Goal: Task Accomplishment & Management: Manage account settings

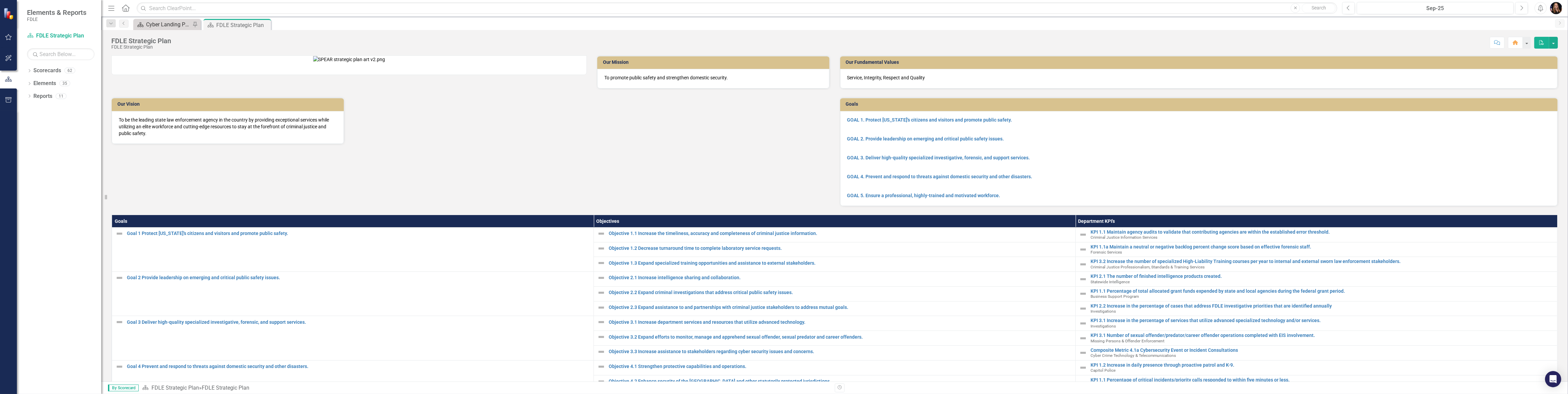
click at [153, 23] on div "Cyber Landing Page" at bounding box center [168, 24] width 44 height 9
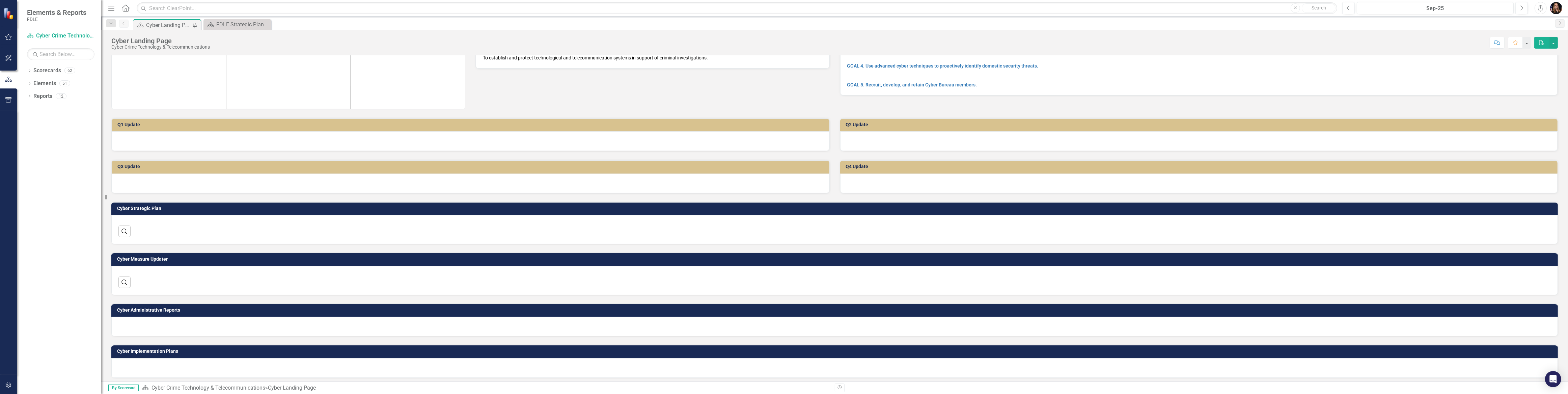
scroll to position [70, 0]
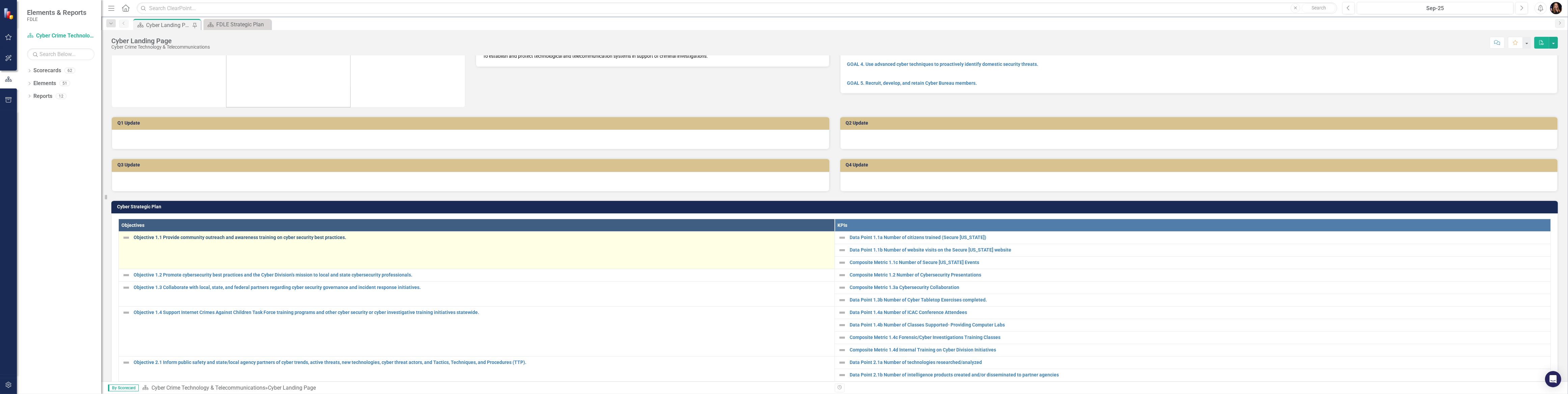
click at [253, 235] on link "Objective 1.1 Provide community outreach and awareness training on cyber securi…" at bounding box center [483, 237] width 698 height 5
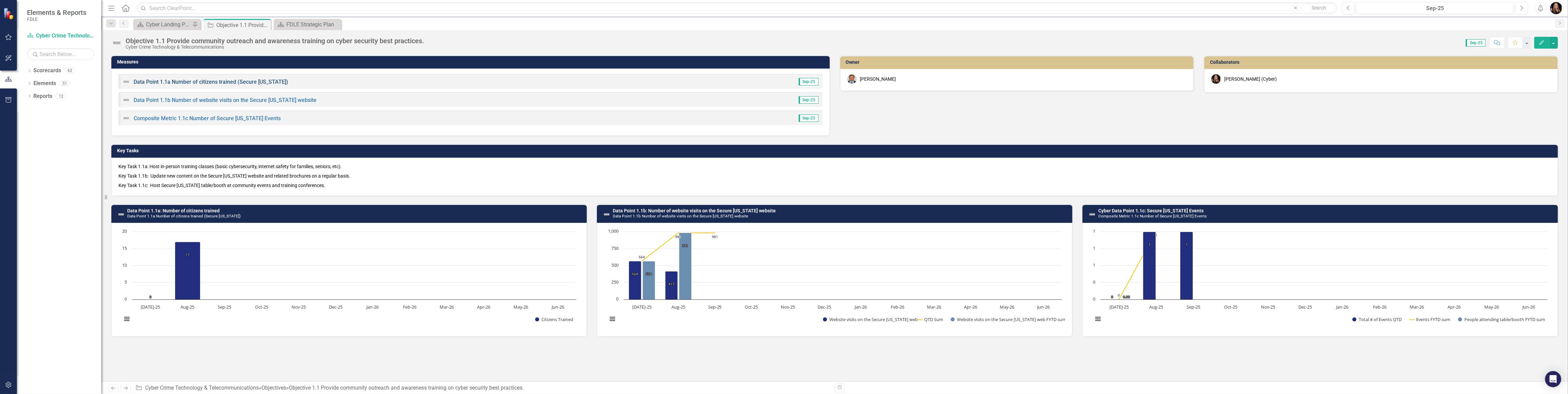
click at [212, 82] on link "Data Point 1.1a Number of citizens trained (Secure [US_STATE])" at bounding box center [211, 82] width 155 height 7
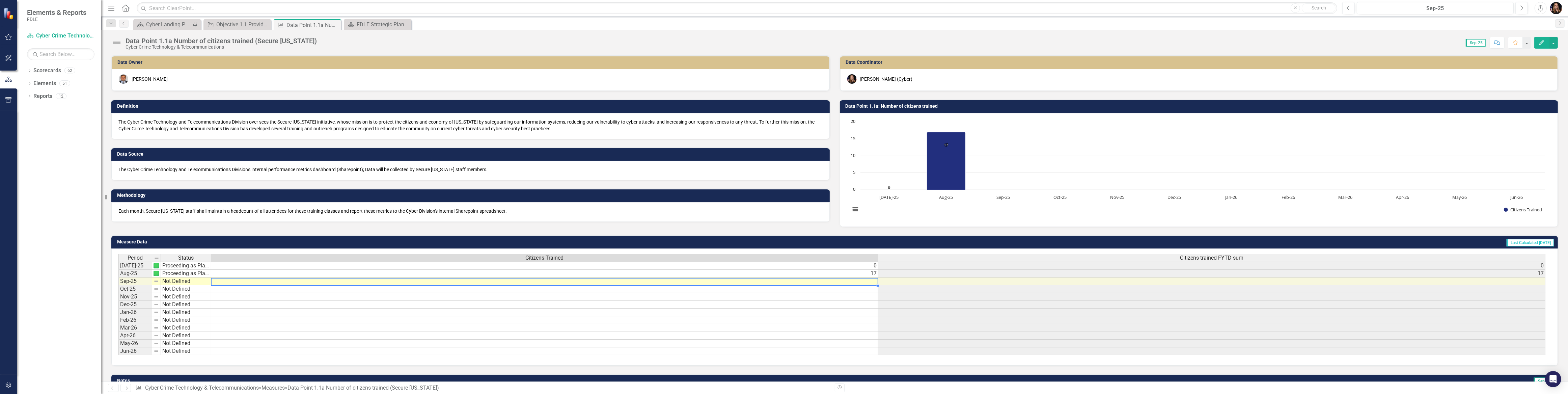
click at [858, 281] on td at bounding box center [545, 281] width 667 height 8
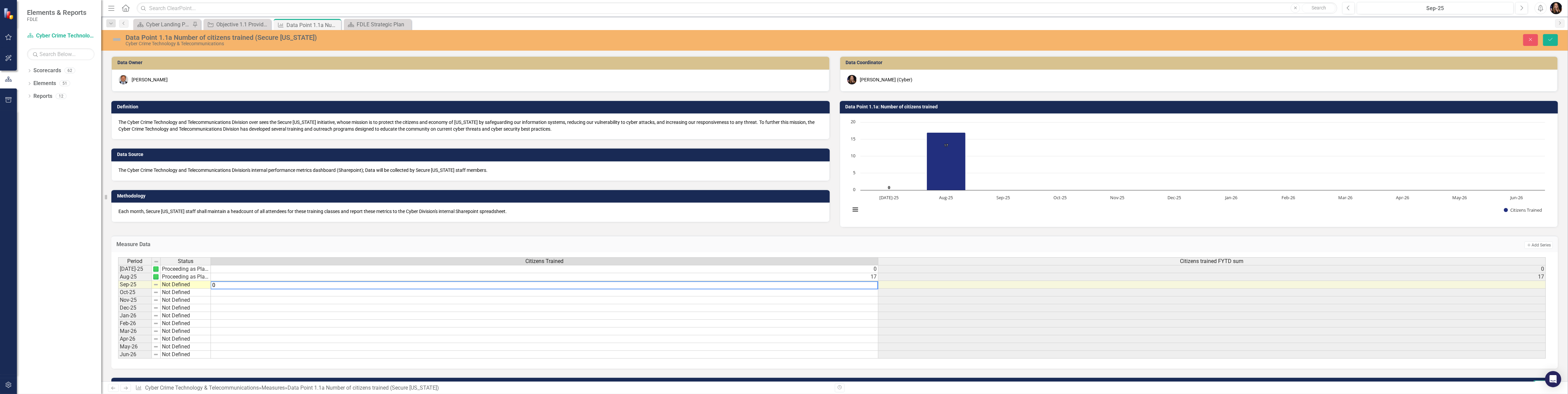
type textarea "0"
click at [118, 304] on div "Period Status Jul-25 Proceeding as Planned Aug-25 Proceeding as Planned Sep-25 …" at bounding box center [118, 308] width 0 height 101
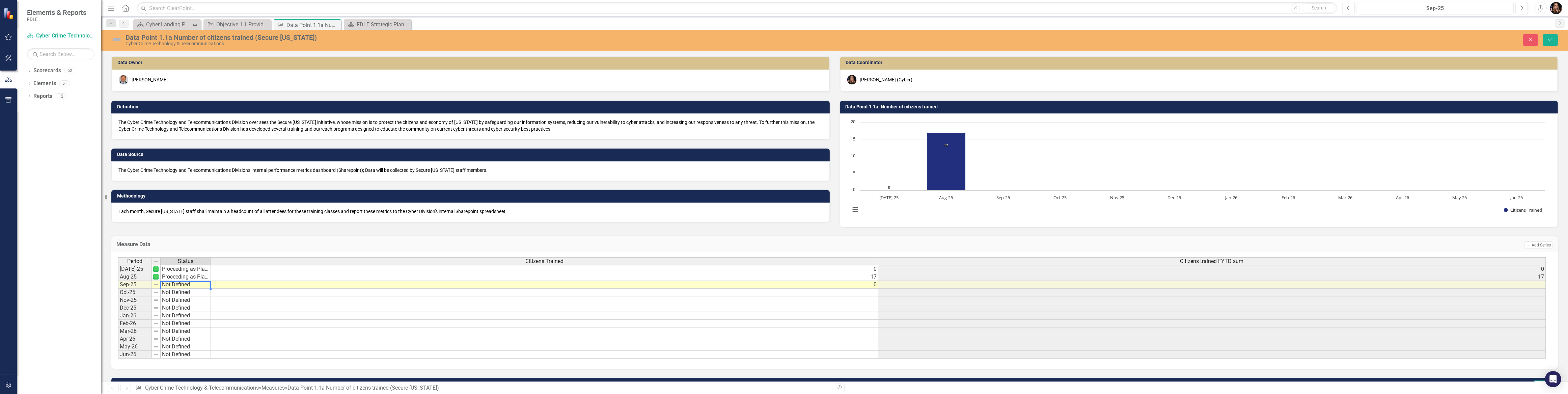
click at [182, 283] on td "Not Defined" at bounding box center [186, 284] width 51 height 8
click at [182, 284] on td "Not Defined" at bounding box center [186, 284] width 51 height 8
type textarea "Proceeding as Planned"
click at [180, 299] on div "Period Status Citizens Trained Citizens trained FYTD sum Jul-25 Proceeding as P…" at bounding box center [832, 308] width 1428 height 102
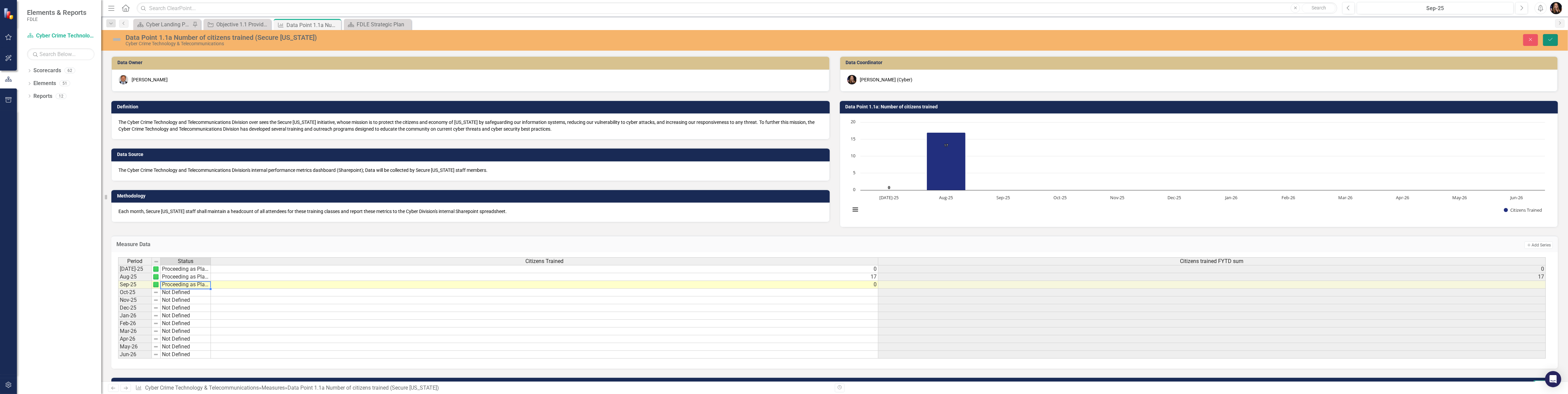
click at [1557, 40] on button "Save" at bounding box center [1550, 40] width 15 height 12
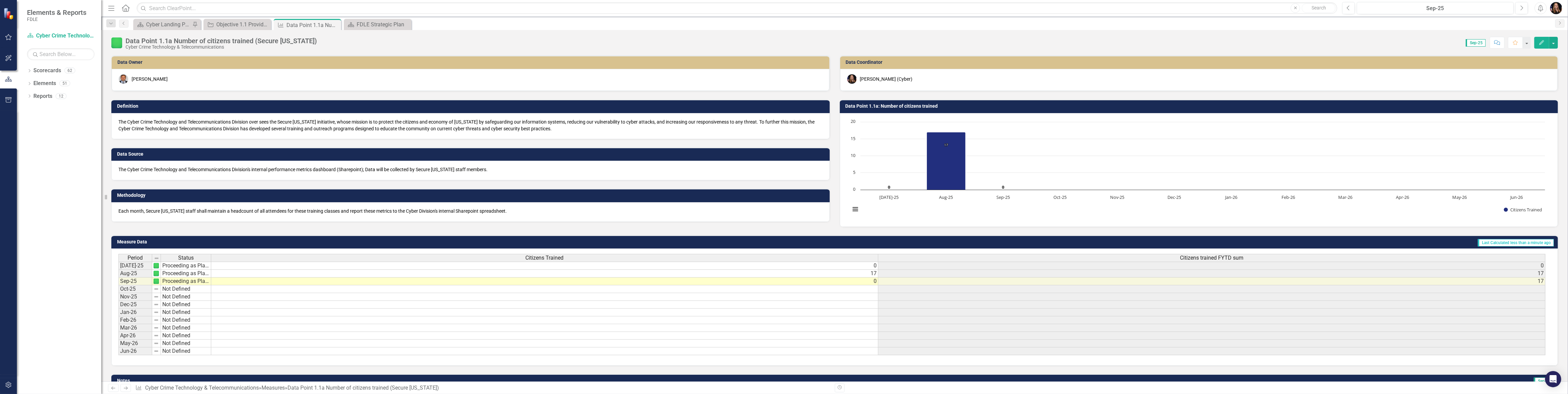
drag, startPoint x: 334, startPoint y: 26, endPoint x: 287, endPoint y: 32, distance: 47.4
click at [0, 0] on icon at bounding box center [0, 0] width 0 height 0
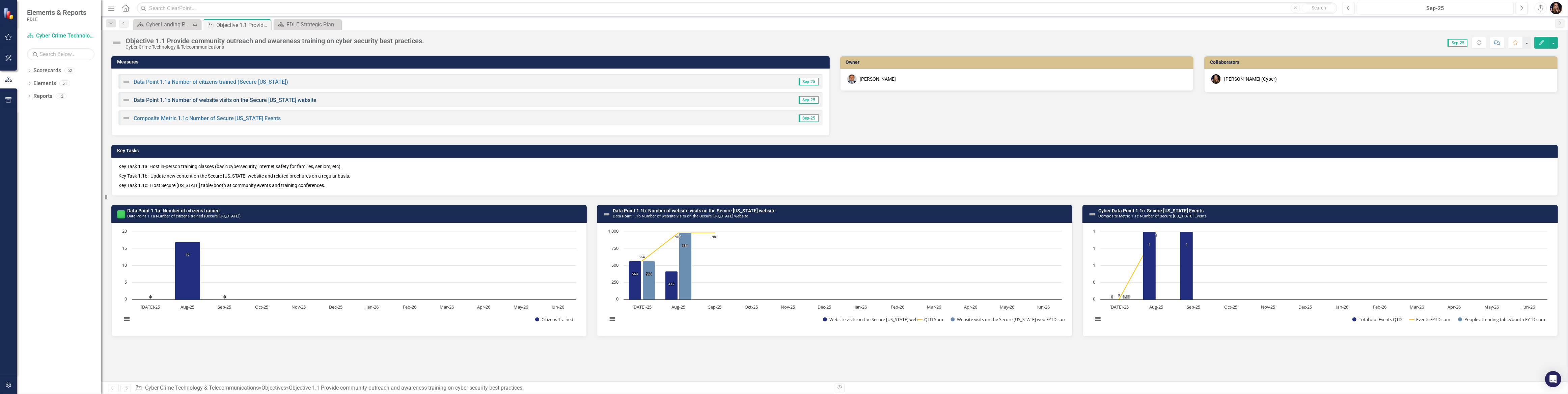
click at [186, 99] on link "Data Point 1.1b Number of website visits on the Secure [US_STATE] website" at bounding box center [225, 100] width 183 height 7
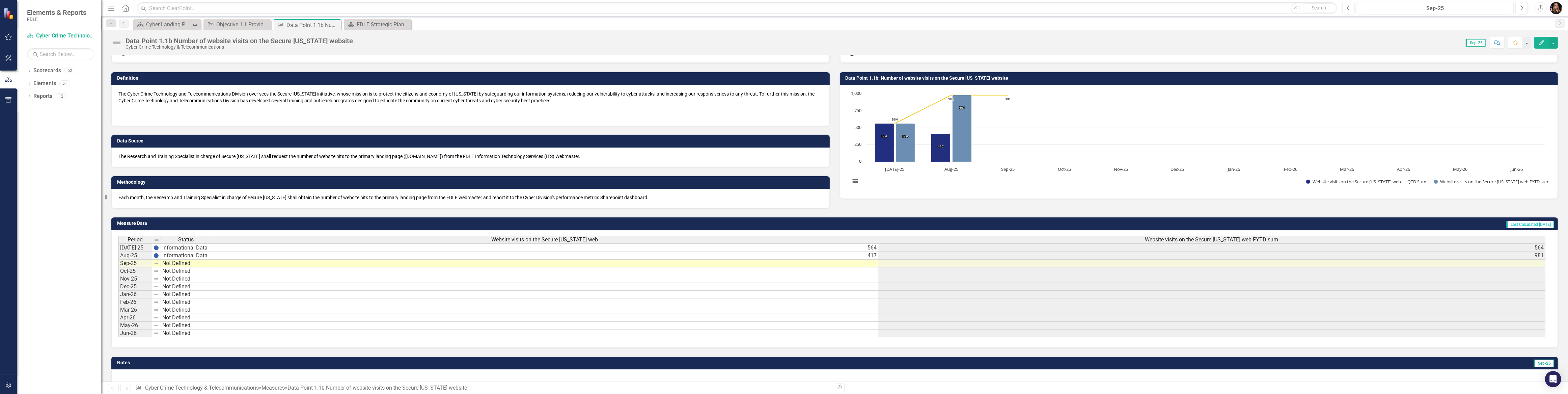
scroll to position [1, 0]
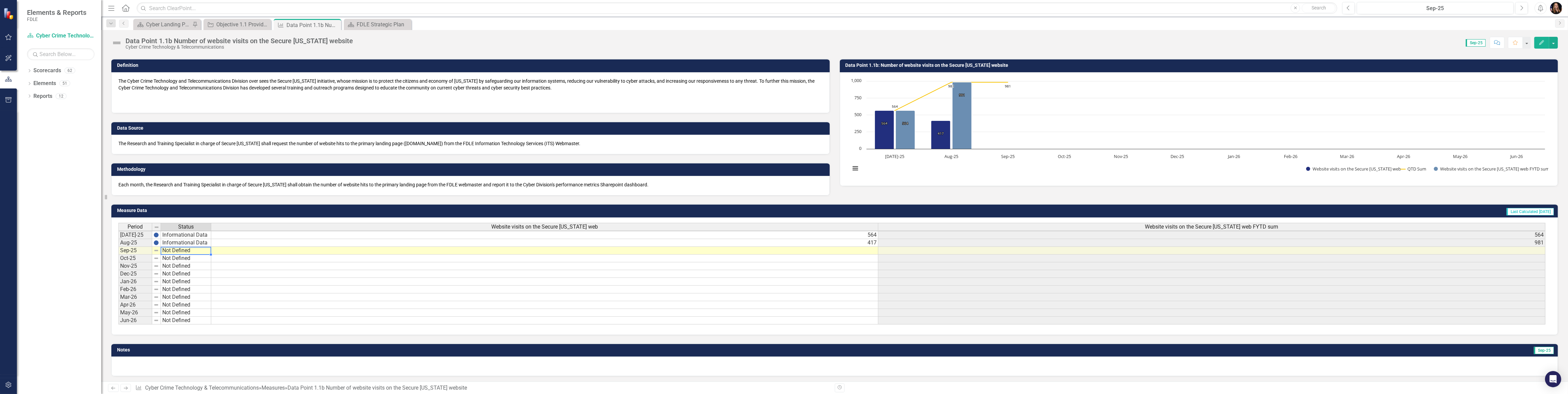
click at [173, 252] on td "Not Defined" at bounding box center [186, 250] width 51 height 8
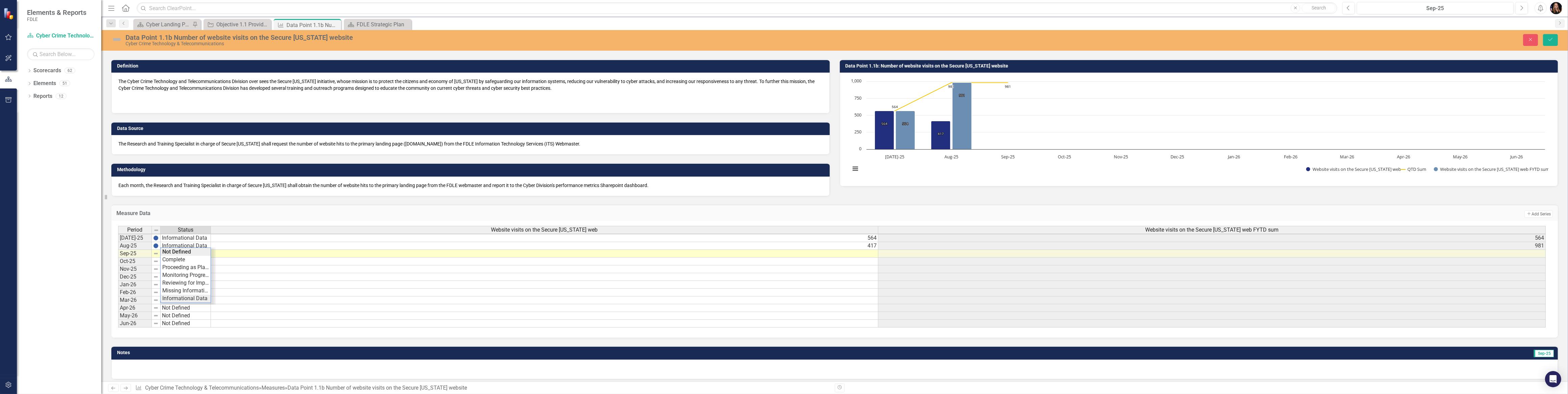
type textarea "Informational Data"
drag, startPoint x: 178, startPoint y: 297, endPoint x: 180, endPoint y: 290, distance: 7.3
click at [178, 297] on div "Period Status Website visits on the Secure Florida web Website visits on the Se…" at bounding box center [832, 276] width 1428 height 102
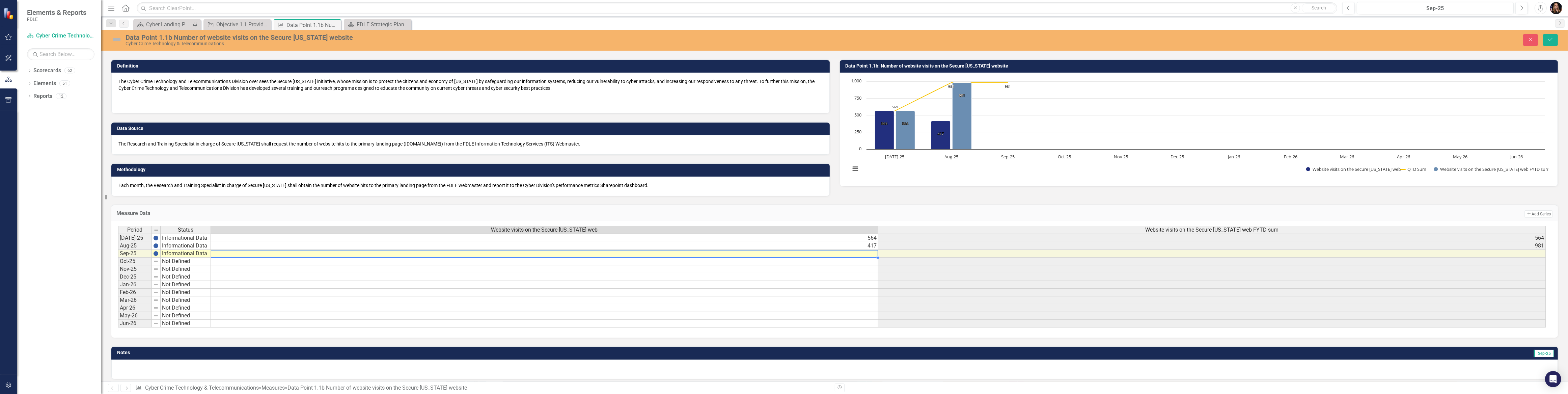
click at [841, 253] on td at bounding box center [544, 253] width 667 height 8
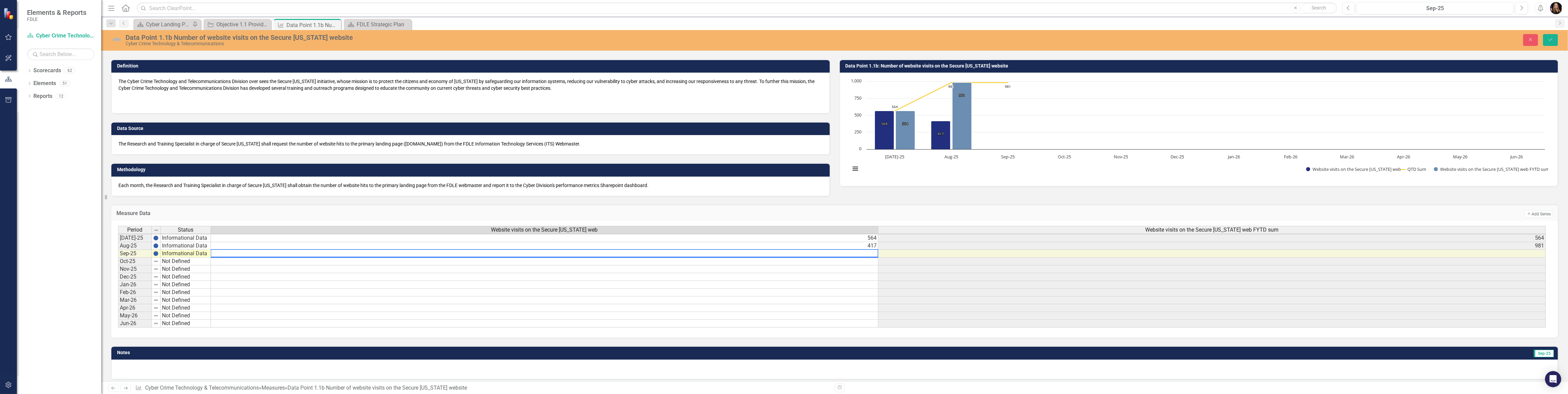
click at [841, 254] on textarea at bounding box center [544, 253] width 668 height 8
type textarea "536"
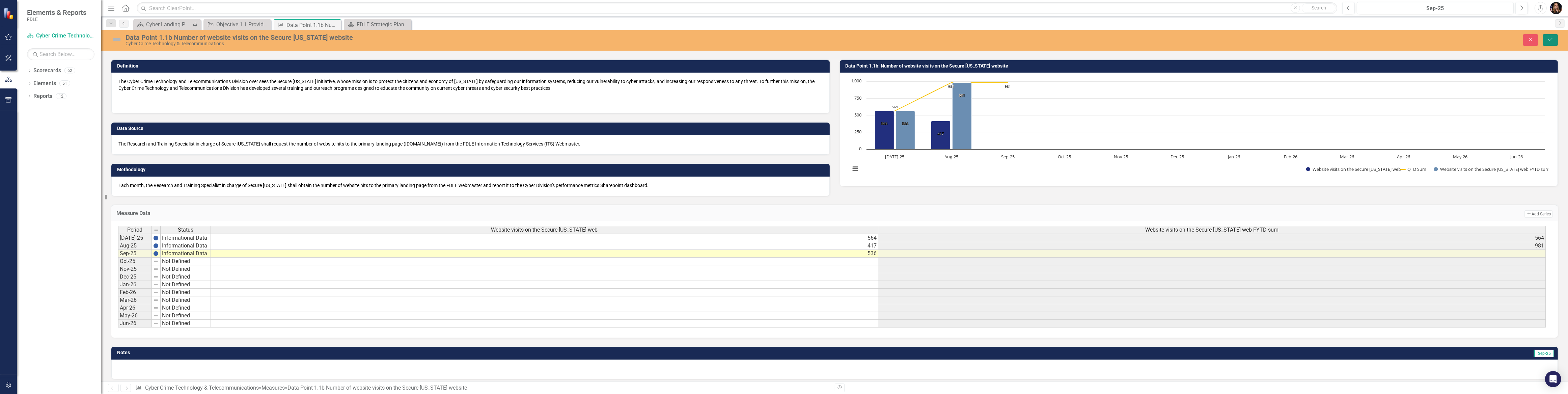
click at [1552, 34] on button "Save" at bounding box center [1550, 40] width 15 height 12
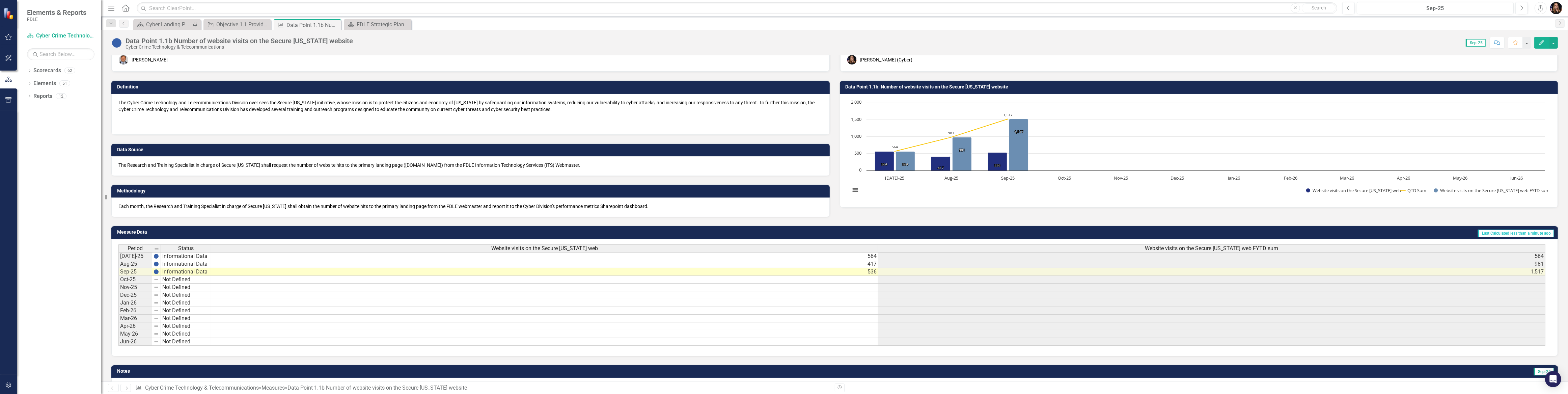
scroll to position [0, 0]
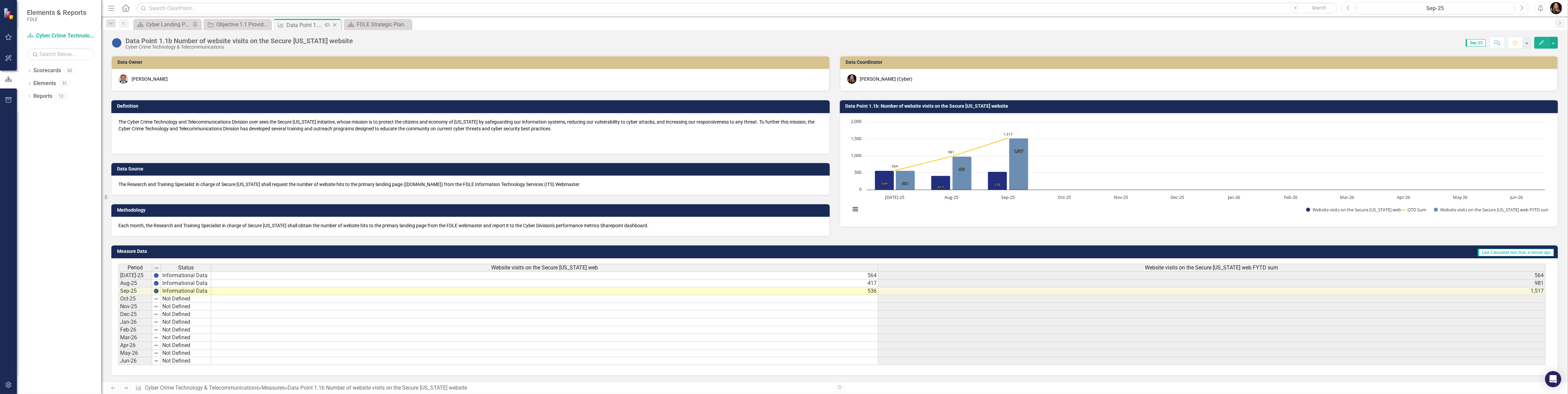
click at [333, 24] on icon "Close" at bounding box center [334, 25] width 7 height 5
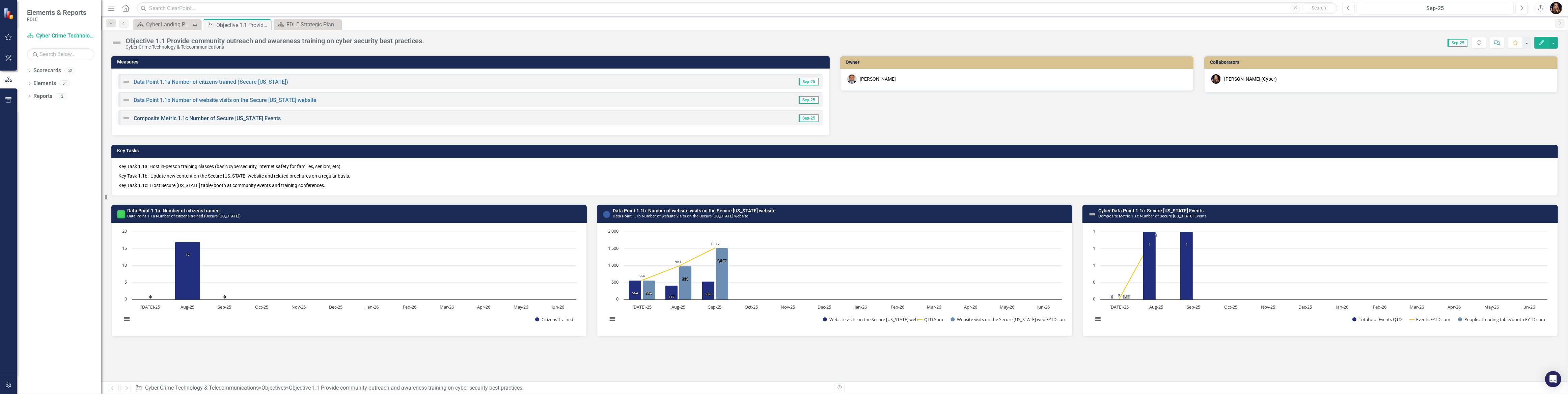
click at [208, 119] on link "Composite Metric 1.1c Number of Secure [US_STATE] Events" at bounding box center [208, 118] width 147 height 7
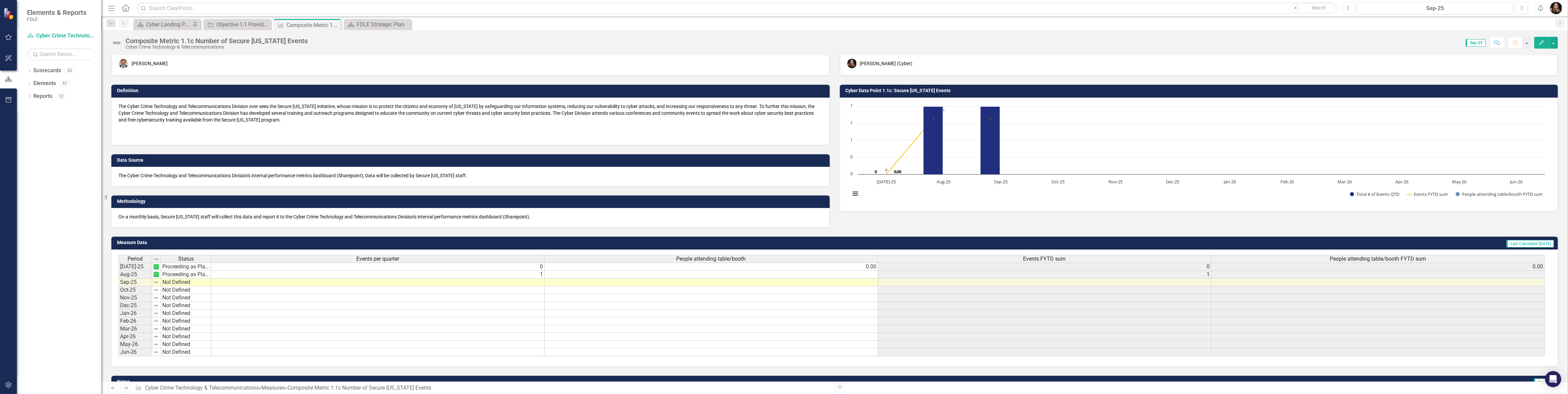
scroll to position [30, 0]
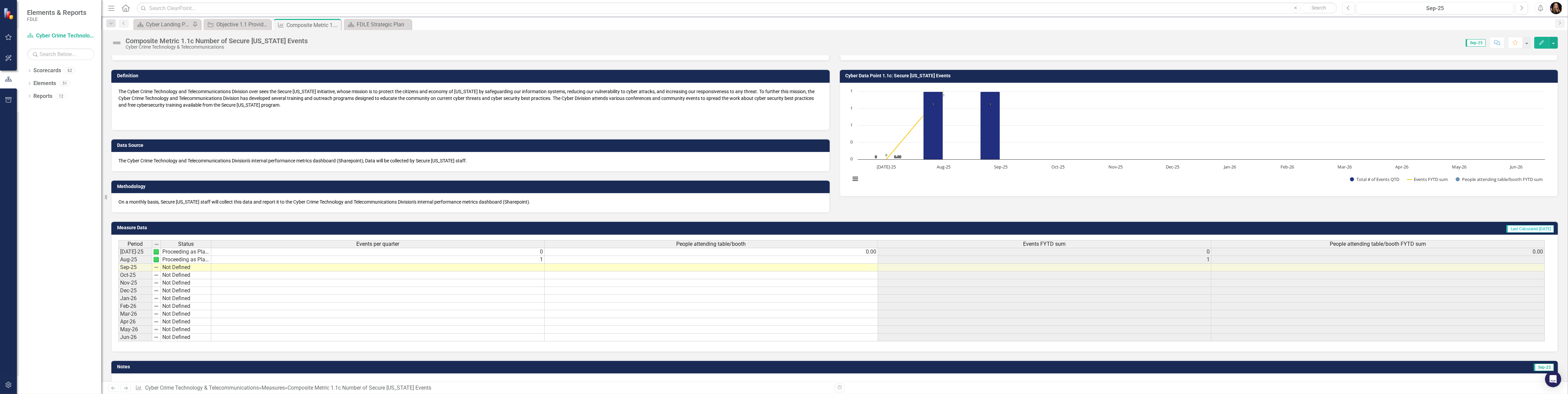
click at [850, 259] on td at bounding box center [712, 259] width 334 height 8
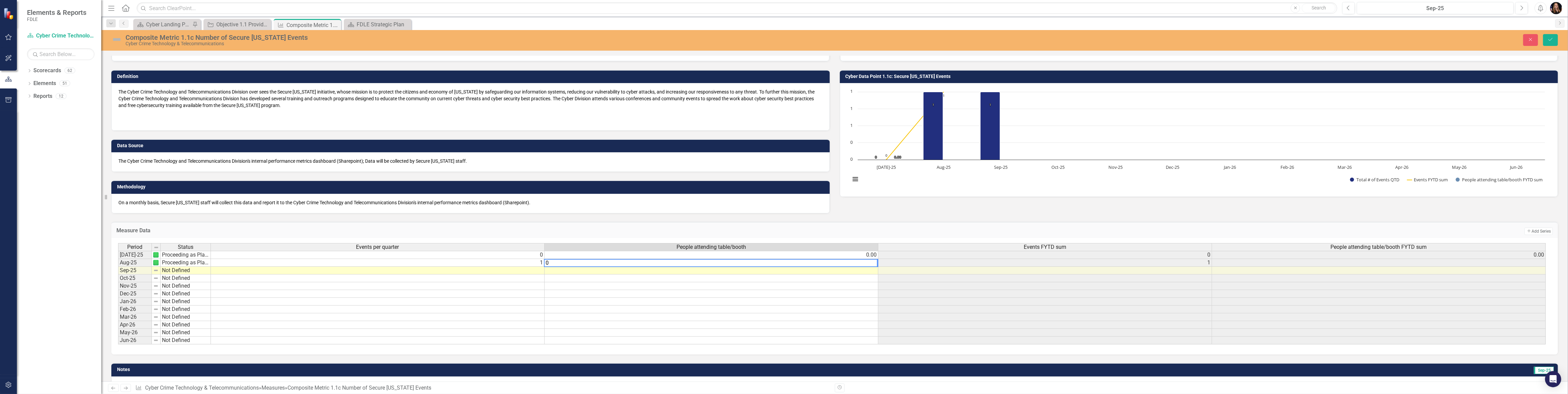
type textarea "0"
click at [877, 276] on td at bounding box center [712, 278] width 334 height 8
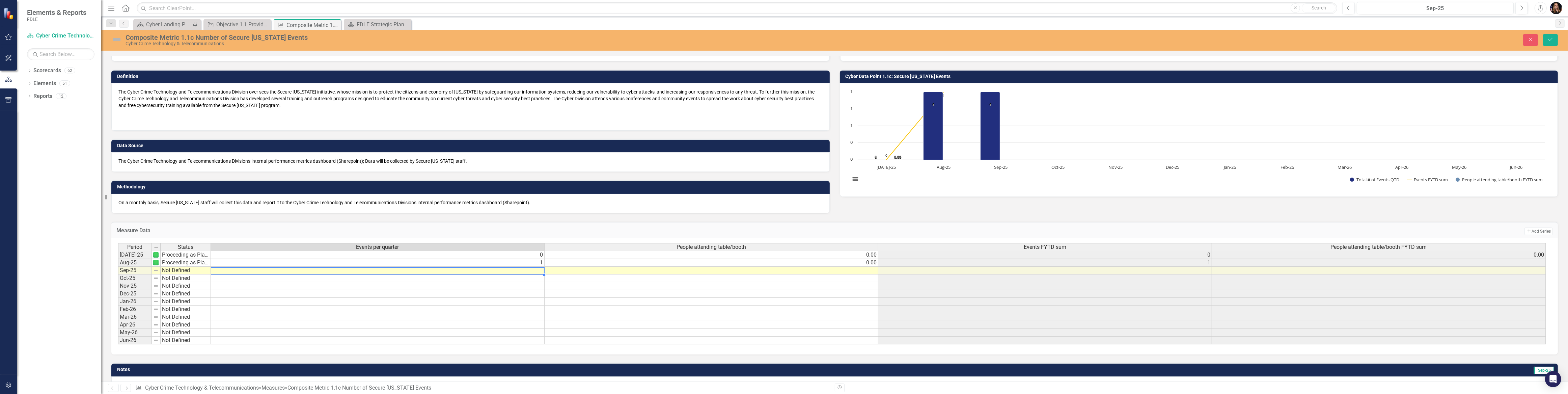
click at [523, 268] on td at bounding box center [377, 270] width 334 height 8
click at [180, 272] on td "Not Defined" at bounding box center [186, 270] width 51 height 8
click at [181, 287] on div "Period Status Events per quarter People attending table/booth Events FYTD sum P…" at bounding box center [832, 294] width 1428 height 102
click at [118, 273] on div "Period Status Events per quarter People attending table/booth Events FYTD sum P…" at bounding box center [118, 294] width 0 height 101
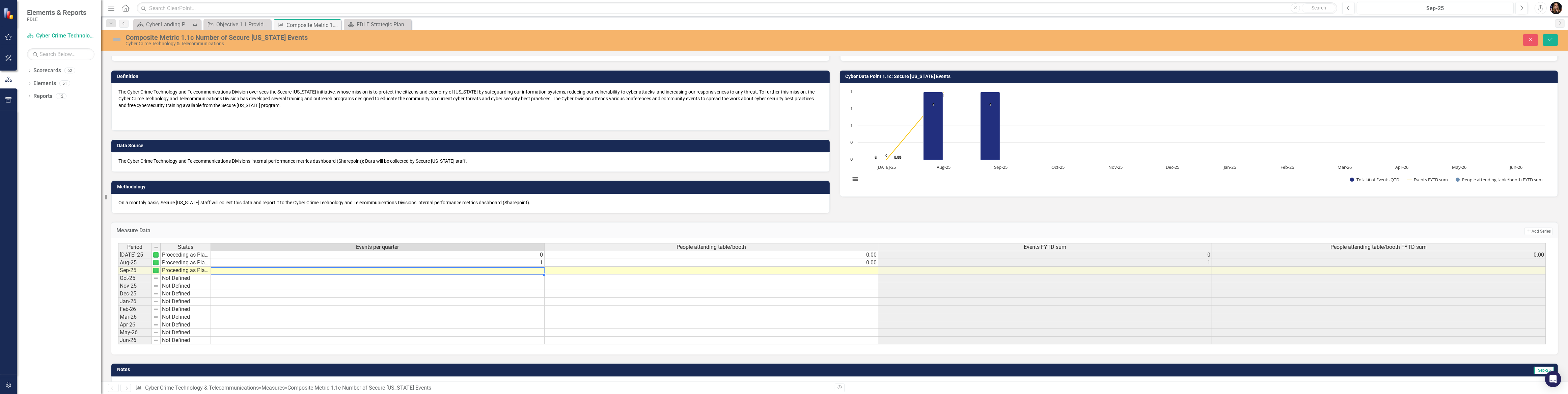
click at [466, 275] on div at bounding box center [377, 275] width 334 height 1
click at [466, 273] on textarea "0" at bounding box center [377, 270] width 334 height 8
click at [469, 271] on textarea "0" at bounding box center [377, 270] width 334 height 8
type textarea "0"
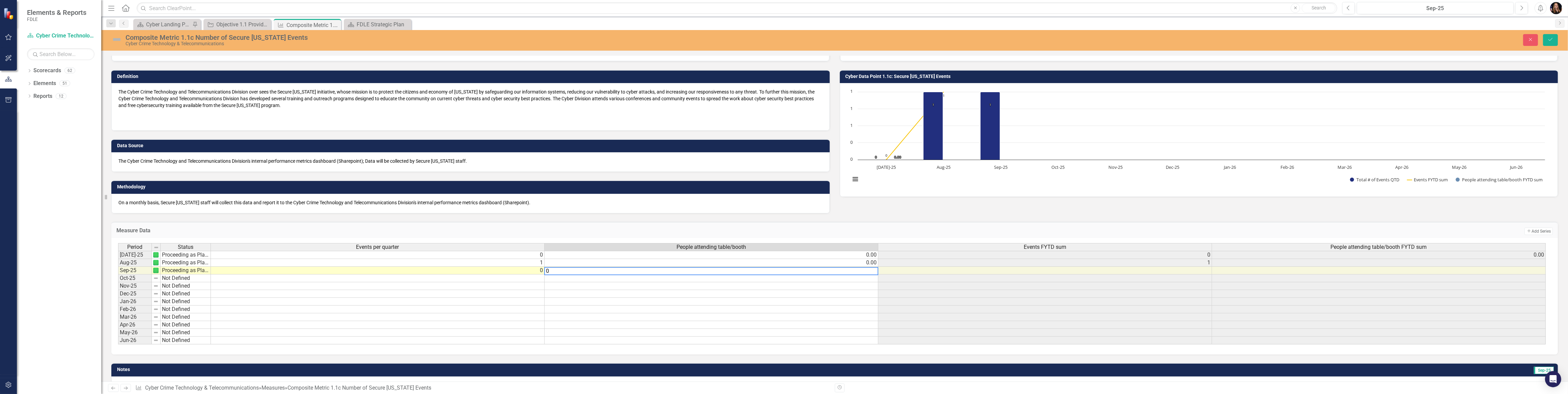
type textarea "0"
click at [780, 288] on td at bounding box center [712, 286] width 334 height 8
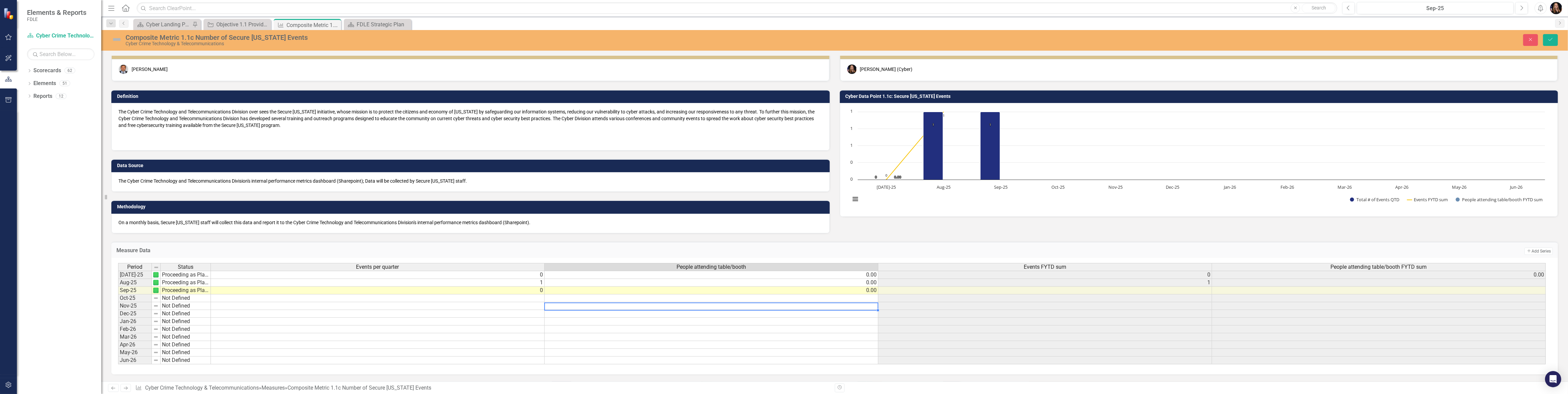
scroll to position [0, 0]
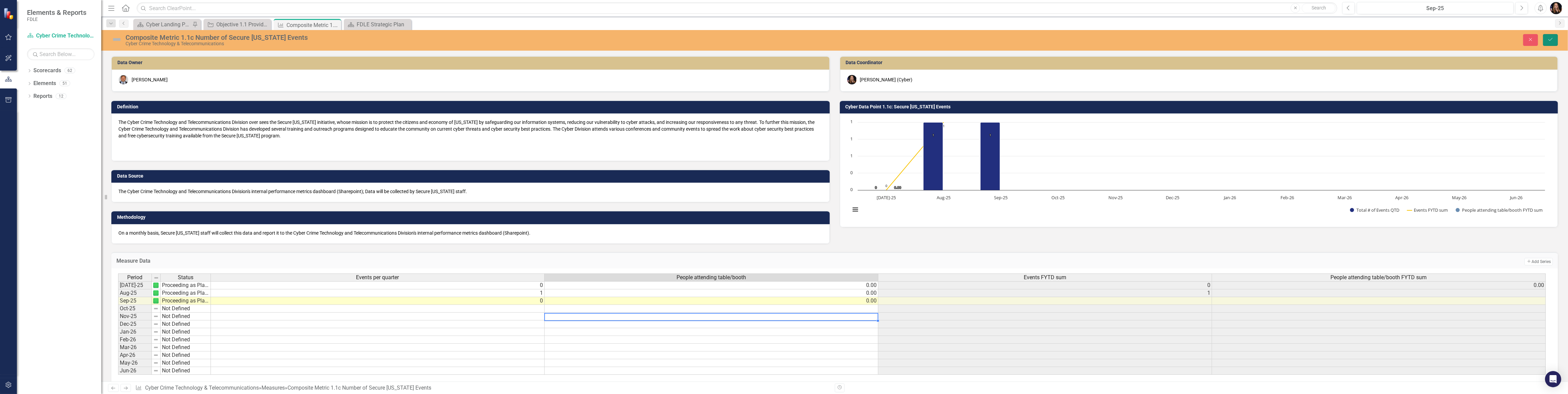
click at [1552, 39] on icon "Save" at bounding box center [1550, 40] width 6 height 5
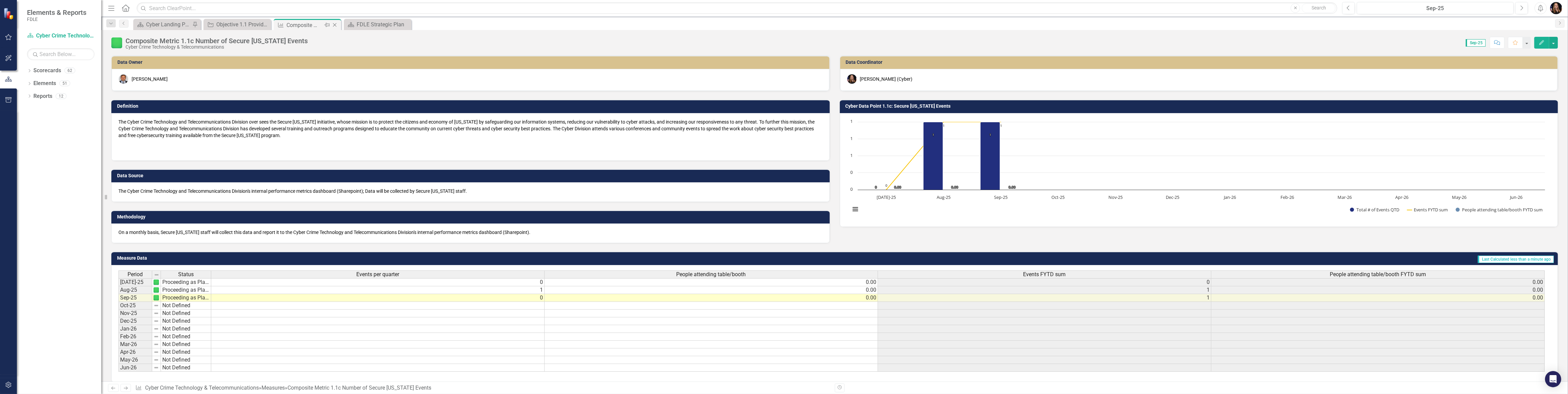
click at [335, 25] on icon "Close" at bounding box center [334, 25] width 7 height 5
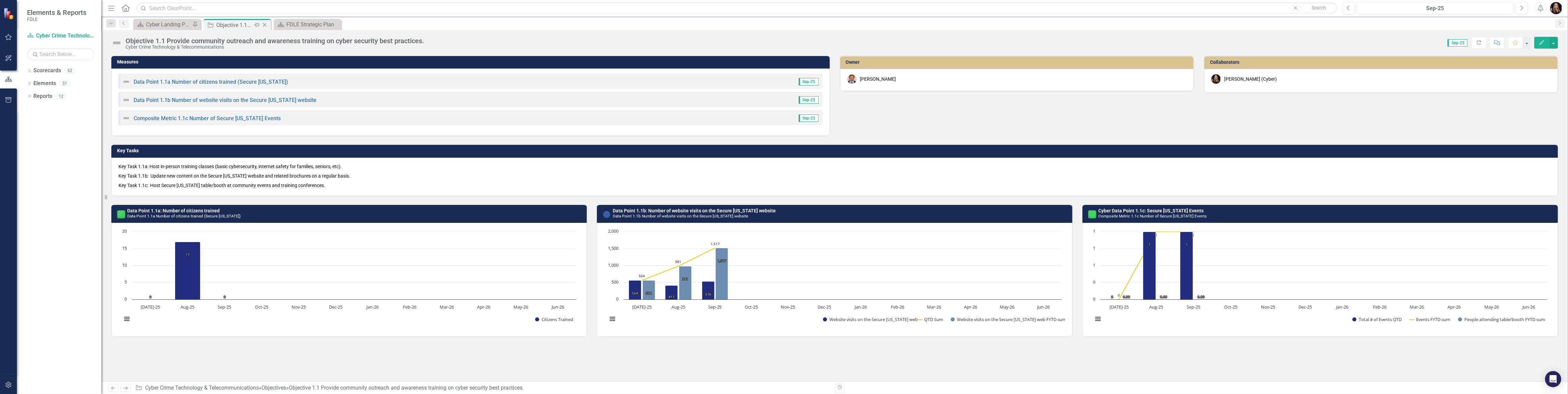
click at [263, 26] on icon "Close" at bounding box center [264, 25] width 7 height 5
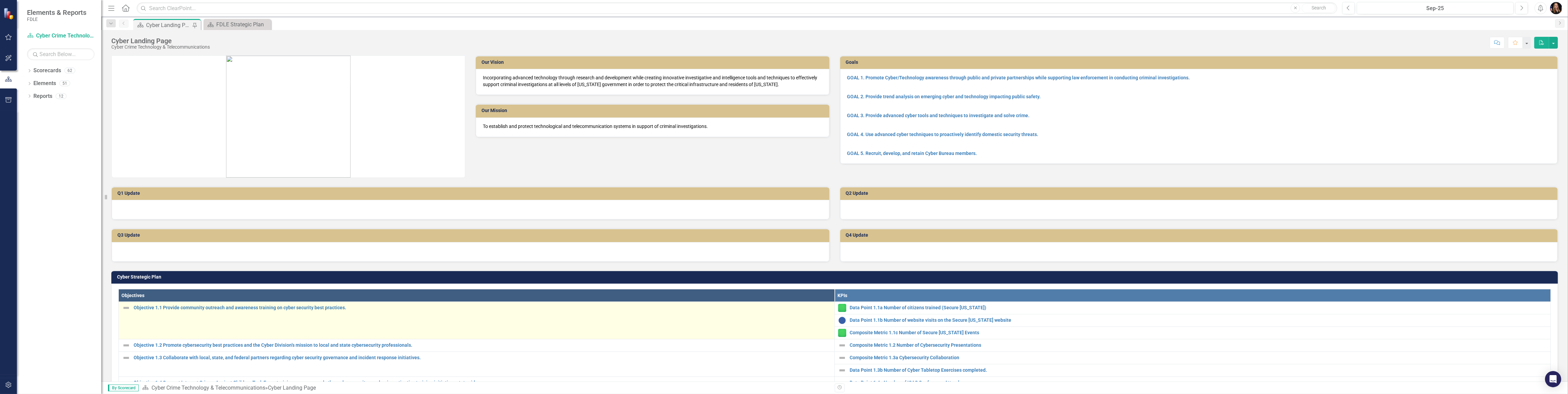
scroll to position [30, 0]
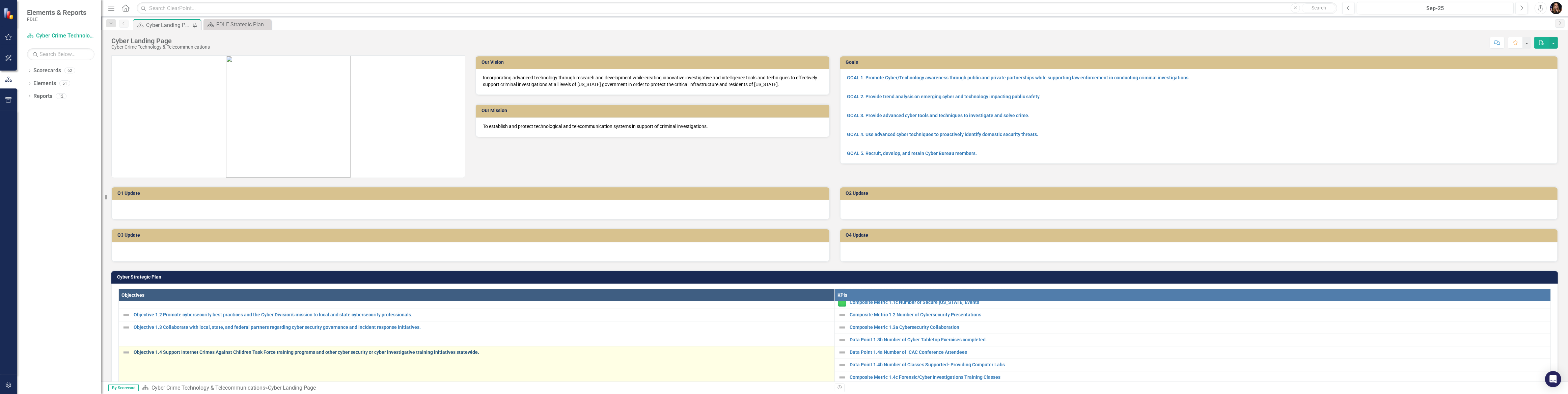
click at [275, 350] on link "Objective 1.4 Support Internet Crimes Against Children Task Force training prog…" at bounding box center [483, 352] width 698 height 5
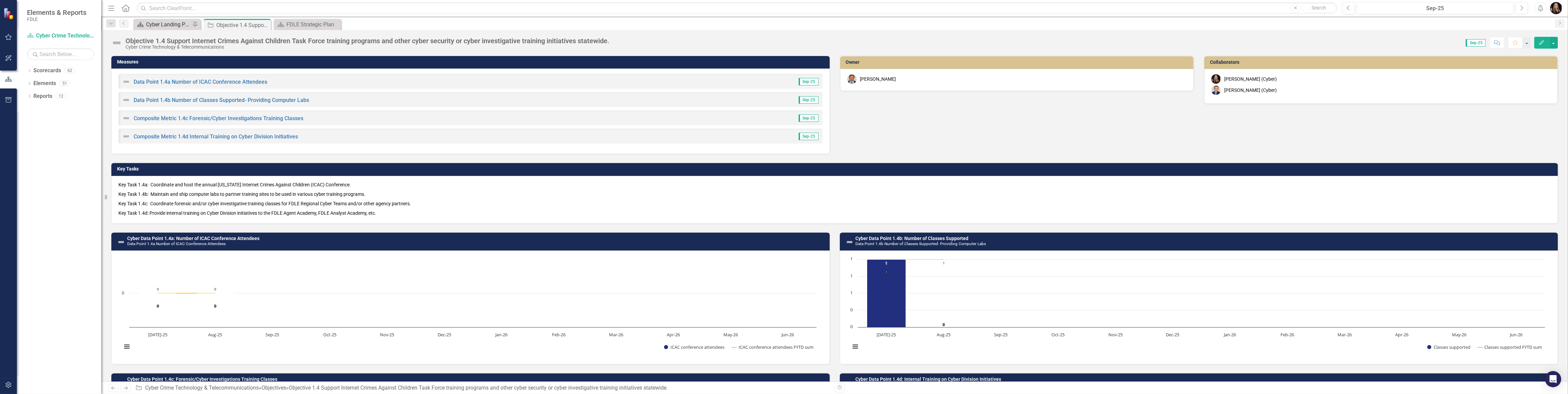
click at [170, 24] on div "Cyber Landing Page" at bounding box center [168, 24] width 44 height 9
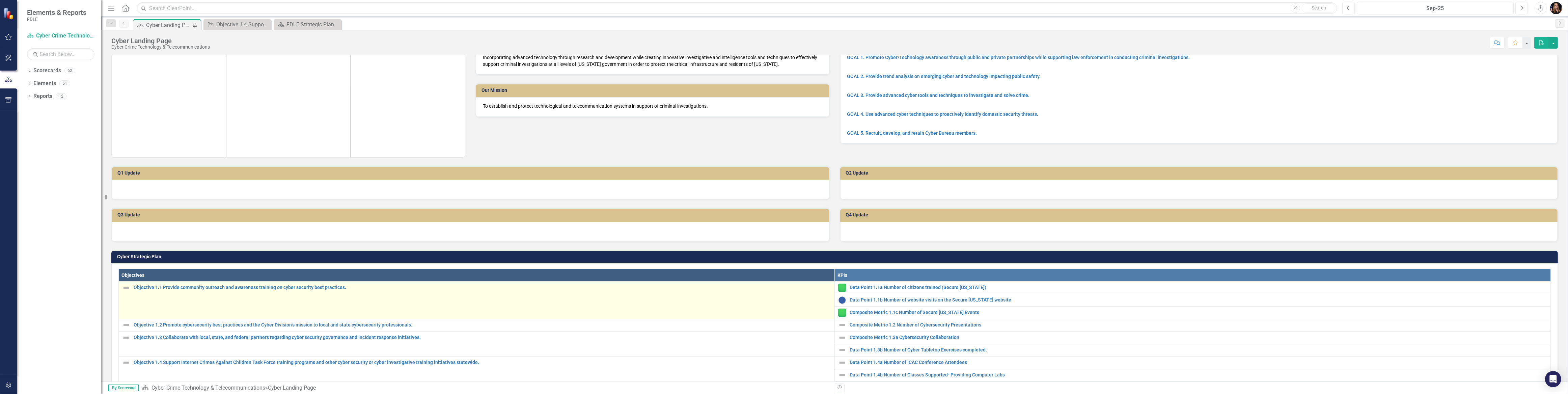
scroll to position [30, 0]
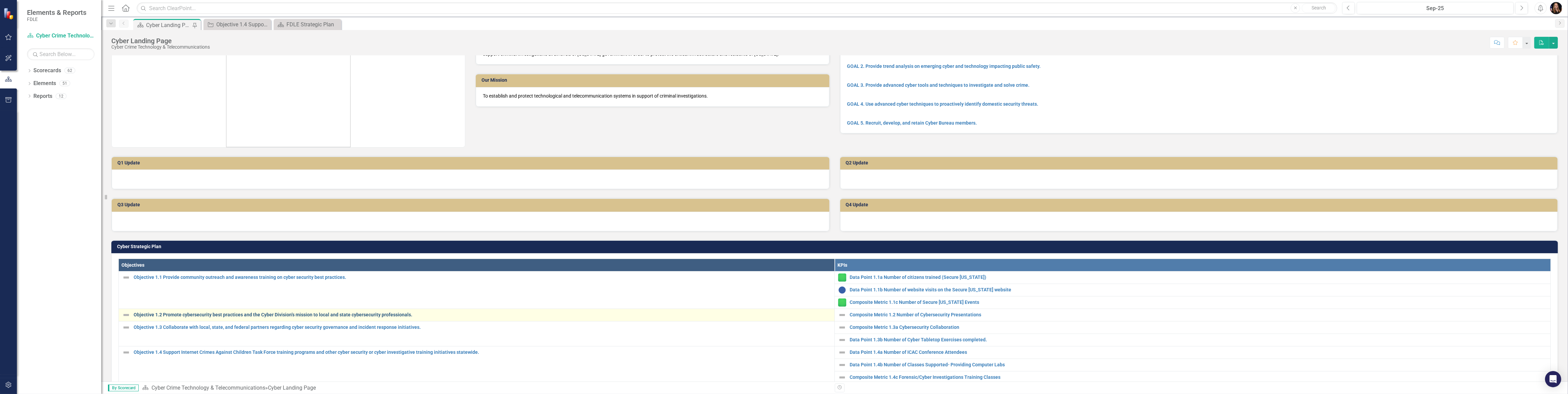
click at [296, 315] on link "Objective 1.2 Promote cybersecurity best practices and the Cyber Division’s mis…" at bounding box center [483, 315] width 698 height 5
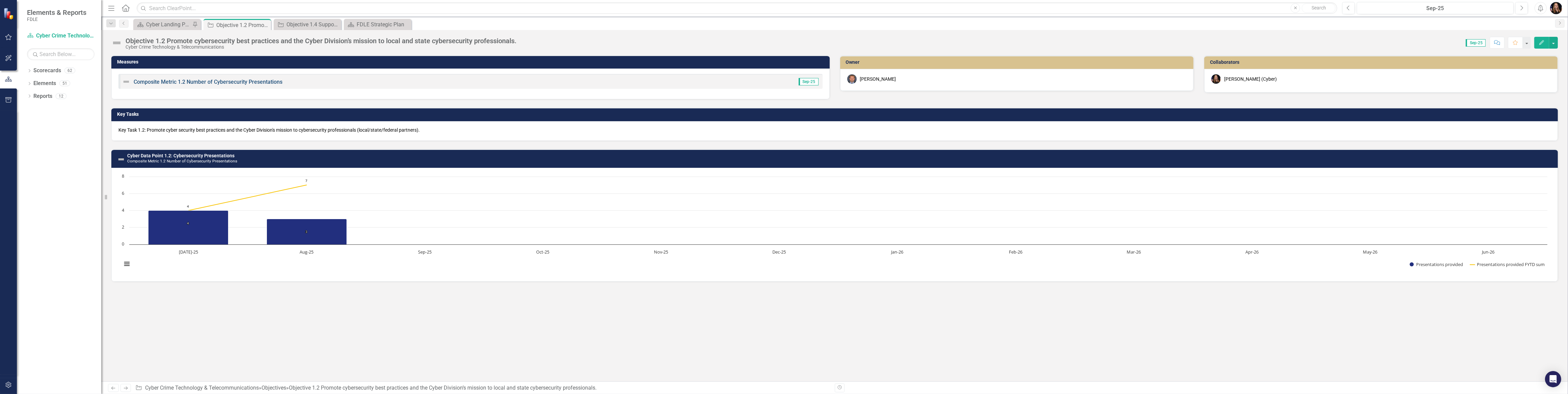
click at [219, 82] on link "Composite Metric 1.2 Number of Cybersecurity Presentations" at bounding box center [208, 82] width 149 height 7
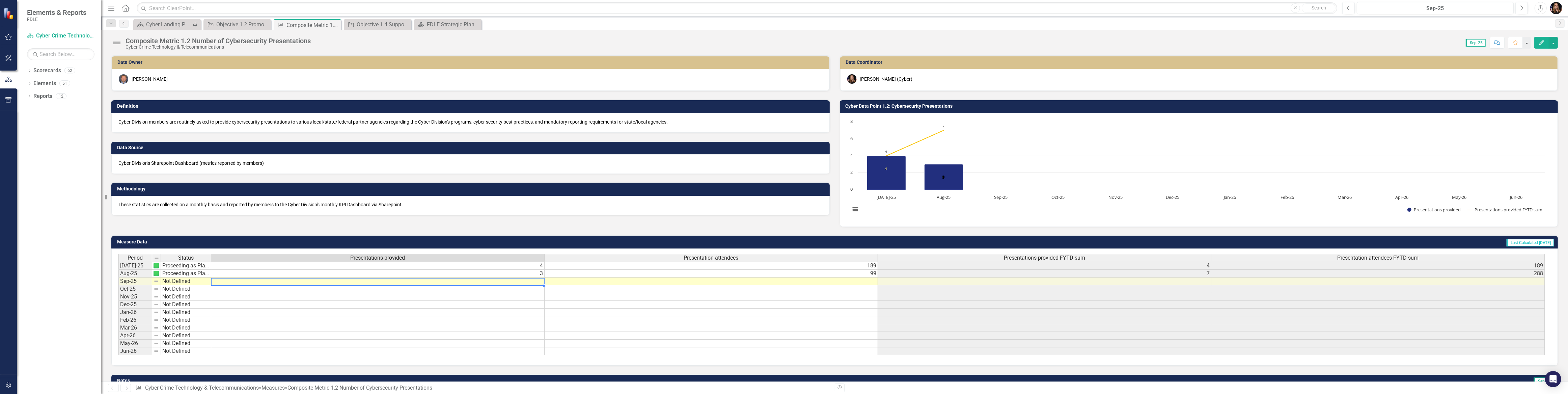
click at [539, 283] on td at bounding box center [378, 281] width 334 height 8
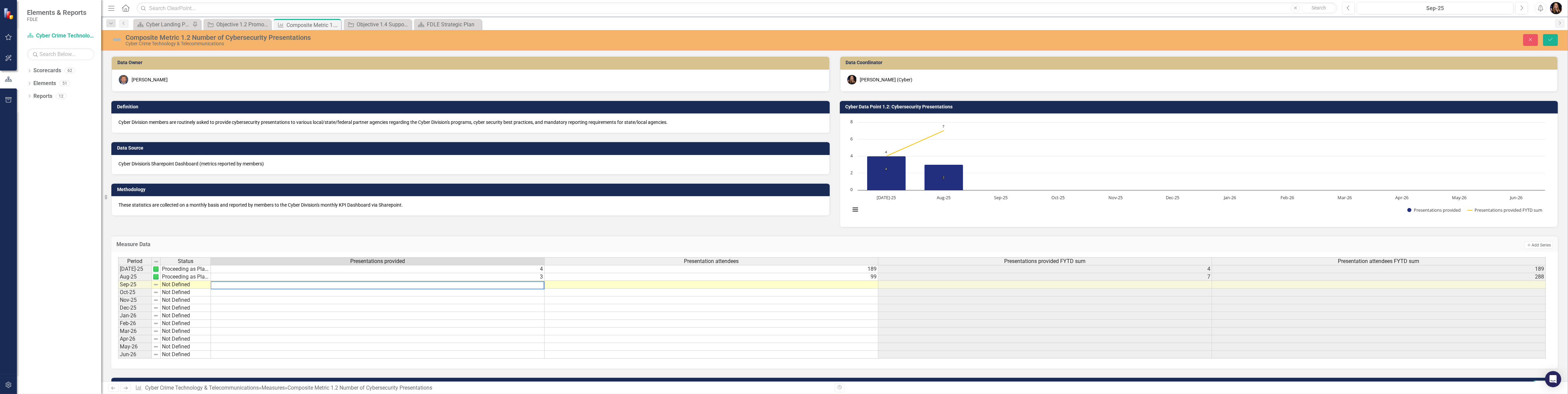
type textarea "2"
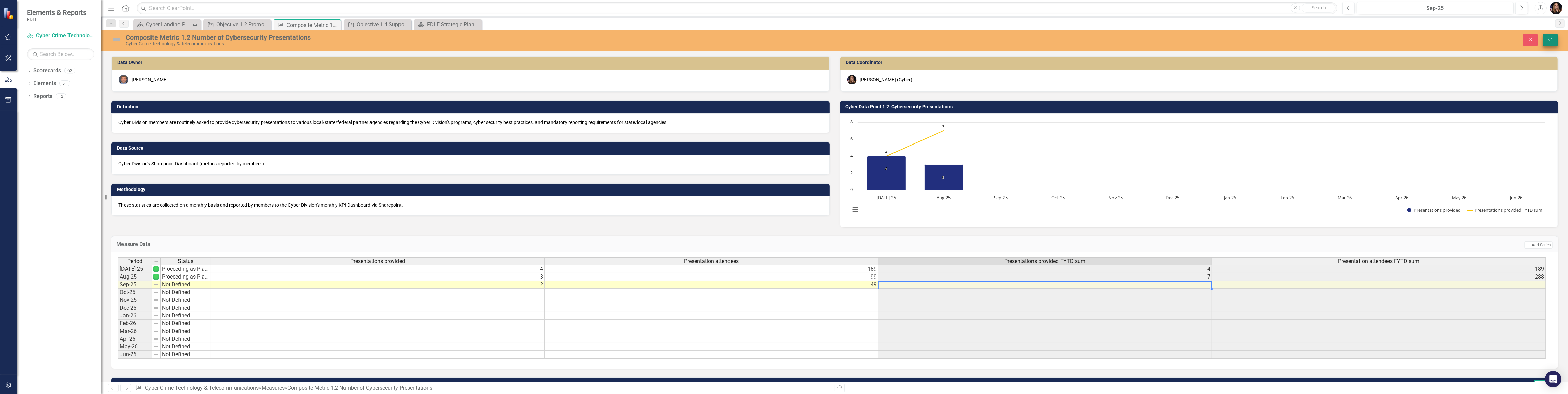
type textarea "49"
click at [1555, 37] on button "Save" at bounding box center [1550, 40] width 15 height 12
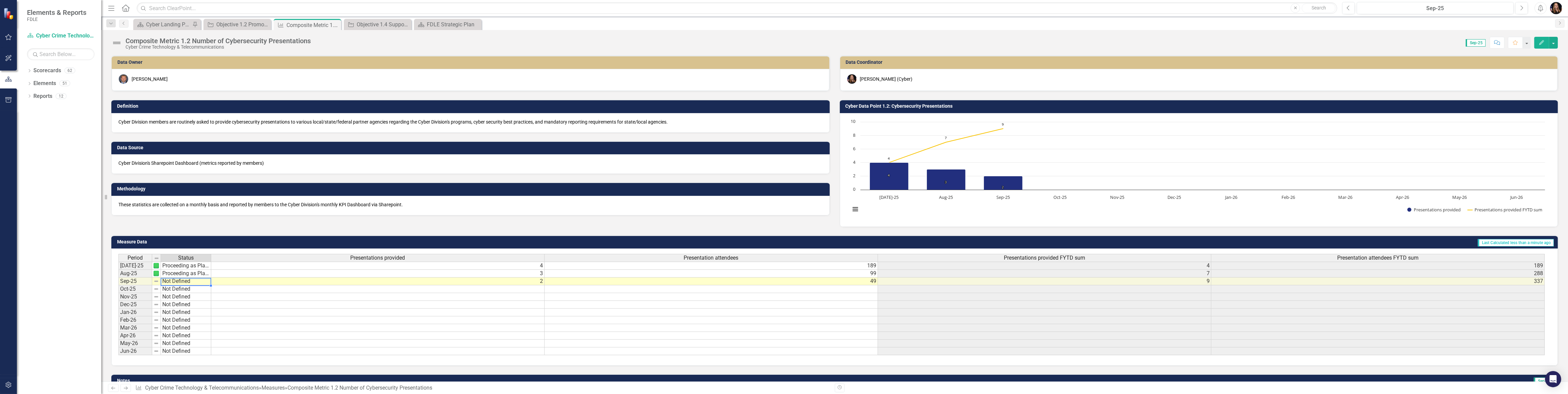
click at [172, 283] on td "Not Defined" at bounding box center [186, 281] width 51 height 8
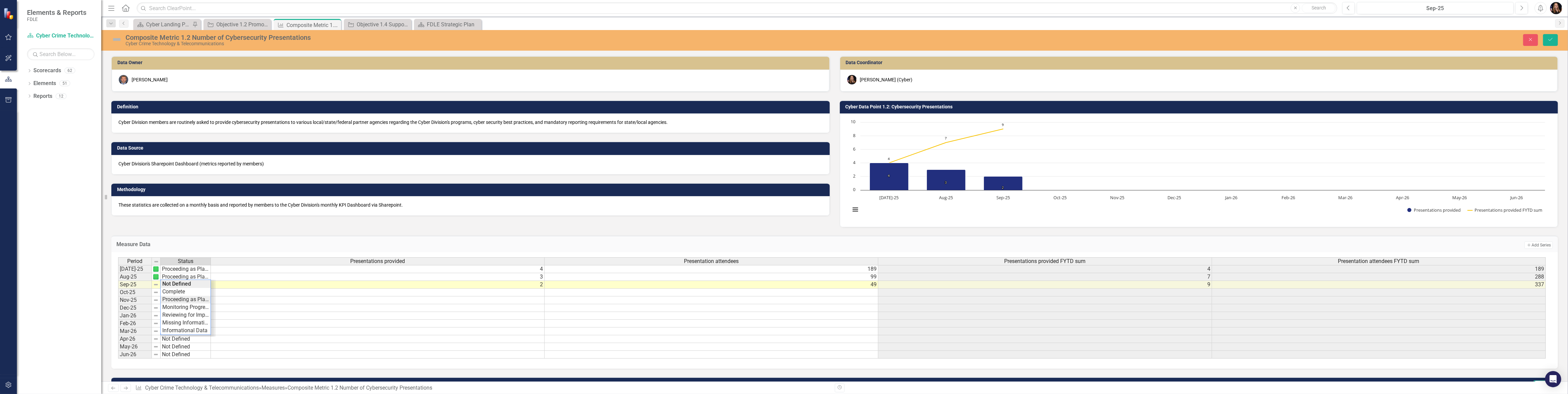
click at [176, 300] on div "Period Status Presentations provided Presentation attendees Presentations provi…" at bounding box center [832, 308] width 1428 height 102
click at [1551, 41] on icon "Save" at bounding box center [1550, 40] width 6 height 5
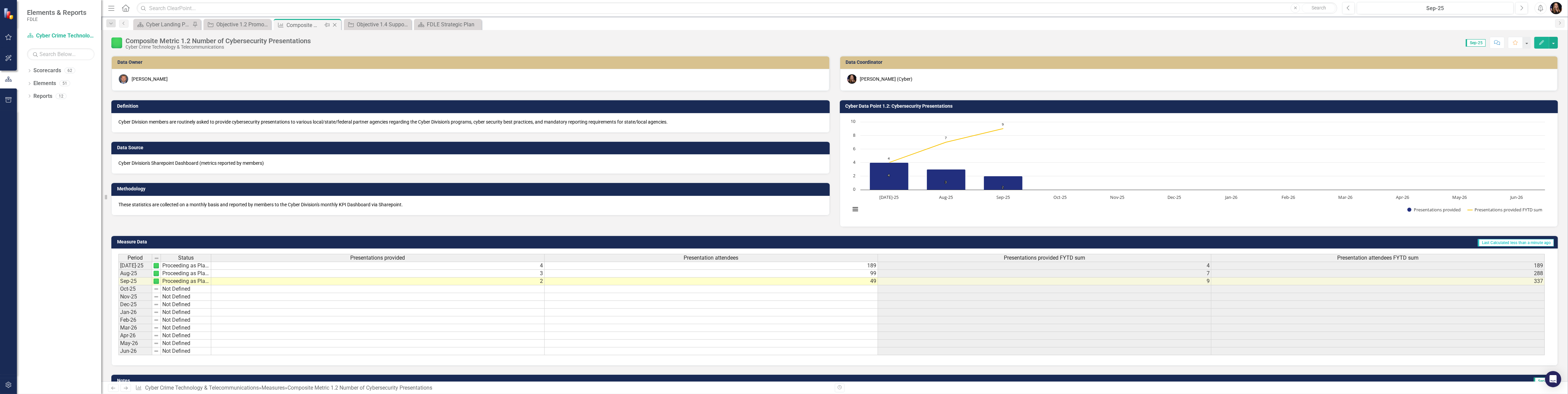
click at [334, 23] on icon "Close" at bounding box center [334, 25] width 7 height 5
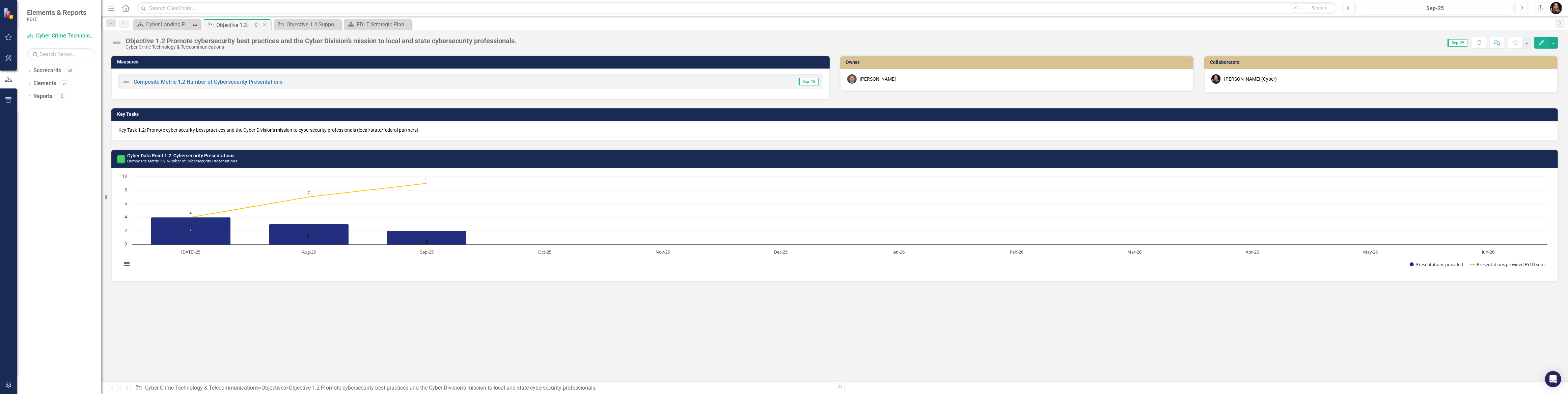
click at [265, 24] on icon "Close" at bounding box center [264, 25] width 7 height 5
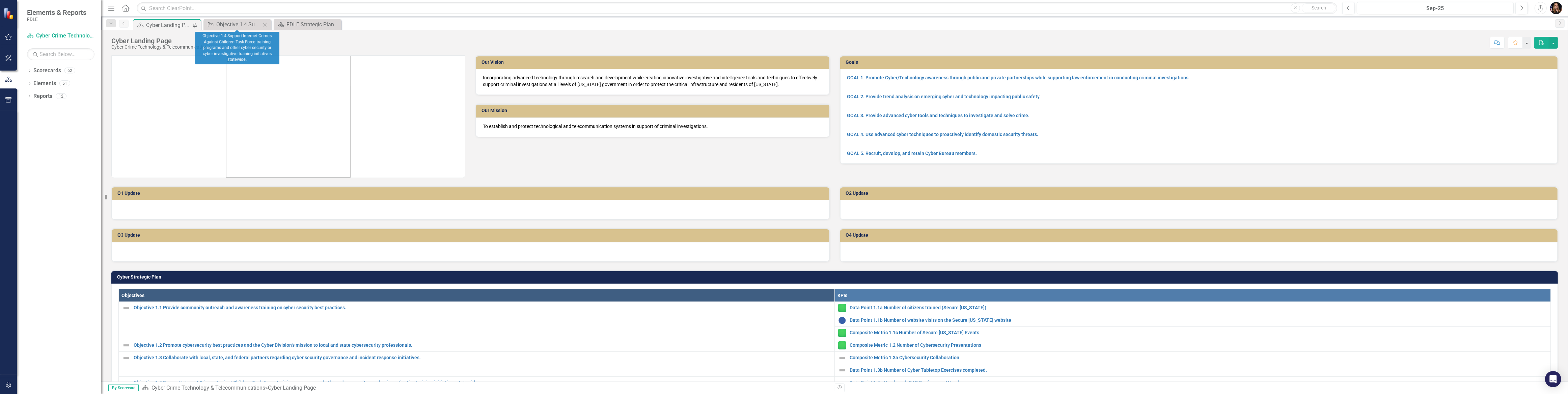
click at [263, 24] on icon "Close" at bounding box center [265, 24] width 7 height 5
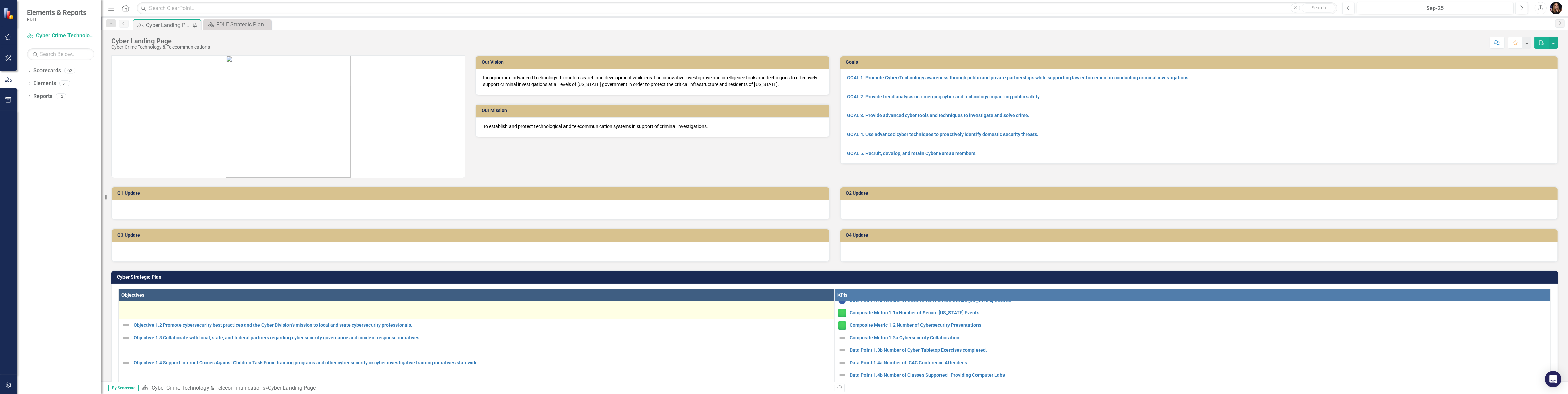
scroll to position [30, 0]
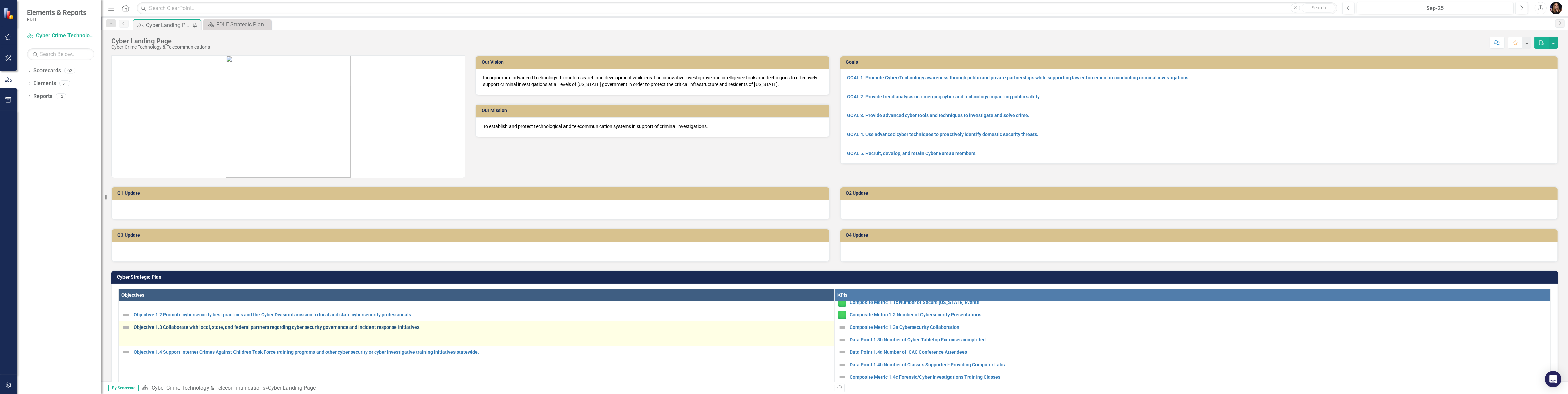
click at [201, 325] on link "Objective 1.3 Collaborate with local, state, and federal partners regarding cyb…" at bounding box center [483, 327] width 698 height 5
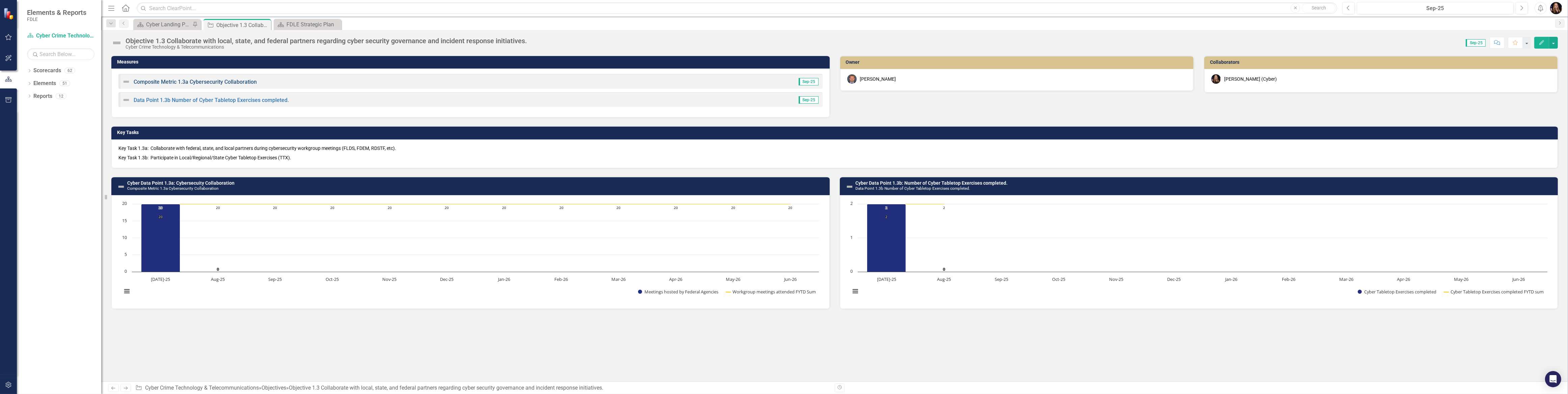
click at [195, 80] on link "Composite Metric 1.3a Cybersecurity Collaboration" at bounding box center [195, 82] width 123 height 7
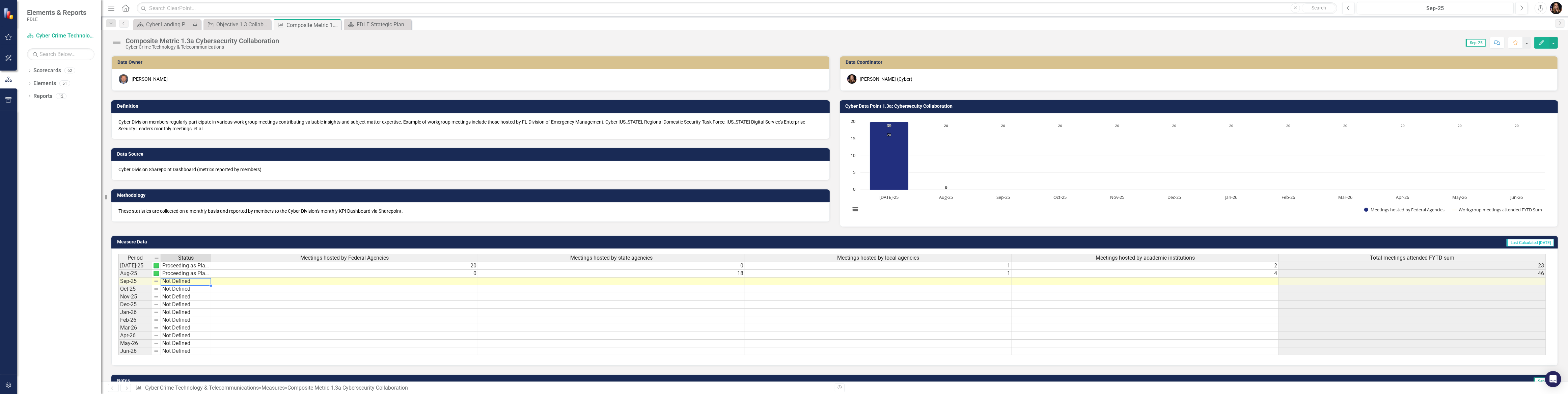
click at [187, 281] on td "Not Defined" at bounding box center [186, 281] width 51 height 8
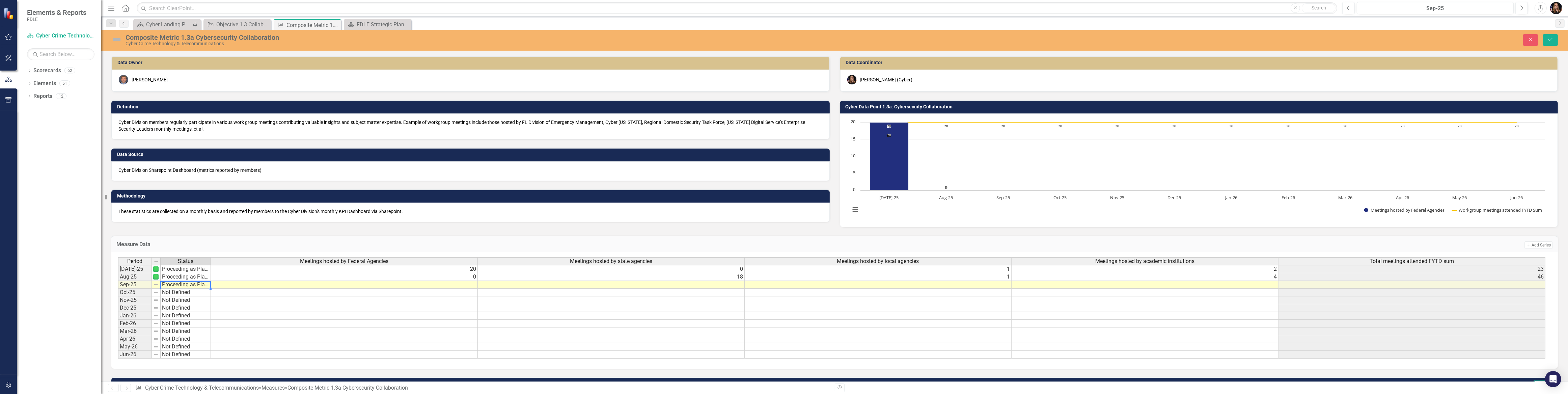
click at [187, 297] on div "Period Status Meetings hosted by Federal Agencies Meetings hosted by state agen…" at bounding box center [832, 308] width 1428 height 102
click at [444, 284] on td at bounding box center [344, 284] width 267 height 8
click at [445, 284] on td at bounding box center [344, 284] width 267 height 8
type textarea "2"
type textarea "17"
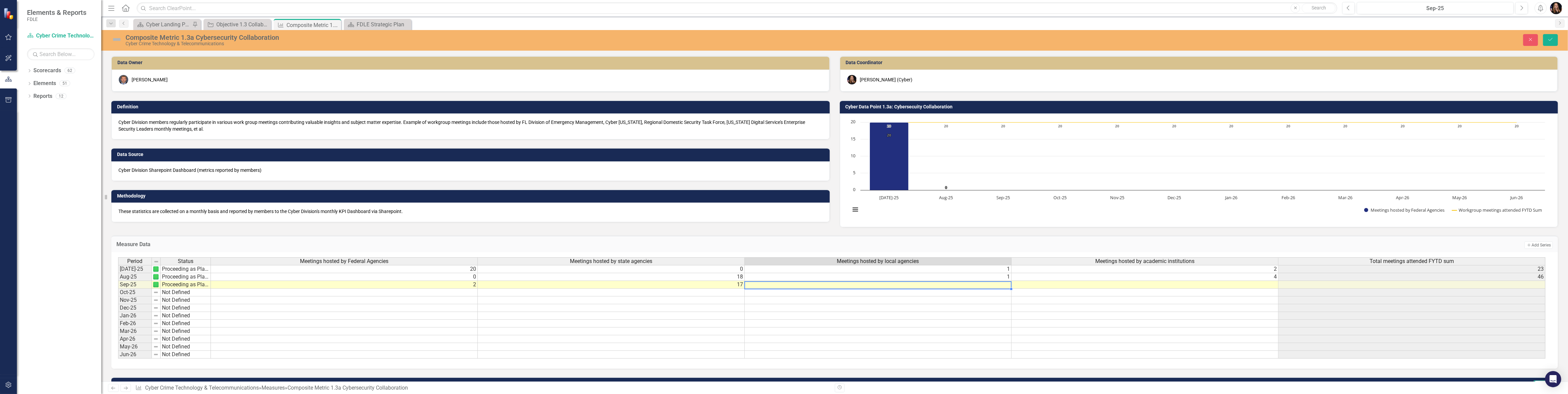
type textarea "0"
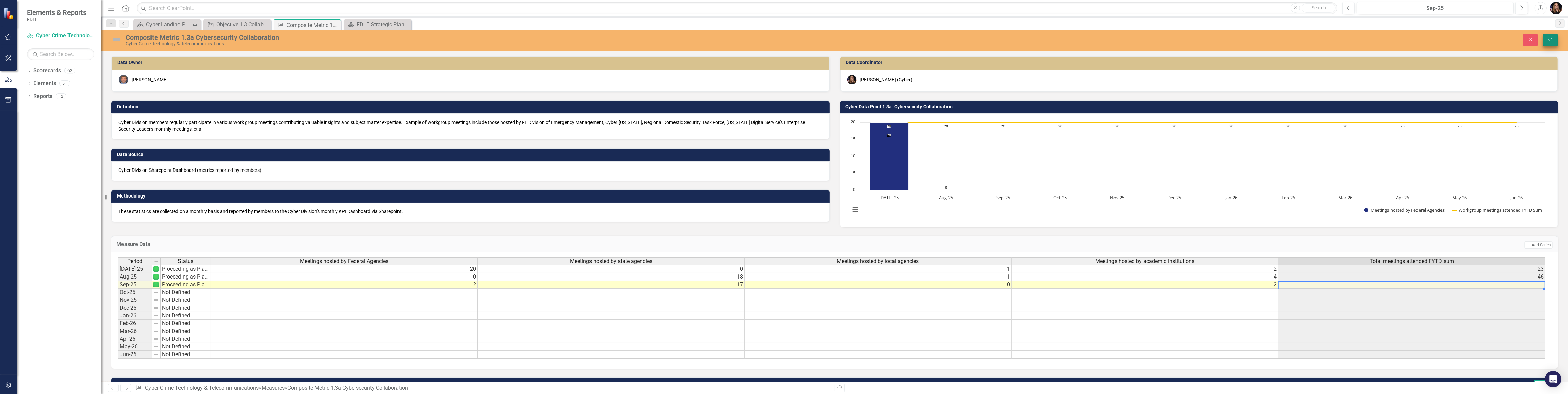
type textarea "2"
click at [1553, 38] on button "Save" at bounding box center [1550, 40] width 15 height 12
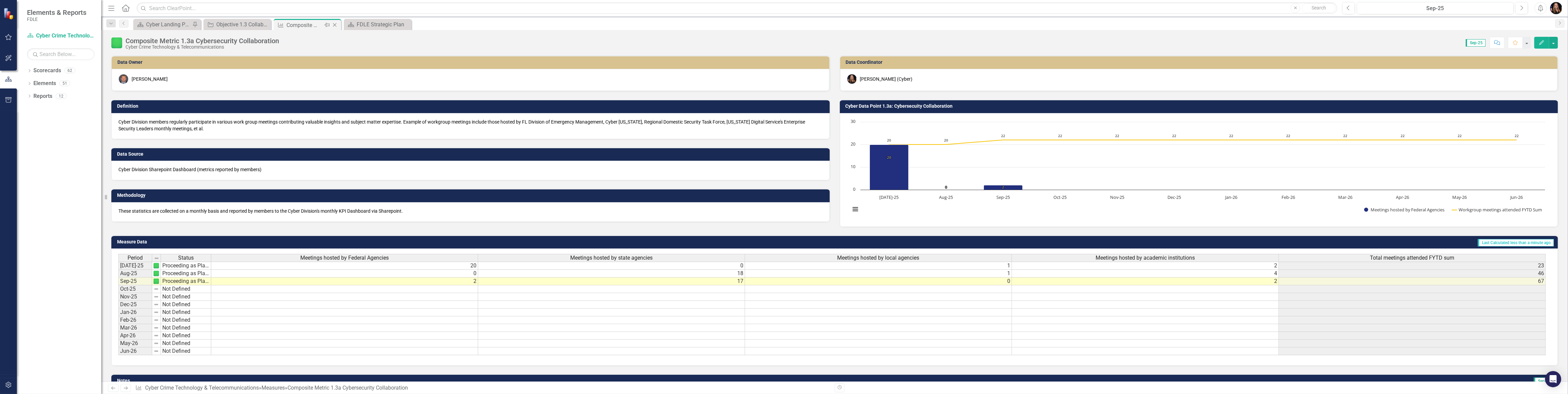
click at [333, 24] on icon "Close" at bounding box center [334, 25] width 7 height 5
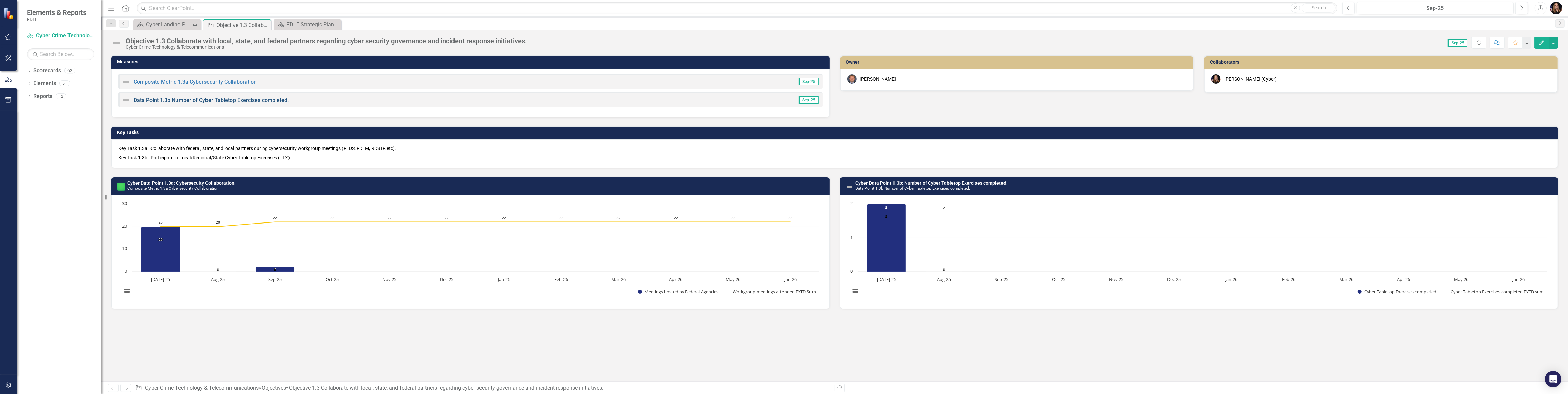
click at [211, 98] on link "Data Point 1.3b Number of Cyber Tabletop Exercises completed." at bounding box center [211, 100] width 155 height 7
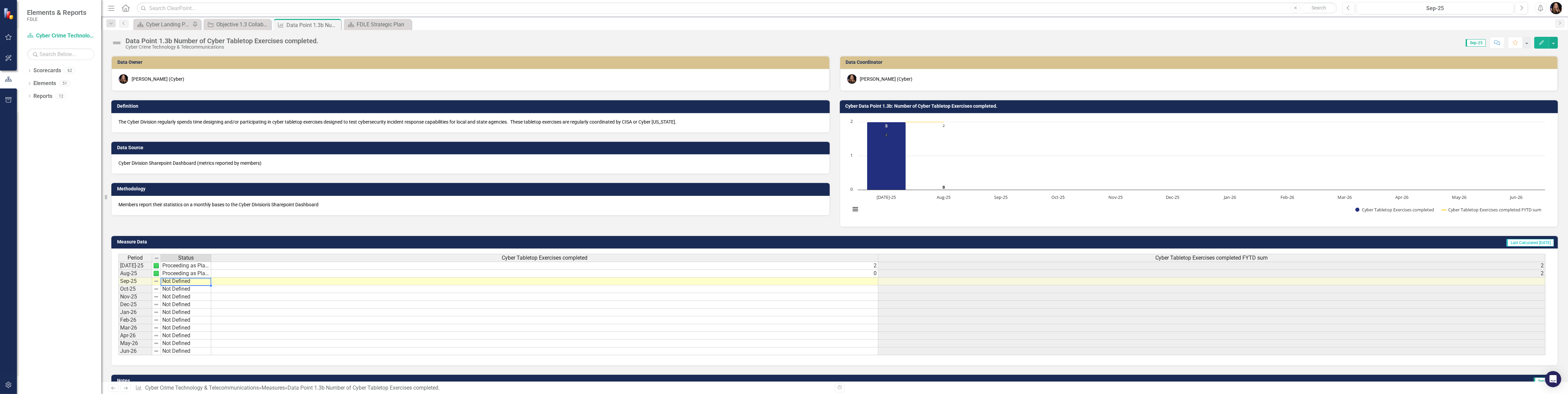
click at [186, 281] on td "Not Defined" at bounding box center [186, 281] width 51 height 8
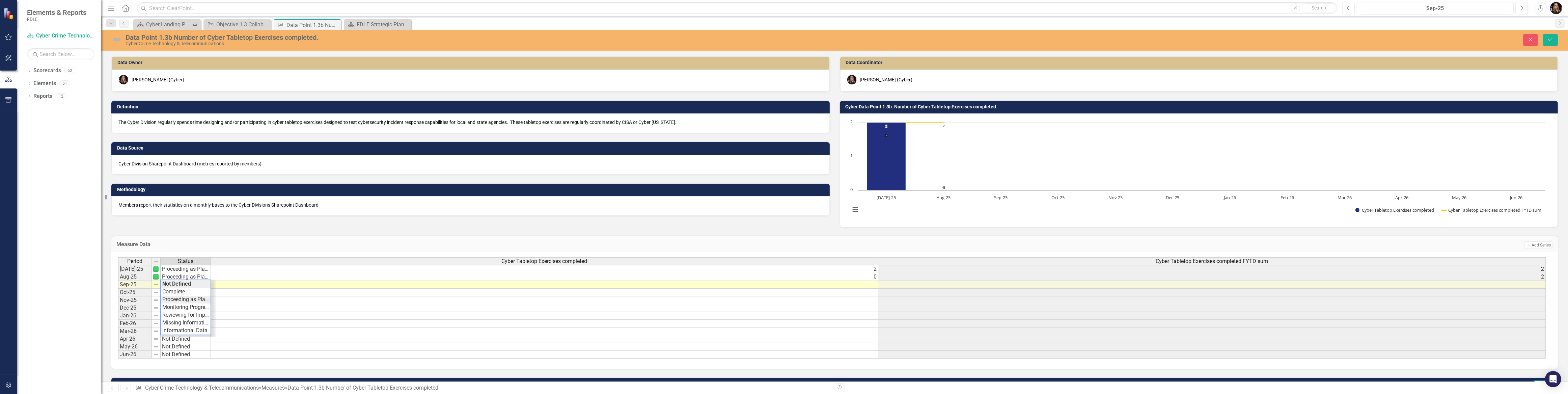
click at [193, 300] on div "Period Status Cyber Tabletop Exercises completed Cyber Tabletop Exercises compl…" at bounding box center [832, 308] width 1428 height 102
click at [724, 287] on td at bounding box center [544, 284] width 667 height 8
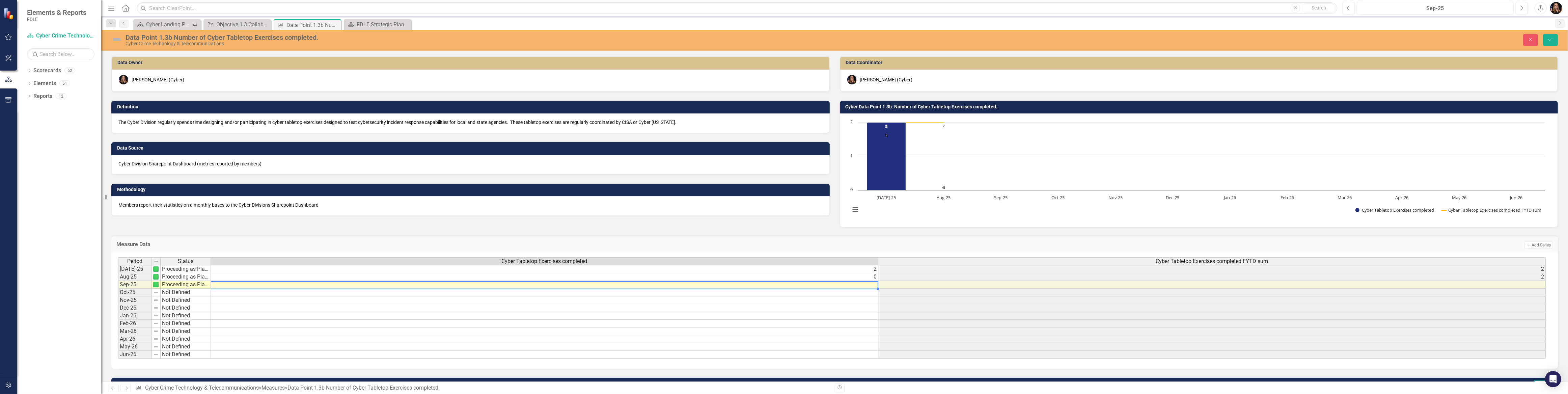
click at [724, 287] on td at bounding box center [544, 284] width 667 height 8
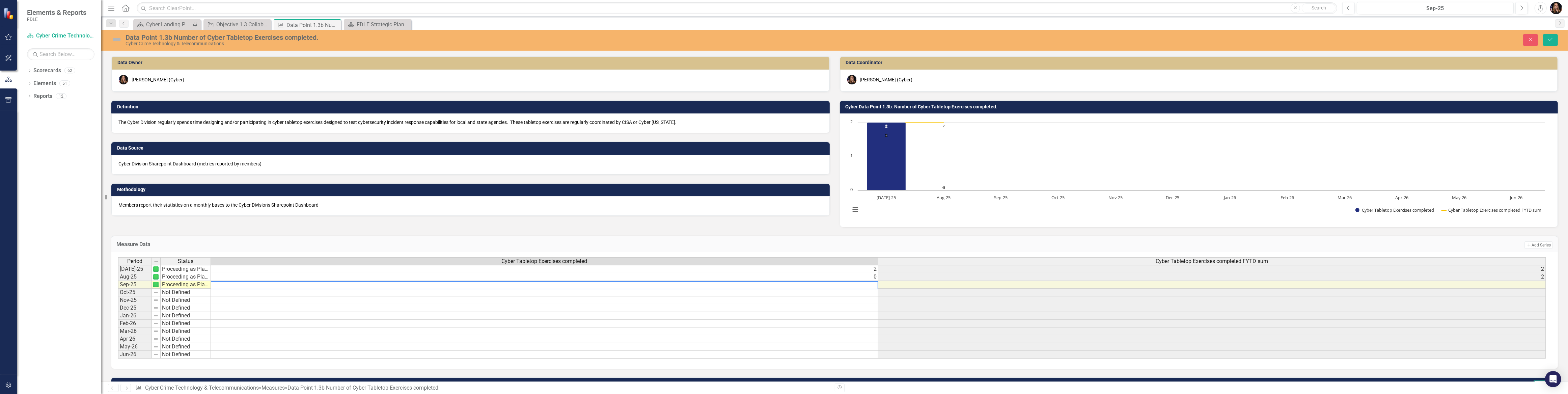
click at [724, 287] on textarea at bounding box center [544, 285] width 668 height 8
type textarea "4"
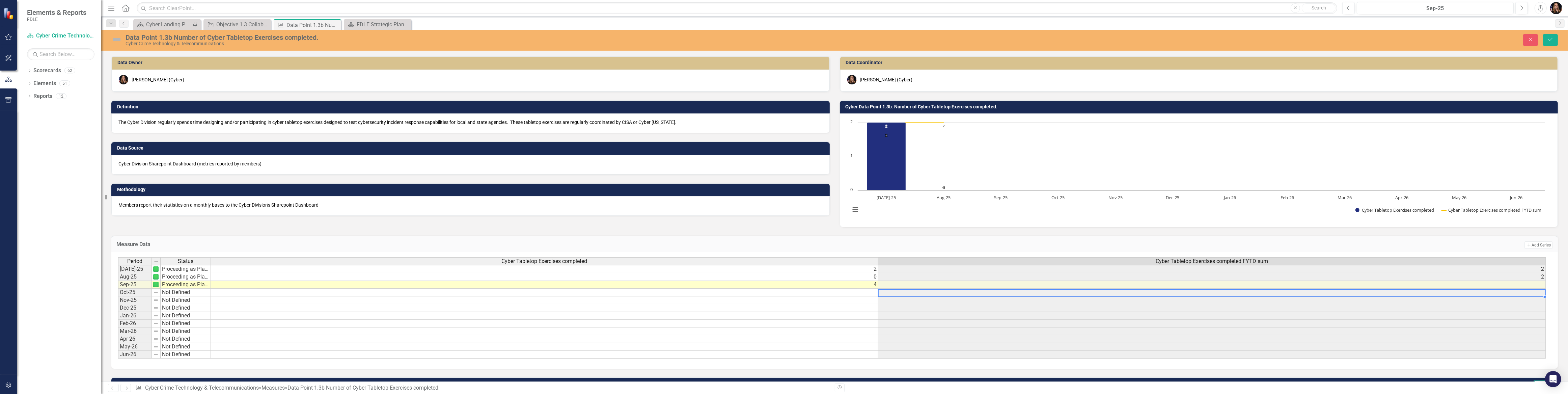
click at [118, 297] on div "Period Status Cyber Tabletop Exercises completed Cyber Tabletop Exercises compl…" at bounding box center [118, 308] width 0 height 101
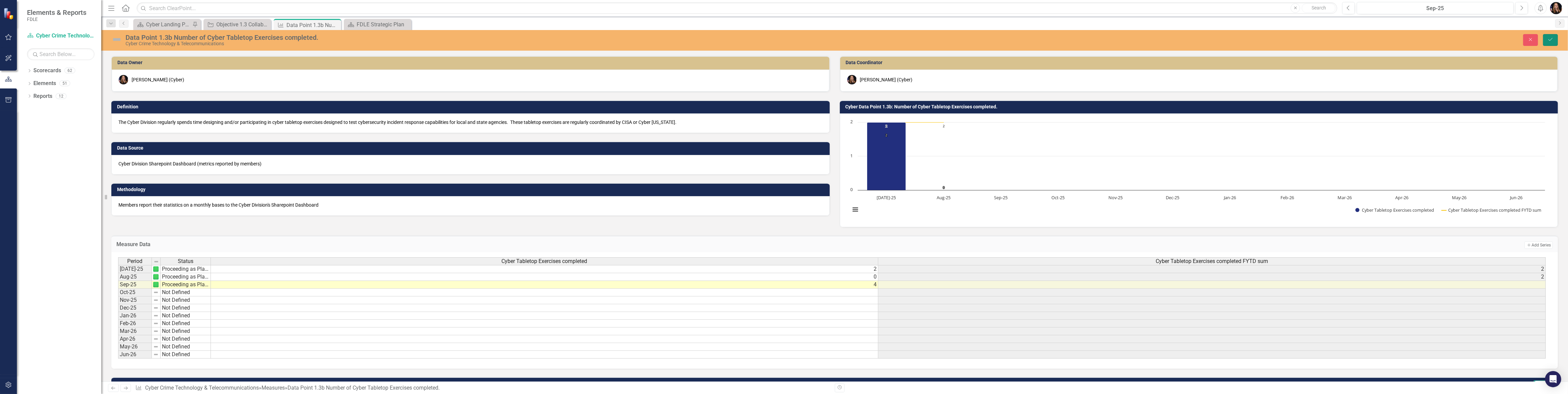
click at [1548, 38] on icon "Save" at bounding box center [1550, 40] width 6 height 5
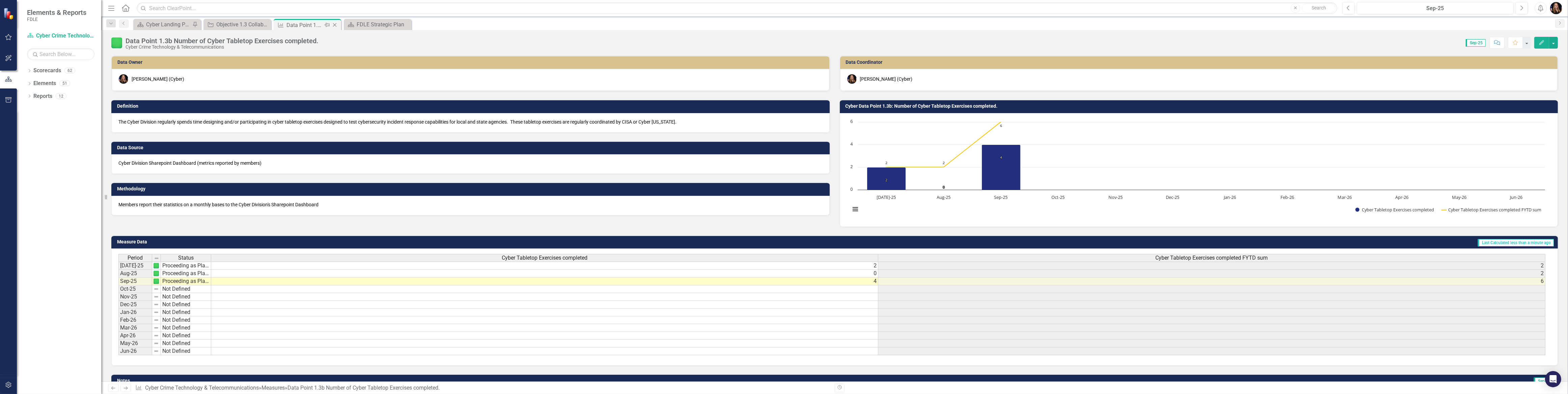
click at [334, 24] on icon "Close" at bounding box center [334, 25] width 7 height 5
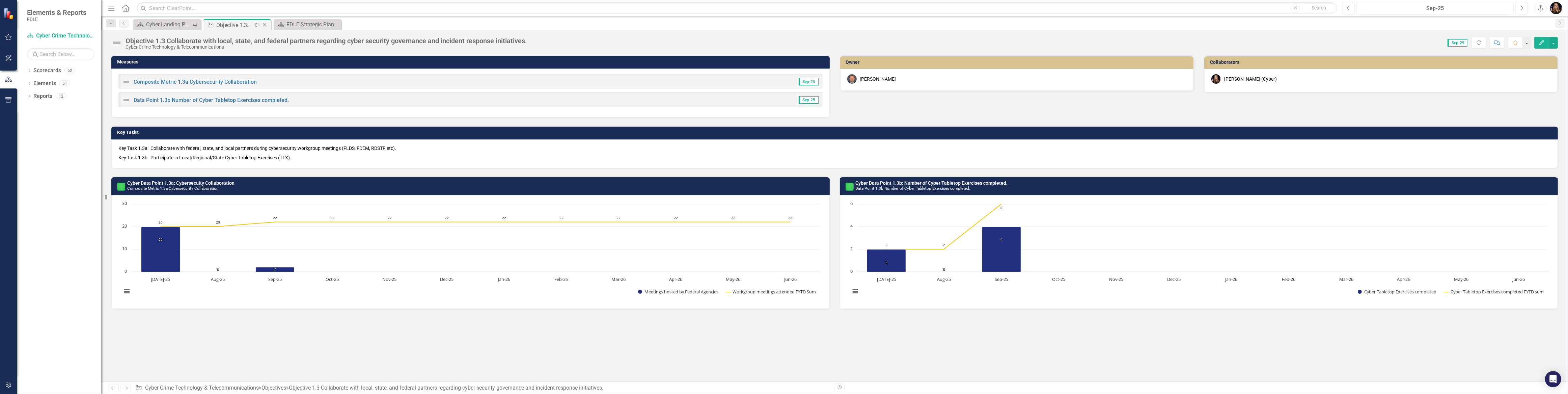
click at [265, 23] on icon "Close" at bounding box center [264, 25] width 7 height 5
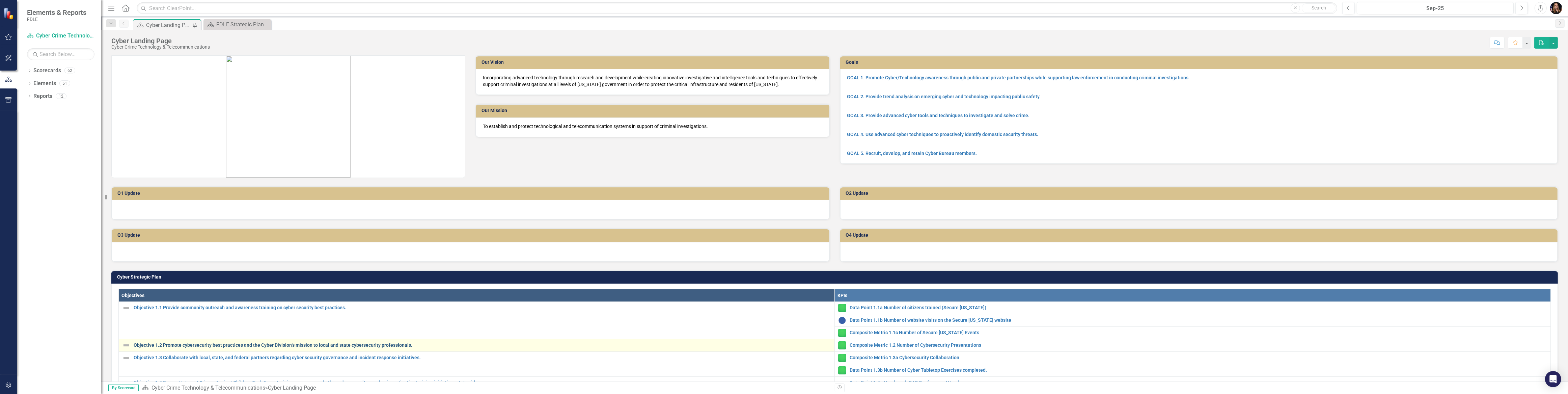
scroll to position [30, 0]
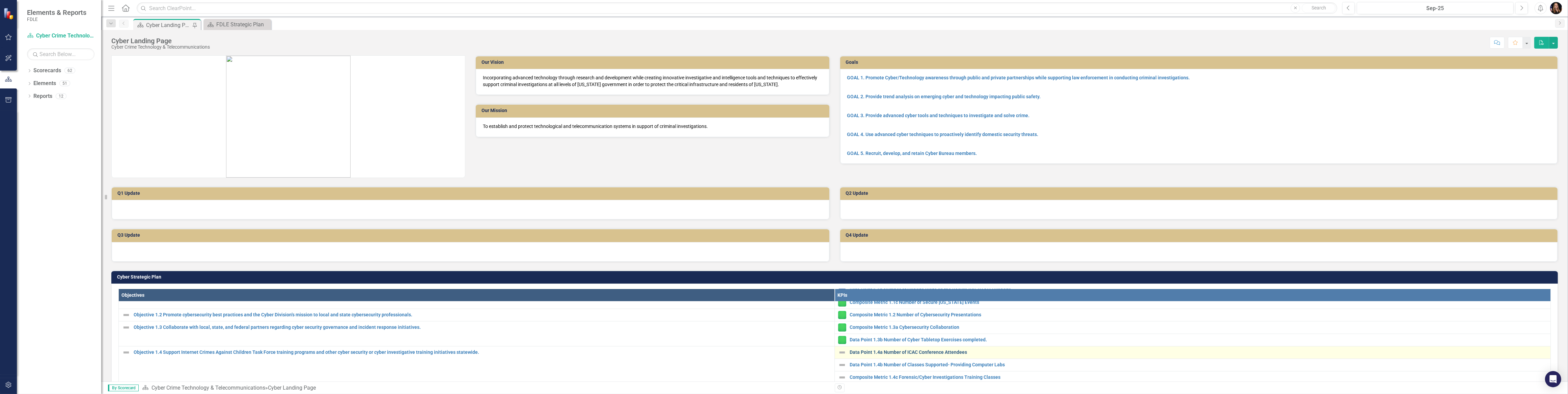
click at [883, 350] on link "Data Point 1.4a Number of ICAC Conference Attendees" at bounding box center [1199, 352] width 698 height 5
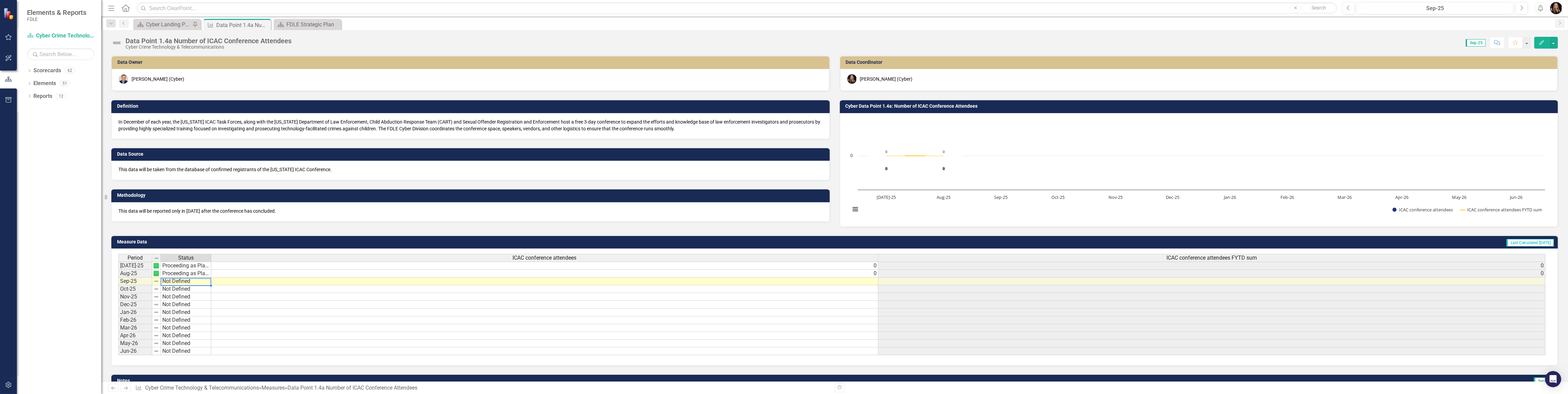
click at [175, 281] on td "Not Defined" at bounding box center [186, 281] width 51 height 8
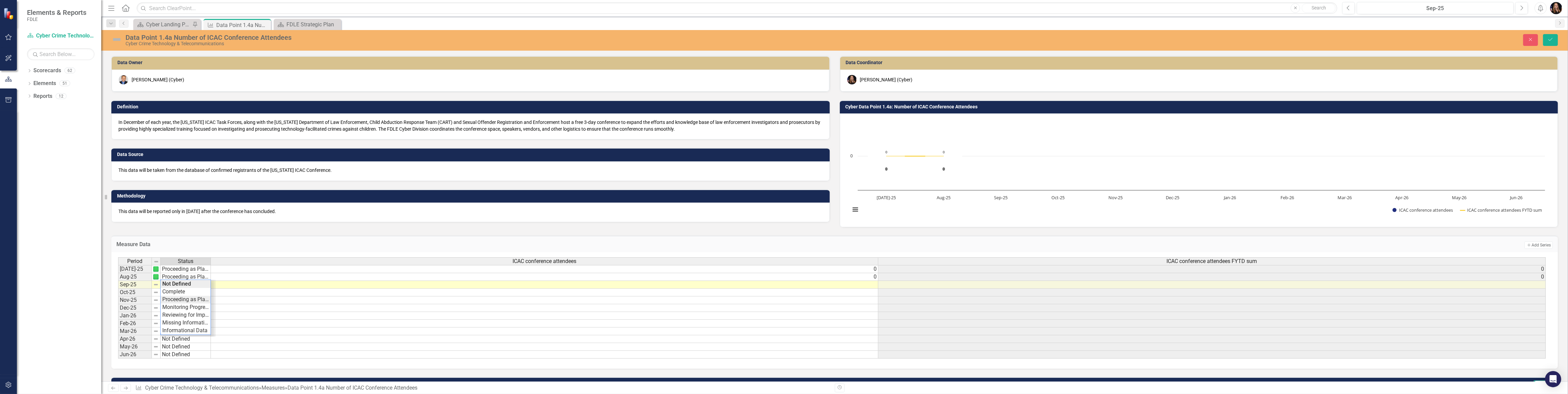
click at [169, 300] on div "Period Status ICAC conference attendees ICAC conference attendees FYTD sum Jul-…" at bounding box center [832, 308] width 1428 height 102
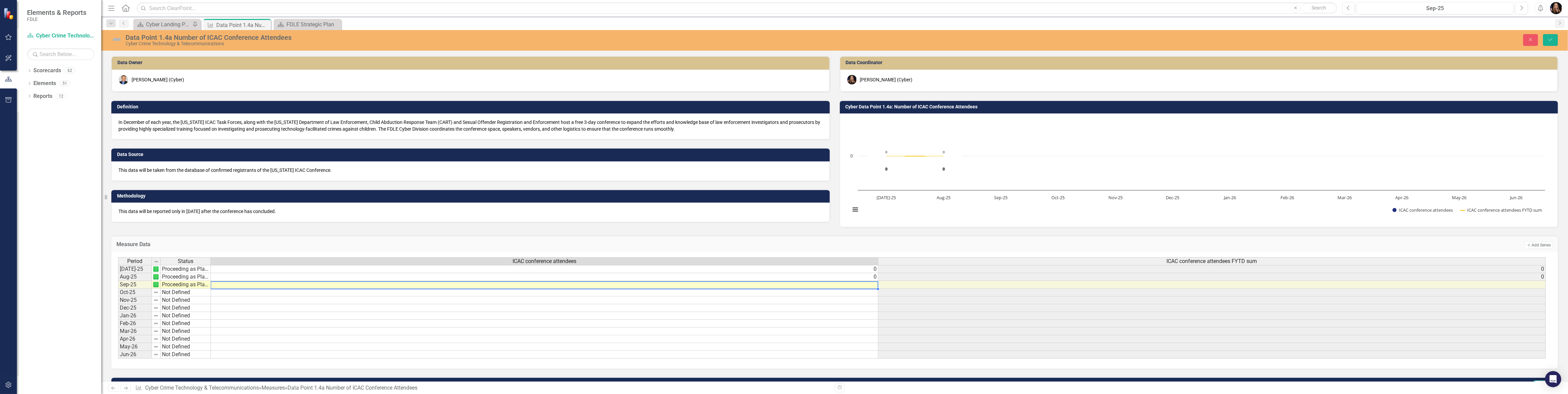
click at [629, 284] on td at bounding box center [544, 284] width 667 height 8
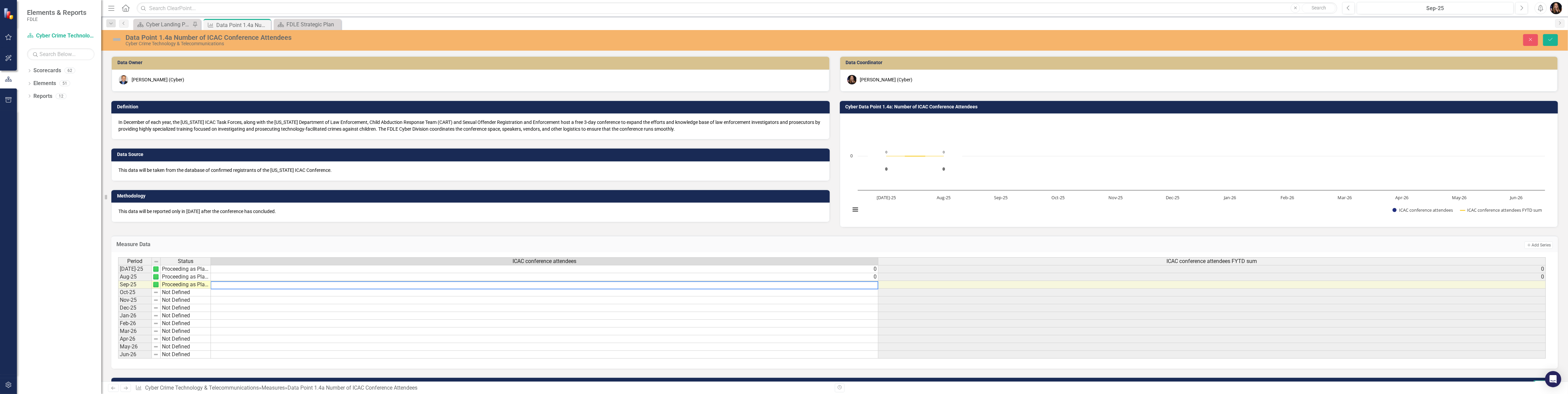
click at [629, 284] on textarea at bounding box center [544, 285] width 668 height 8
type textarea "0"
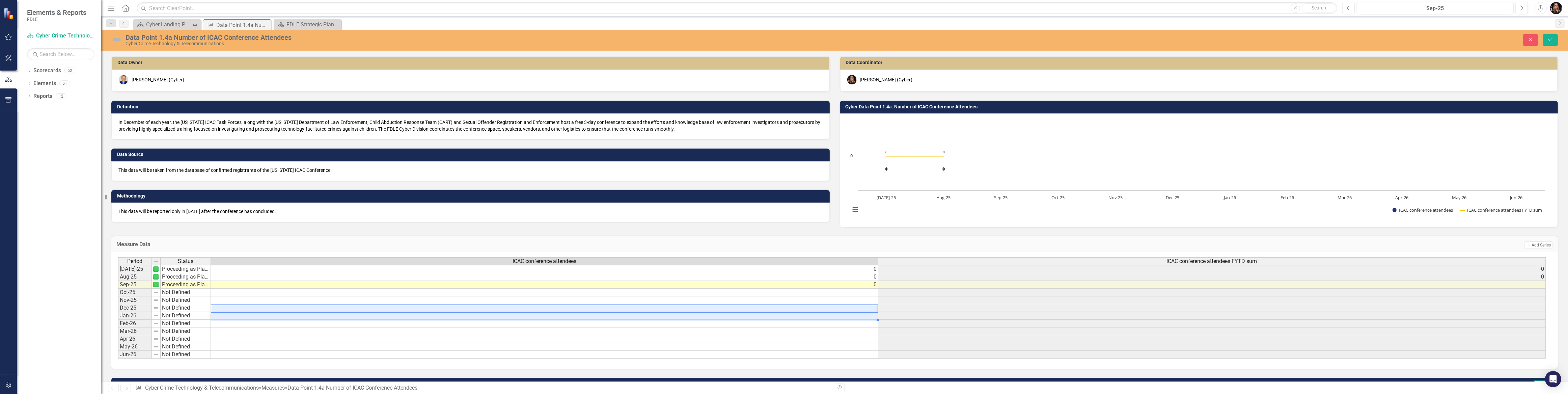
drag, startPoint x: 657, startPoint y: 317, endPoint x: 667, endPoint y: 297, distance: 22.4
click at [118, 319] on div "Period Status ICAC conference attendees ICAC conference attendees FYTD sum Jul-…" at bounding box center [118, 308] width 0 height 101
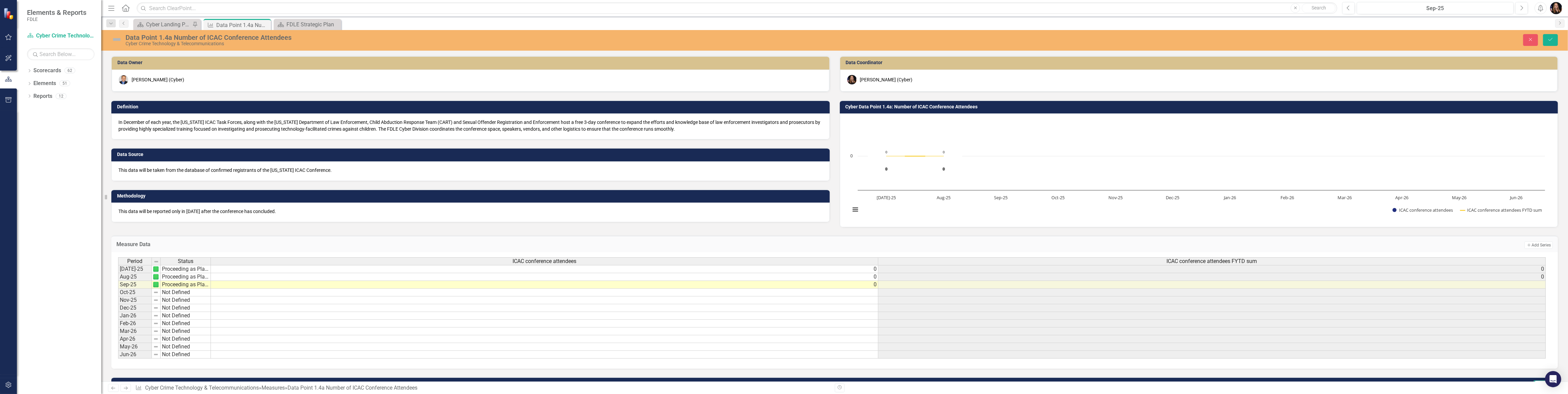
click at [1553, 33] on div "Data Point 1.4a Number of ICAC Conference Attendees Cyber Crime Technology & Te…" at bounding box center [835, 40] width 1467 height 13
click at [1552, 37] on button "Save" at bounding box center [1550, 40] width 15 height 12
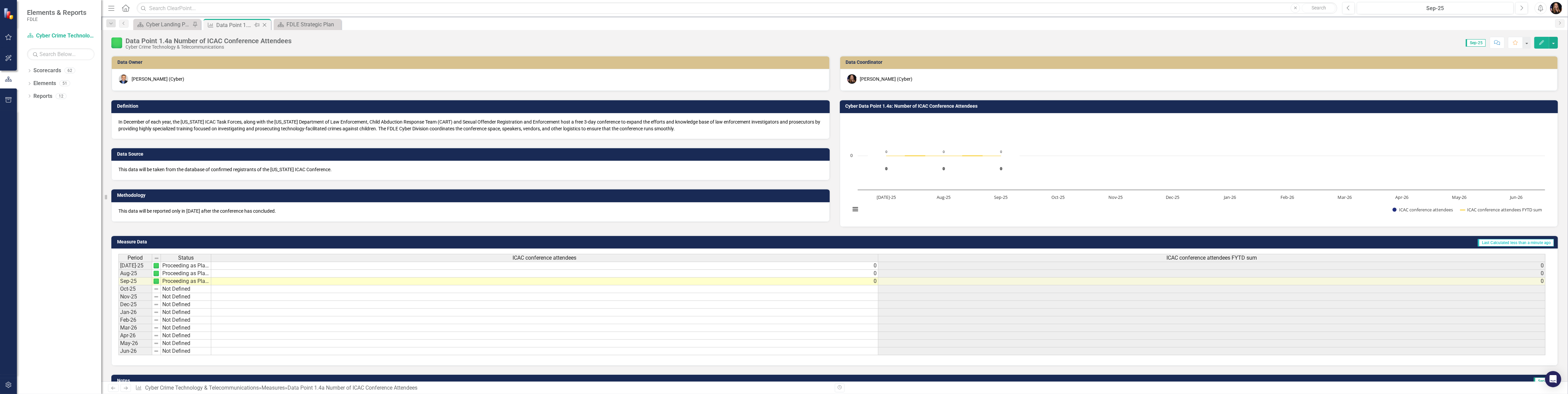
click at [263, 24] on icon "Close" at bounding box center [264, 25] width 7 height 5
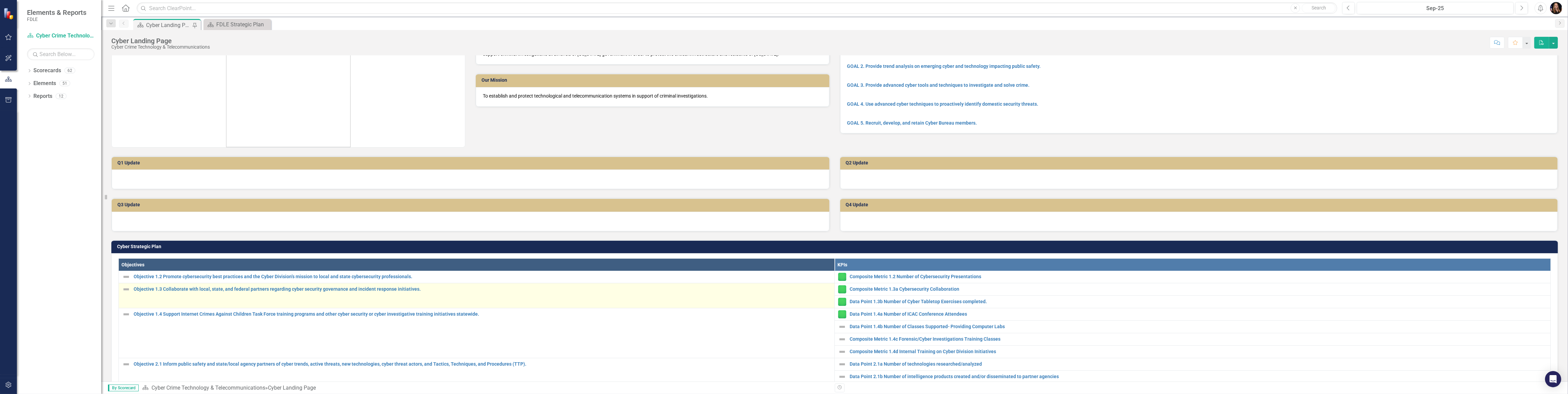
scroll to position [43, 0]
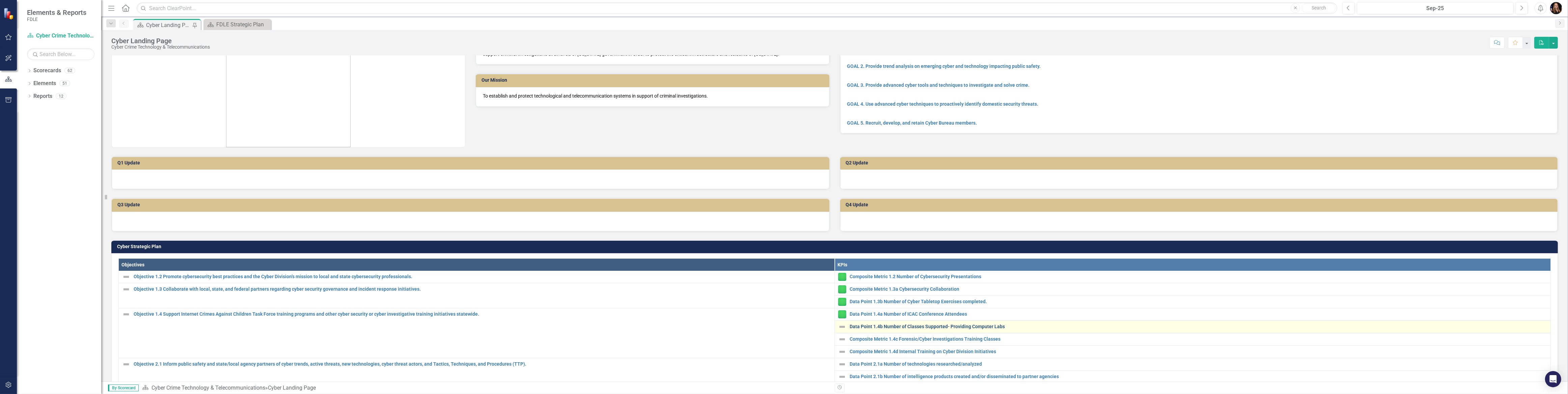
click at [883, 324] on link "Data Point 1.4b Number of Classes Supported- Providing Computer Labs" at bounding box center [1199, 326] width 698 height 5
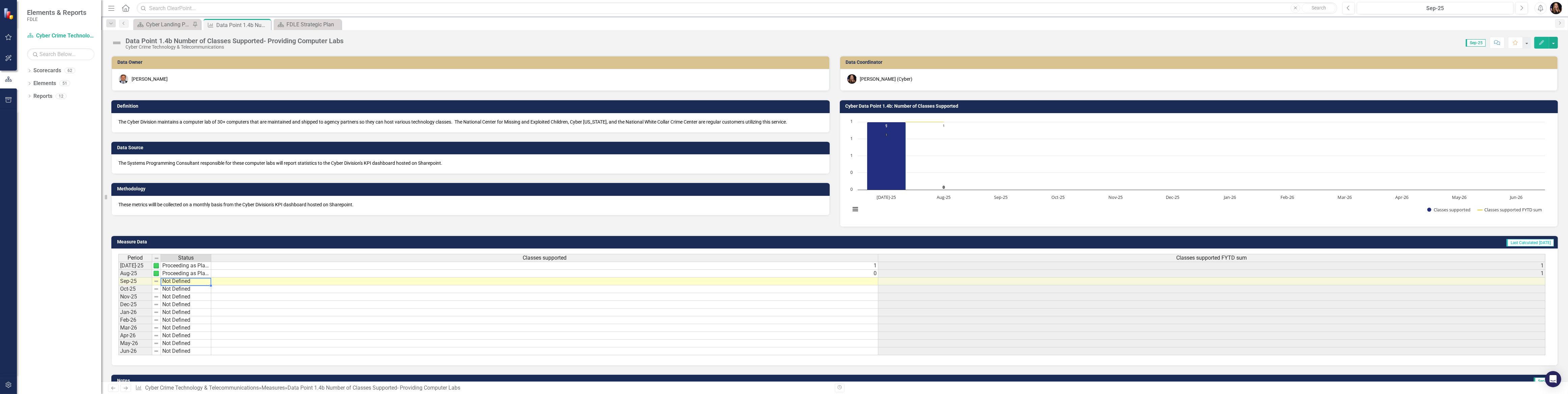
click at [185, 283] on td "Not Defined" at bounding box center [186, 281] width 51 height 8
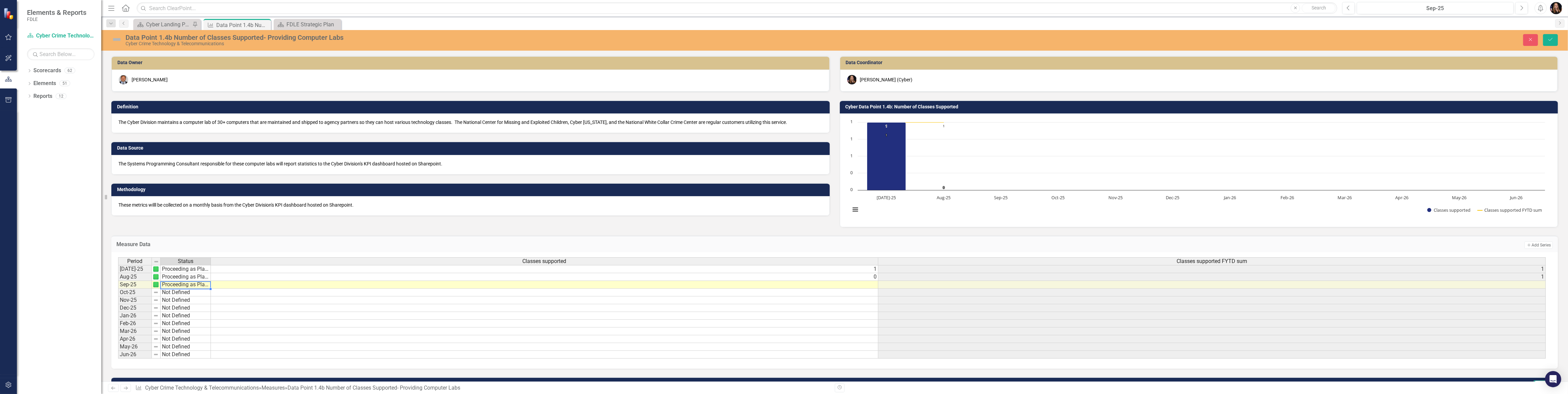
click at [181, 300] on div "Period Status Classes supported Classes supported FYTD sum Jul-25 Proceeding as…" at bounding box center [832, 308] width 1428 height 102
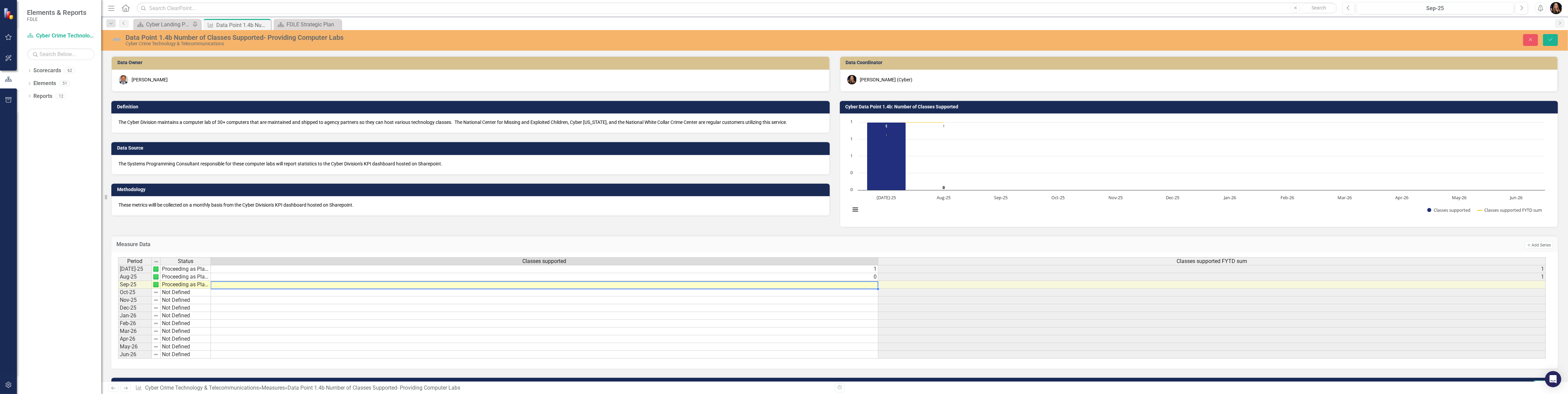
click at [861, 284] on td at bounding box center [544, 284] width 667 height 8
click at [862, 284] on td at bounding box center [544, 284] width 667 height 8
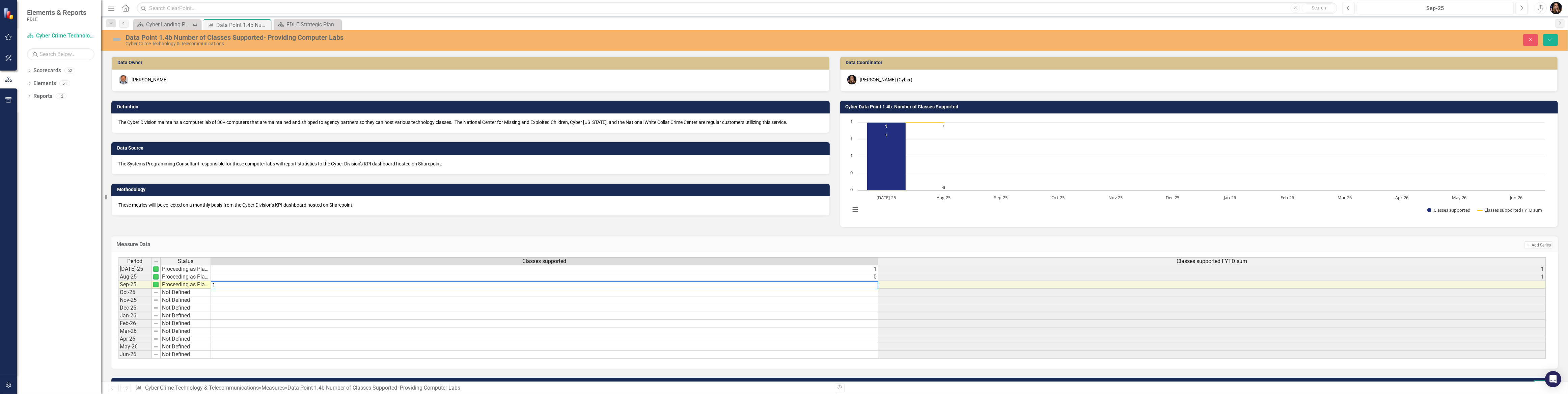
type textarea "1"
click at [920, 291] on td at bounding box center [1212, 292] width 667 height 8
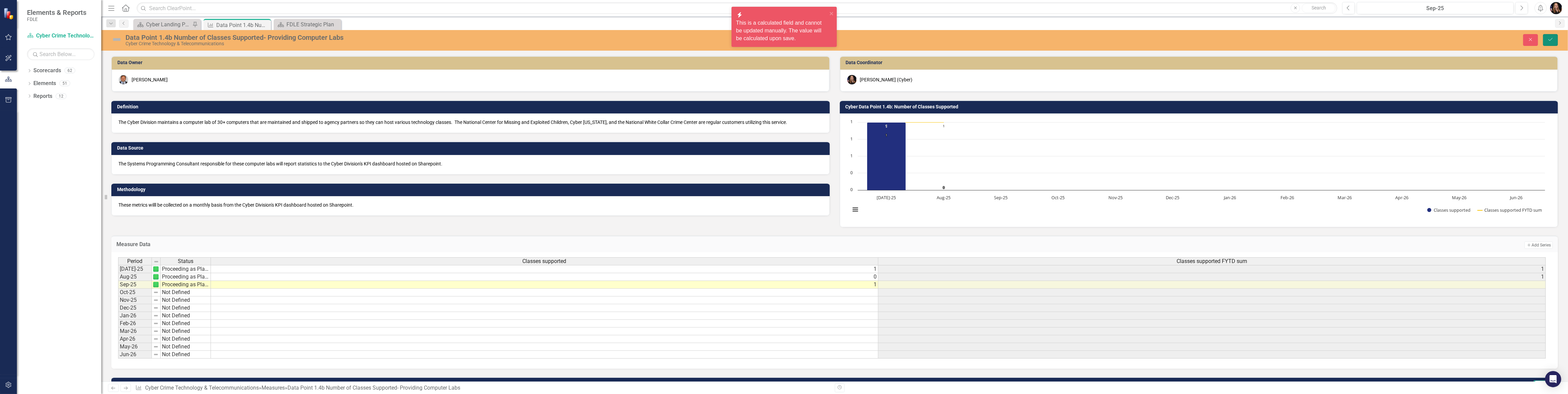
click at [1547, 38] on icon "Save" at bounding box center [1550, 40] width 6 height 5
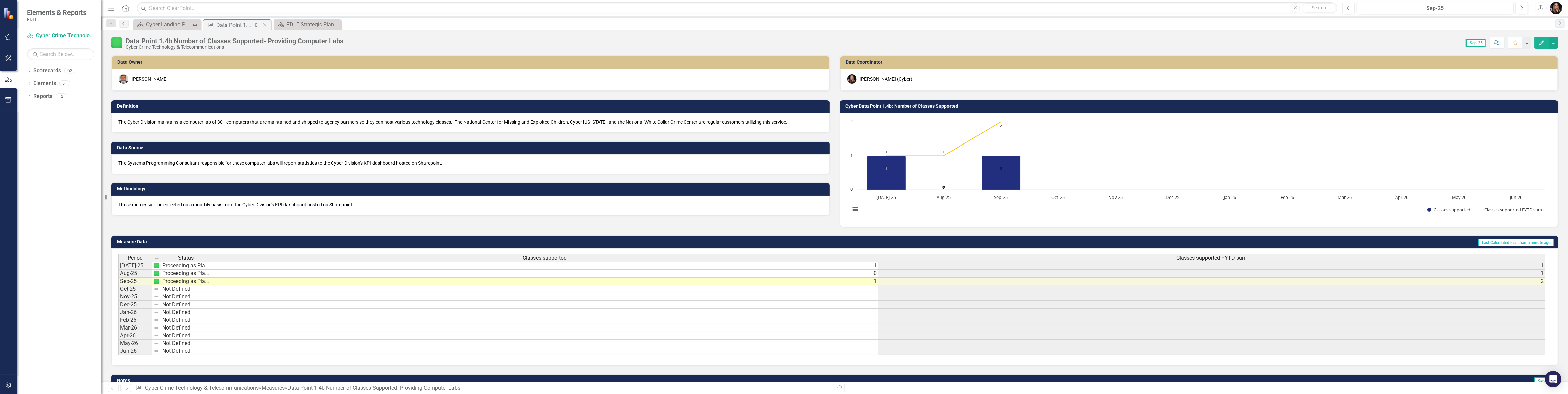
click at [263, 27] on icon "Close" at bounding box center [264, 25] width 7 height 5
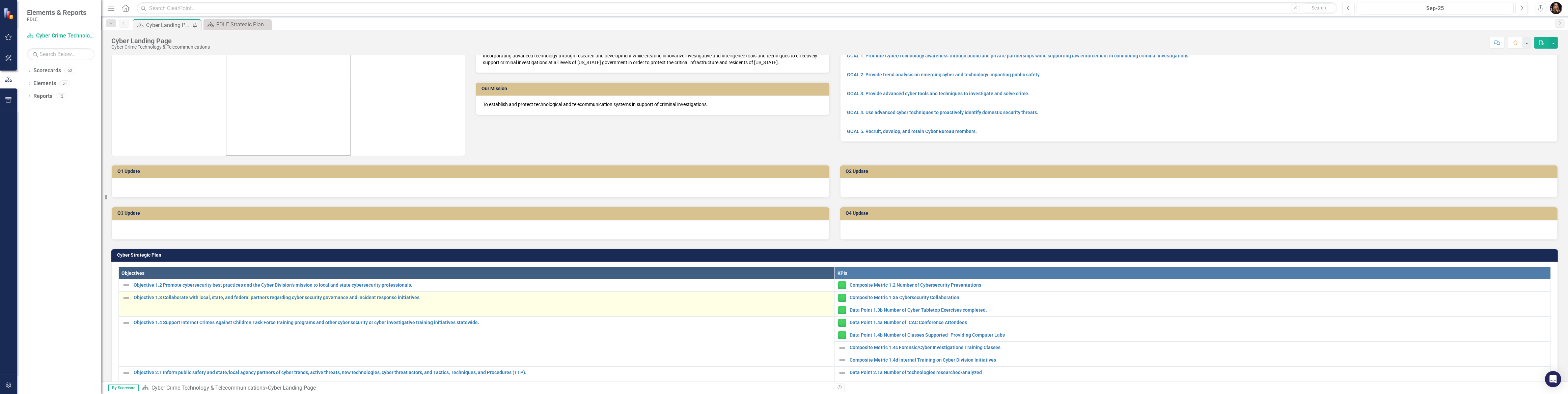
scroll to position [61, 0]
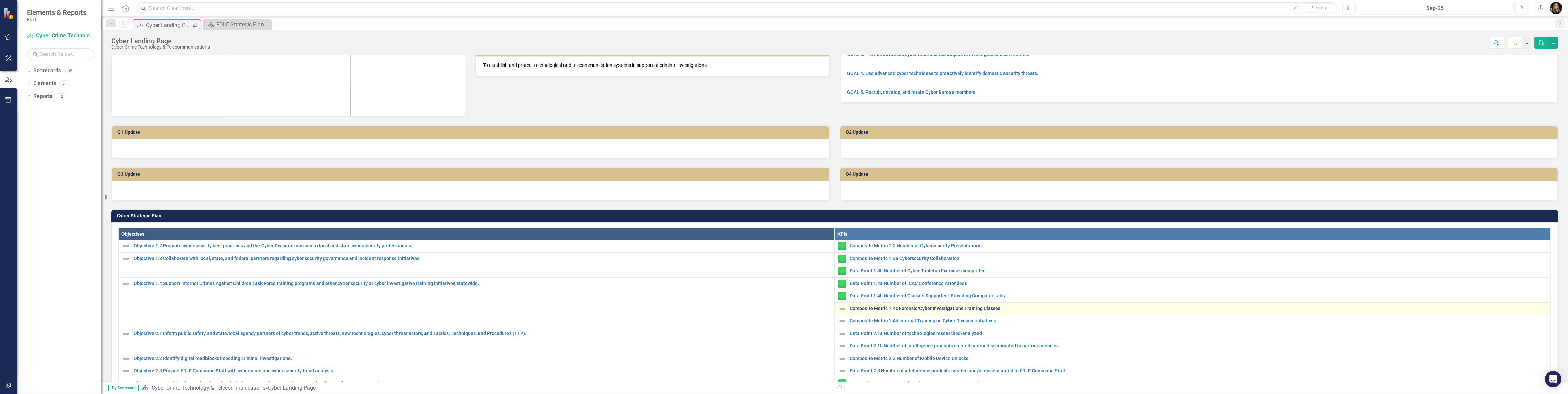
click at [870, 306] on link "Composite Metric 1.4c Forensic/Cyber Investigations Training Classes" at bounding box center [1199, 308] width 698 height 5
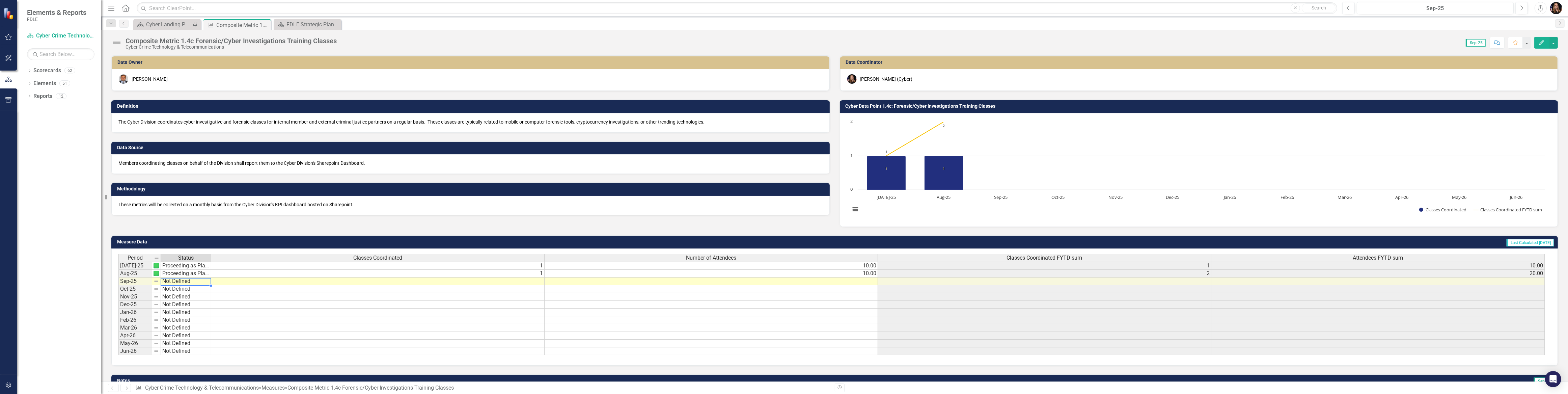
click at [169, 279] on td "Not Defined" at bounding box center [186, 281] width 51 height 8
click at [169, 280] on td "Not Defined" at bounding box center [186, 281] width 51 height 8
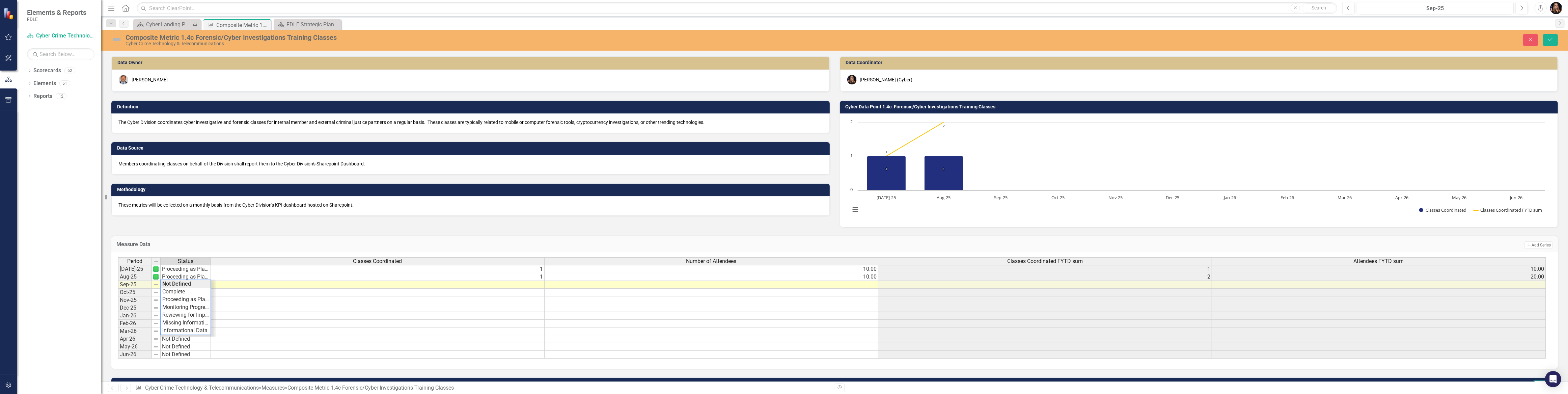
click at [169, 280] on div "Period Status Classes Coordinated Number of Attendees Classes Coordinated FYTD …" at bounding box center [832, 308] width 1428 height 102
click at [169, 281] on td "Not Defined" at bounding box center [186, 284] width 51 height 8
click at [169, 283] on td "Not Defined" at bounding box center [186, 284] width 51 height 8
click at [179, 283] on td "Not Defined" at bounding box center [186, 284] width 51 height 8
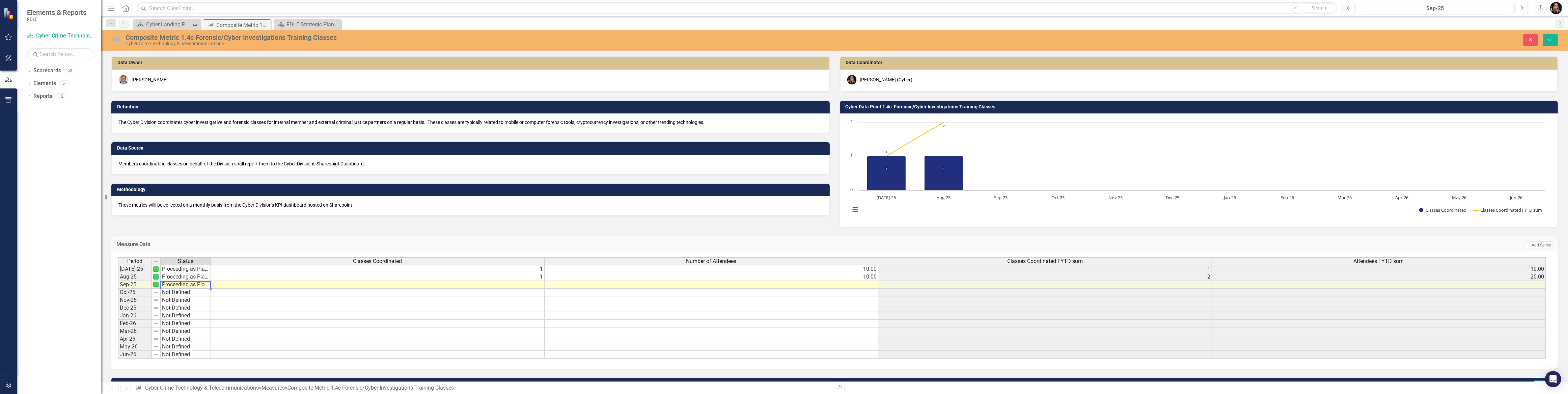
click at [181, 301] on div "Period Status Classes Coordinated Number of Attendees Classes Coordinated FYTD …" at bounding box center [832, 308] width 1428 height 102
click at [542, 286] on td at bounding box center [377, 284] width 334 height 8
click at [540, 286] on textarea at bounding box center [377, 285] width 334 height 8
type textarea "2"
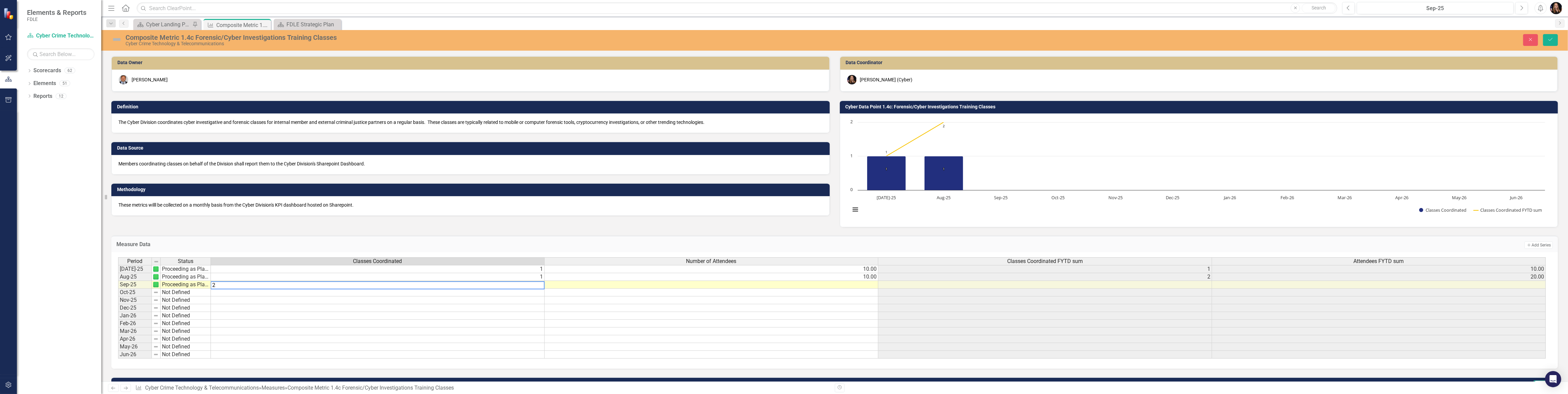
click at [852, 306] on td at bounding box center [712, 308] width 334 height 8
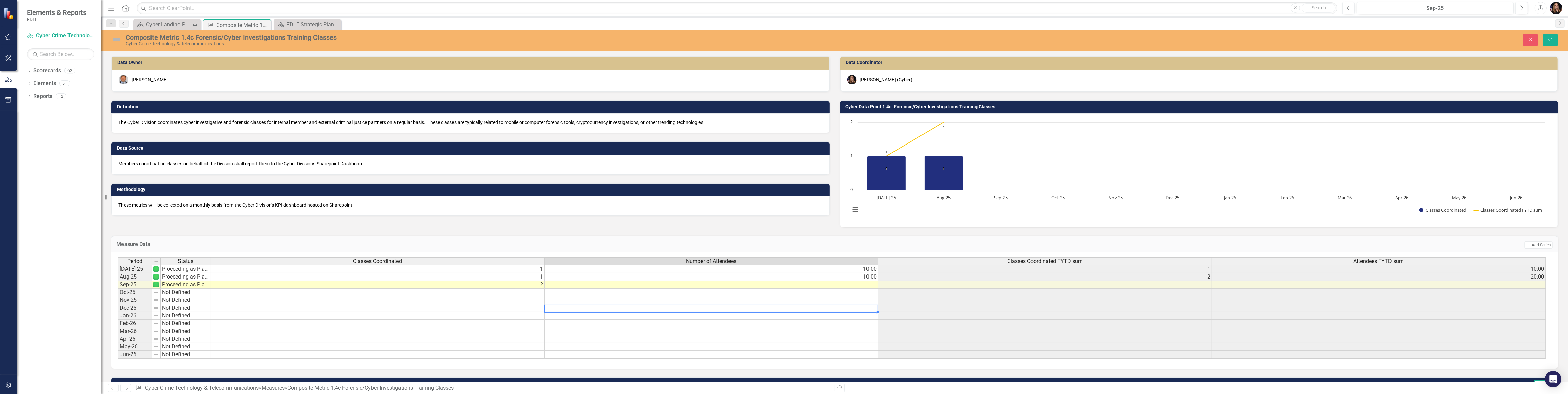
click at [865, 287] on td at bounding box center [712, 284] width 334 height 8
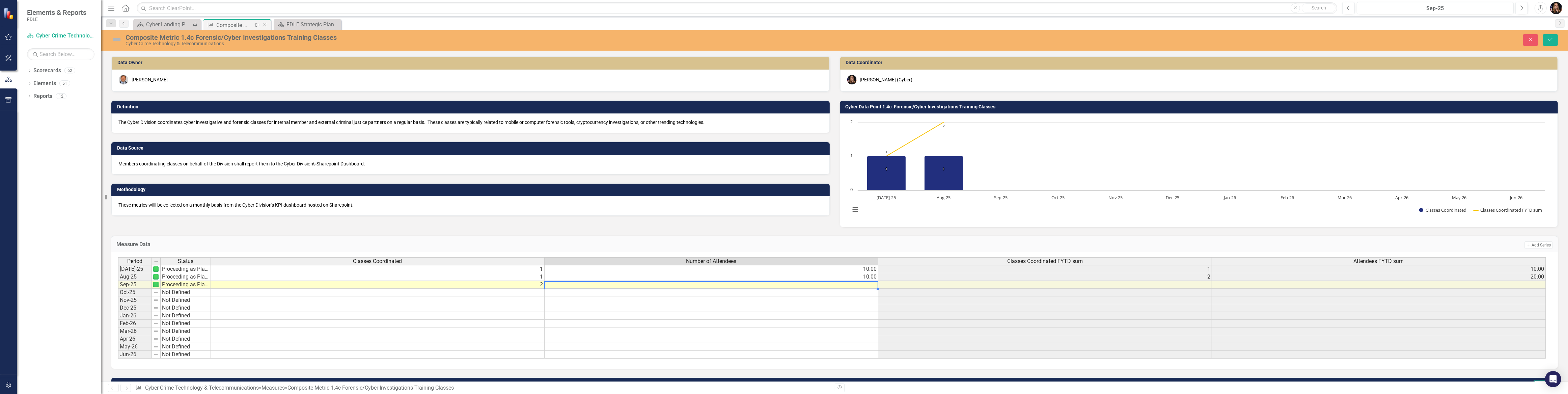
click at [264, 24] on icon "Close" at bounding box center [264, 25] width 7 height 5
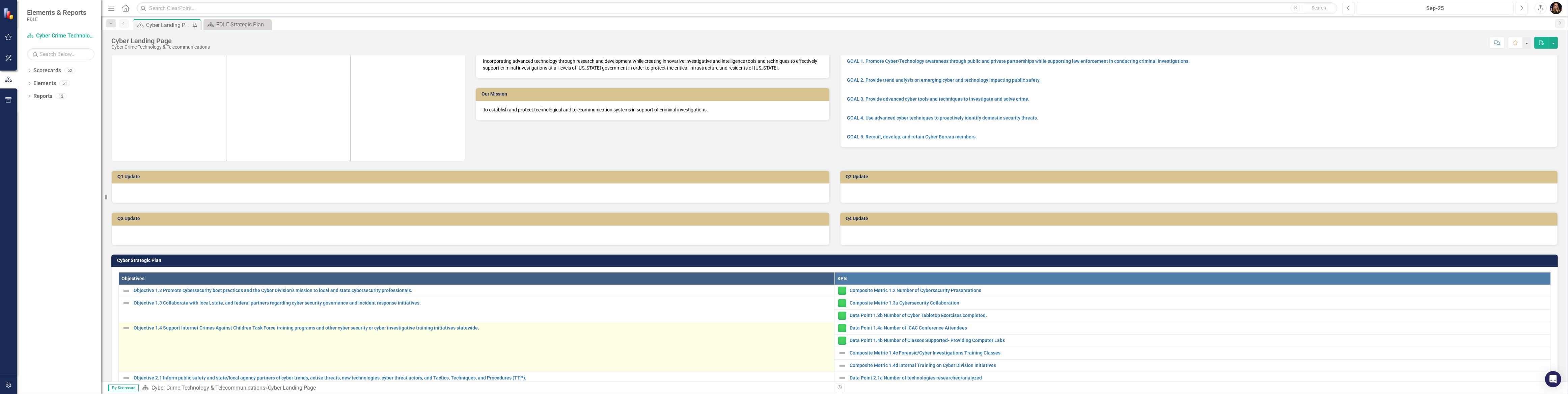
scroll to position [30, 0]
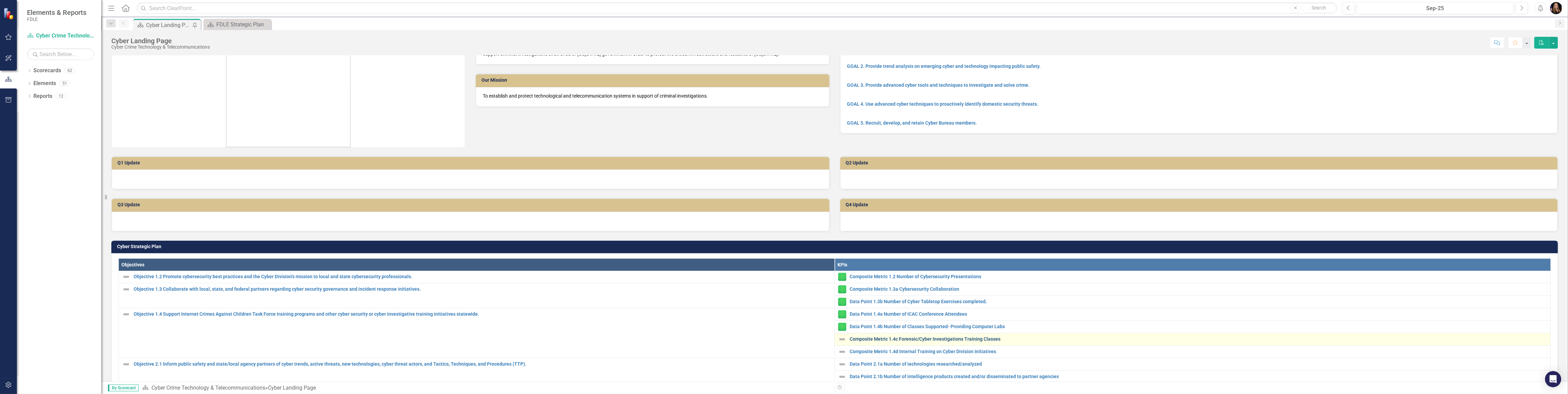
click at [899, 337] on link "Composite Metric 1.4c Forensic/Cyber Investigations Training Classes" at bounding box center [1199, 339] width 698 height 5
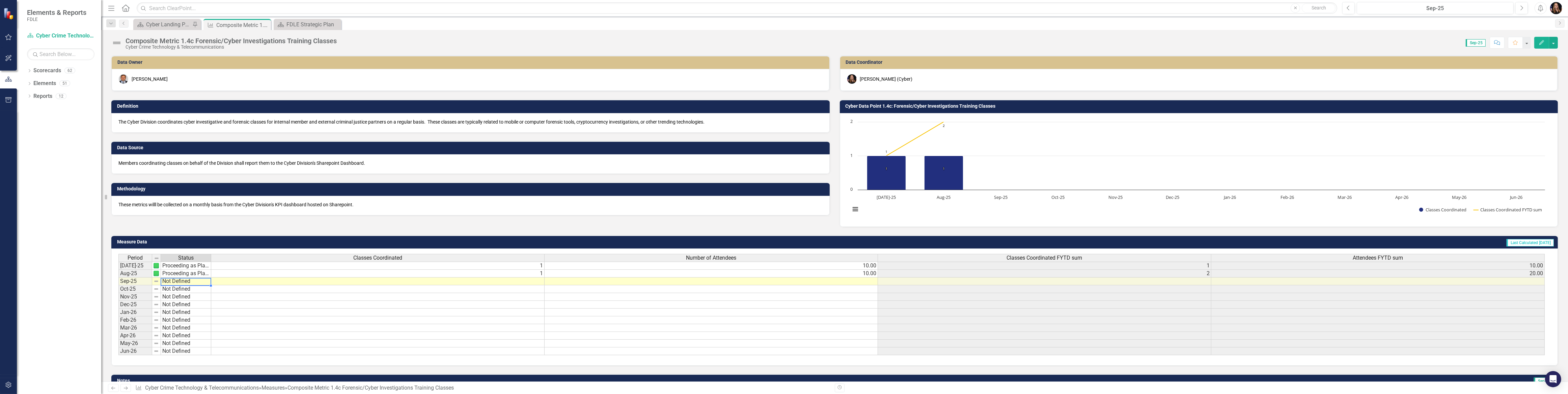
click at [178, 282] on td "Not Defined" at bounding box center [186, 281] width 51 height 8
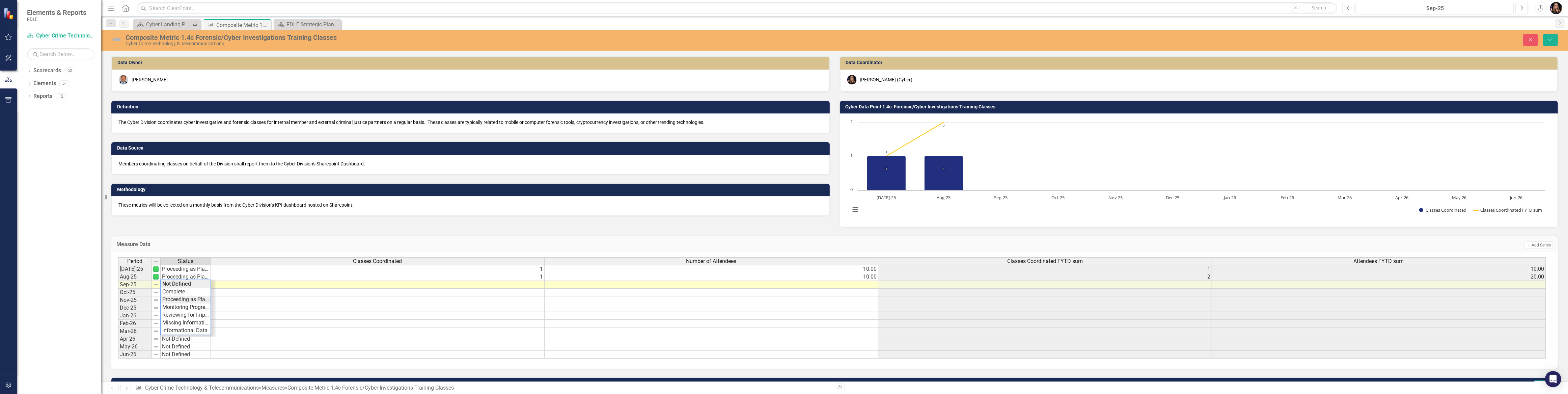
click at [180, 301] on div "Period Status Classes Coordinated Number of Attendees Classes Coordinated FYTD …" at bounding box center [832, 308] width 1428 height 102
click at [528, 286] on td at bounding box center [377, 284] width 334 height 8
click at [528, 286] on textarea at bounding box center [377, 285] width 334 height 8
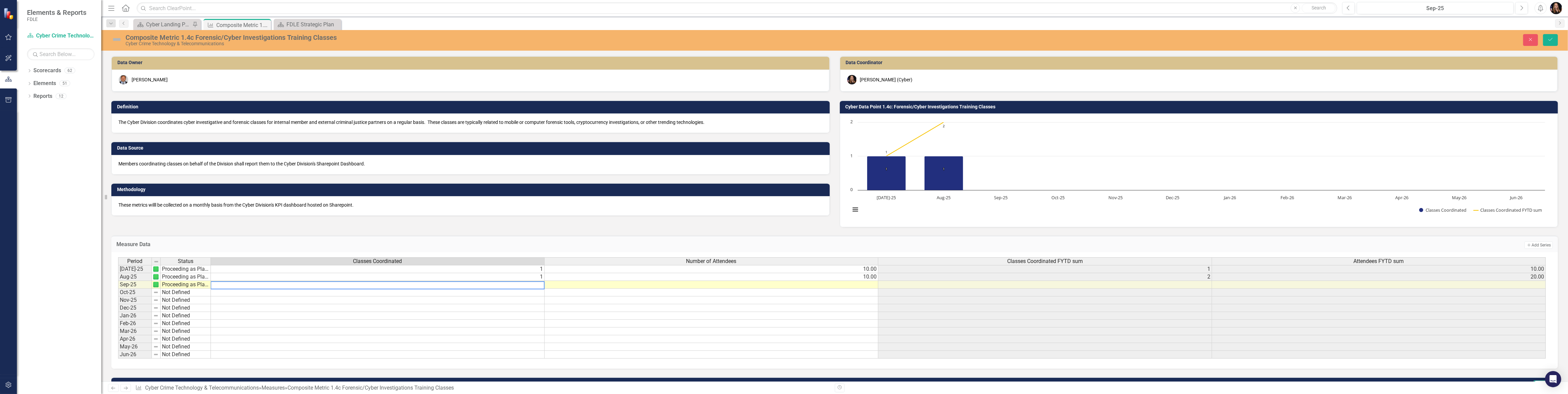
type textarea "2"
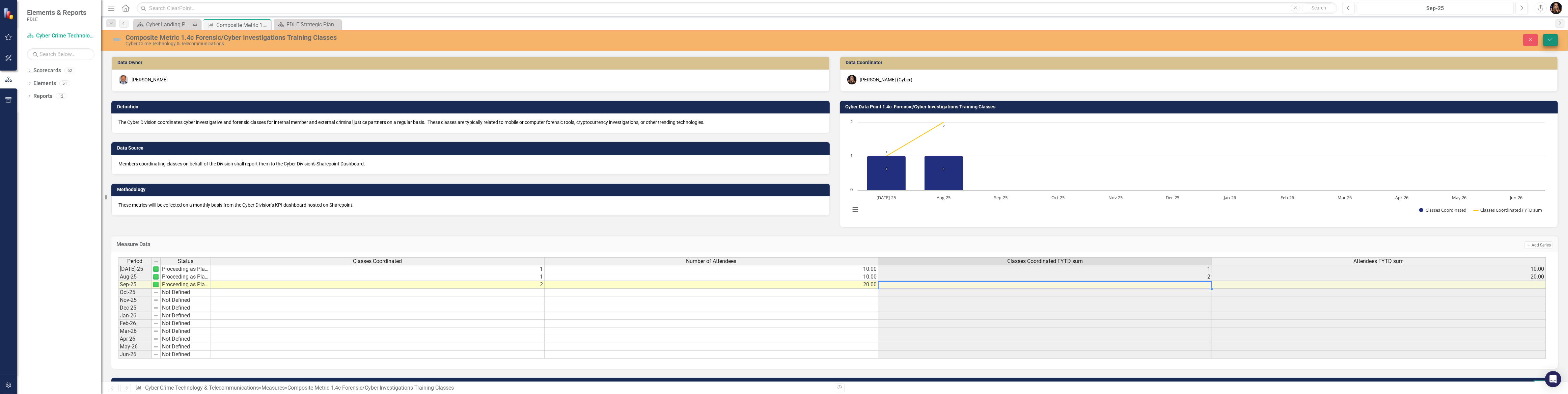
type textarea "20"
click at [1556, 40] on button "Save" at bounding box center [1550, 40] width 15 height 12
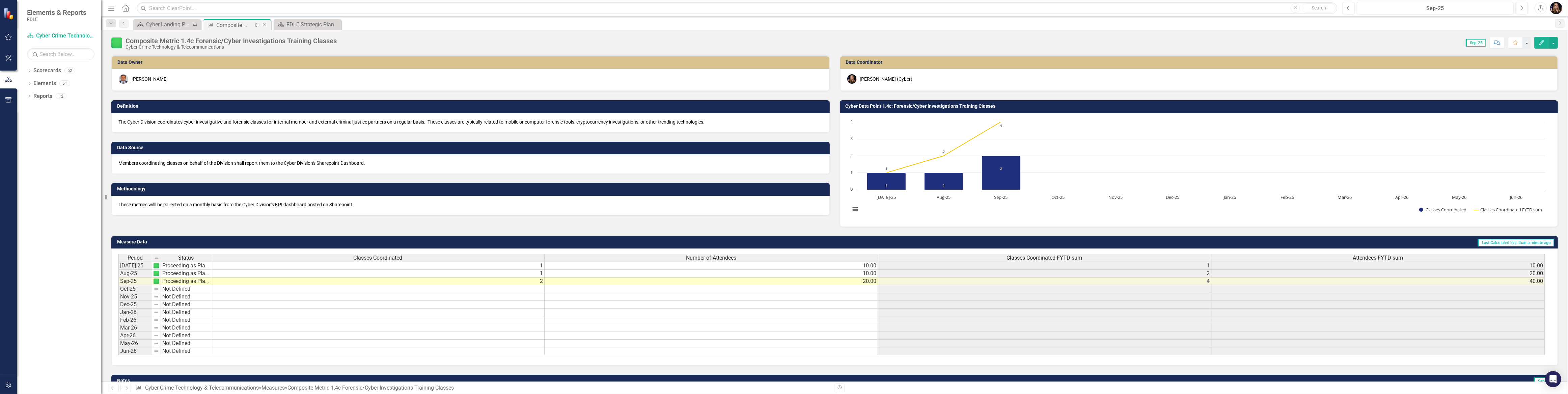
click at [263, 23] on icon "Close" at bounding box center [264, 25] width 7 height 5
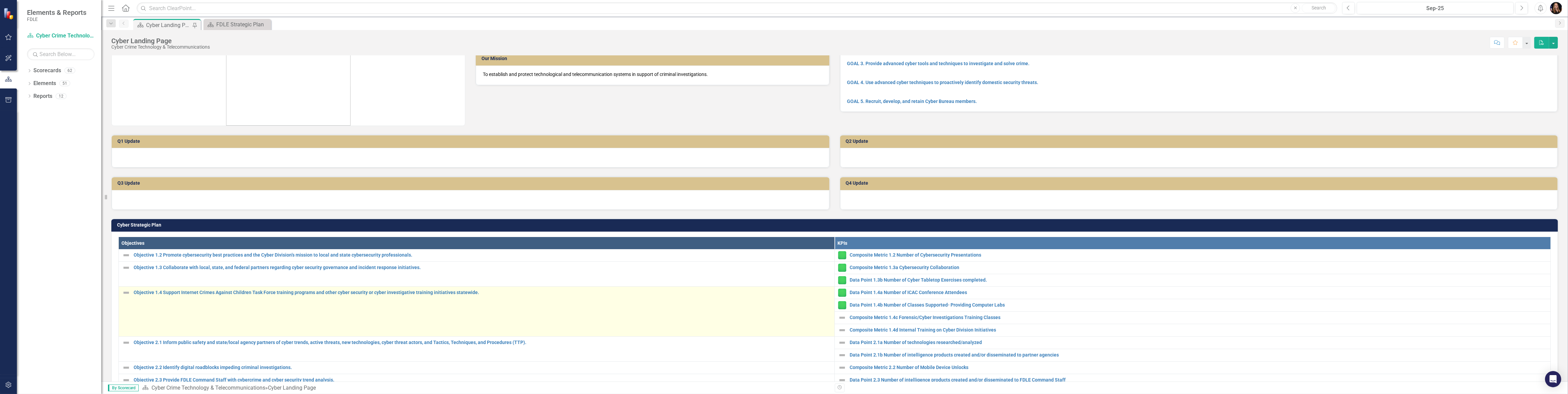
scroll to position [61, 0]
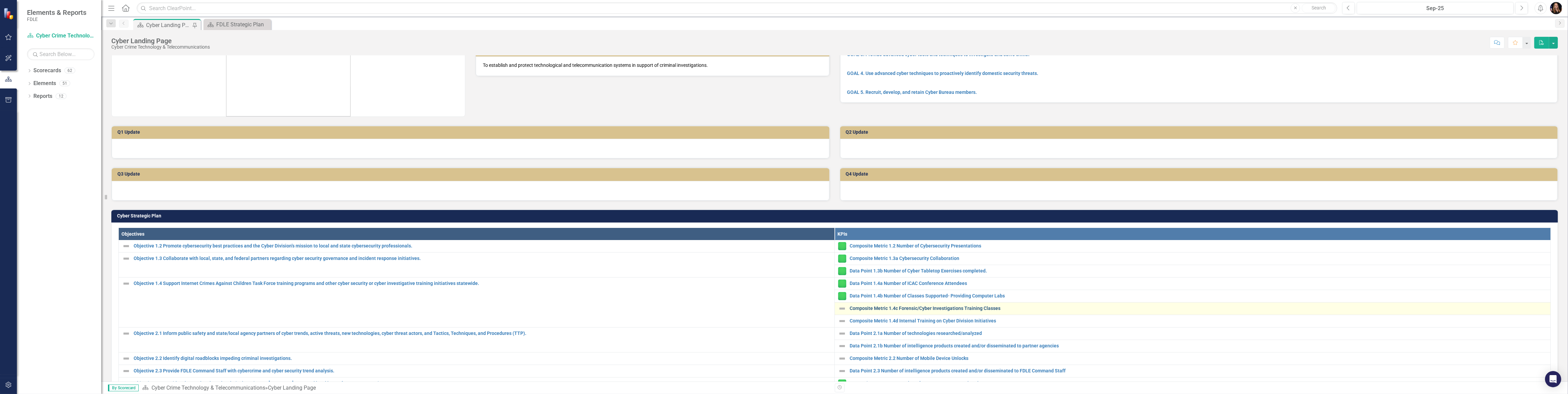
click at [875, 306] on link "Composite Metric 1.4c Forensic/Cyber Investigations Training Classes" at bounding box center [1199, 308] width 698 height 5
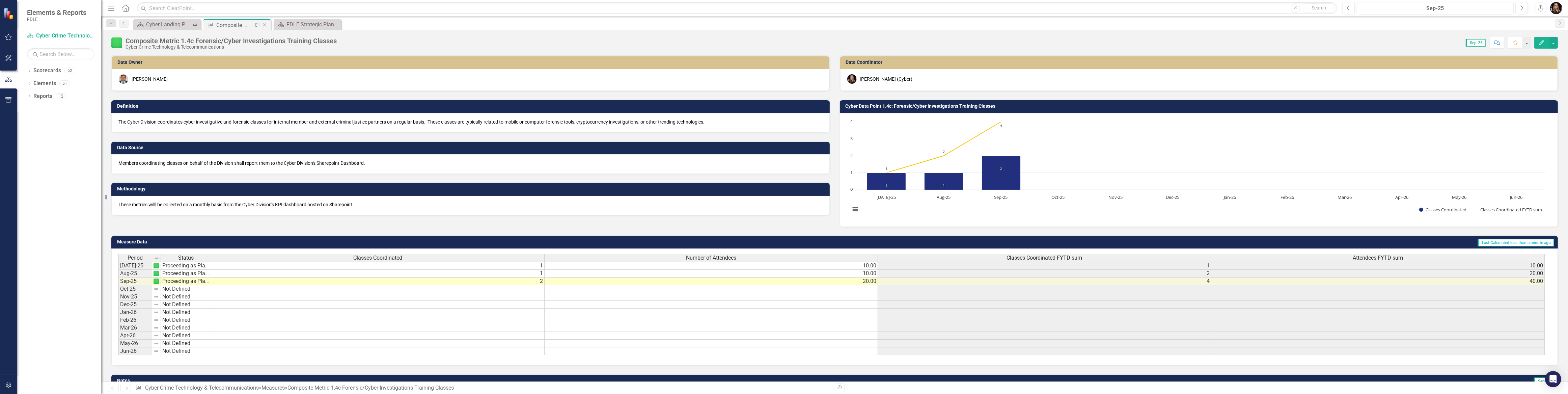
click at [262, 26] on icon "Close" at bounding box center [264, 25] width 7 height 5
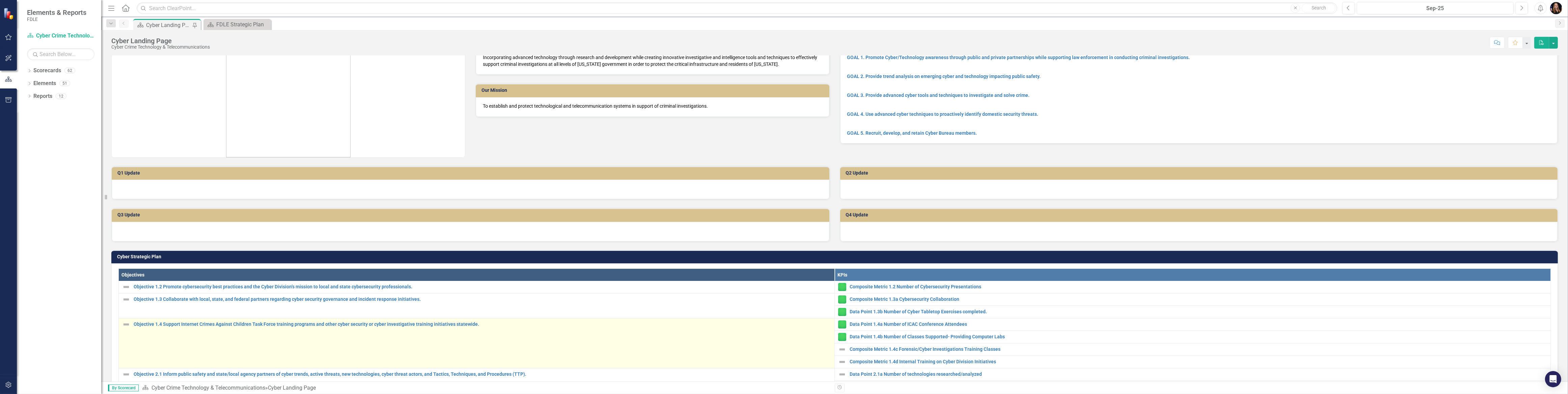
scroll to position [30, 0]
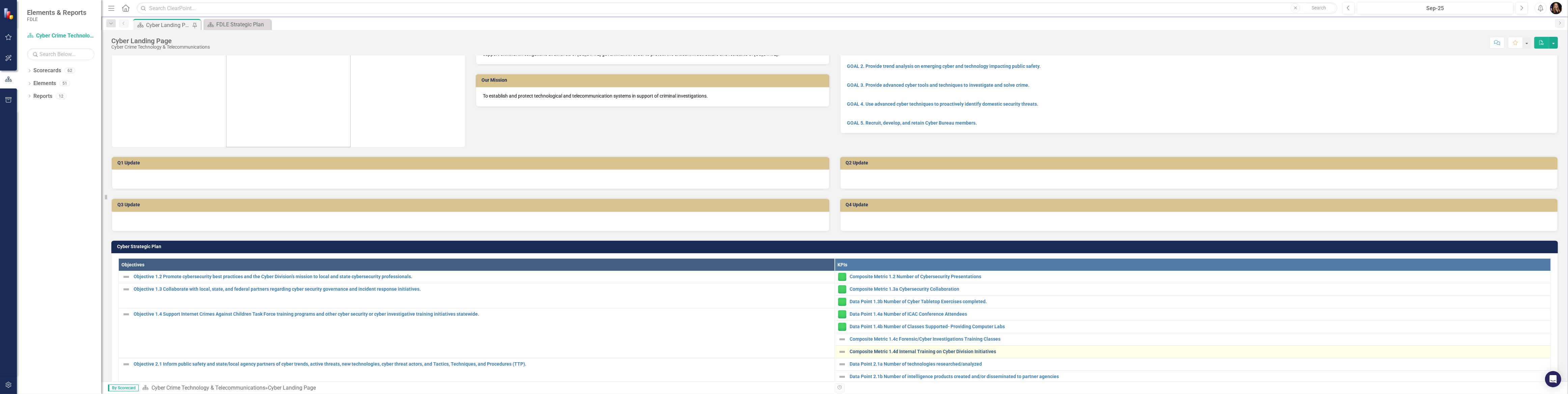
click at [901, 349] on link "Composite Metric 1.4d Internal Training on Cyber Division Initiatives" at bounding box center [1199, 351] width 698 height 5
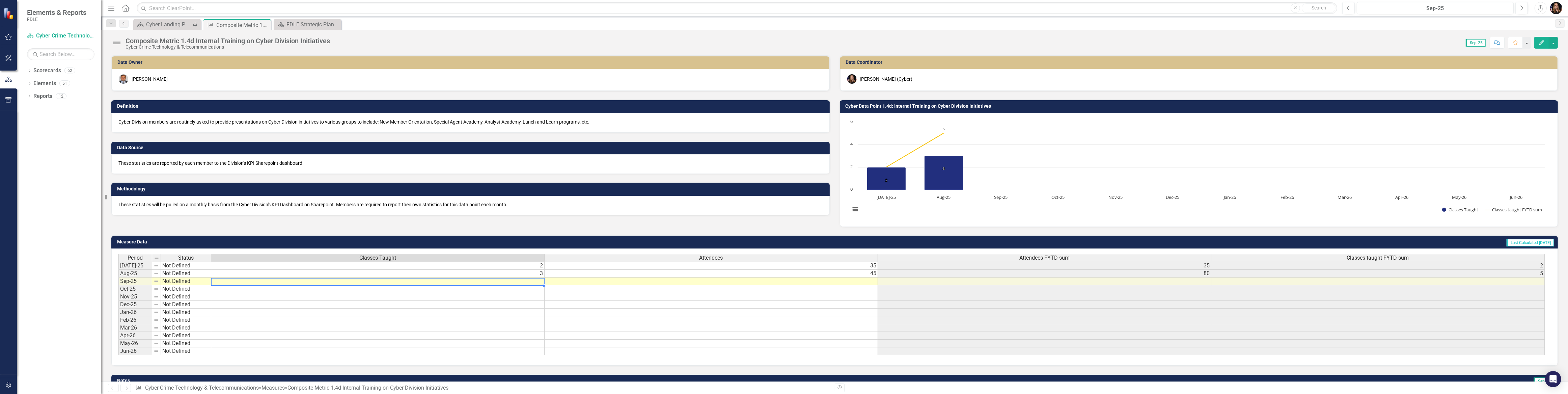
click at [539, 281] on td at bounding box center [378, 281] width 334 height 8
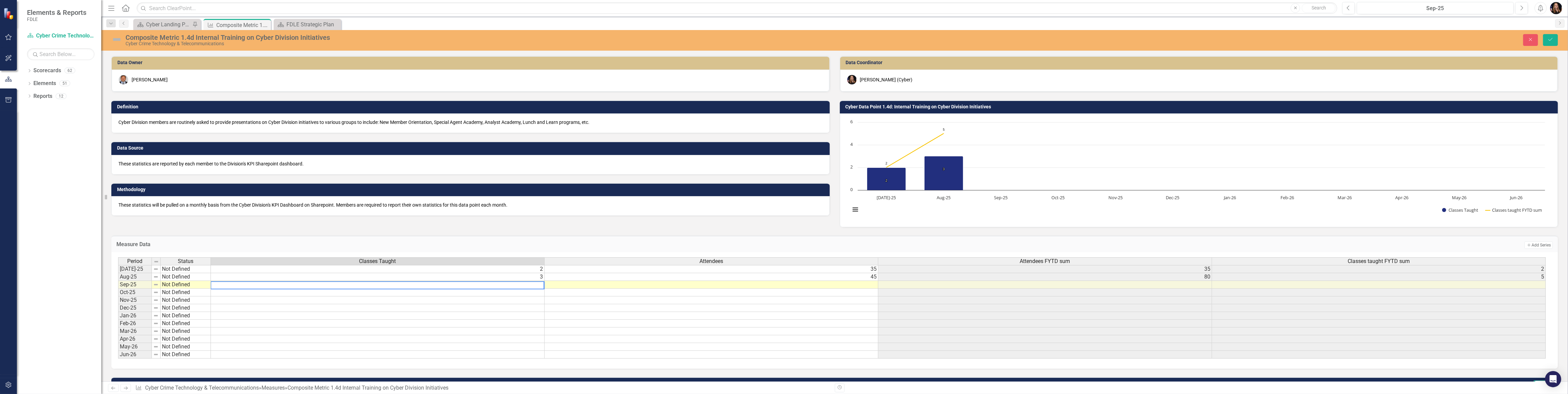
click at [533, 285] on textarea at bounding box center [377, 285] width 334 height 8
click at [533, 285] on textarea at bounding box center [377, 285] width 334 height 8
type textarea "0"
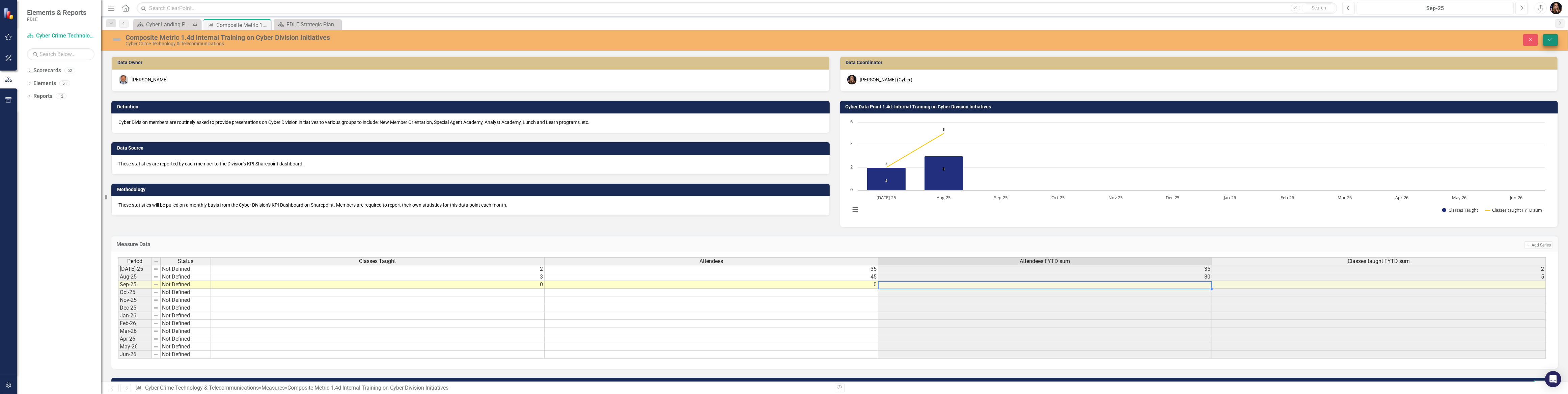
type textarea "0"
click at [1553, 42] on icon "Save" at bounding box center [1550, 40] width 6 height 5
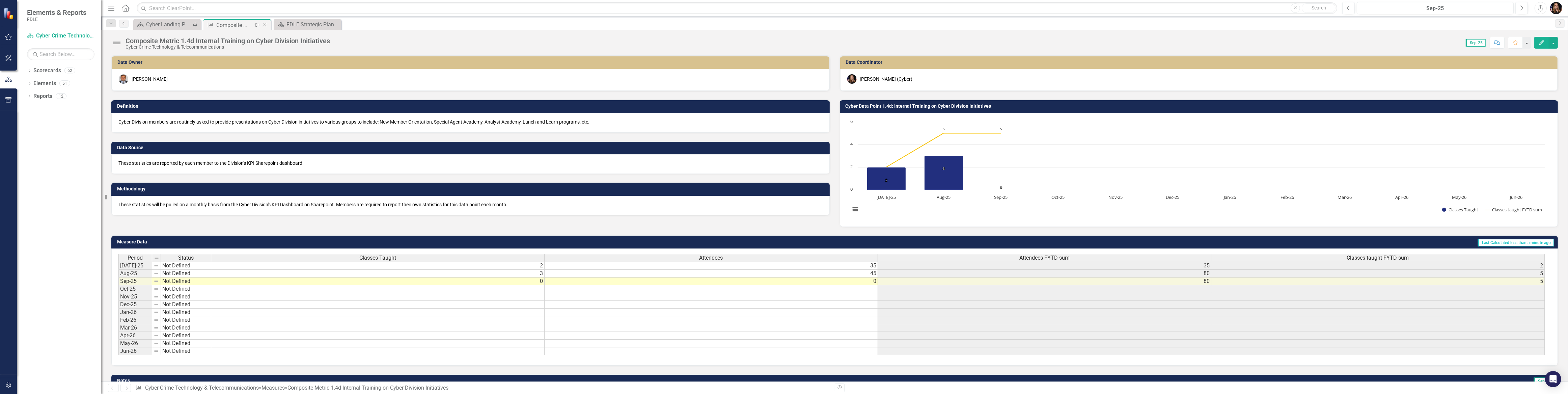
click at [264, 24] on icon "Close" at bounding box center [264, 25] width 7 height 5
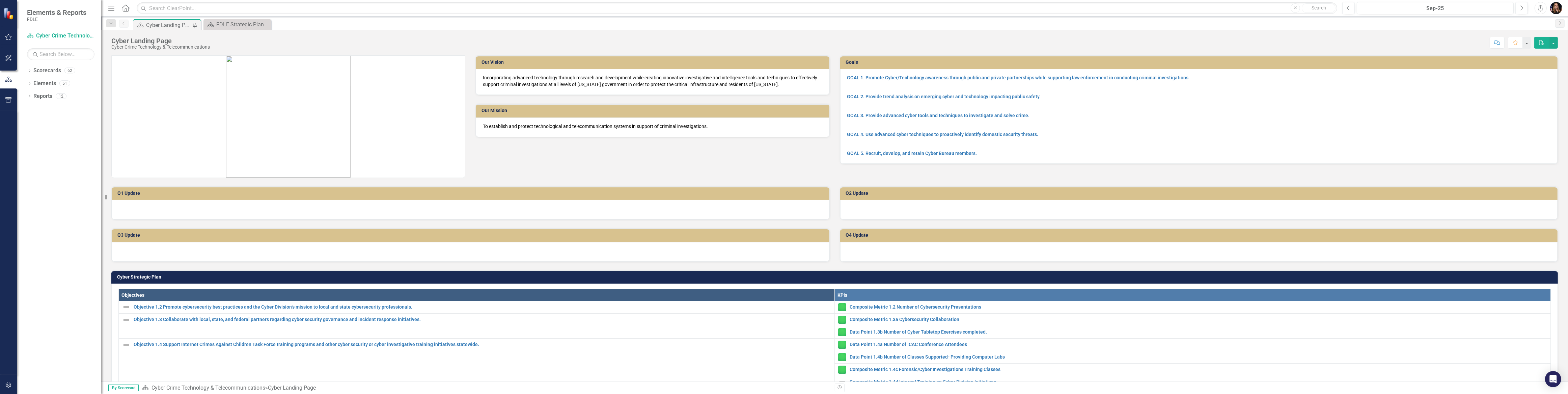
scroll to position [61, 0]
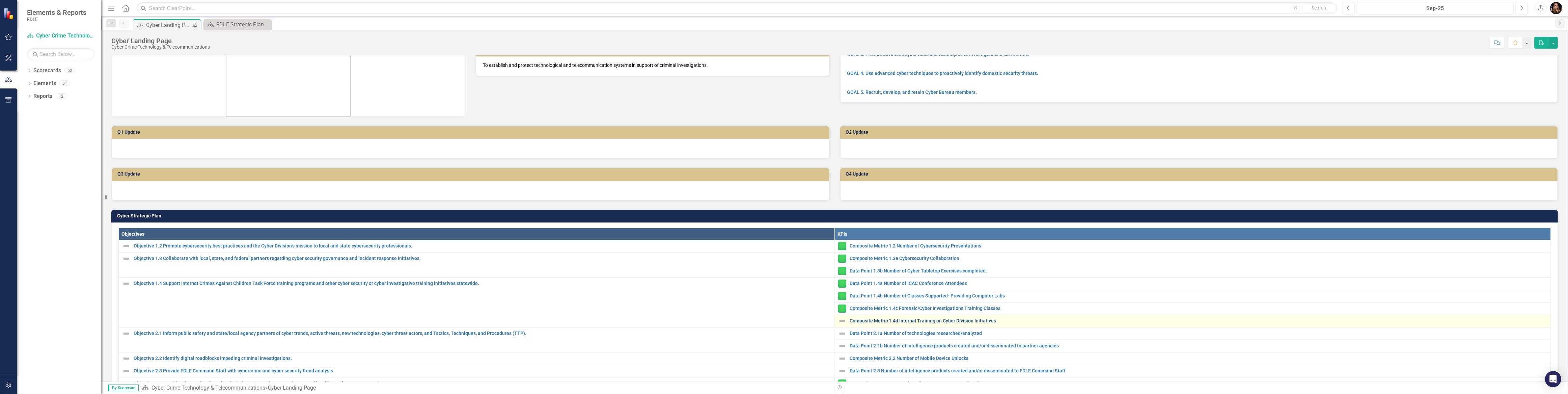
click at [914, 318] on link "Composite Metric 1.4d Internal Training on Cyber Division Initiatives" at bounding box center [1199, 321] width 698 height 5
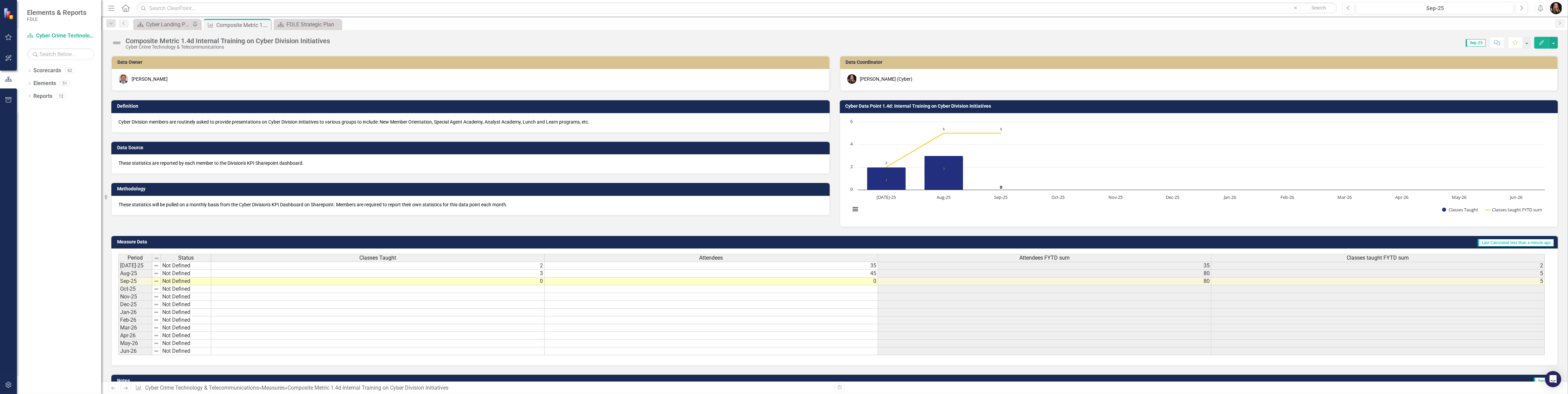
click at [182, 284] on td "Not Defined" at bounding box center [186, 281] width 51 height 8
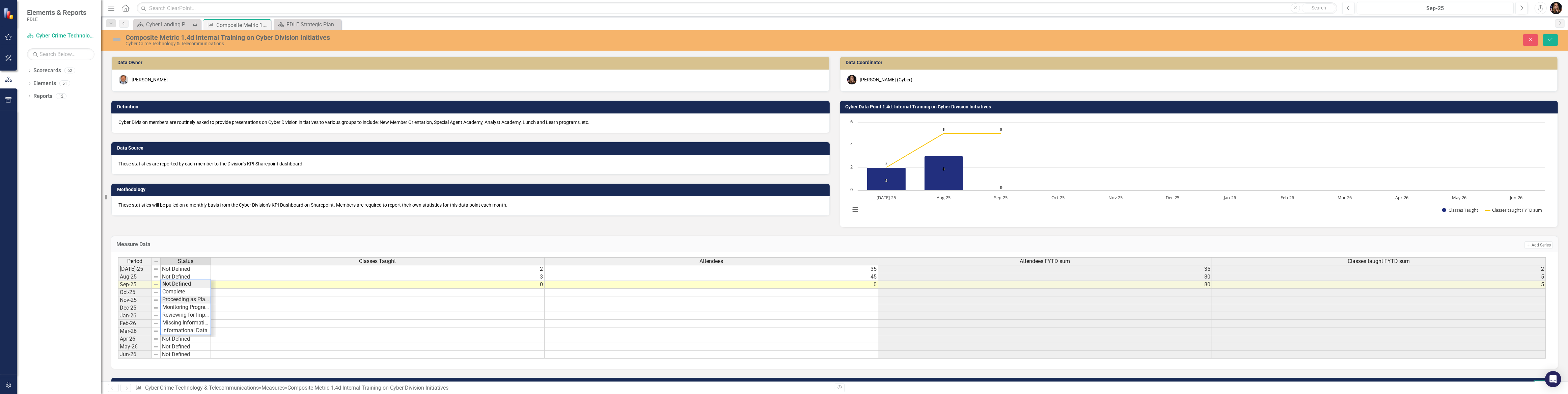
click at [183, 299] on div "Period Status Classes Taught Attendees Attendees FYTD sum Classes taught FYTD s…" at bounding box center [832, 308] width 1428 height 102
click at [182, 278] on td "Not Defined" at bounding box center [186, 276] width 51 height 8
click at [182, 291] on div "Period Status Classes Taught Attendees Attendees FYTD sum Classes taught FYTD s…" at bounding box center [832, 308] width 1428 height 102
click at [187, 269] on td "Not Defined" at bounding box center [186, 269] width 51 height 8
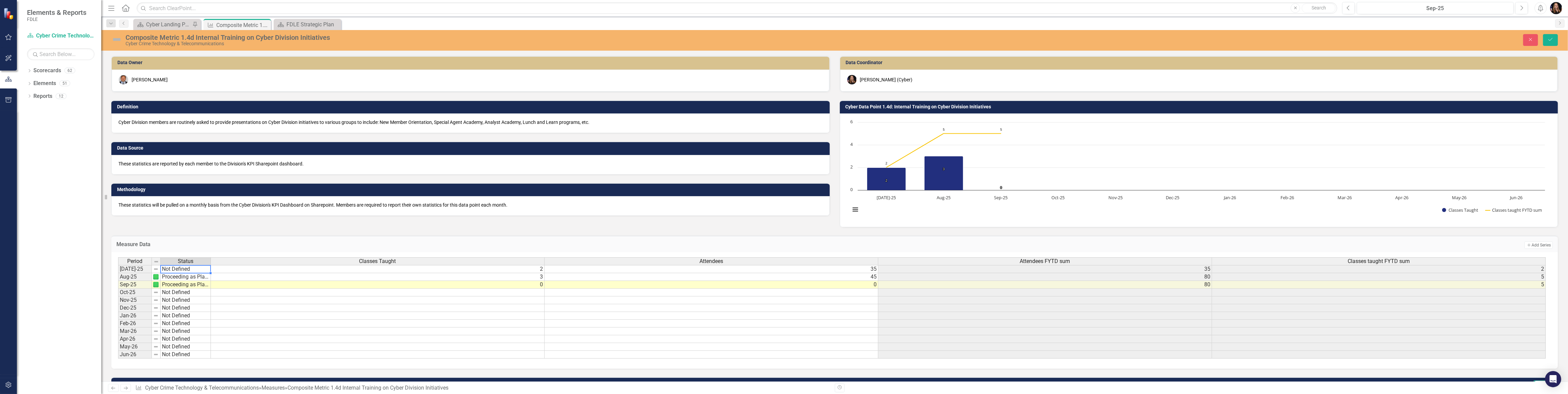
click at [187, 269] on td "Not Defined" at bounding box center [186, 269] width 51 height 8
type textarea "Proceeding as Planned"
click at [187, 285] on div "Period Status Classes Taught Attendees Attendees FYTD sum Classes taught FYTD s…" at bounding box center [832, 308] width 1428 height 102
click at [1553, 38] on button "Save" at bounding box center [1550, 40] width 15 height 12
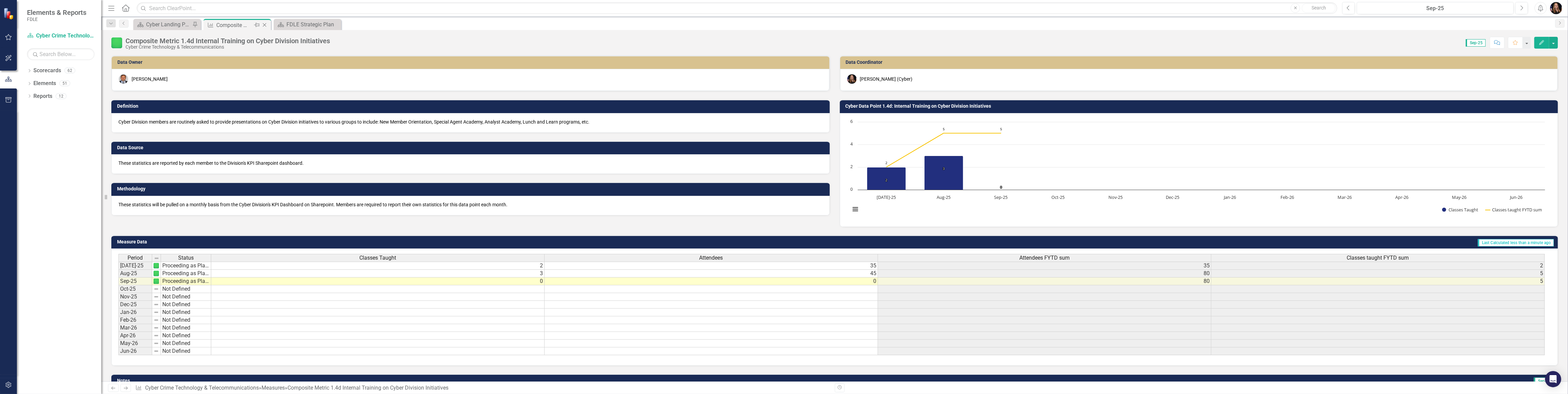
click at [267, 24] on icon "Close" at bounding box center [264, 25] width 7 height 5
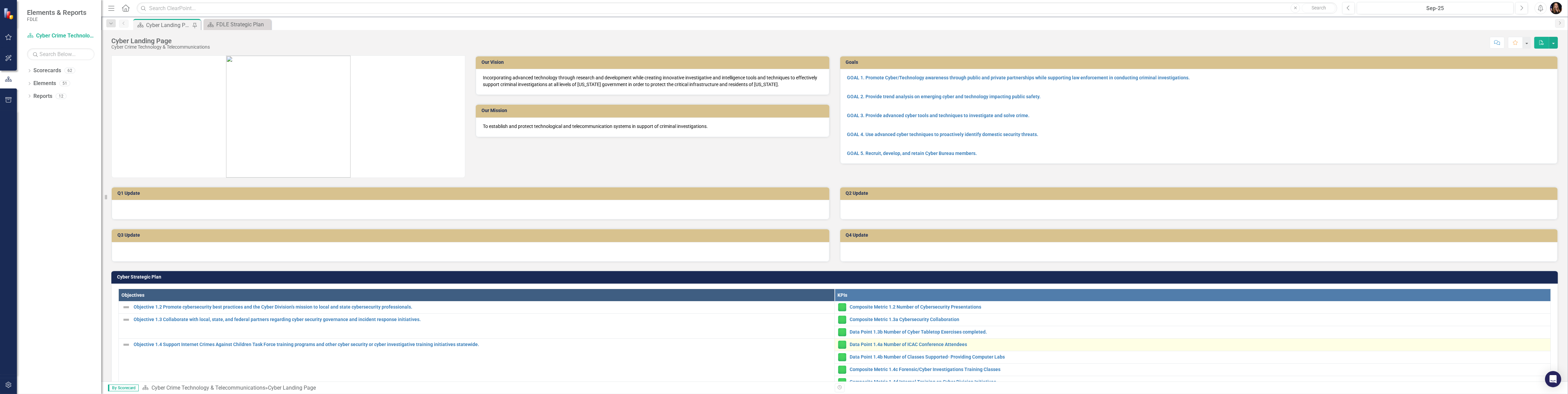
scroll to position [61, 0]
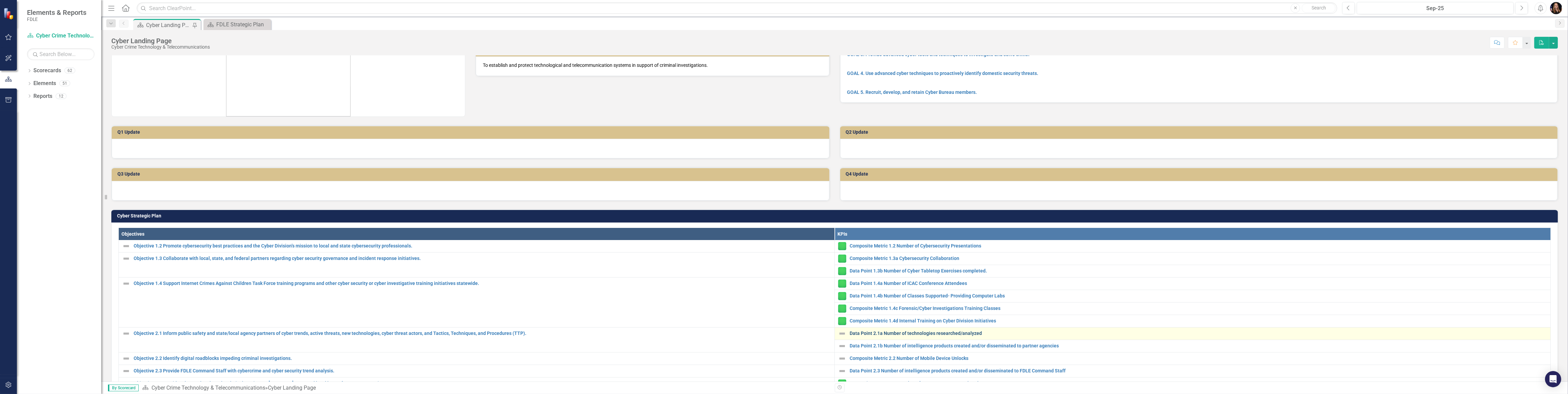
click at [897, 331] on link "Data Point 2.1a Number of technologies researched/analyzed" at bounding box center [1199, 333] width 698 height 5
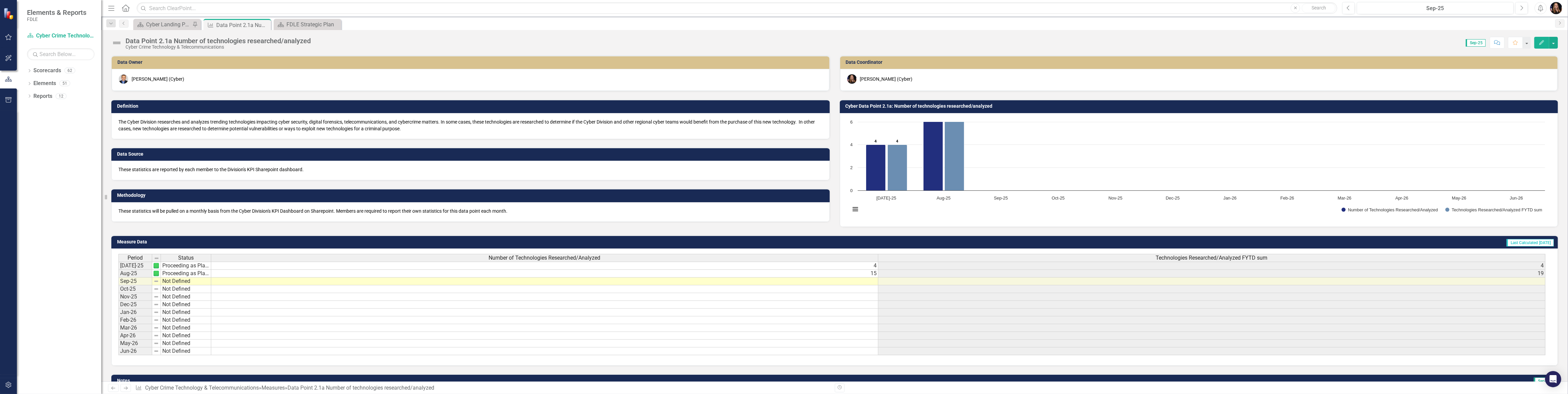
click at [168, 282] on td "Not Defined" at bounding box center [186, 281] width 51 height 8
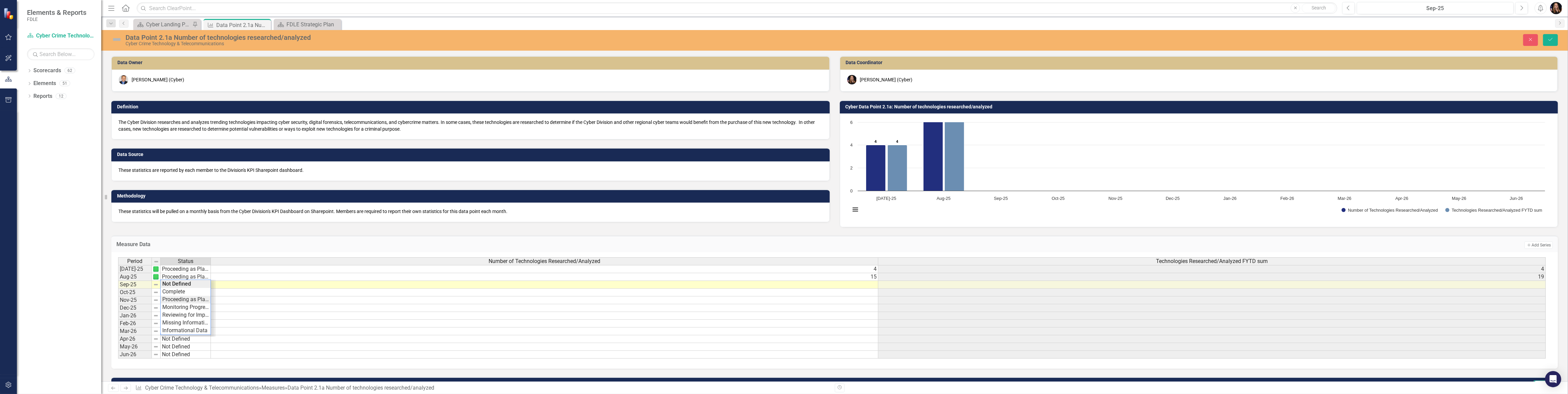
type textarea "Proceeding as Planned"
click at [170, 300] on div "Period Status Number of Technologies Researched/Analyzed Technologies Researche…" at bounding box center [832, 308] width 1428 height 102
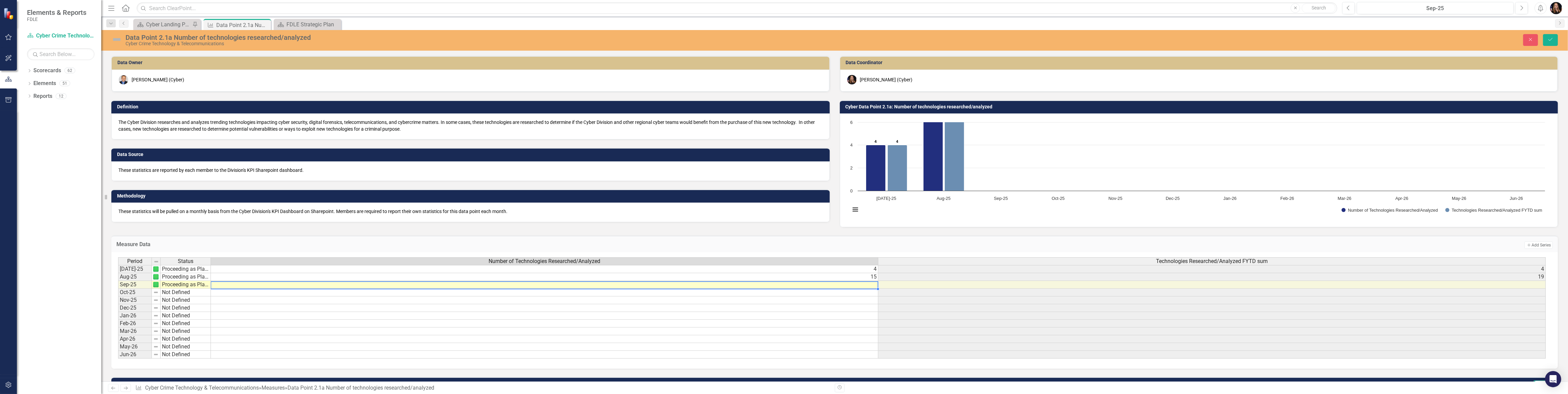
click at [711, 284] on td at bounding box center [544, 284] width 667 height 8
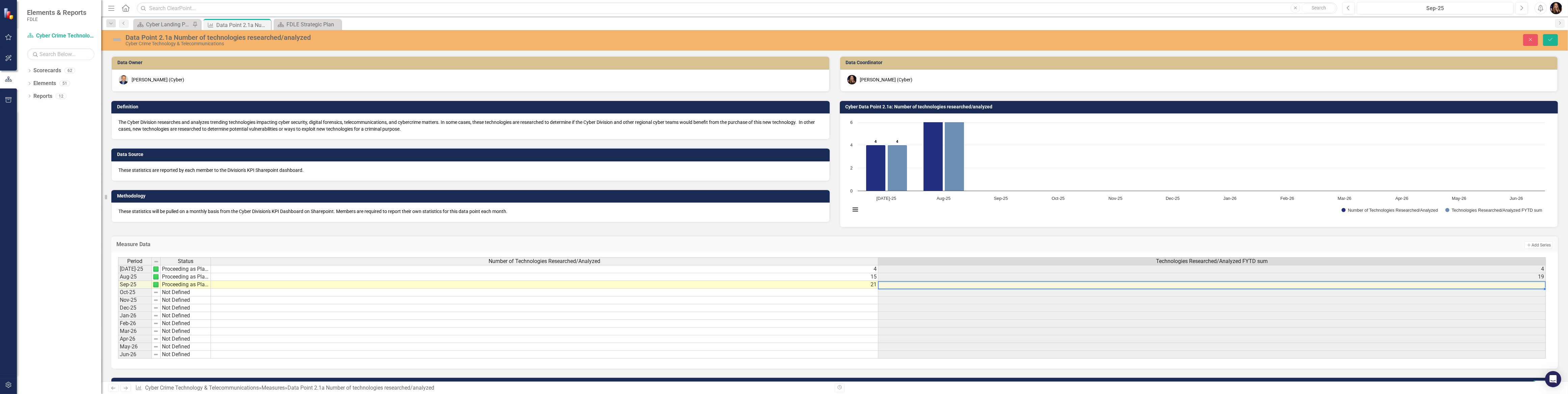
scroll to position [0, 4]
type textarea "21"
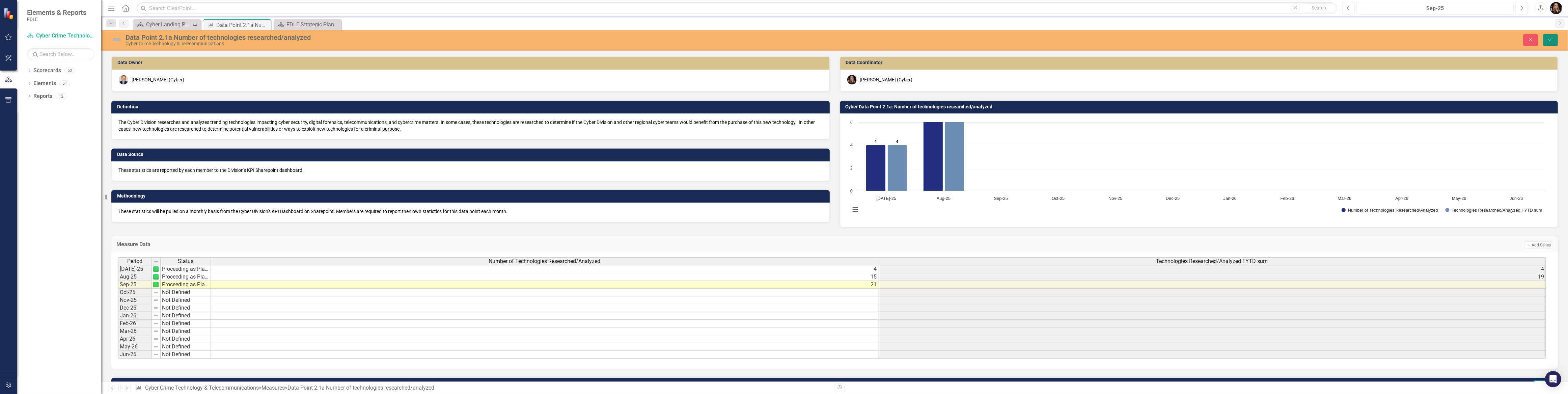
drag, startPoint x: 1551, startPoint y: 40, endPoint x: 1547, endPoint y: 44, distance: 5.7
click at [1551, 40] on icon "submit" at bounding box center [1550, 40] width 4 height 2
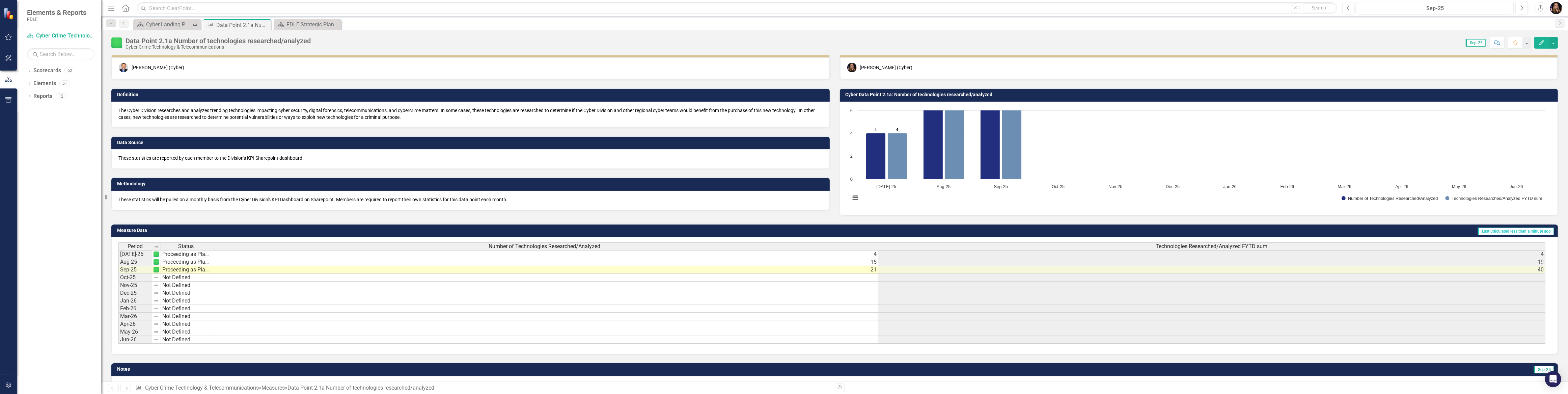
scroll to position [0, 0]
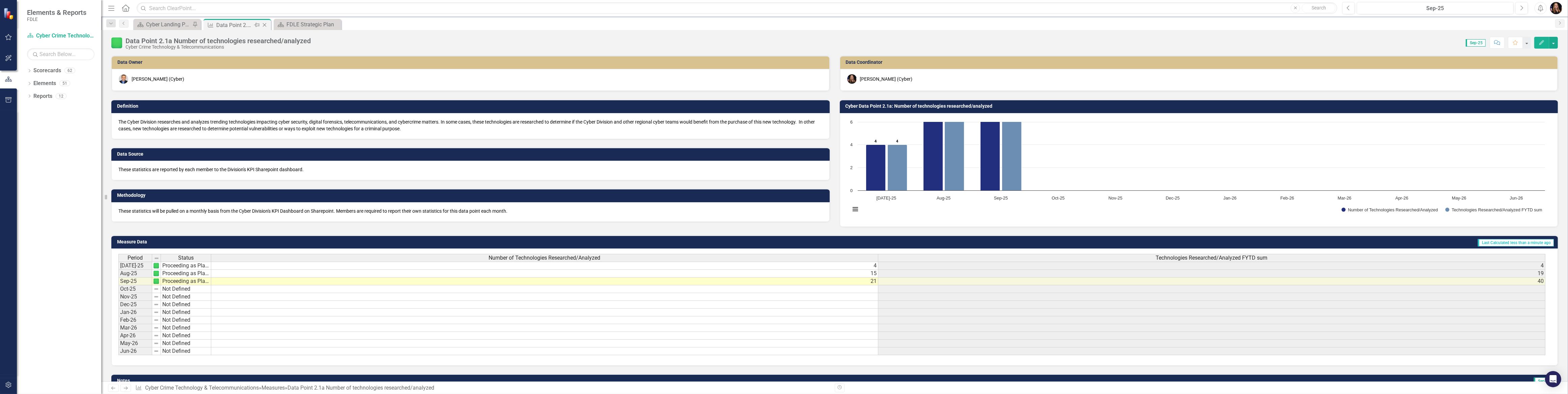
click at [262, 24] on icon "Close" at bounding box center [264, 25] width 7 height 5
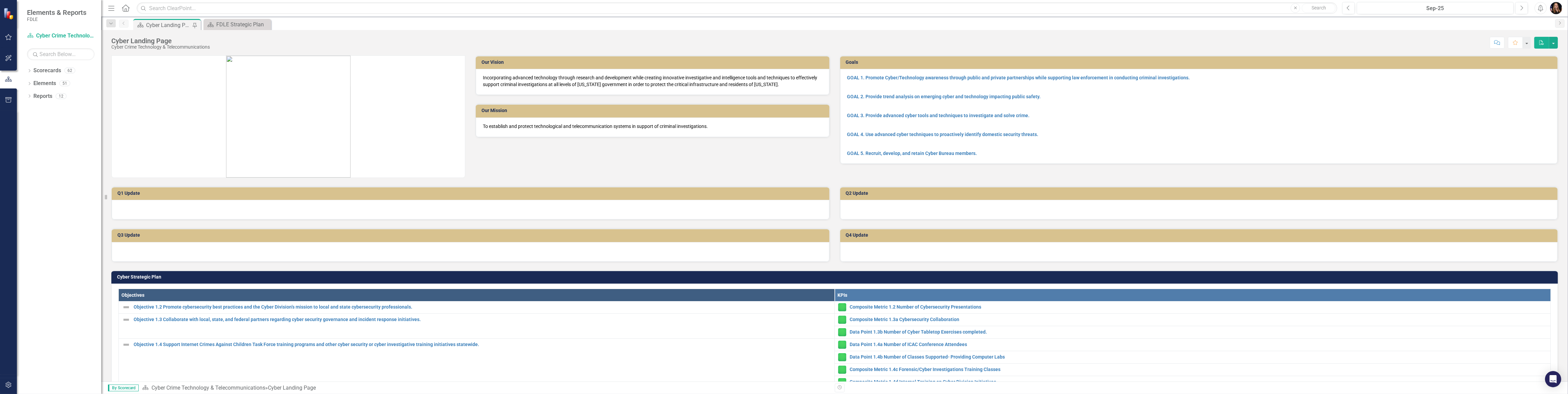
scroll to position [61, 0]
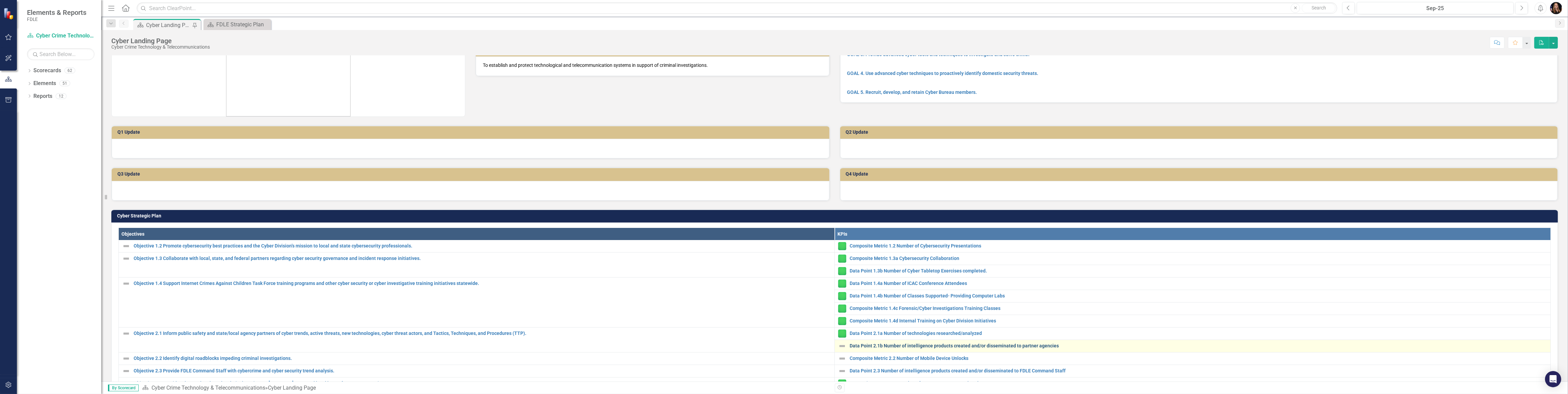
click at [904, 343] on link "Data Point 2.1b Number of intelligence products created and/or disseminated to …" at bounding box center [1199, 346] width 698 height 5
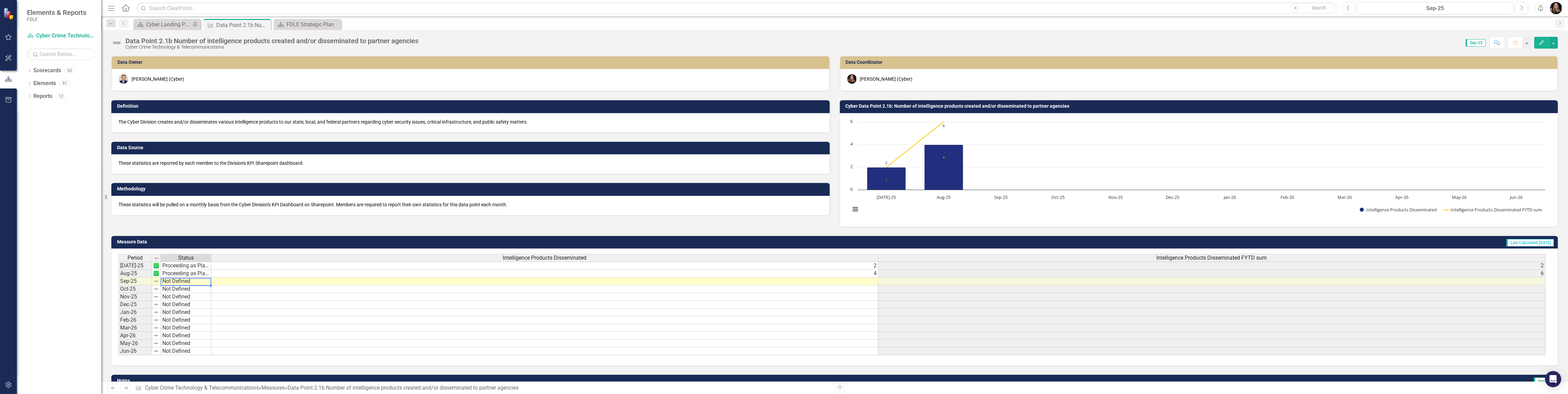
click at [198, 281] on td "Not Defined" at bounding box center [186, 281] width 51 height 8
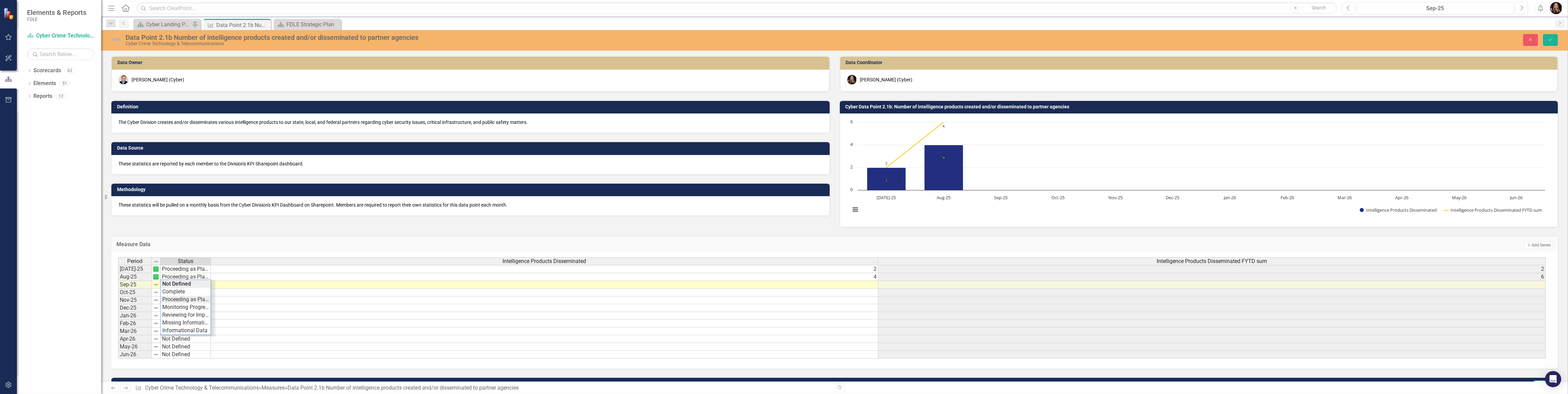
type textarea "Proceeding as Planned"
click at [194, 300] on div "Period Status Intelligence Products Disseminated Intelligence Products Dissemin…" at bounding box center [832, 308] width 1428 height 102
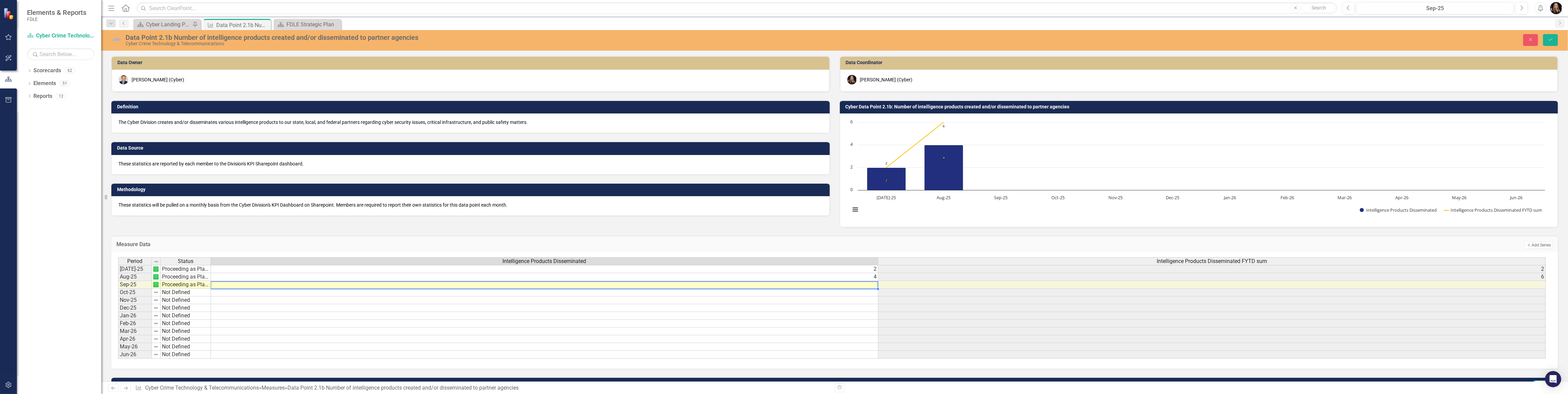
click at [872, 285] on td at bounding box center [544, 284] width 667 height 8
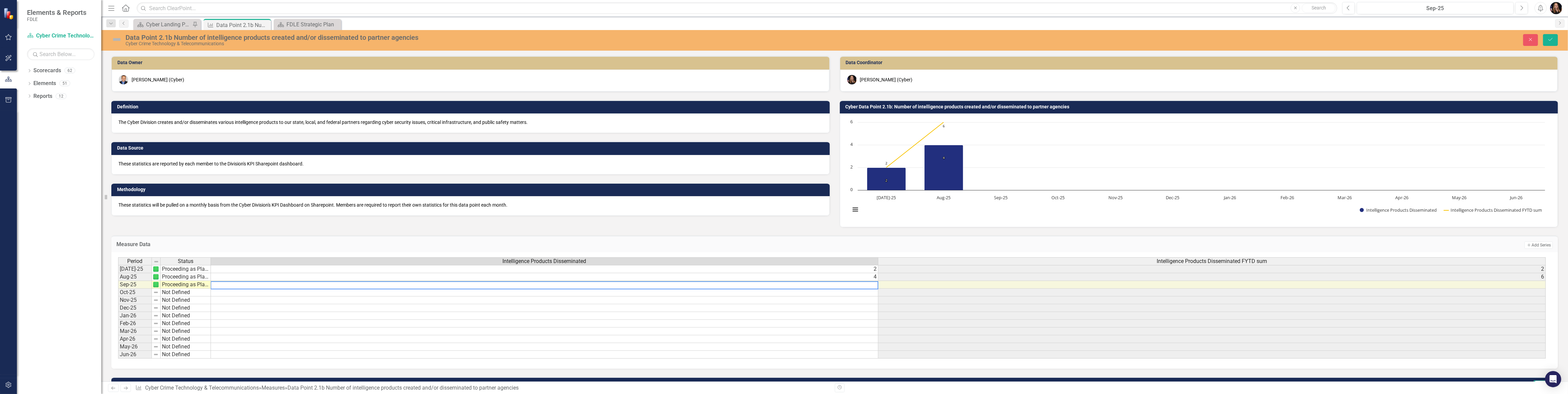
click at [872, 285] on textarea at bounding box center [544, 285] width 668 height 8
type textarea "1"
click at [118, 311] on div "Period Status Intelligence Products Disseminated Intelligence Products Dissemin…" at bounding box center [118, 308] width 0 height 101
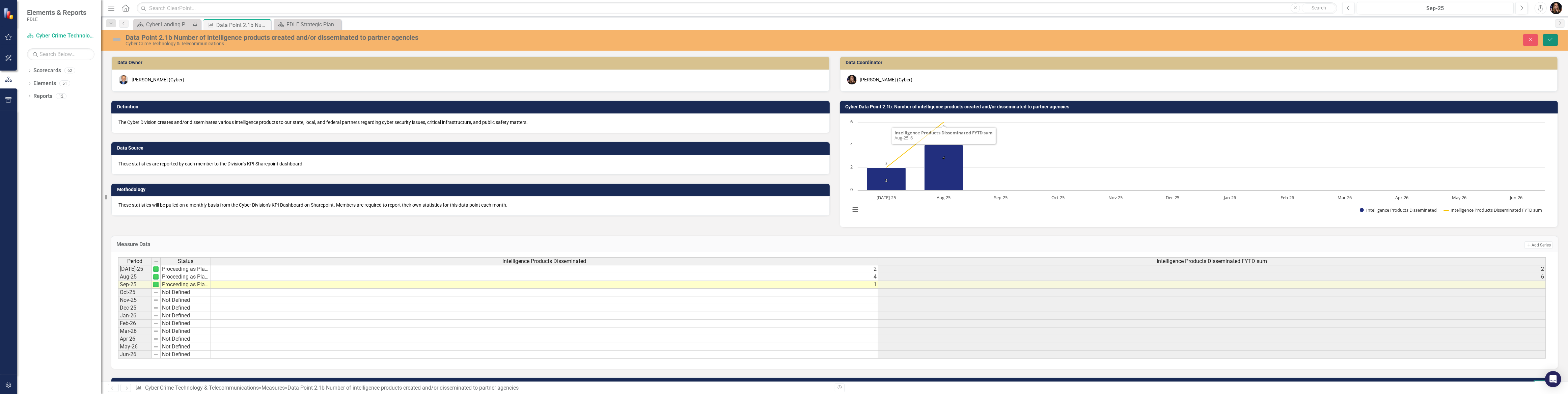
click at [1550, 38] on icon "Save" at bounding box center [1550, 40] width 6 height 5
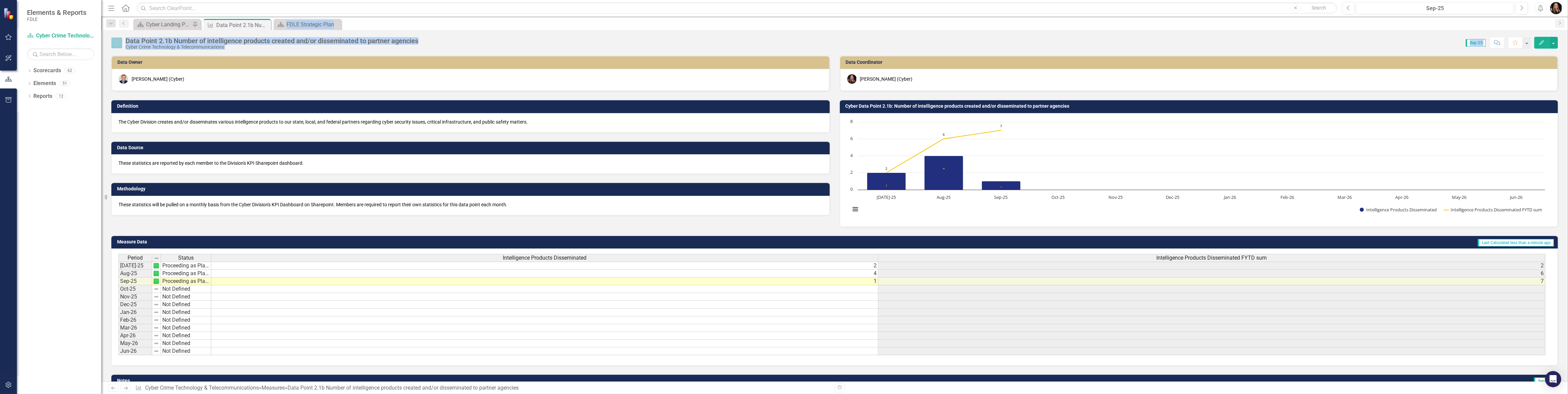
drag, startPoint x: 262, startPoint y: 23, endPoint x: 327, endPoint y: 229, distance: 216.0
click at [327, 229] on div "Menu Home Search Close Search Previous Sep-25 Next Alerts User Edit Profile Dis…" at bounding box center [835, 197] width 1467 height 394
click at [264, 24] on icon "Close" at bounding box center [264, 25] width 7 height 5
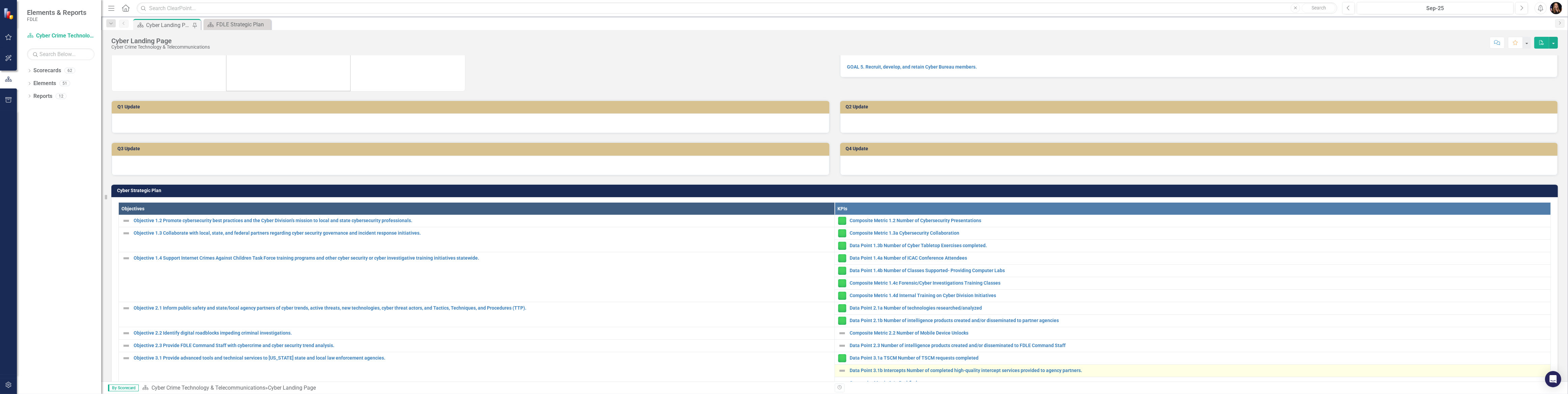
scroll to position [92, 0]
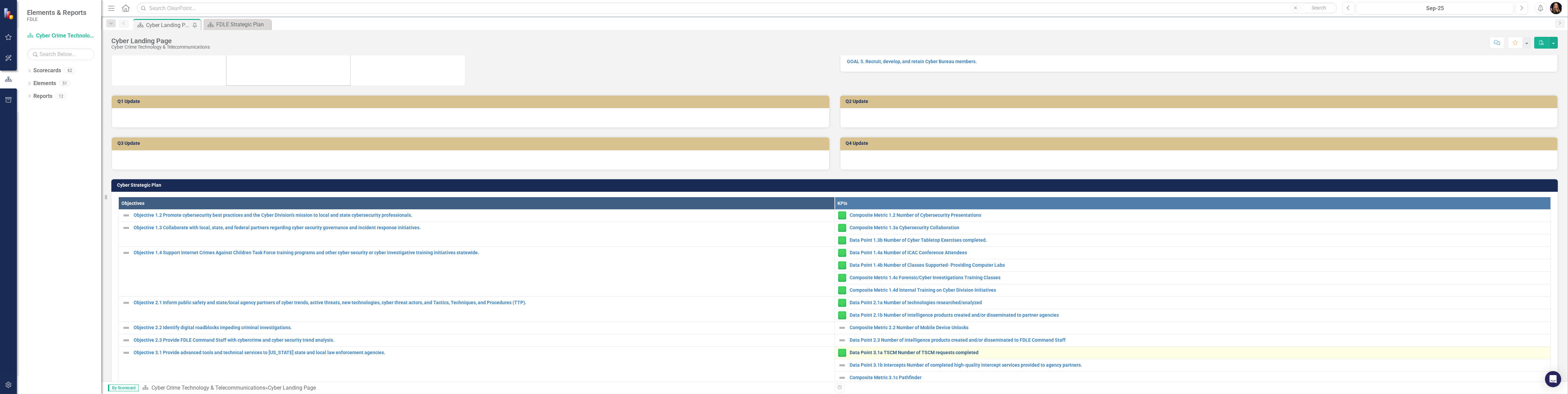
click at [875, 350] on link "Data Point 3.1a TSCM Number of TSCM requests completed" at bounding box center [1199, 353] width 698 height 5
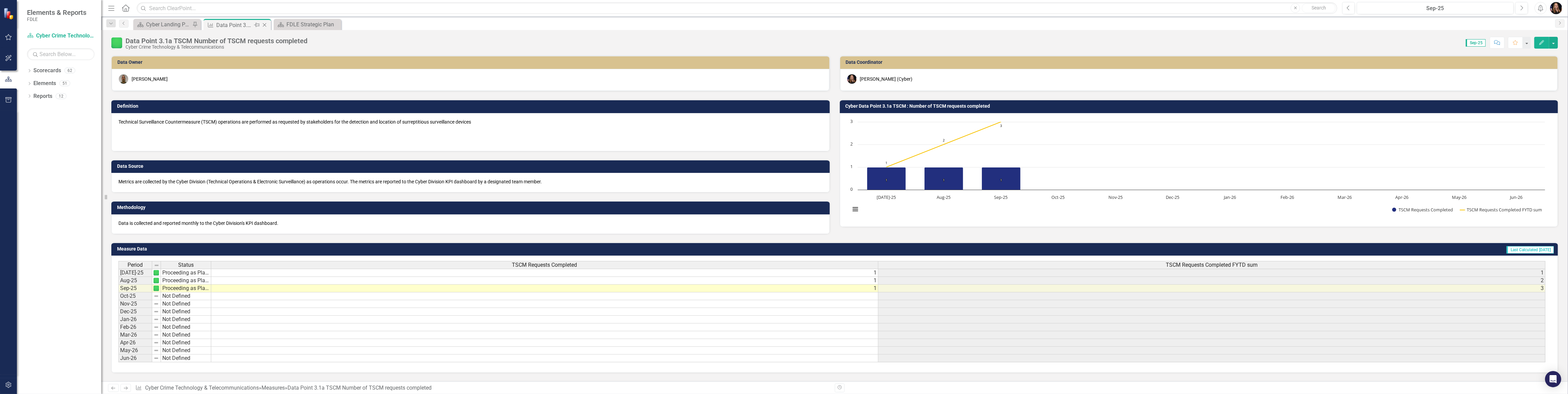
click at [263, 24] on icon "Close" at bounding box center [264, 25] width 7 height 5
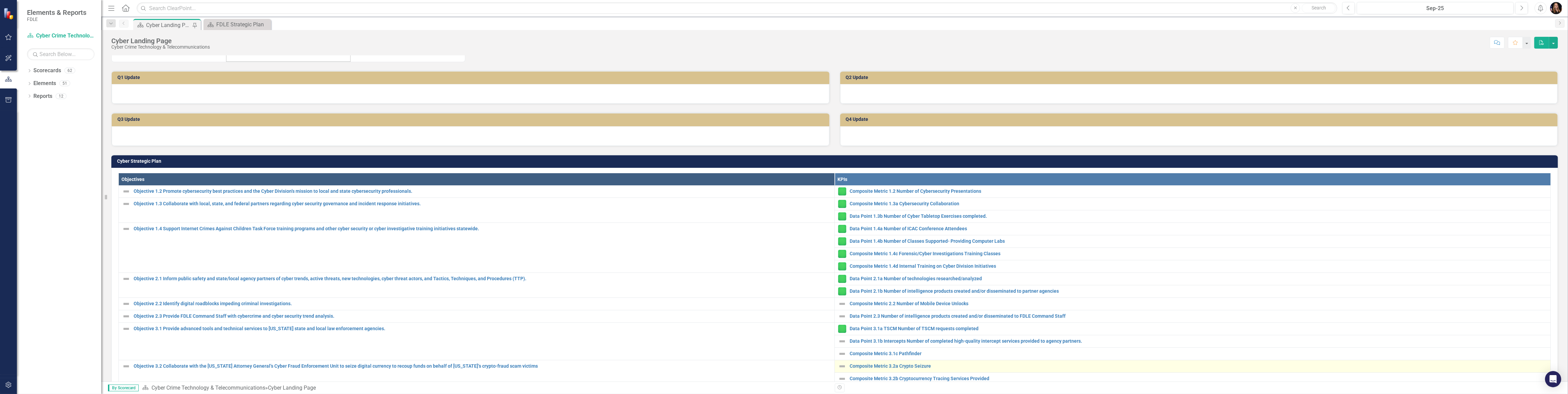
scroll to position [122, 0]
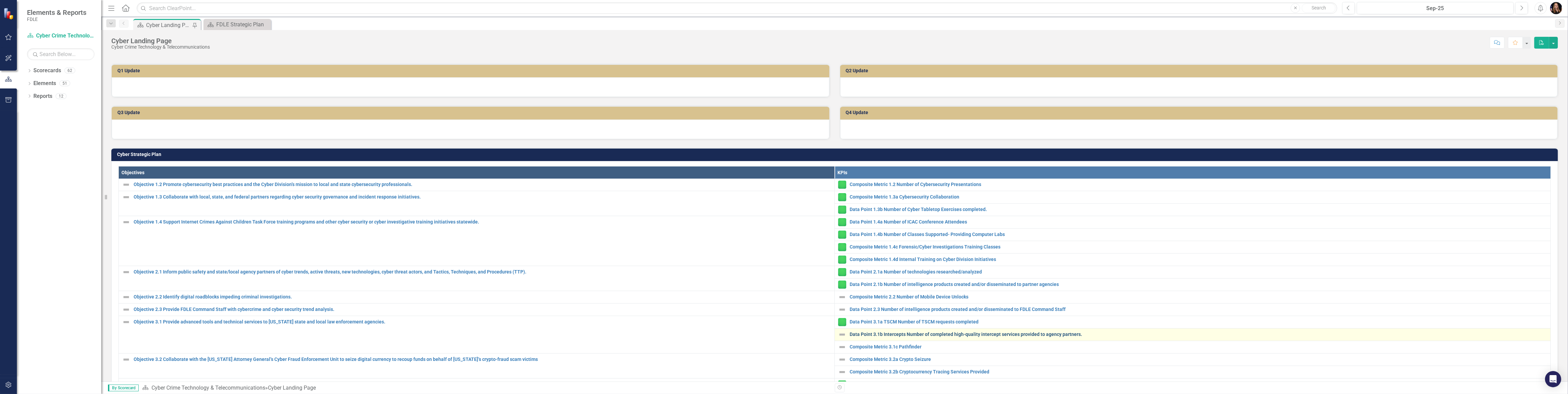
click at [912, 332] on link "Data Point 3.1b Intercepts Number of completed high-quality intercept services …" at bounding box center [1199, 334] width 698 height 5
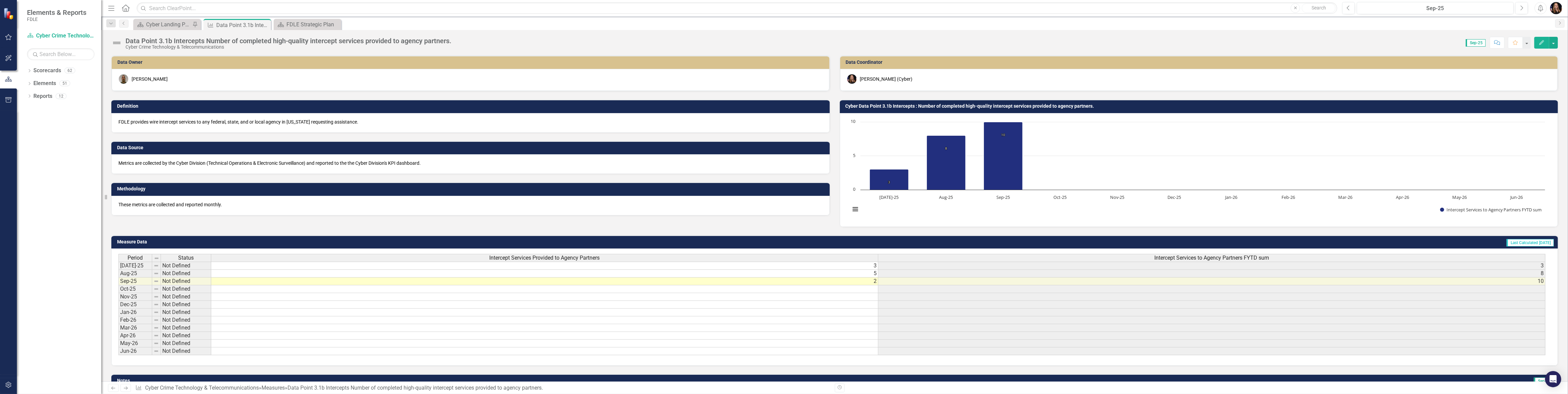
click at [187, 283] on td "Not Defined" at bounding box center [186, 281] width 51 height 8
click at [187, 283] on td "Not Defined" at bounding box center [186, 281] width 51 height 8
click at [187, 281] on td "Not Defined" at bounding box center [186, 281] width 51 height 8
click at [188, 281] on td "Not Defined" at bounding box center [186, 281] width 51 height 8
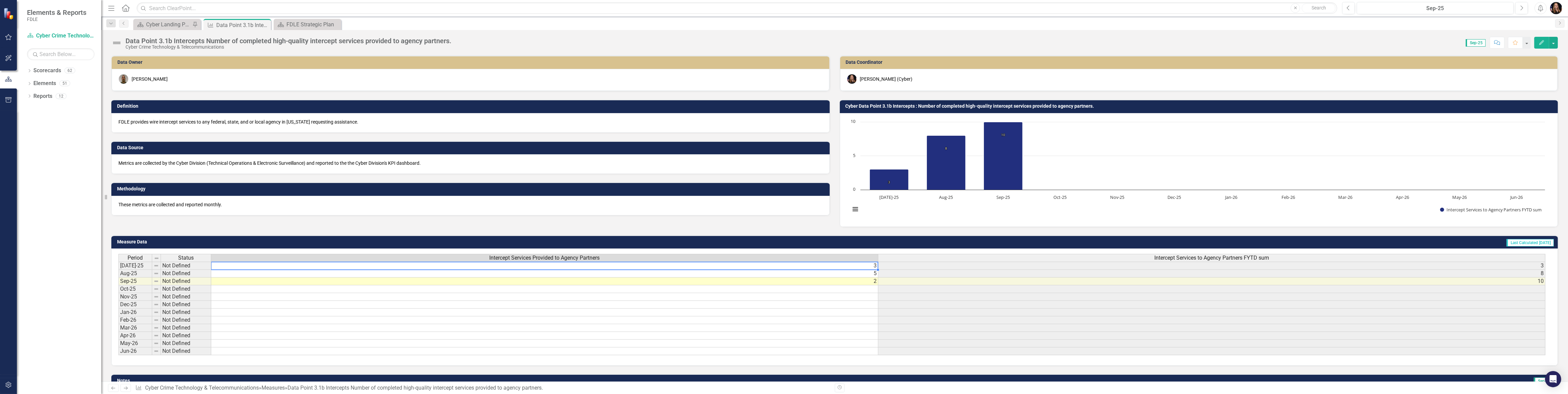
click at [287, 266] on td "3" at bounding box center [545, 266] width 667 height 8
click at [265, 27] on icon "Close" at bounding box center [264, 25] width 7 height 5
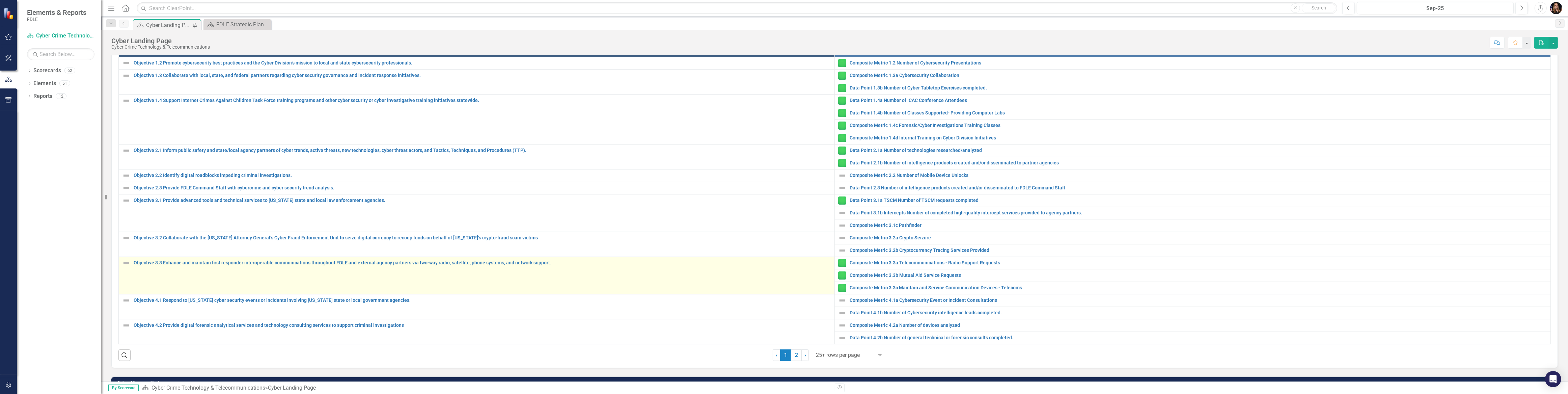
scroll to position [245, 0]
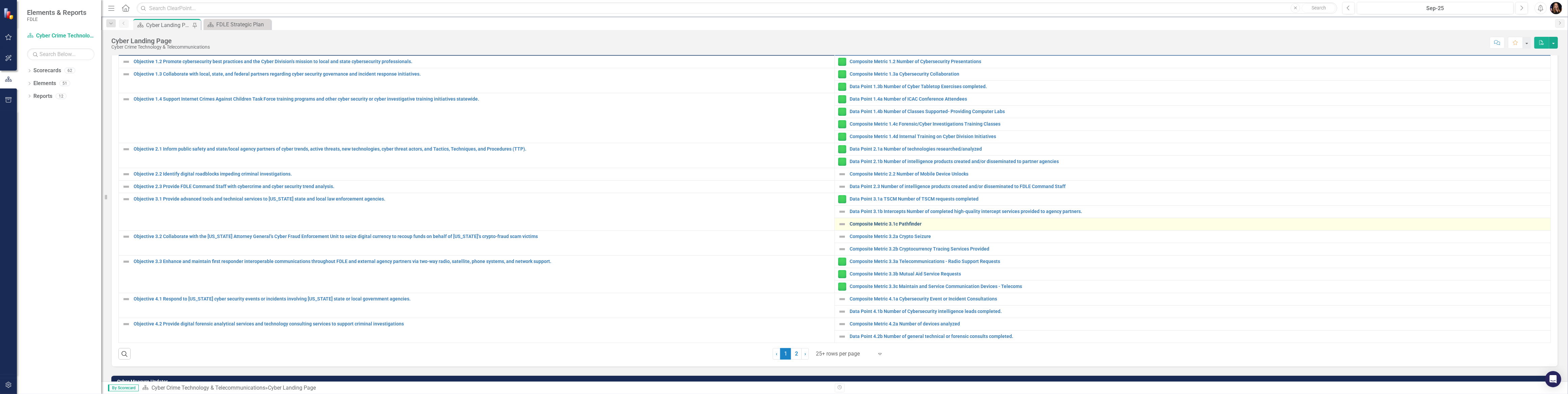
click at [881, 222] on link "Composite Metric 3.1c Pathfinder" at bounding box center [1199, 224] width 698 height 5
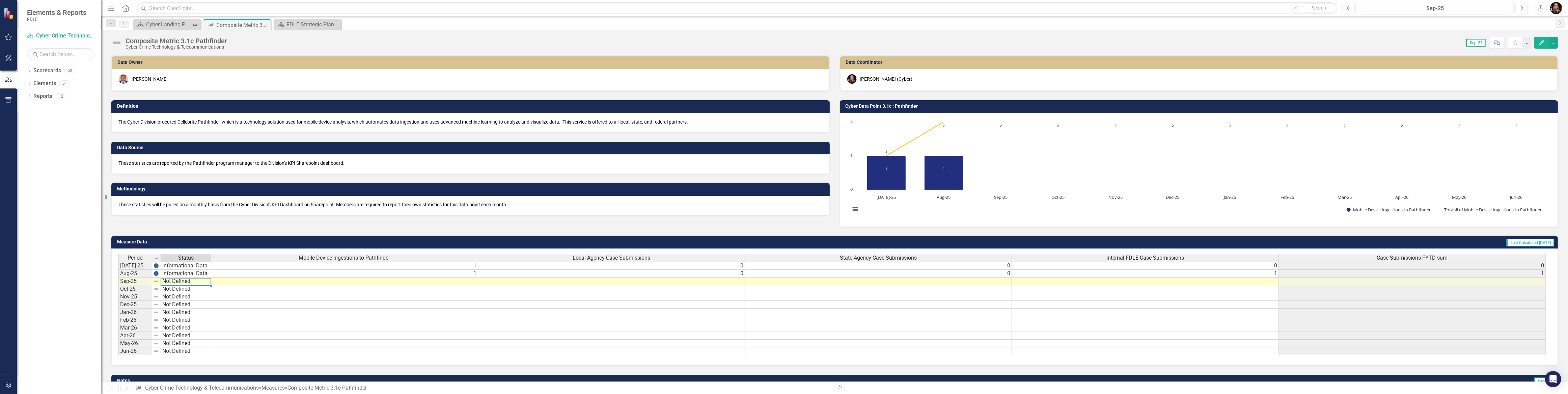
click at [185, 280] on td "Not Defined" at bounding box center [186, 281] width 51 height 8
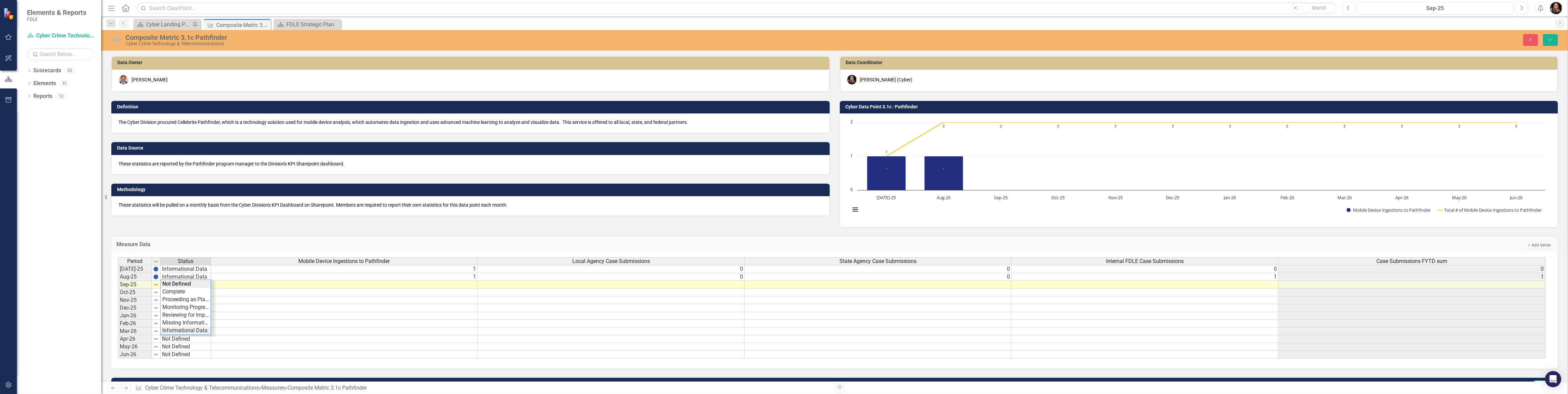
type textarea "Informational Data"
click at [183, 331] on div "Period Status Mobile Device Ingestions to Pathfinder Local Agency Case Submissi…" at bounding box center [832, 308] width 1428 height 102
click at [118, 281] on div "Period Status Mobile Device Ingestions to Pathfinder Local Agency Case Submissi…" at bounding box center [118, 308] width 0 height 101
click at [469, 285] on td at bounding box center [344, 284] width 267 height 8
click at [469, 285] on textarea at bounding box center [344, 285] width 267 height 8
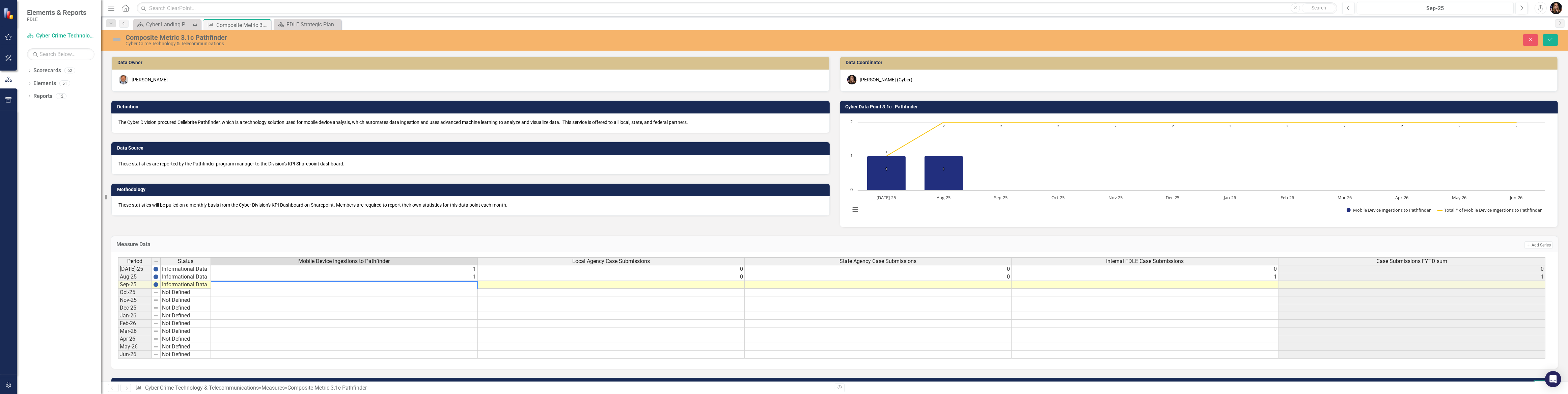
click at [469, 286] on textarea at bounding box center [344, 285] width 267 height 8
click at [469, 286] on textarea at bounding box center [344, 285] width 267 height 8
click at [466, 284] on textarea at bounding box center [344, 285] width 267 height 8
click at [466, 284] on textarea at bounding box center [344, 285] width 267 height 8
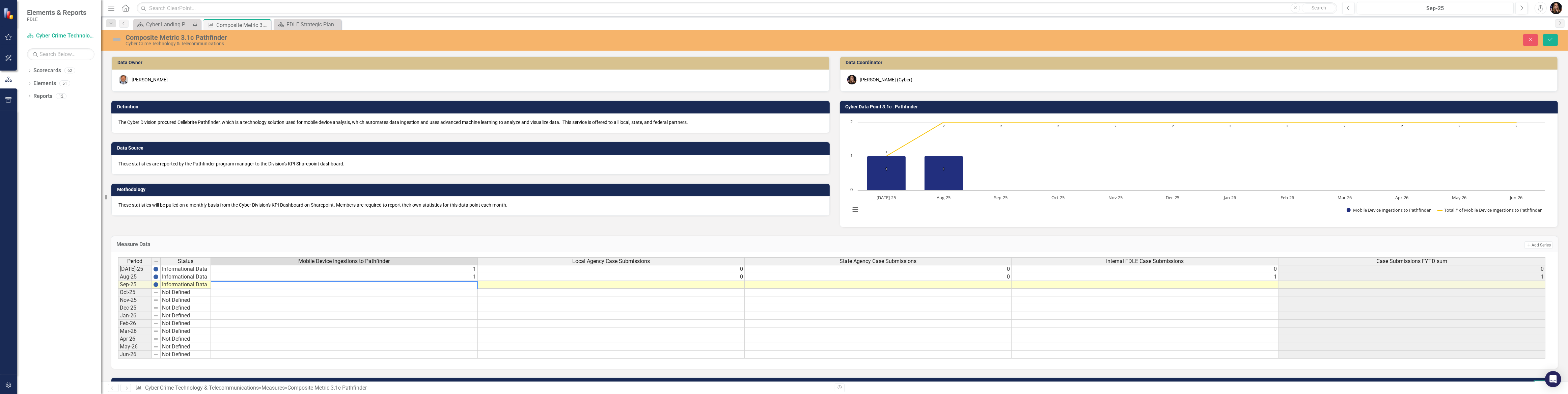
click at [466, 284] on textarea at bounding box center [344, 285] width 267 height 8
click at [465, 284] on textarea at bounding box center [344, 285] width 267 height 8
type textarea "34"
click at [444, 308] on td at bounding box center [344, 308] width 267 height 8
click at [118, 287] on div "Period Status Mobile Device Ingestions to Pathfinder Local Agency Case Submissi…" at bounding box center [118, 308] width 0 height 101
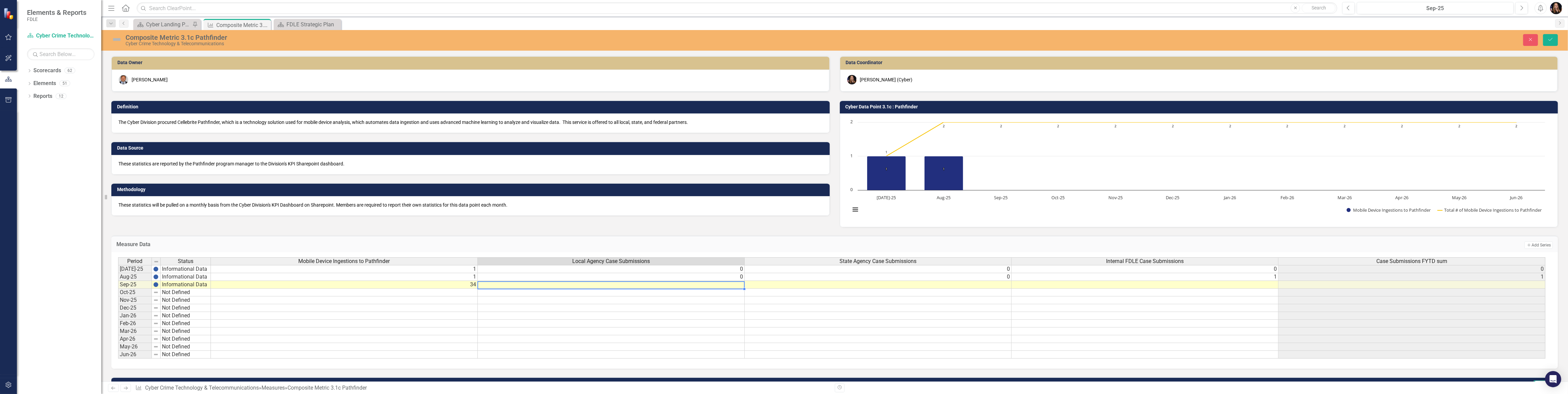
click at [695, 289] on div at bounding box center [611, 289] width 267 height 1
type textarea "0"
click at [842, 285] on td at bounding box center [878, 284] width 267 height 8
click at [845, 286] on td at bounding box center [878, 284] width 267 height 8
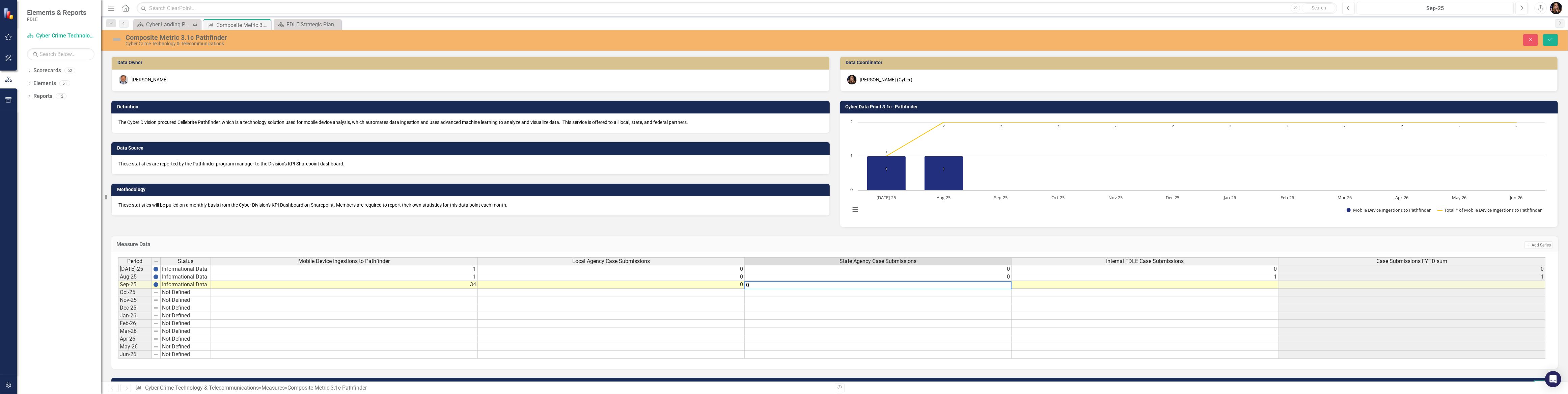
type textarea "0"
click at [1195, 284] on td at bounding box center [1145, 284] width 267 height 8
type textarea "2"
click at [1196, 317] on td at bounding box center [1145, 315] width 267 height 8
click at [1551, 38] on icon "Save" at bounding box center [1550, 40] width 6 height 5
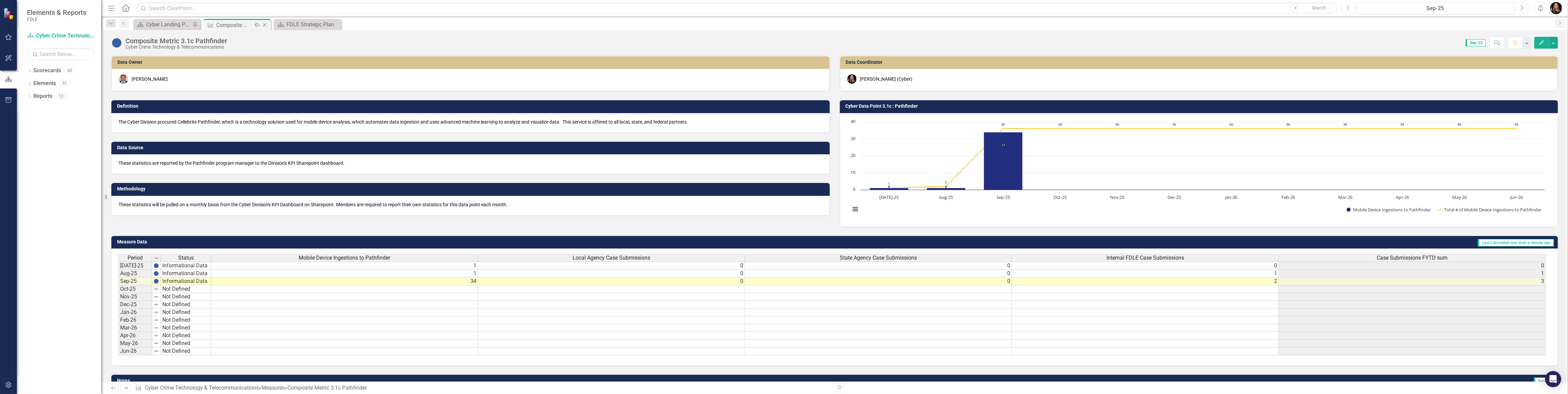
click at [264, 23] on icon "Close" at bounding box center [264, 25] width 7 height 5
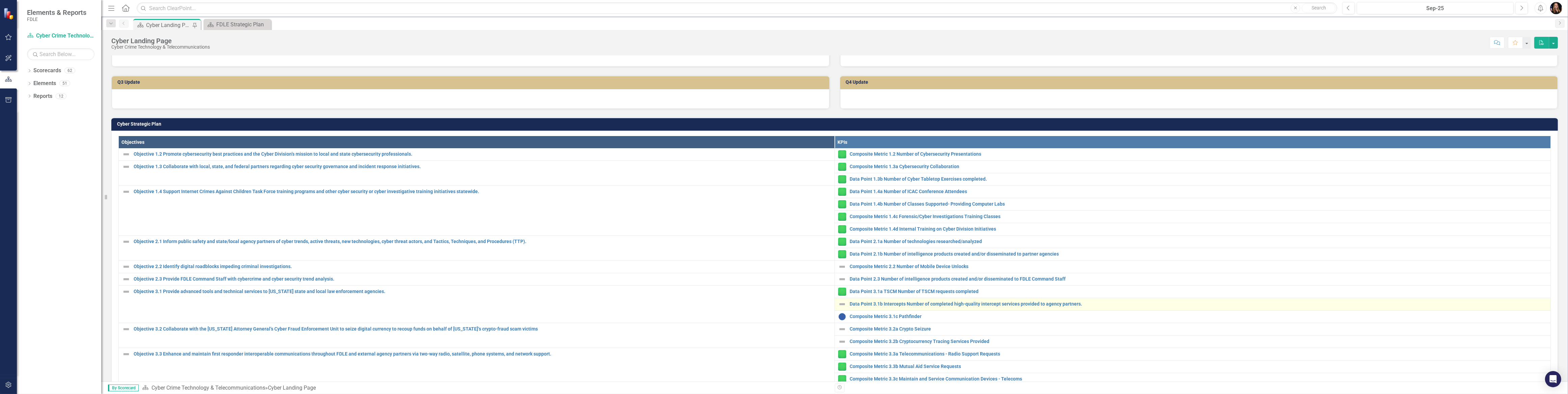
scroll to position [153, 0]
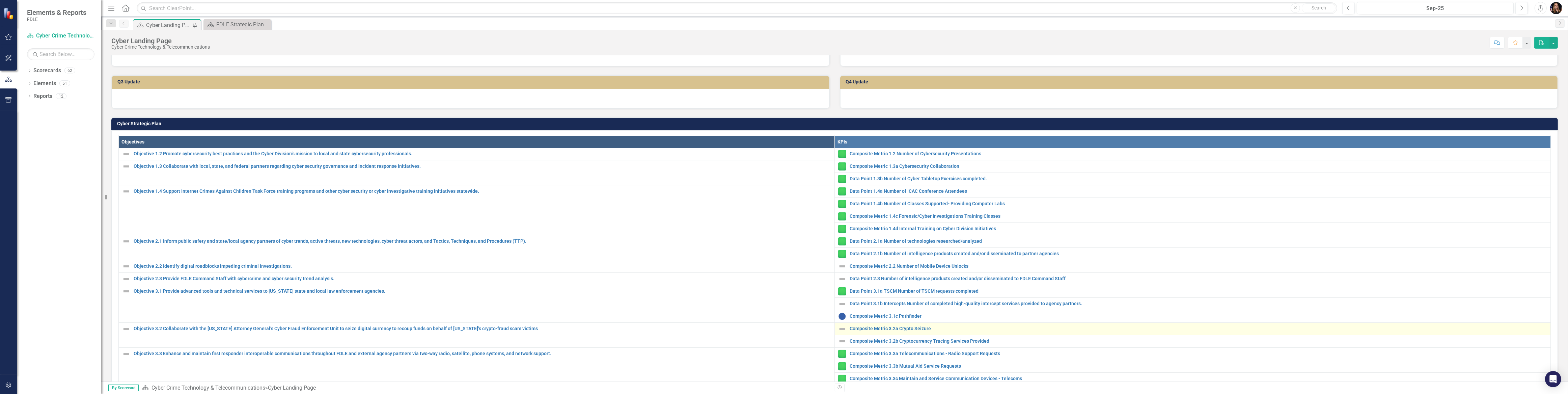
click at [887, 325] on div "Composite Metric 3.2a Crypto Seizure" at bounding box center [1192, 328] width 709 height 8
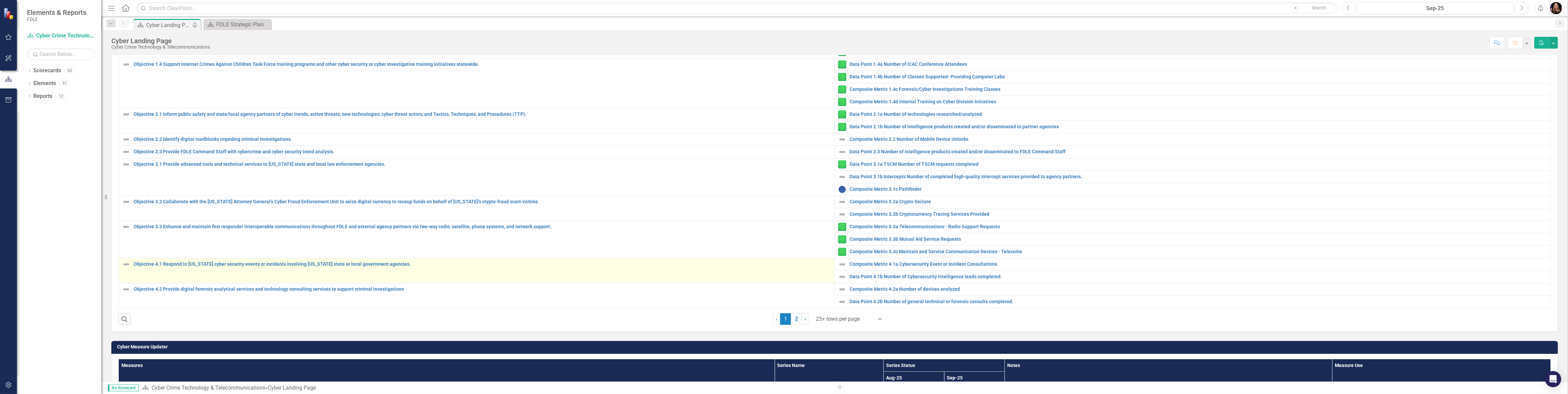
scroll to position [307, 0]
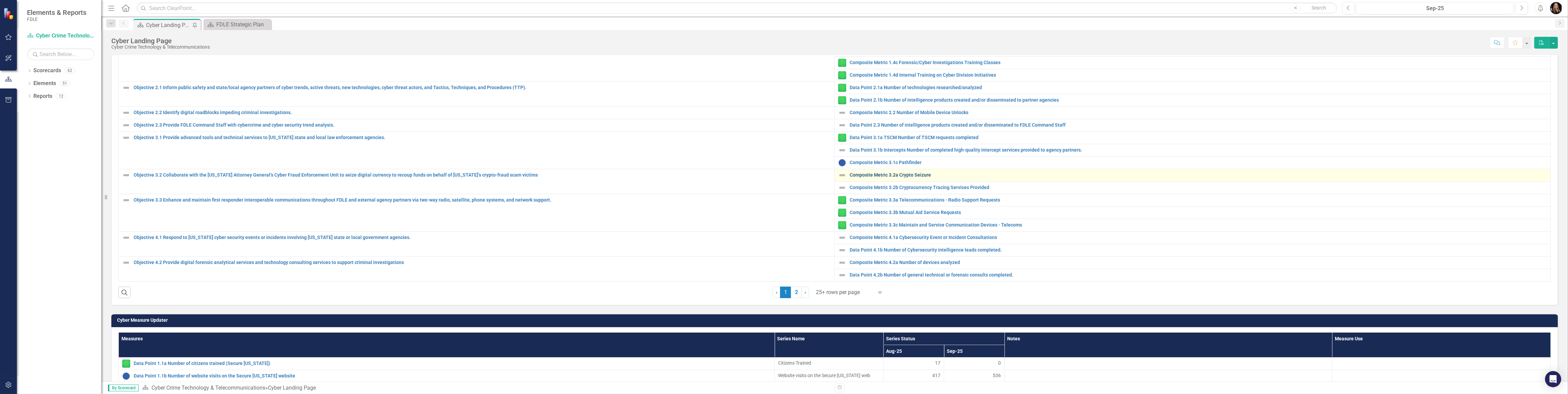
click at [864, 172] on link "Composite Metric 3.2a Crypto Seizure" at bounding box center [1199, 175] width 698 height 5
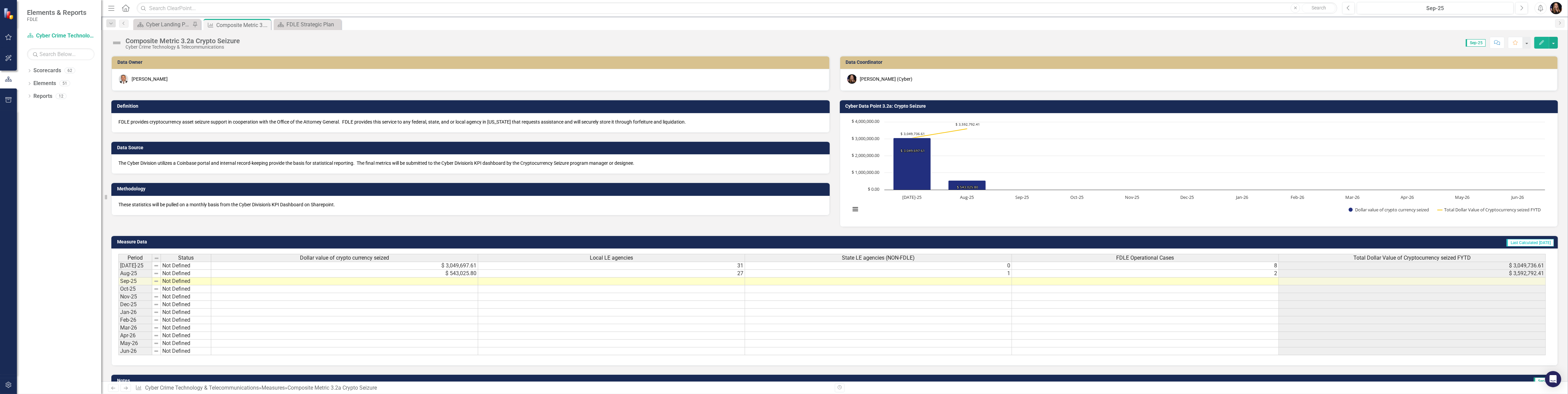
click at [452, 281] on td at bounding box center [345, 281] width 267 height 8
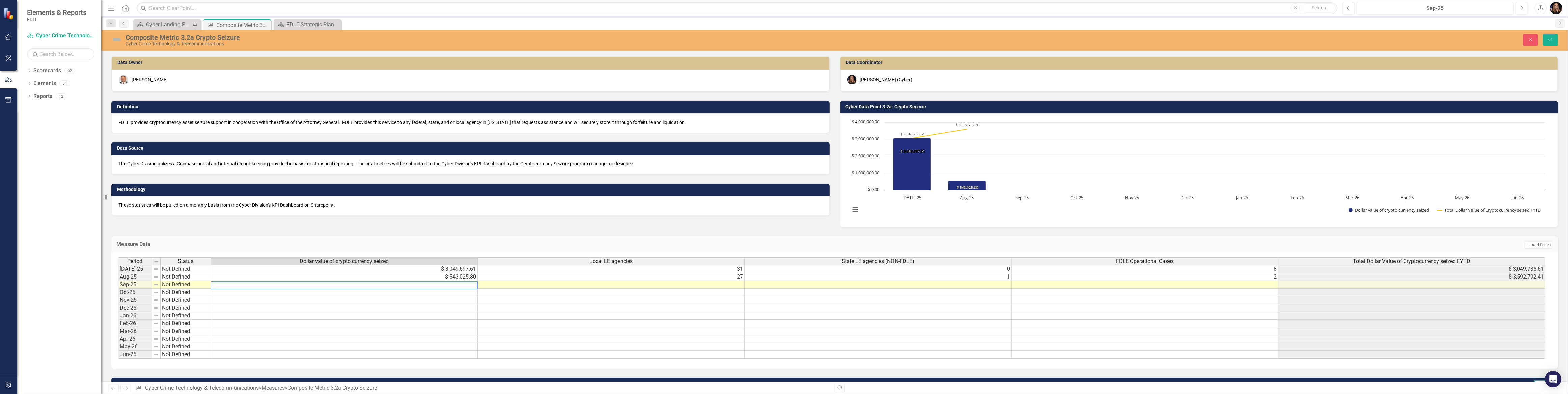
click at [452, 281] on textarea at bounding box center [344, 285] width 267 height 8
click at [451, 281] on textarea at bounding box center [344, 285] width 267 height 8
type textarea "4927200"
click at [118, 281] on div "Period Status Dollar value of crypto currency seized Local LE agencies State LE…" at bounding box center [118, 308] width 0 height 101
click at [463, 281] on div at bounding box center [344, 281] width 267 height 1
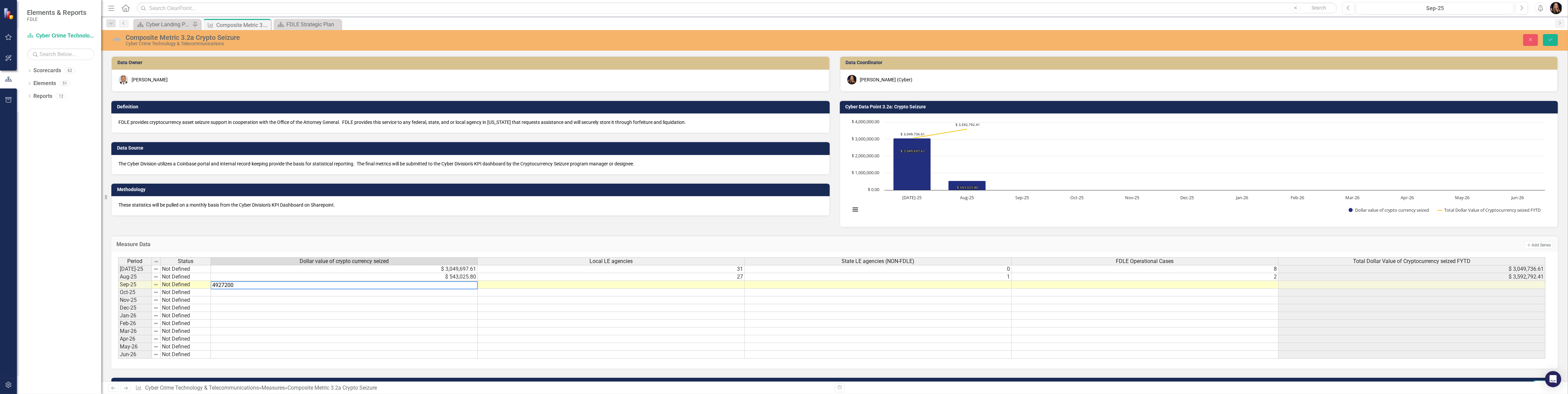
type textarea "492720"
click at [732, 286] on td at bounding box center [611, 284] width 267 height 8
click at [732, 286] on textarea at bounding box center [611, 285] width 267 height 8
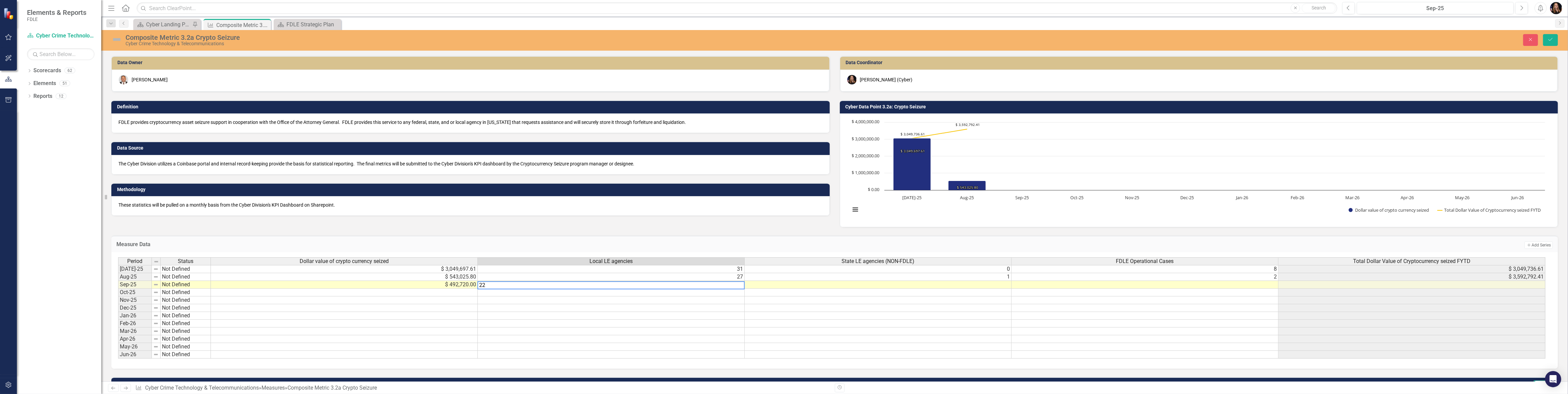
type textarea "22"
click at [884, 282] on td at bounding box center [878, 284] width 267 height 8
type textarea "2"
click at [1220, 283] on td at bounding box center [1145, 284] width 267 height 8
type textarea "0"
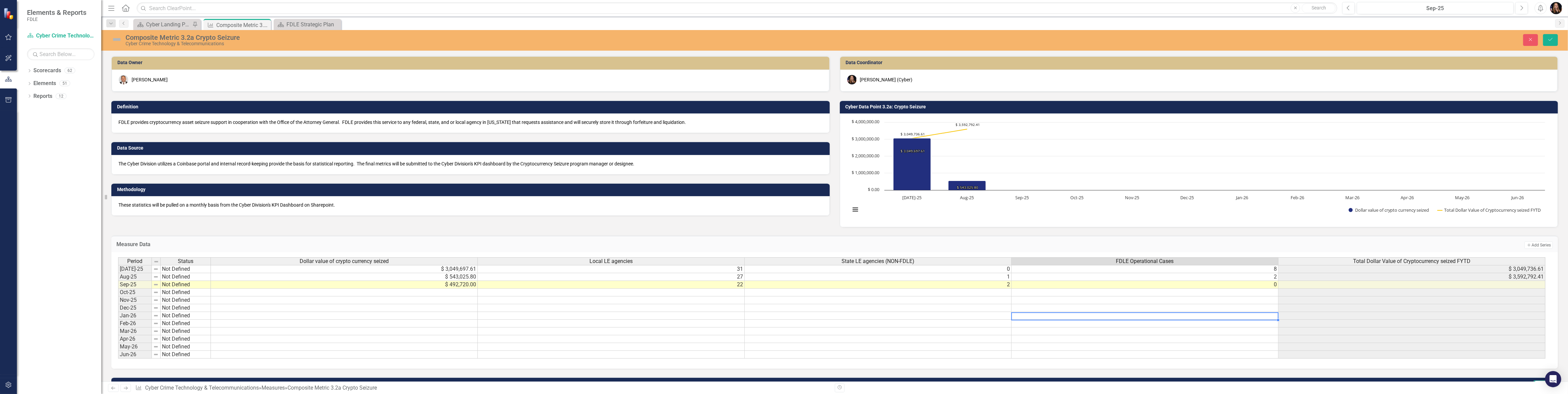
click at [1204, 317] on td at bounding box center [1145, 315] width 267 height 8
click at [1555, 38] on button "Save" at bounding box center [1550, 40] width 15 height 12
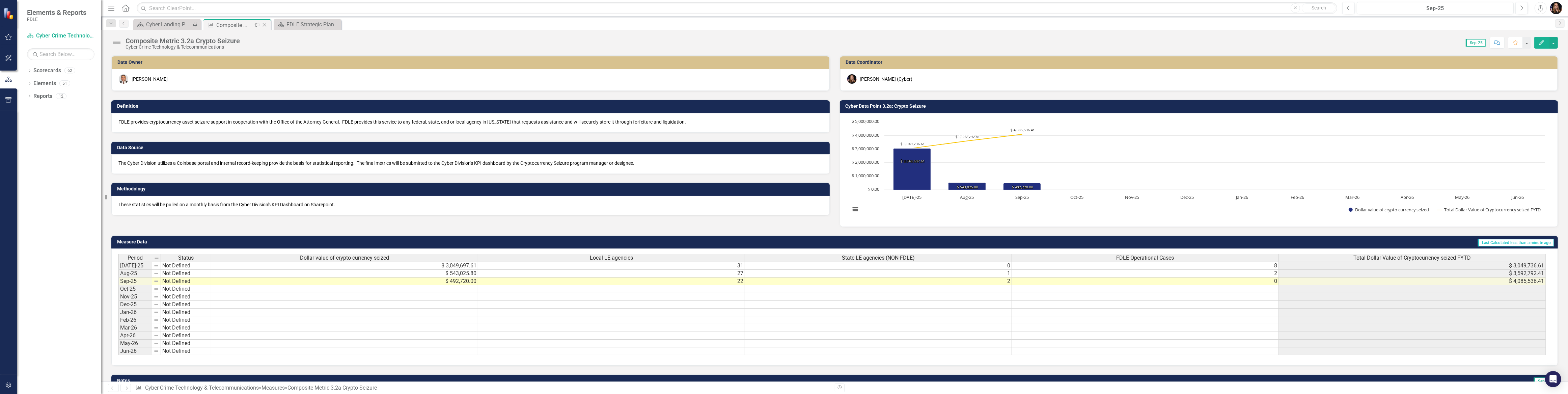
click at [263, 25] on icon "Close" at bounding box center [264, 25] width 7 height 5
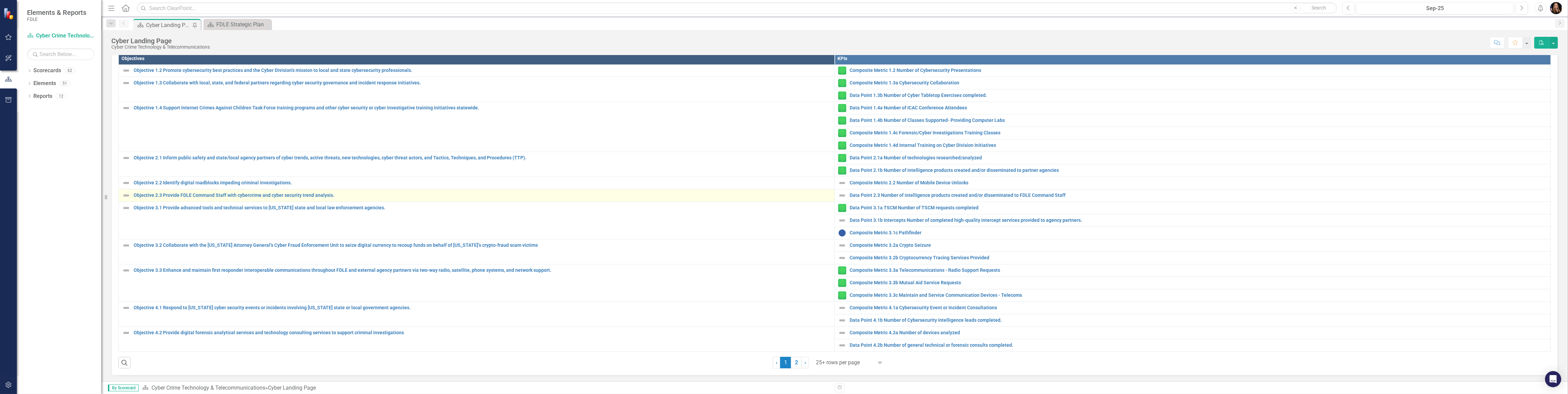
scroll to position [245, 0]
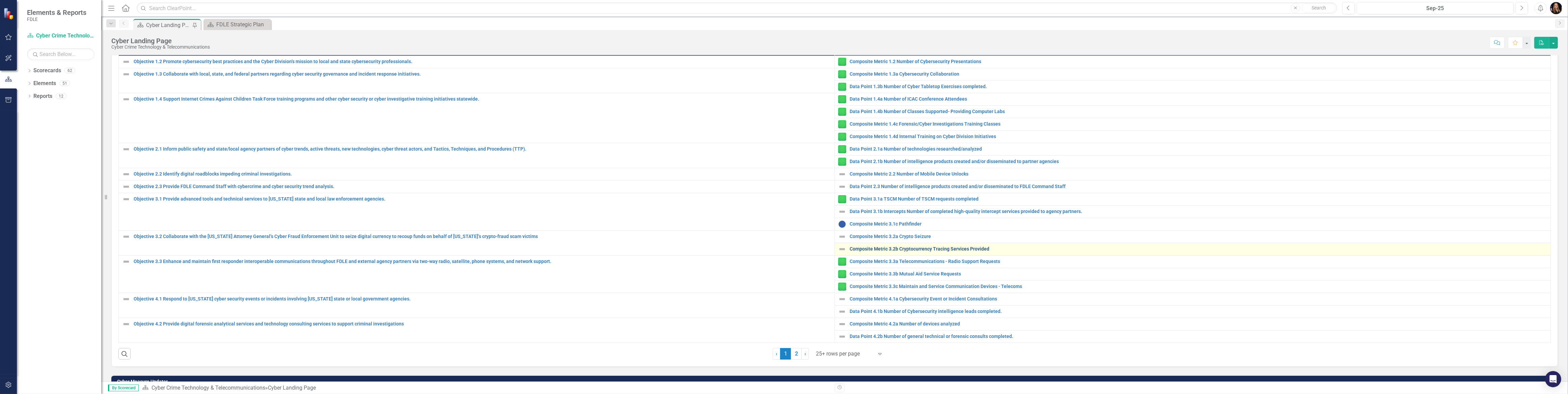
click at [895, 247] on link "Composite Metric 3.2b Cryptocurrency Tracing Services Provided" at bounding box center [1199, 249] width 698 height 5
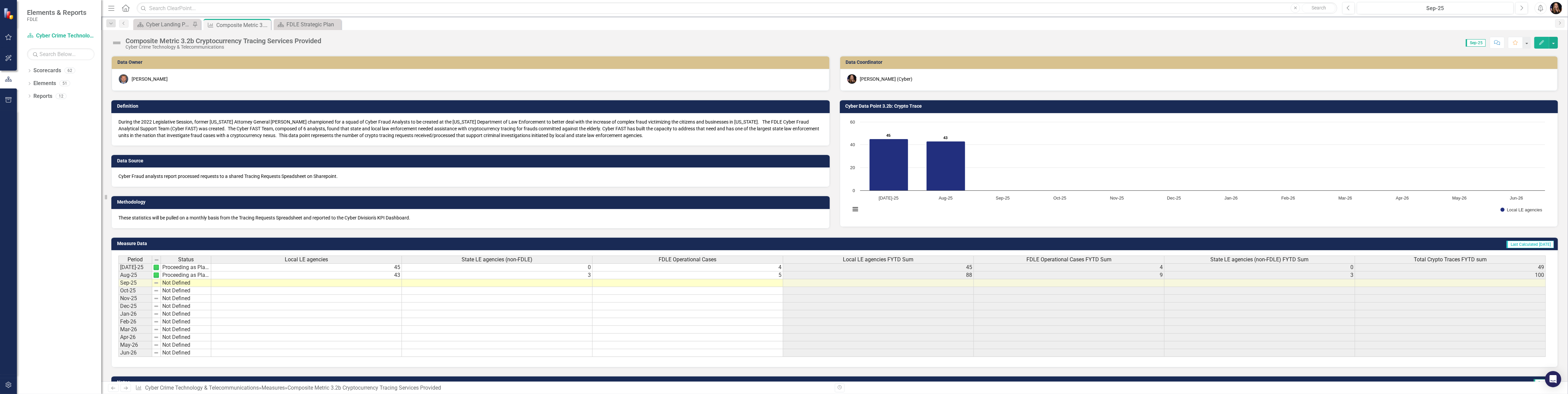
click at [169, 284] on td "Not Defined" at bounding box center [186, 283] width 51 height 8
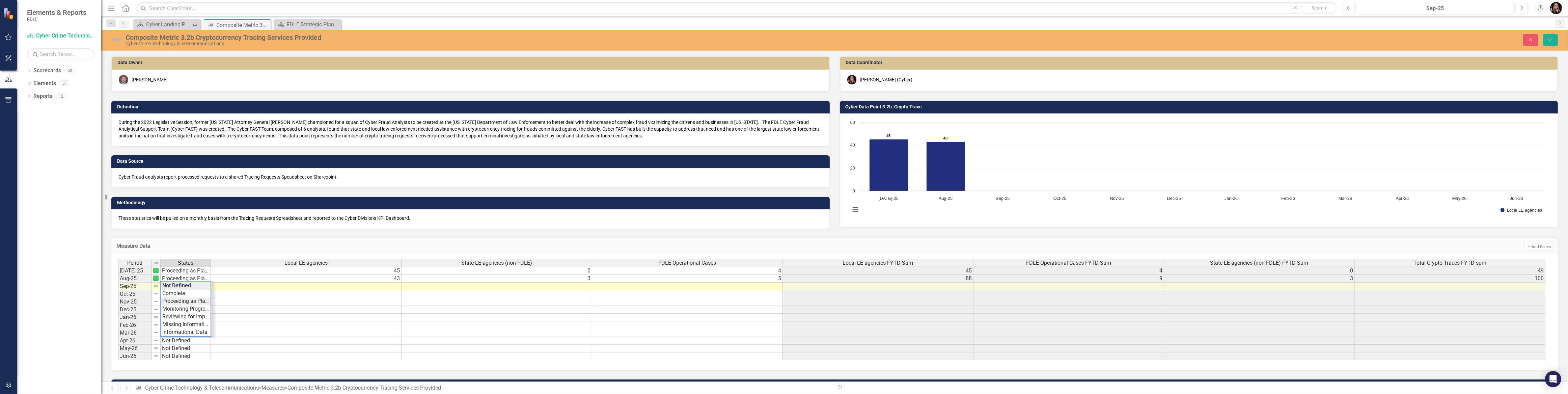
type textarea "Proceeding as Planned"
click at [179, 299] on div "Period Status Local LE agencies State LE agencies (non-FDLE) FDLE Operational C…" at bounding box center [832, 309] width 1428 height 102
click at [397, 286] on td at bounding box center [306, 286] width 191 height 8
click at [396, 286] on td at bounding box center [306, 286] width 191 height 8
click at [396, 286] on textarea at bounding box center [306, 287] width 191 height 8
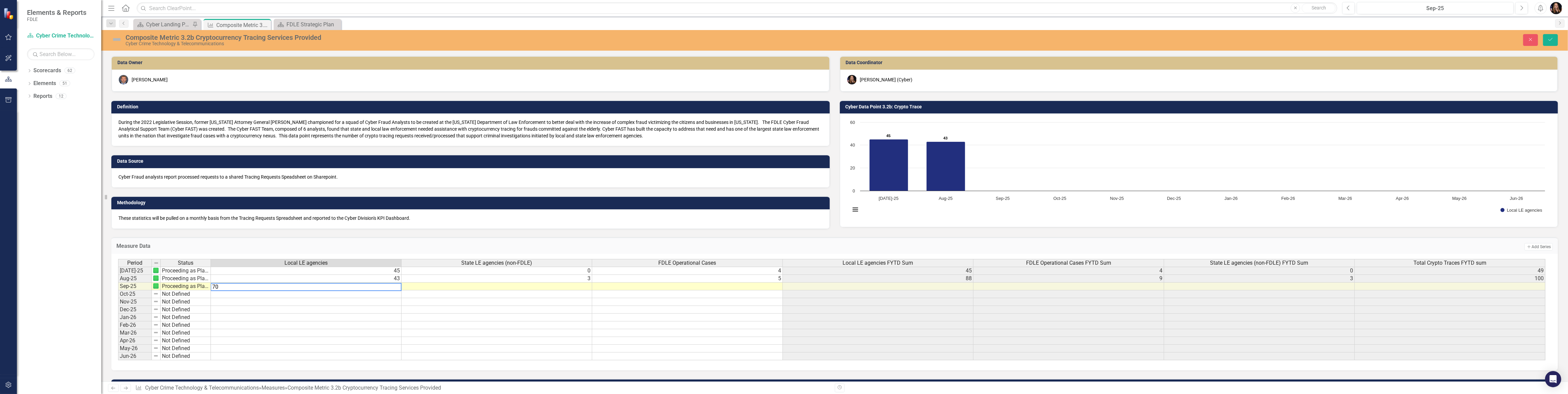
type textarea "70"
click at [563, 285] on td at bounding box center [497, 286] width 191 height 8
click at [564, 285] on textarea at bounding box center [497, 287] width 191 height 8
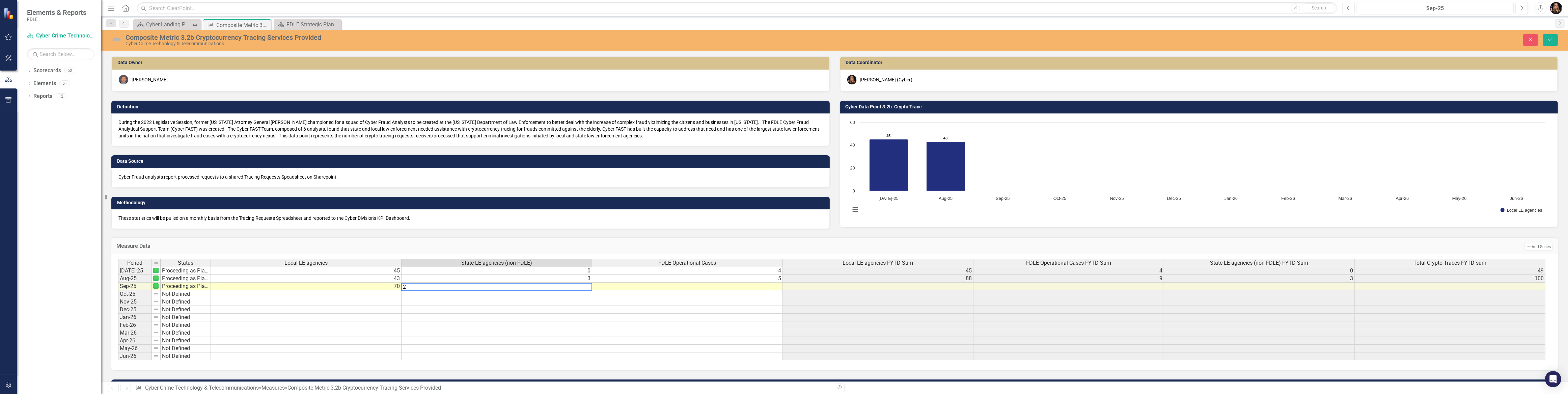
type textarea "2"
click at [763, 287] on td at bounding box center [687, 286] width 191 height 8
click at [763, 287] on textarea at bounding box center [687, 287] width 191 height 8
type textarea "4"
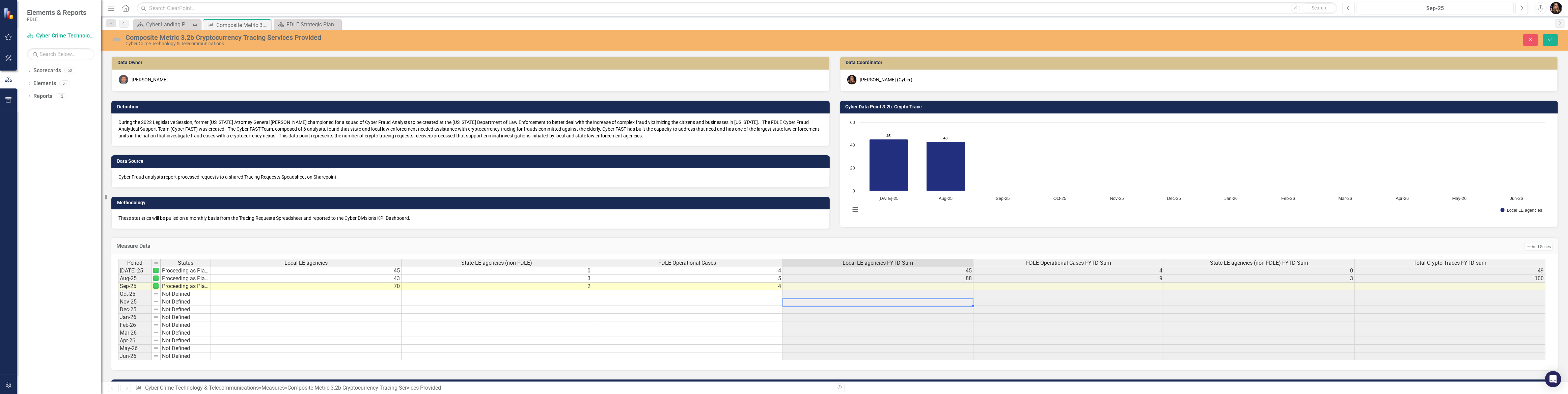
click at [872, 304] on td at bounding box center [878, 301] width 191 height 8
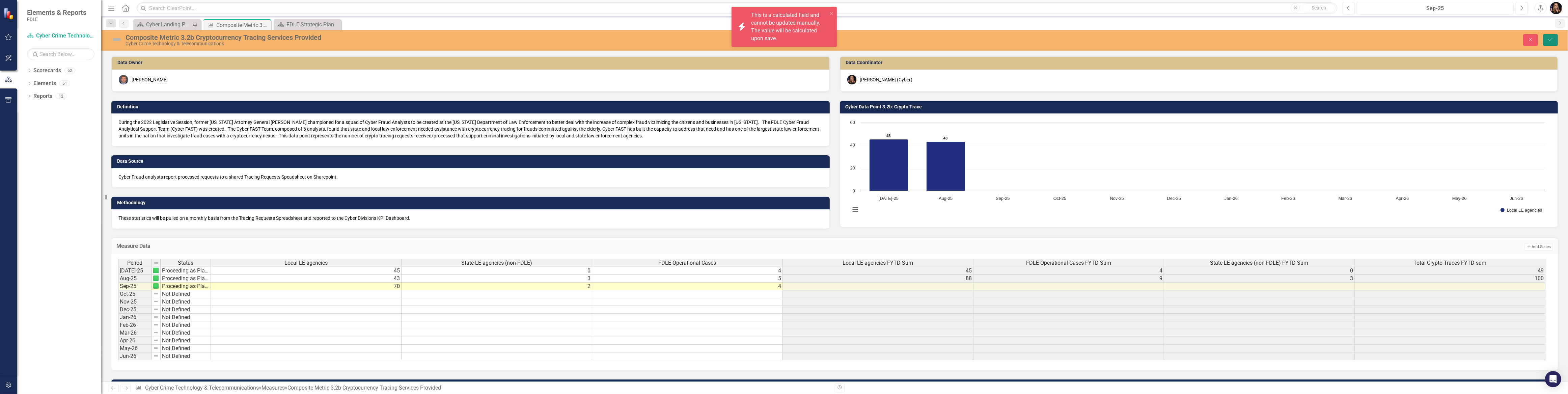
click at [1552, 39] on icon "Save" at bounding box center [1550, 40] width 6 height 5
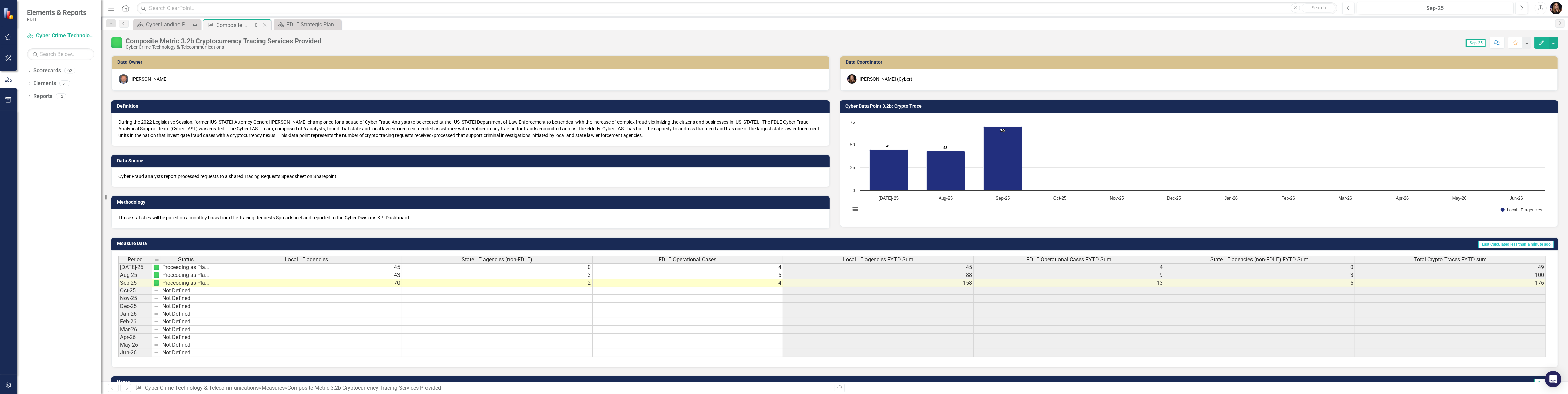
click at [263, 24] on icon "Close" at bounding box center [264, 25] width 7 height 5
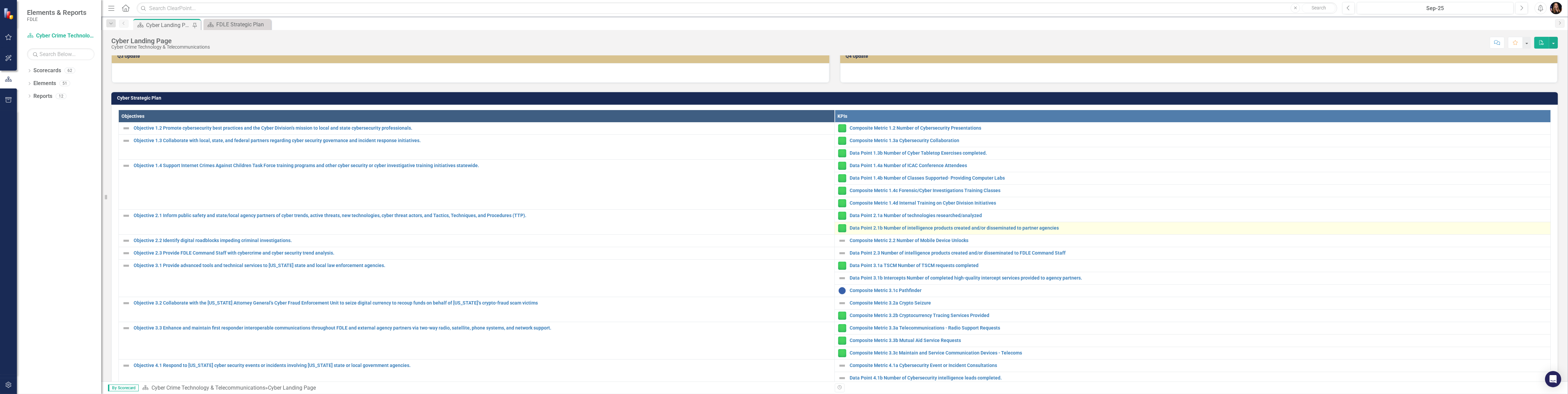
scroll to position [245, 0]
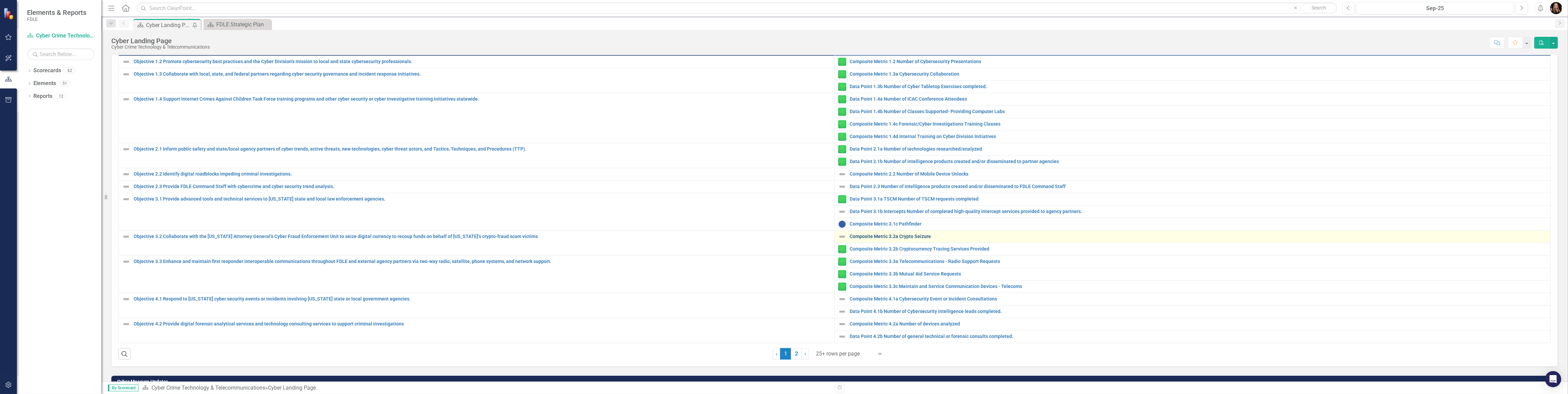
click at [887, 234] on link "Composite Metric 3.2a Crypto Seizure" at bounding box center [1199, 236] width 698 height 5
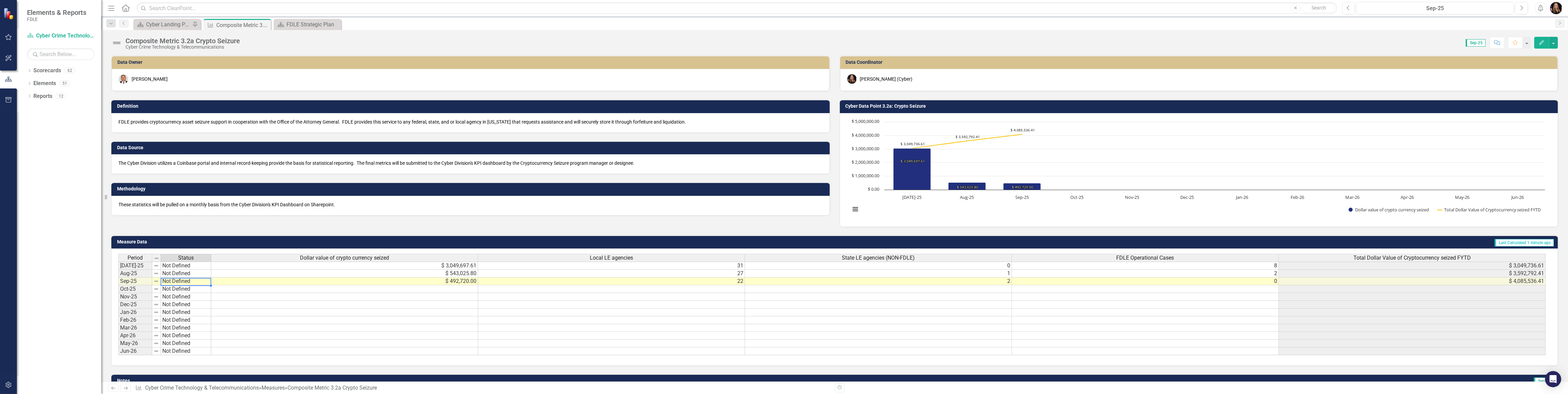
click at [171, 279] on td "Not Defined" at bounding box center [186, 281] width 51 height 8
click at [172, 279] on td "Not Defined" at bounding box center [186, 281] width 51 height 8
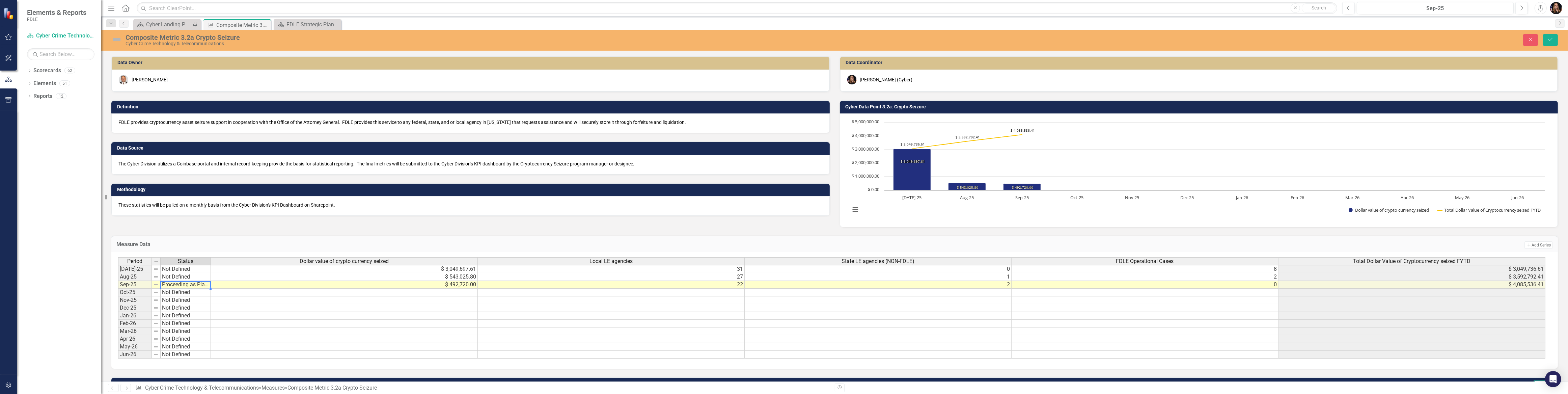
click at [169, 298] on div "Period Status Dollar value of crypto currency seized Local LE agencies State LE…" at bounding box center [832, 308] width 1428 height 102
click at [176, 280] on td "Not Defined" at bounding box center [186, 276] width 51 height 8
click at [175, 291] on div "Period Status Dollar value of crypto currency seized Local LE agencies State LE…" at bounding box center [832, 308] width 1428 height 102
click at [183, 270] on td "Not Defined" at bounding box center [186, 269] width 51 height 8
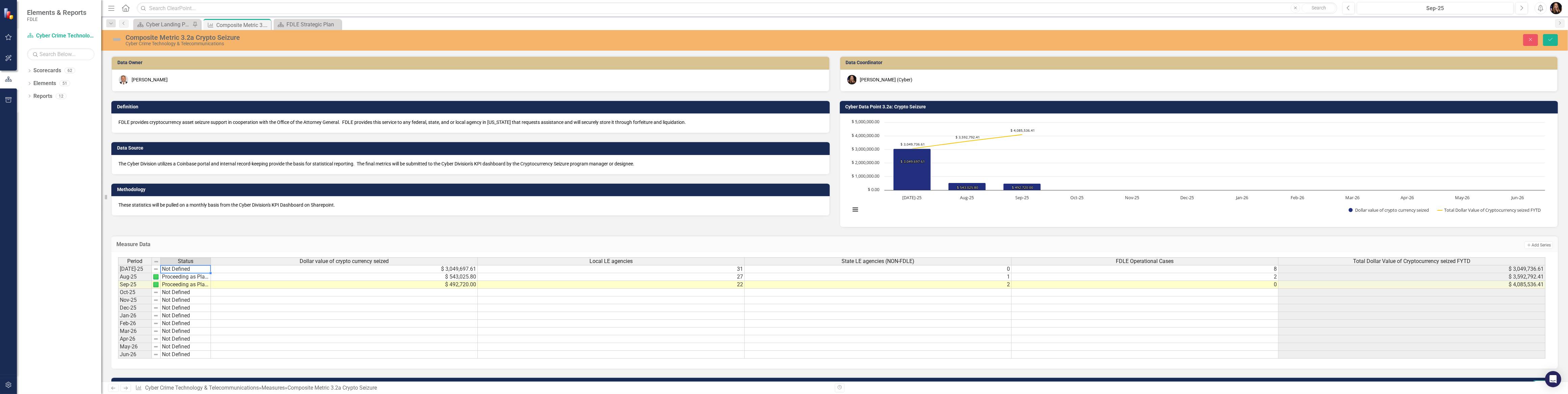
click at [118, 272] on div "Period Status [DATE]-25 Not Defined Aug-25 Proceeding as Planned Sep-25 Proceed…" at bounding box center [118, 308] width 0 height 101
type textarea "Proceeding as Planned"
click at [180, 283] on div "Period Status Dollar value of crypto currency seized Local LE agencies State LE…" at bounding box center [832, 308] width 1428 height 102
click at [1550, 36] on button "Save" at bounding box center [1550, 40] width 15 height 12
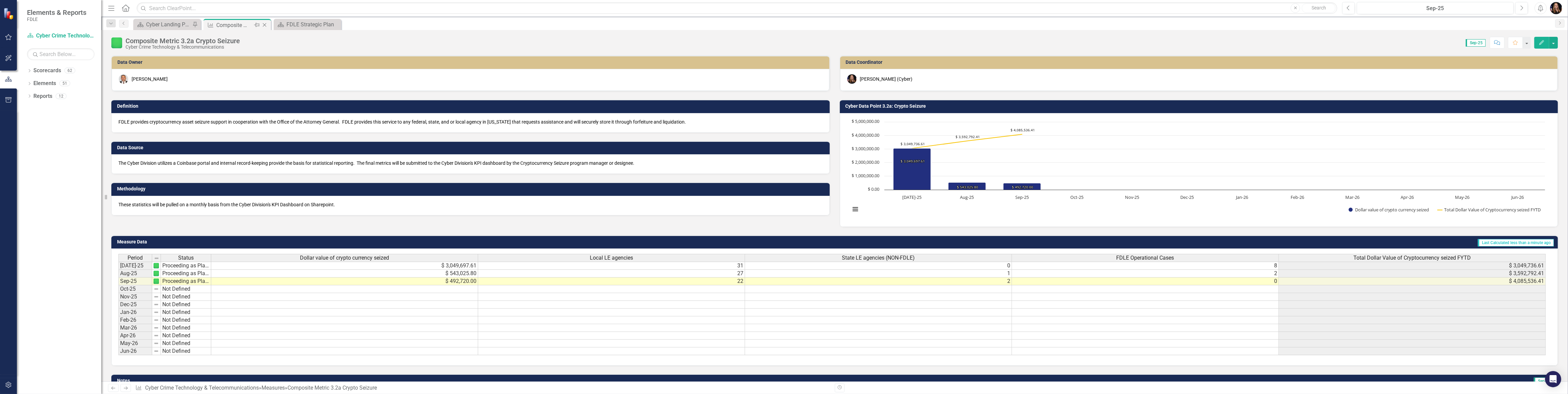
click at [265, 23] on icon "Close" at bounding box center [264, 25] width 7 height 5
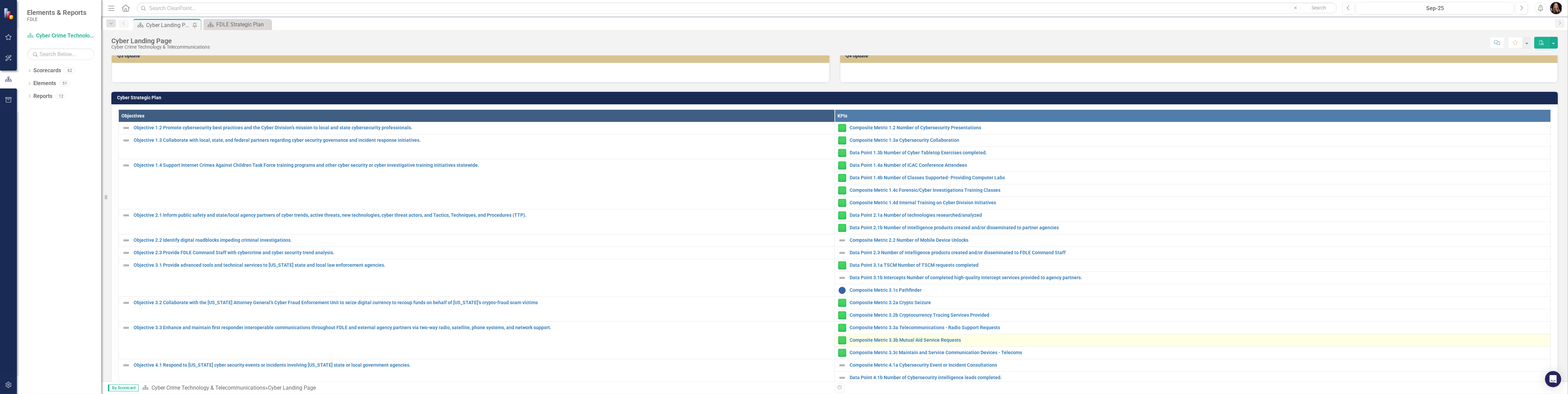
scroll to position [184, 0]
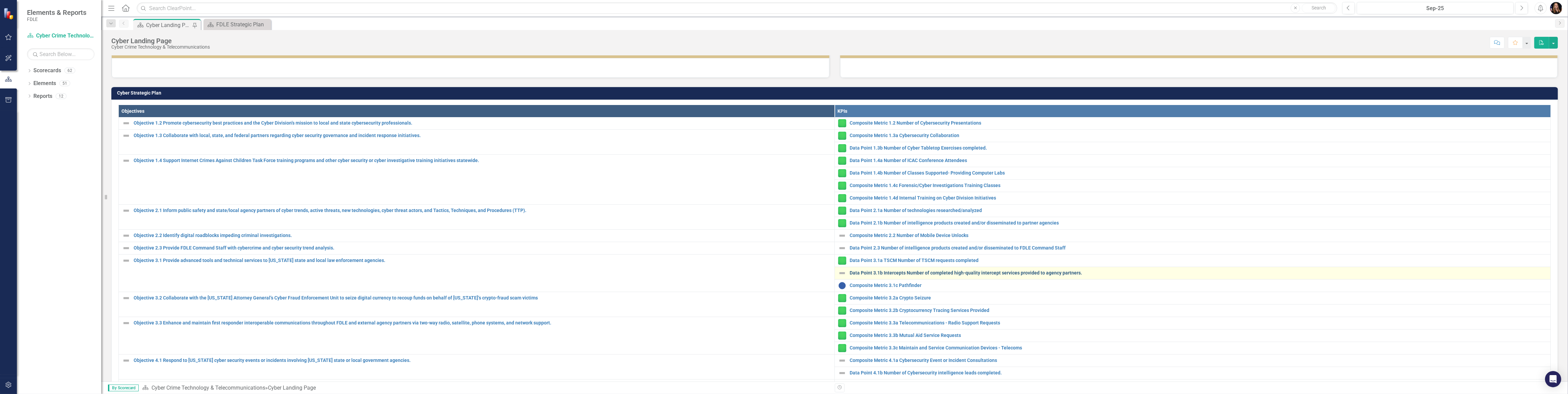
click at [1001, 270] on link "Data Point 3.1b Intercepts Number of completed high-quality intercept services …" at bounding box center [1199, 273] width 698 height 5
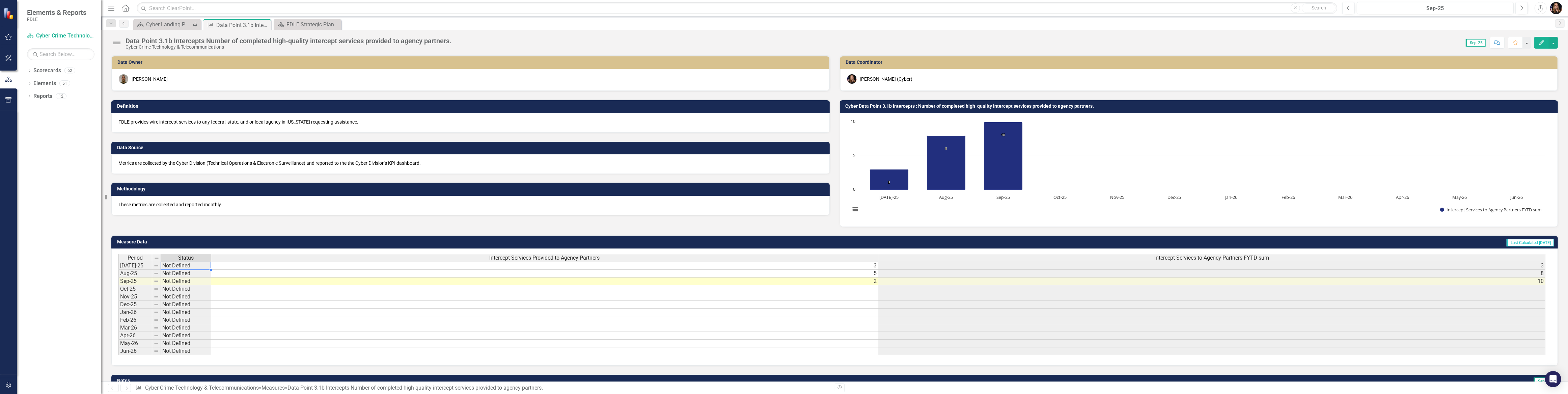
click at [173, 265] on td "Not Defined" at bounding box center [186, 266] width 51 height 8
click at [173, 266] on td "Not Defined" at bounding box center [186, 266] width 51 height 8
click at [264, 24] on icon "Close" at bounding box center [264, 25] width 7 height 5
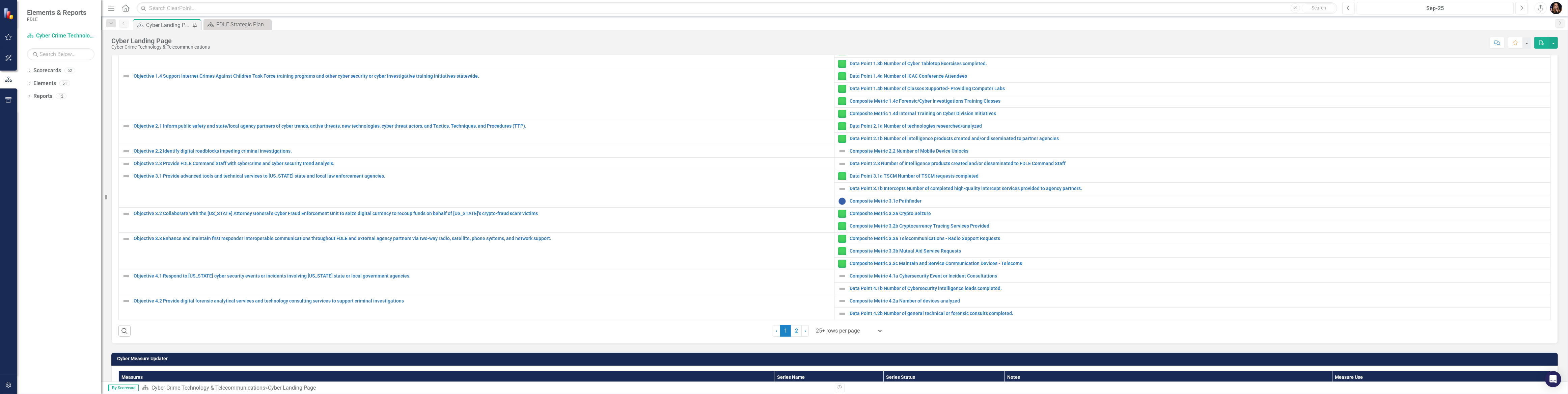
scroll to position [337, 0]
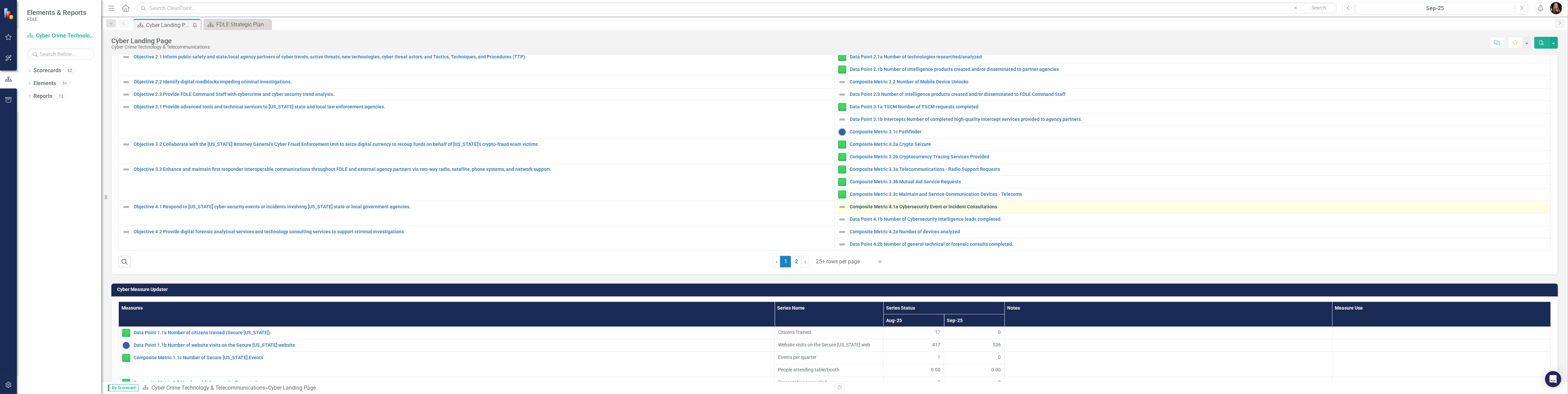
click at [889, 204] on link "Composite Metric 4.1a Cybersecurity Event or Incident Consultations" at bounding box center [1199, 206] width 698 height 5
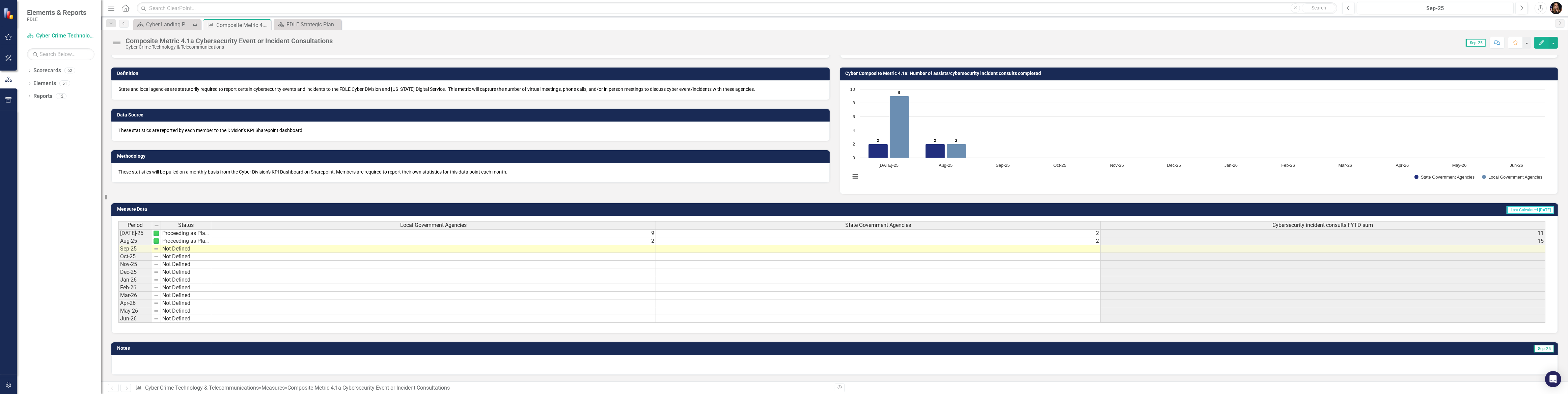
scroll to position [37, 0]
click at [181, 245] on td "Not Defined" at bounding box center [186, 248] width 51 height 8
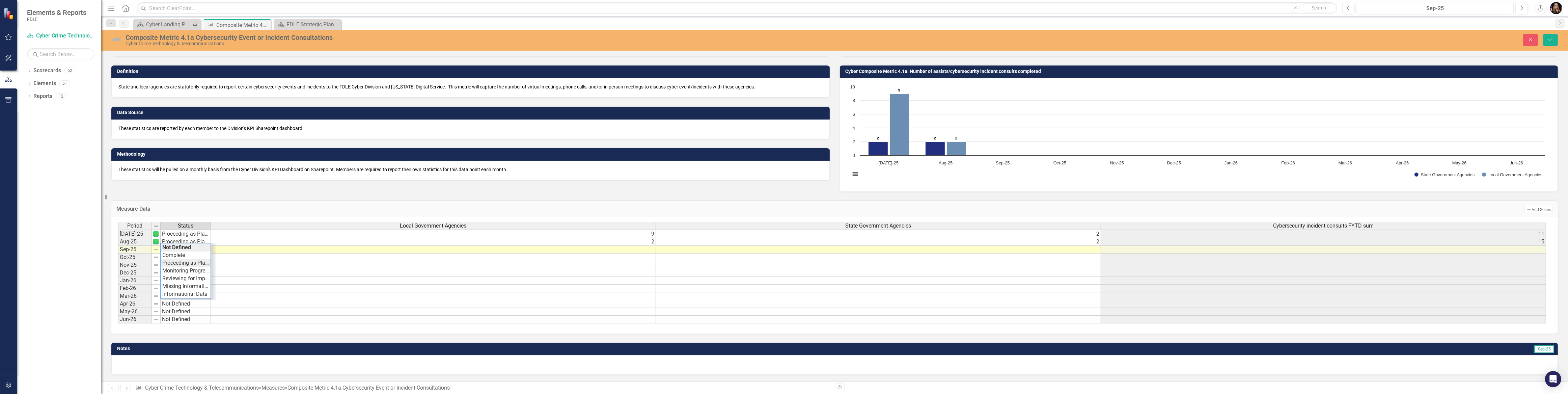
type textarea "Proceeding as Planned"
click at [187, 264] on div "Period Status Local Government Agencies State Government Agencies Cybersecurity…" at bounding box center [832, 272] width 1428 height 102
click at [586, 246] on td at bounding box center [433, 250] width 445 height 8
click at [586, 246] on td at bounding box center [433, 250] width 445 height 8
type textarea "4"
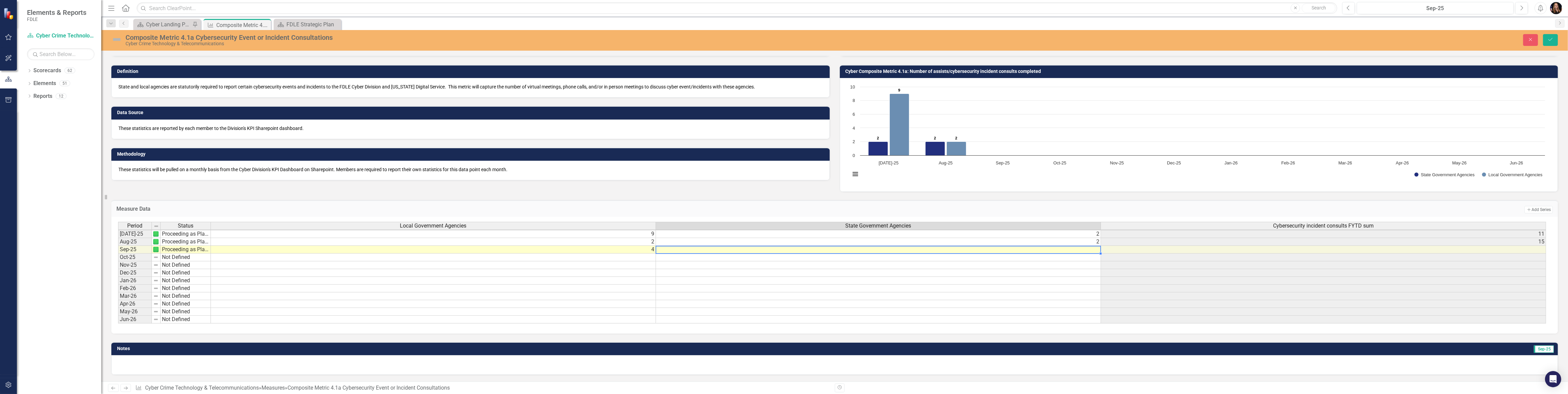
click at [961, 249] on td at bounding box center [878, 250] width 445 height 8
type textarea "1"
click at [1022, 285] on td at bounding box center [878, 288] width 445 height 8
click at [1554, 41] on button "Save" at bounding box center [1550, 40] width 15 height 12
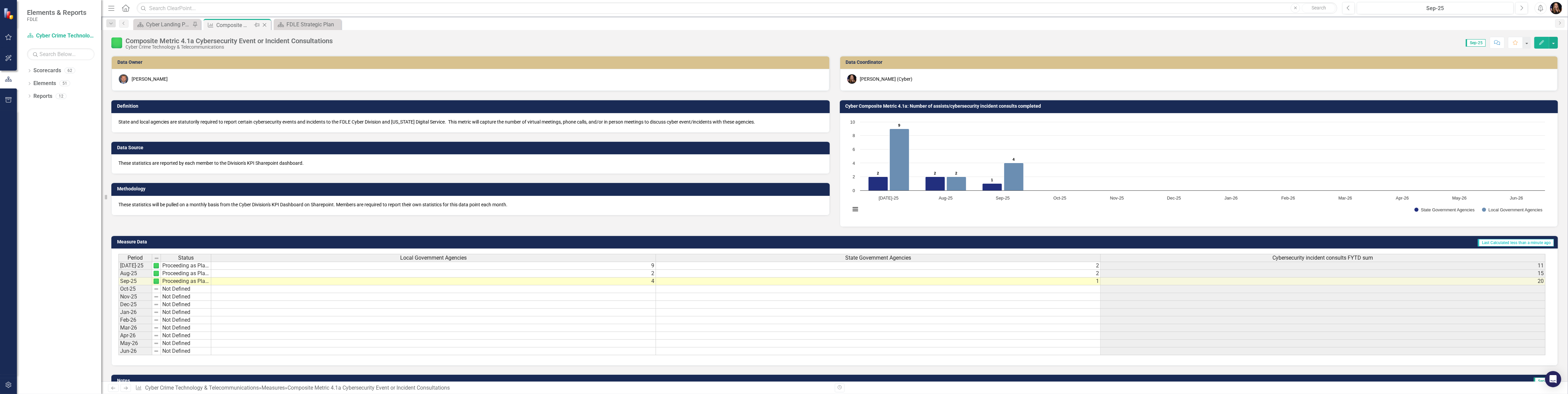
click at [264, 25] on icon at bounding box center [265, 25] width 4 height 4
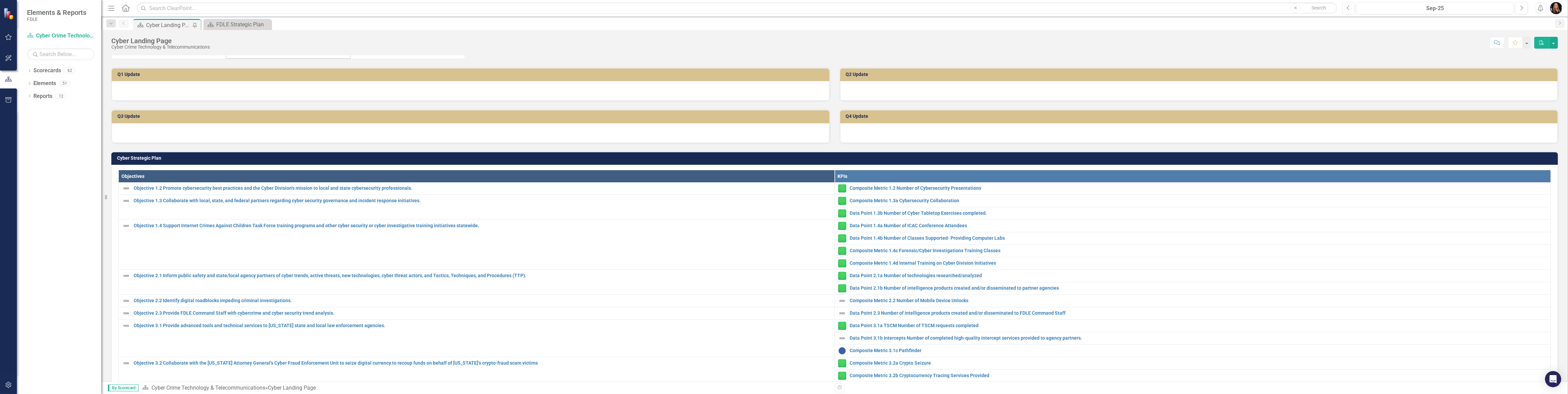
scroll to position [184, 0]
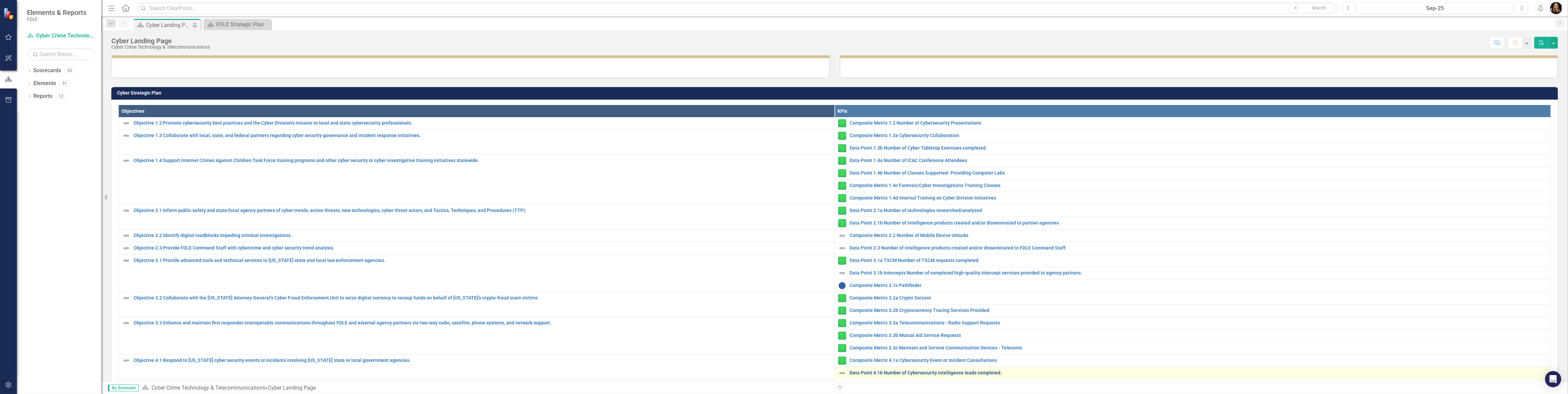
click at [909, 370] on link "Data Point 4.1b Number of Cybersecurity intelligence leads completed." at bounding box center [1199, 373] width 698 height 5
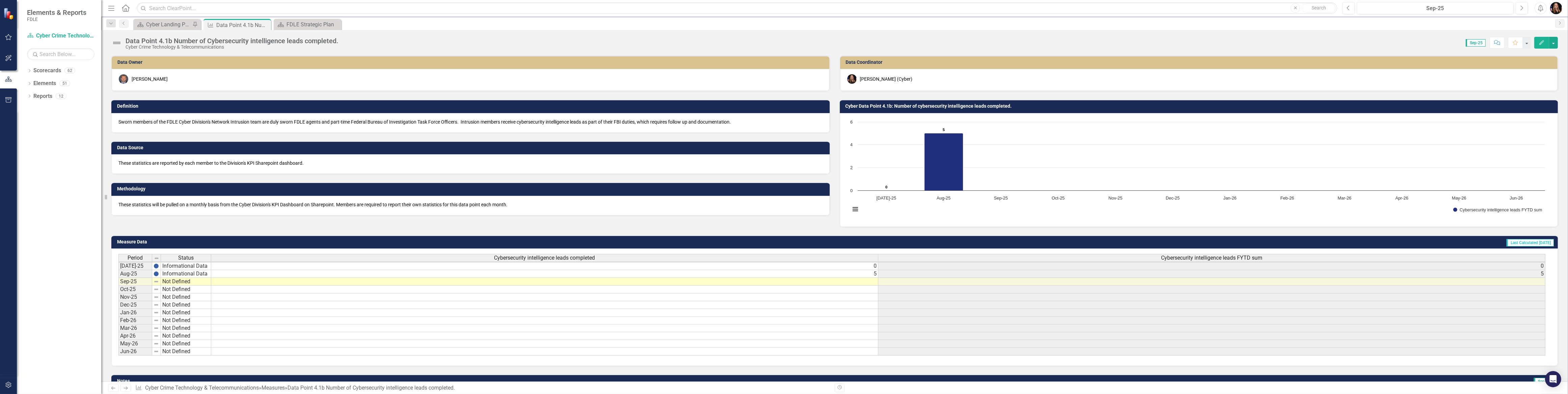
scroll to position [1, 0]
click at [172, 280] on td "Not Defined" at bounding box center [186, 281] width 51 height 8
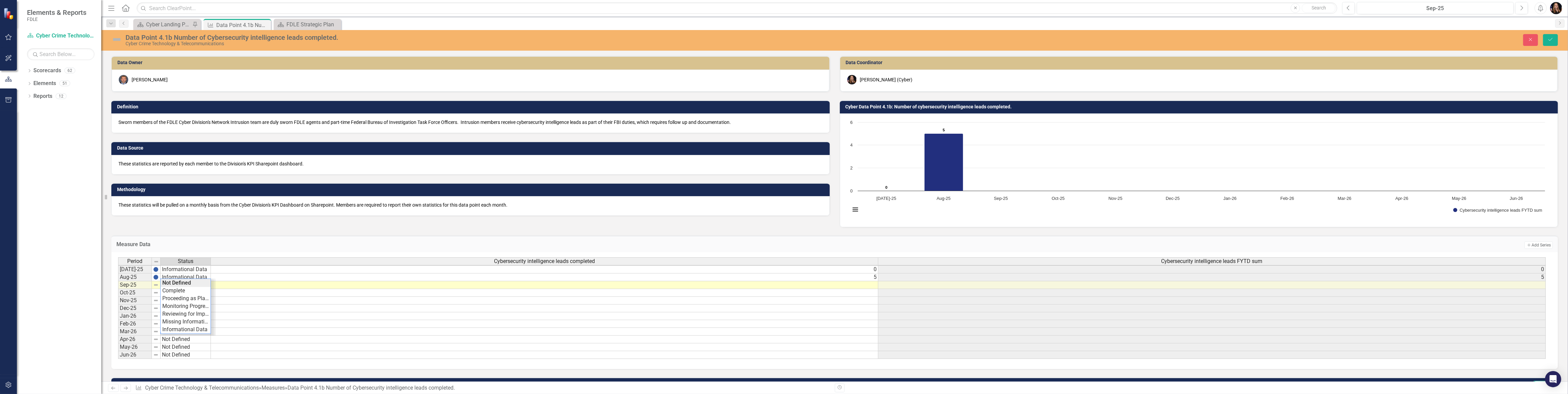
type textarea "Informational Data"
click at [181, 326] on div "Period Status Cybersecurity intelligence leads completed Cybersecurity intellig…" at bounding box center [832, 308] width 1428 height 102
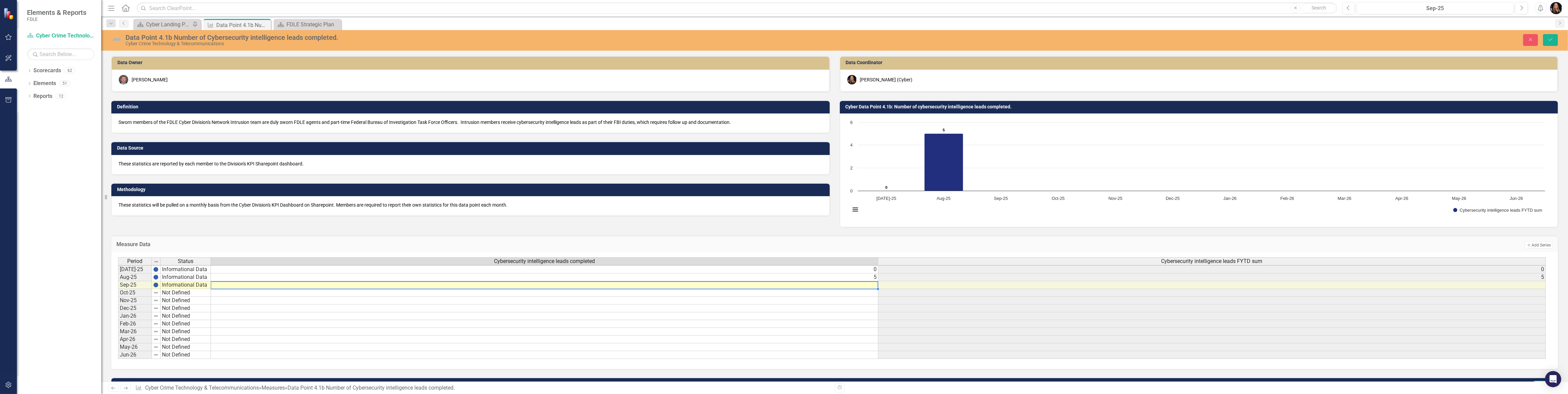
click at [869, 286] on td at bounding box center [544, 285] width 667 height 8
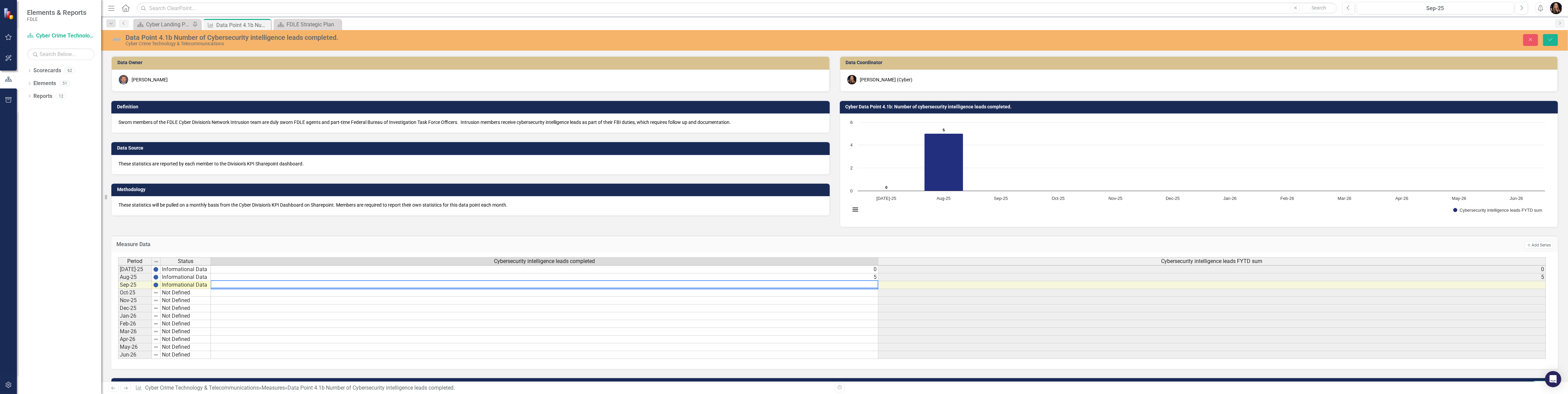
click at [869, 286] on textarea at bounding box center [544, 284] width 668 height 8
type textarea "6"
click at [825, 320] on td at bounding box center [544, 324] width 667 height 8
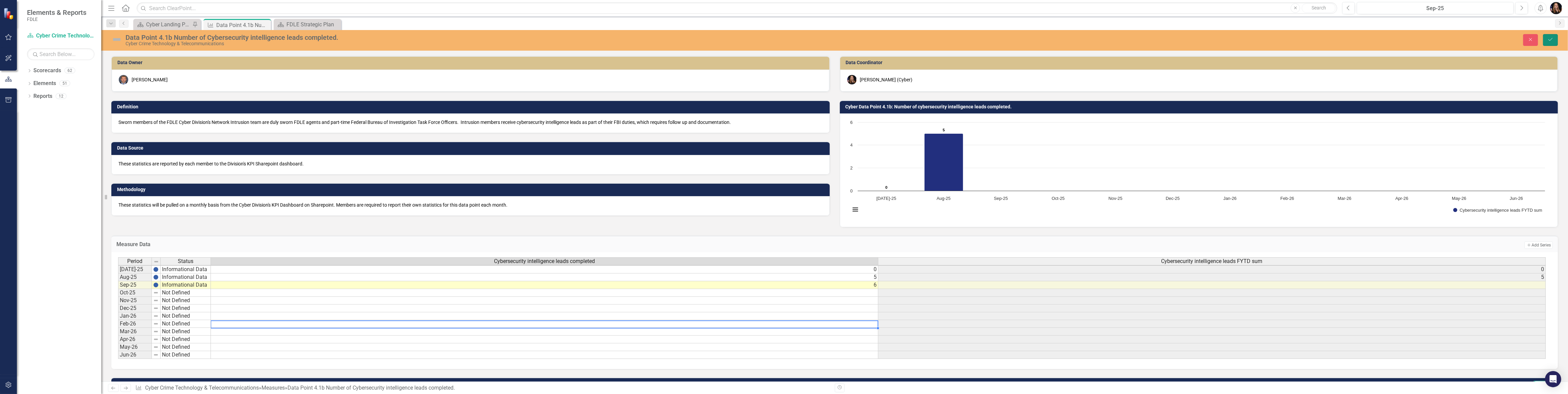
drag, startPoint x: 1555, startPoint y: 38, endPoint x: 1552, endPoint y: 37, distance: 3.2
click at [1555, 38] on button "Save" at bounding box center [1550, 40] width 15 height 12
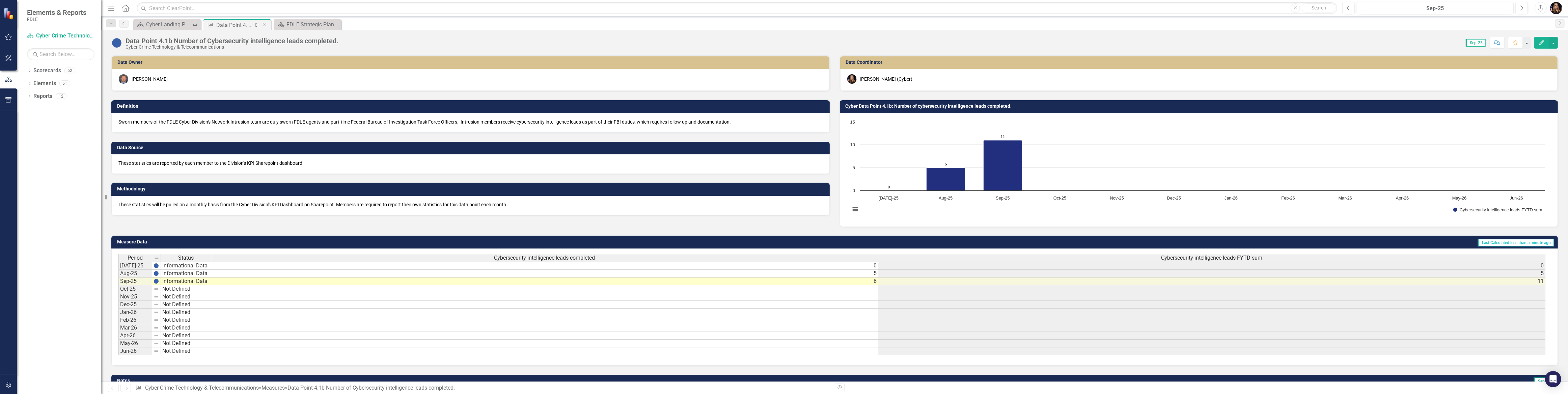
click at [262, 25] on icon "Close" at bounding box center [264, 25] width 7 height 5
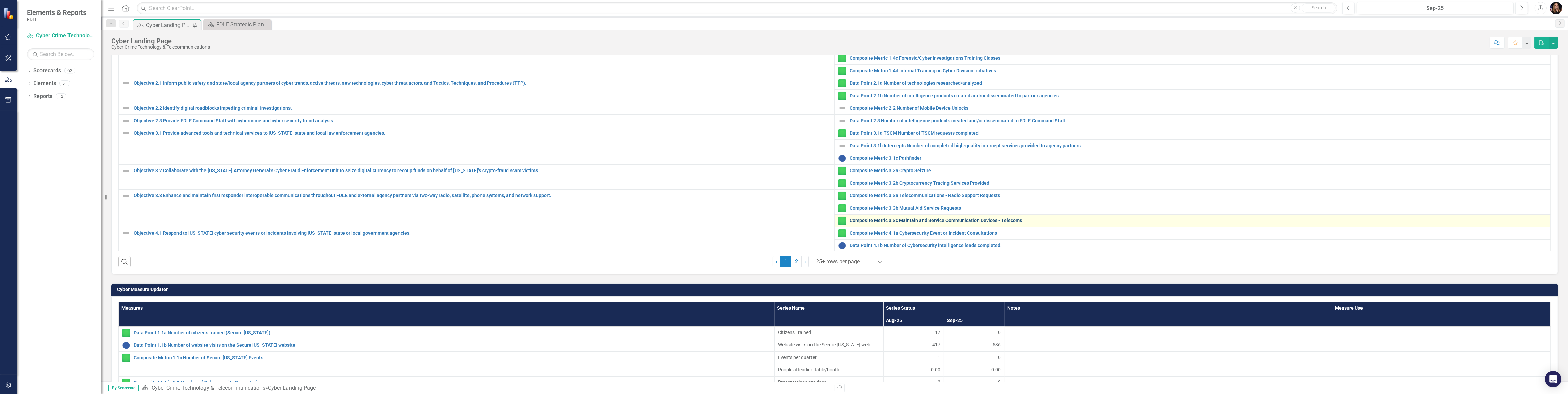
scroll to position [43, 0]
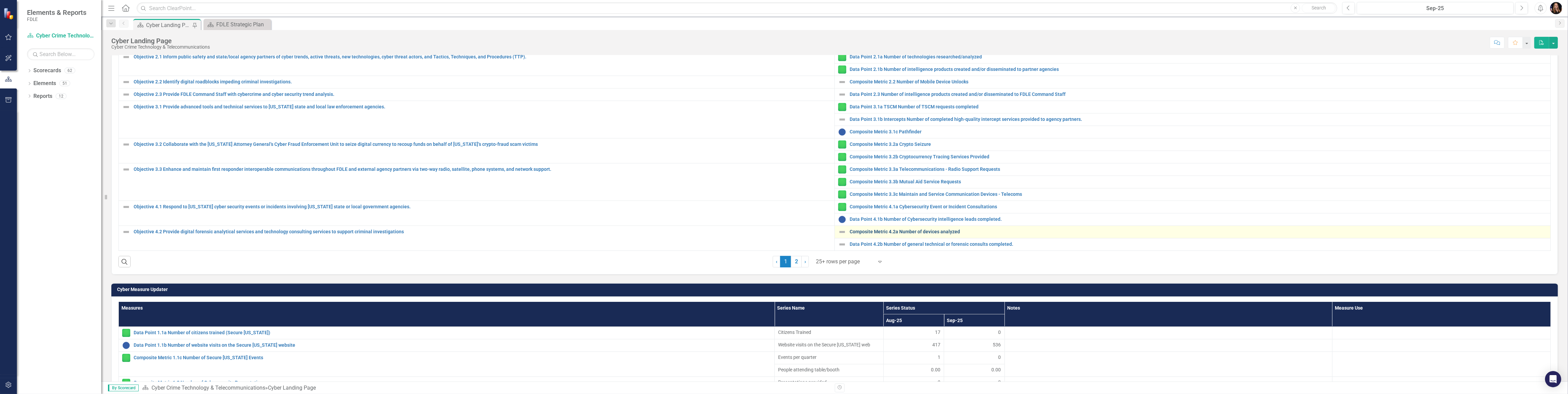
click at [884, 229] on link "Composite Metric 4.2a Number of devices analyzed" at bounding box center [1199, 231] width 698 height 5
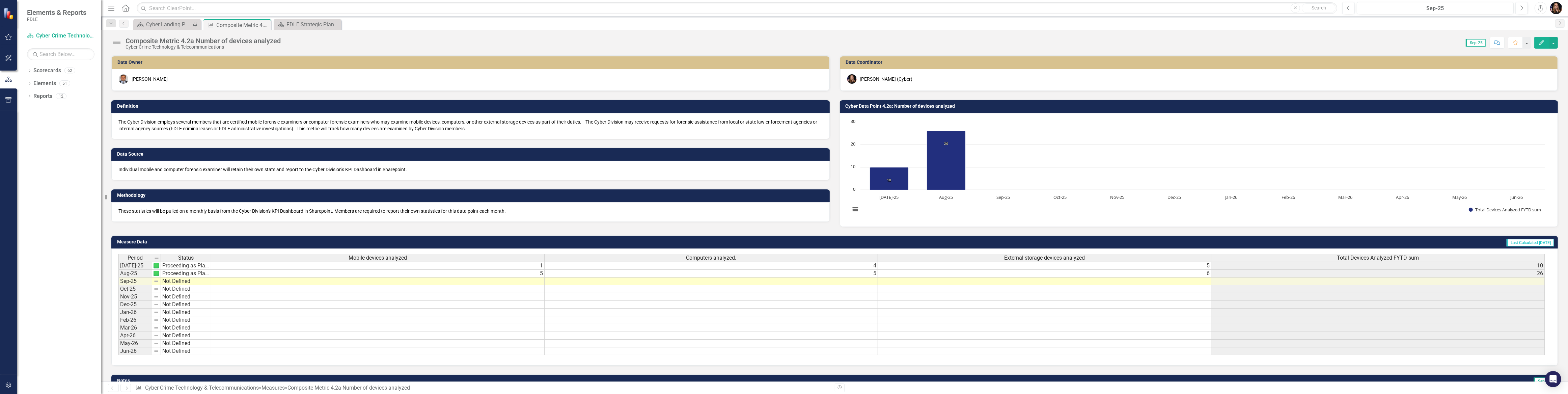
click at [189, 281] on td "Not Defined" at bounding box center [186, 281] width 51 height 8
click at [189, 282] on td "Not Defined" at bounding box center [186, 281] width 51 height 8
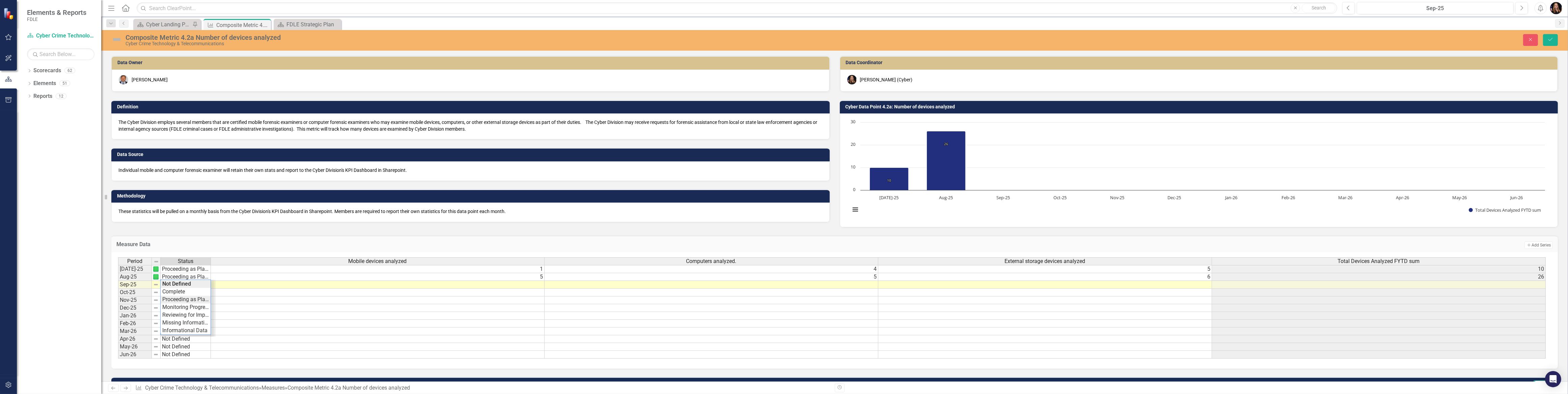
type textarea "Proceeding as Planned"
click at [179, 301] on div "Period Status Mobile devices analyzed Computers analyzed. External storage devi…" at bounding box center [832, 308] width 1428 height 102
click at [185, 289] on div at bounding box center [185, 289] width 51 height 1
click at [118, 281] on div "Period Status Mobile devices analyzed Computers analyzed. External storage devi…" at bounding box center [118, 308] width 0 height 101
click at [518, 282] on td at bounding box center [377, 284] width 334 height 8
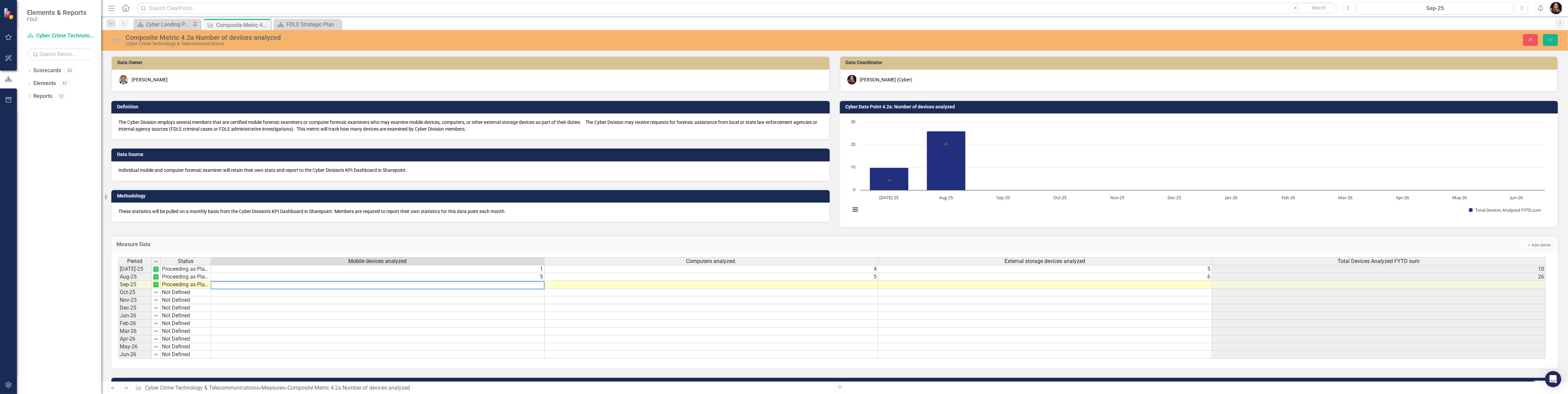
type textarea "3"
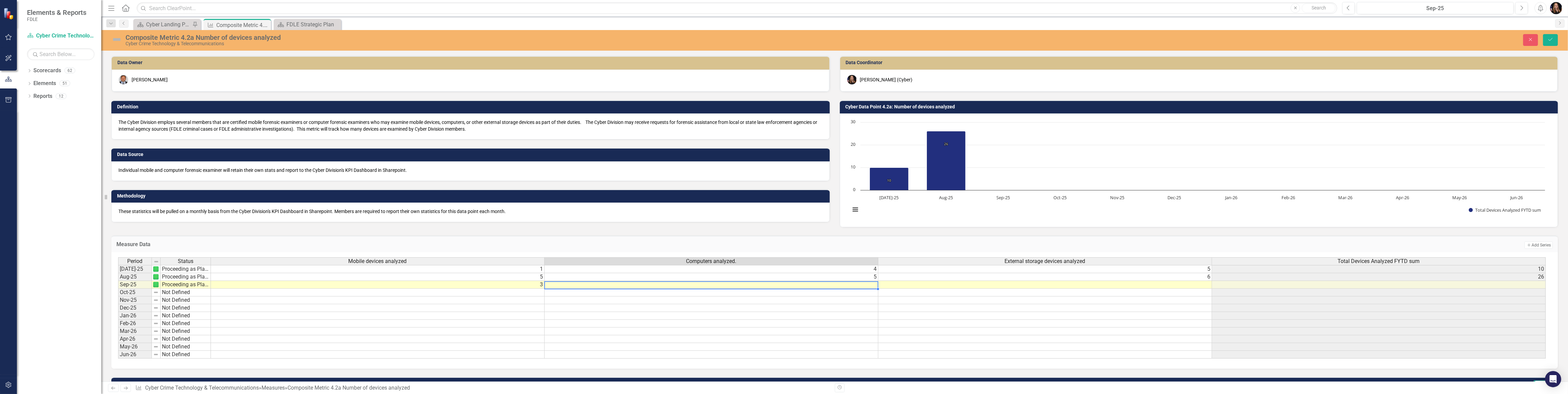
type textarea "4"
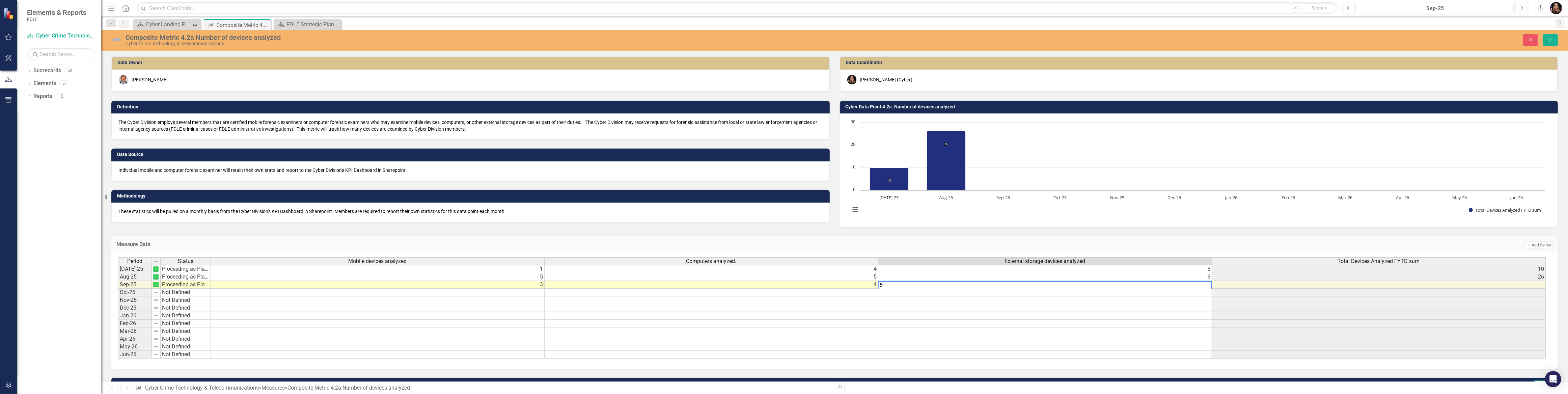
scroll to position [0, 4]
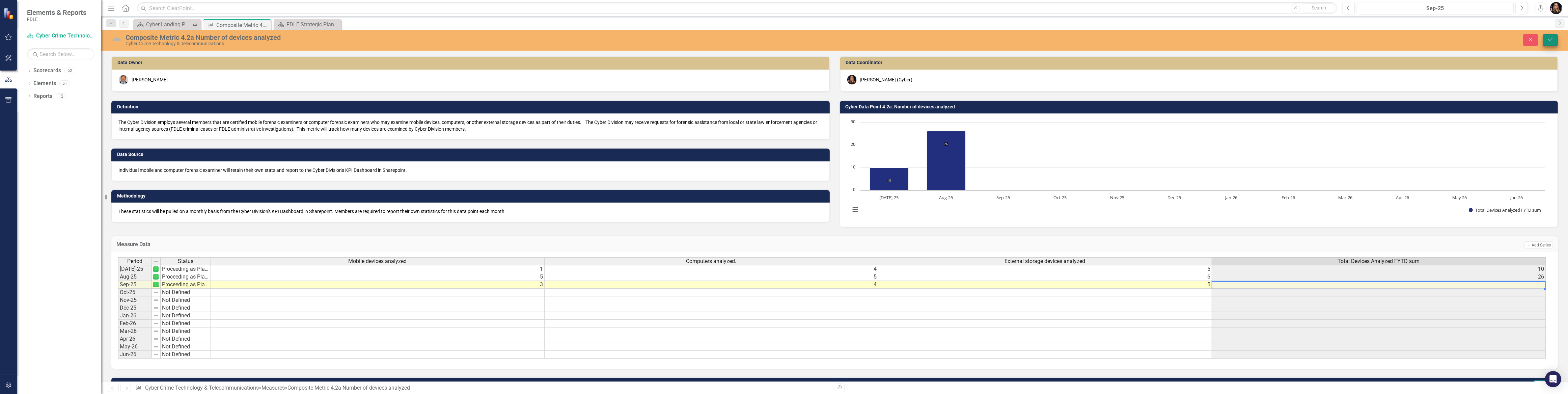
type textarea "5"
click at [1545, 42] on button "Save" at bounding box center [1550, 40] width 15 height 12
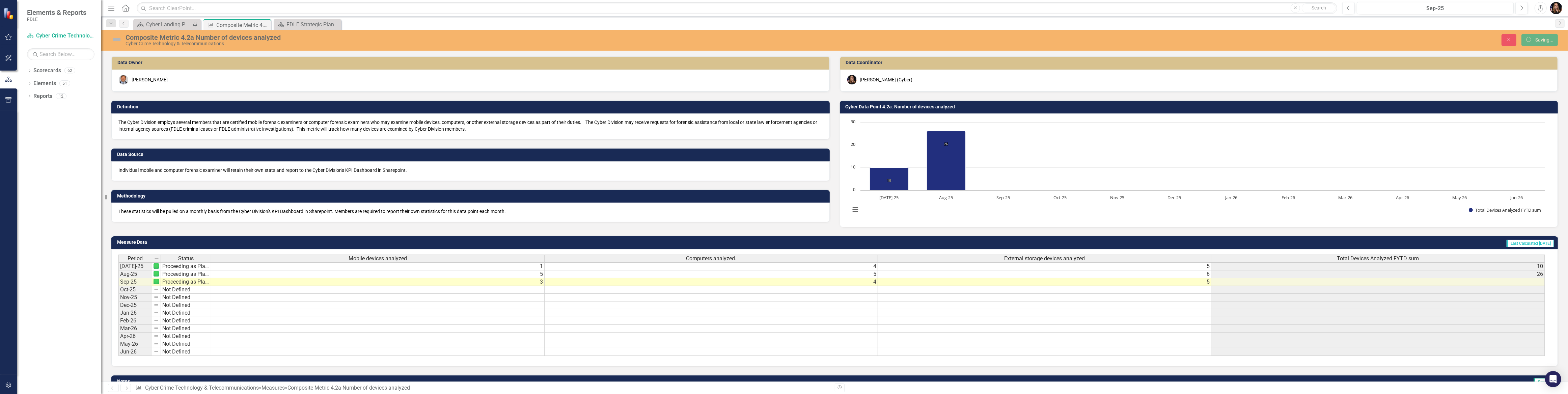
scroll to position [0, 4]
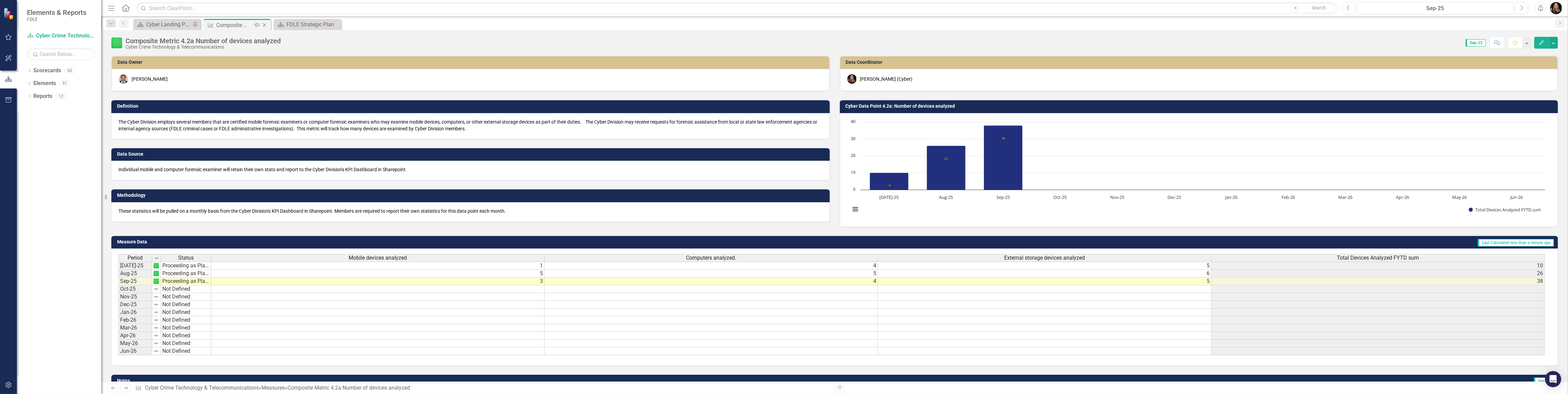
drag, startPoint x: 0, startPoint y: 0, endPoint x: 263, endPoint y: 24, distance: 264.1
click at [263, 24] on icon "Close" at bounding box center [264, 25] width 7 height 5
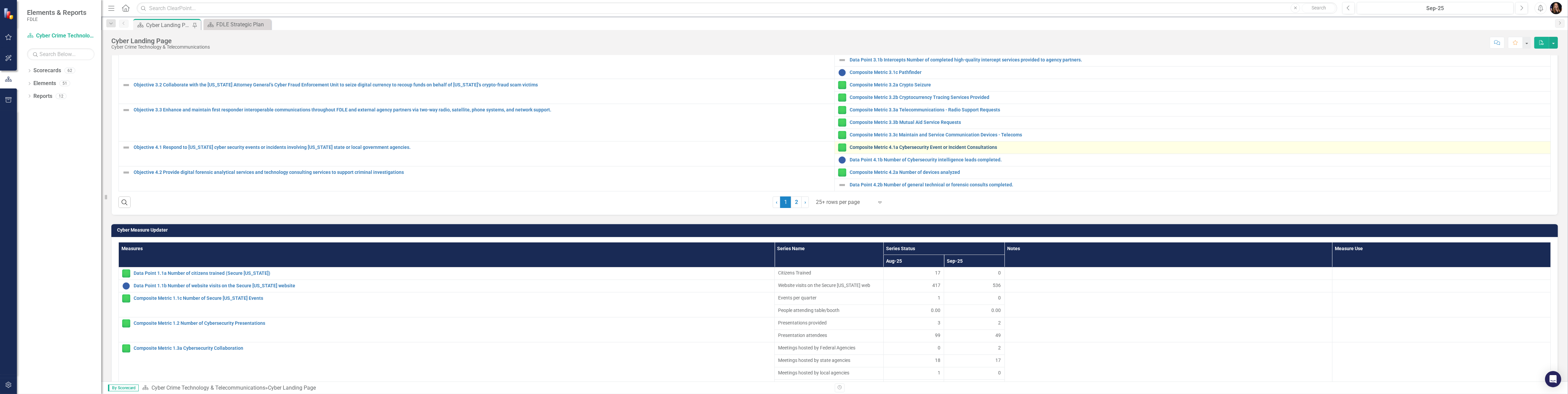
scroll to position [276, 0]
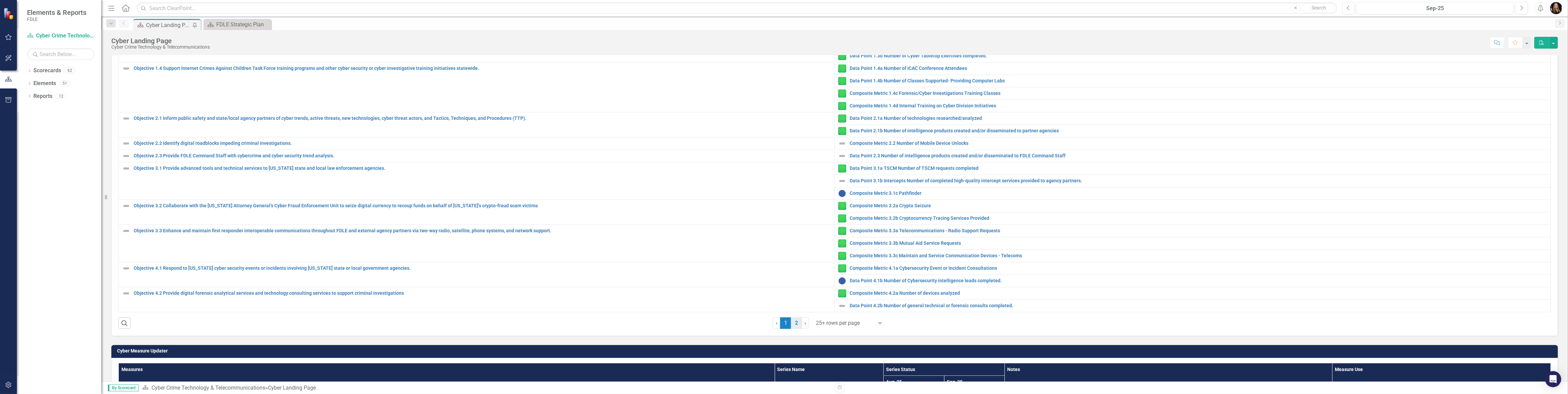
click at [796, 323] on link "2" at bounding box center [796, 323] width 11 height 12
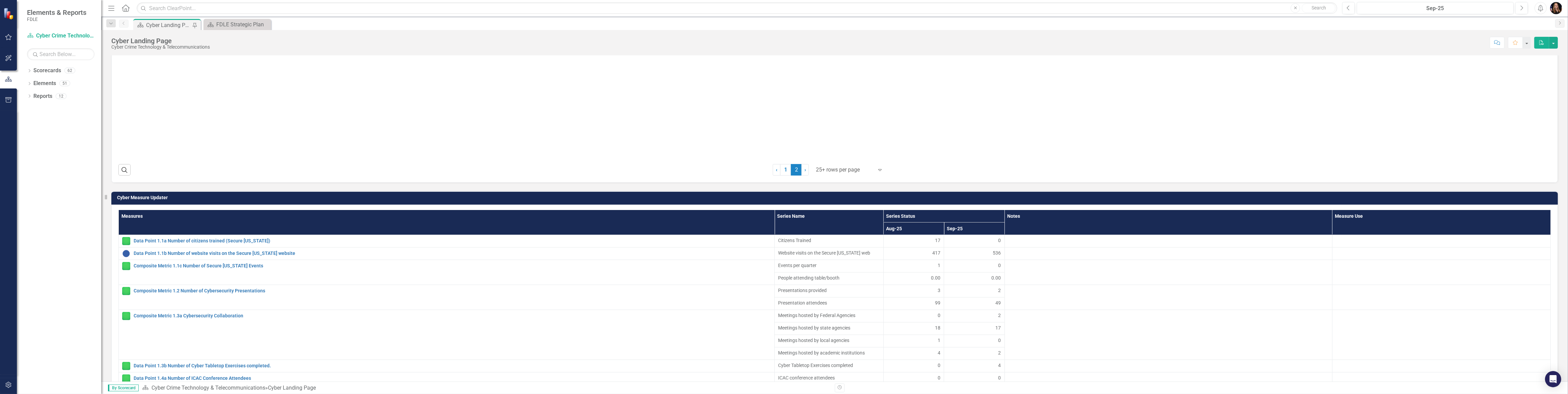
scroll to position [399, 0]
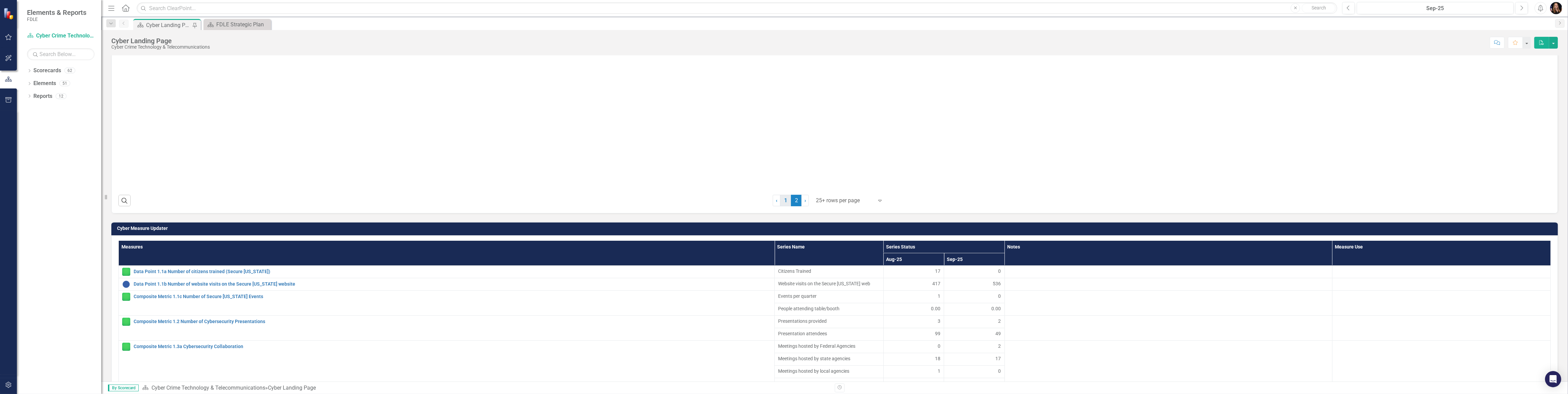
click at [785, 200] on link "1" at bounding box center [786, 200] width 11 height 12
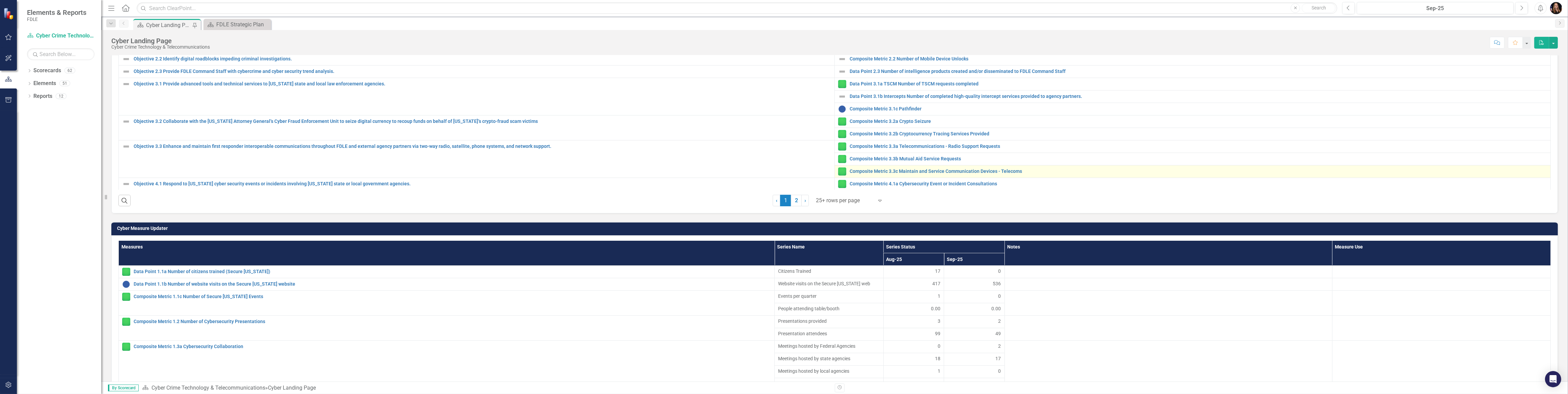
scroll to position [38, 0]
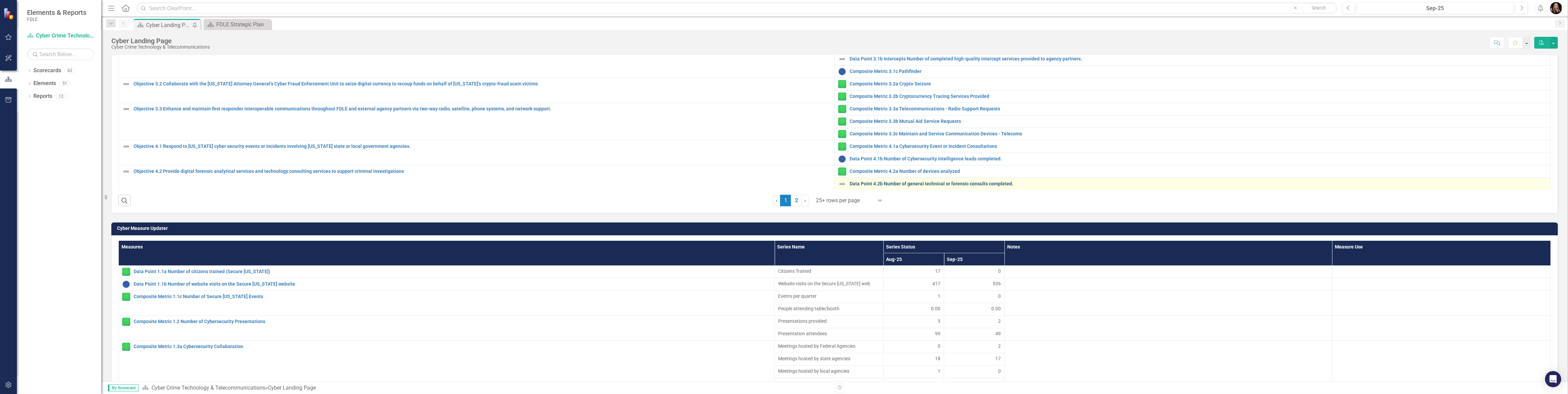
click at [887, 181] on link "Data Point 4.2b Number of general technical or forensic consults completed." at bounding box center [1199, 184] width 698 height 5
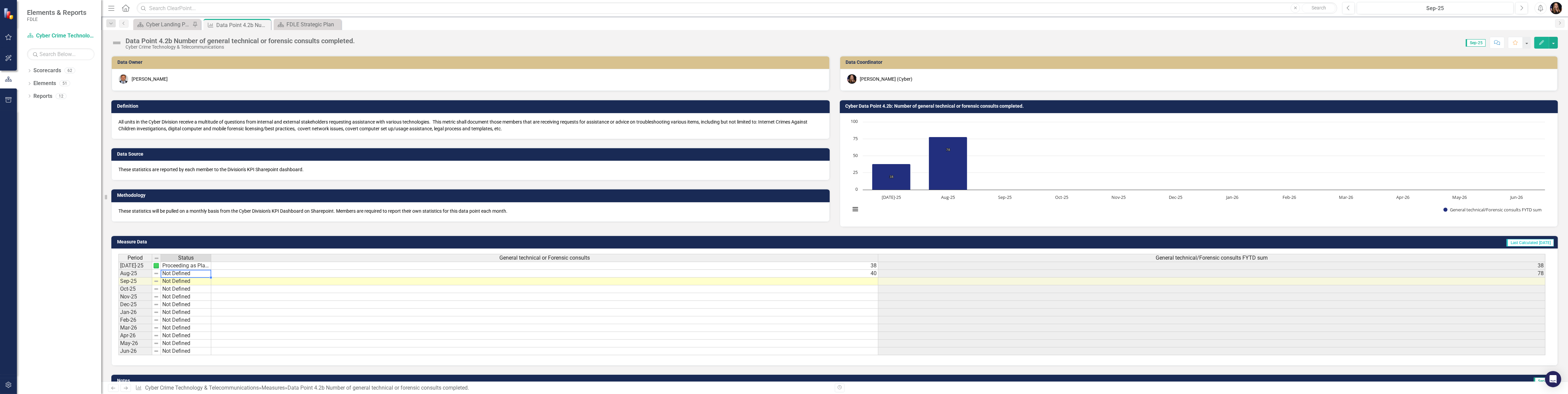
click at [169, 274] on td "Not Defined" at bounding box center [186, 273] width 51 height 8
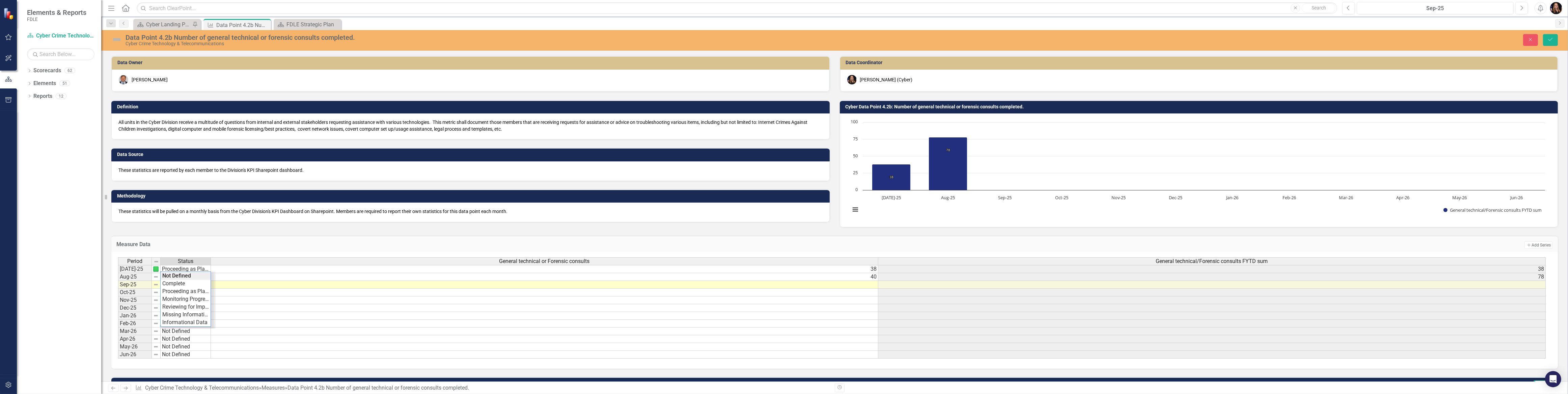
click at [169, 292] on div "Period Status General technical or Forensic consults General technical/Forensic…" at bounding box center [832, 308] width 1428 height 102
click at [175, 287] on td "Not Defined" at bounding box center [186, 284] width 51 height 8
click at [175, 286] on td "Not Defined" at bounding box center [186, 284] width 51 height 8
type textarea "Proceeding as Planned"
drag, startPoint x: 182, startPoint y: 301, endPoint x: 188, endPoint y: 296, distance: 7.8
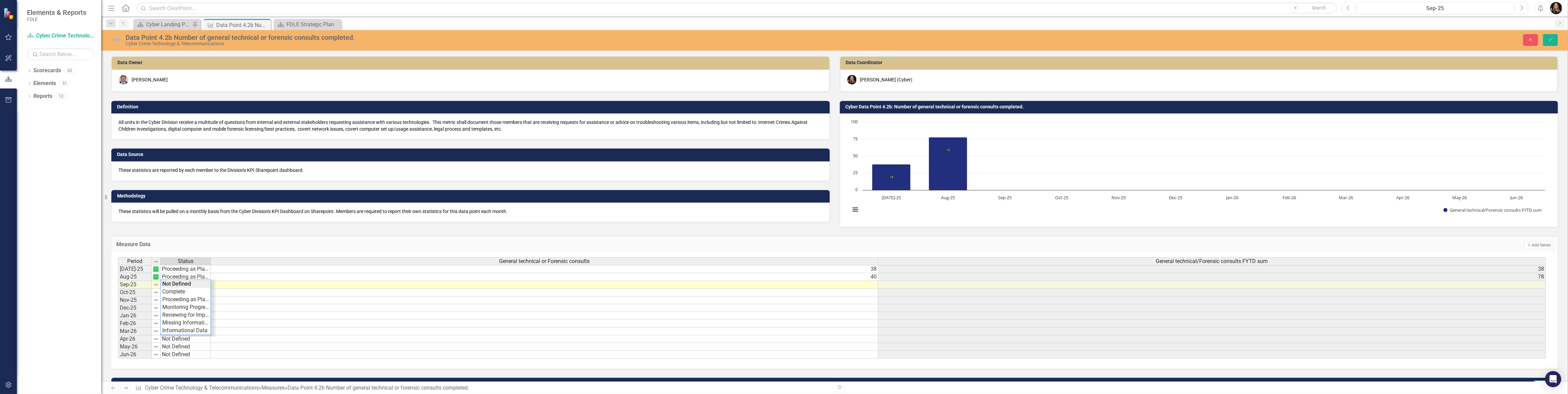
click at [181, 300] on div "Period Status General technical or Forensic consults General technical/Forensic…" at bounding box center [832, 308] width 1428 height 102
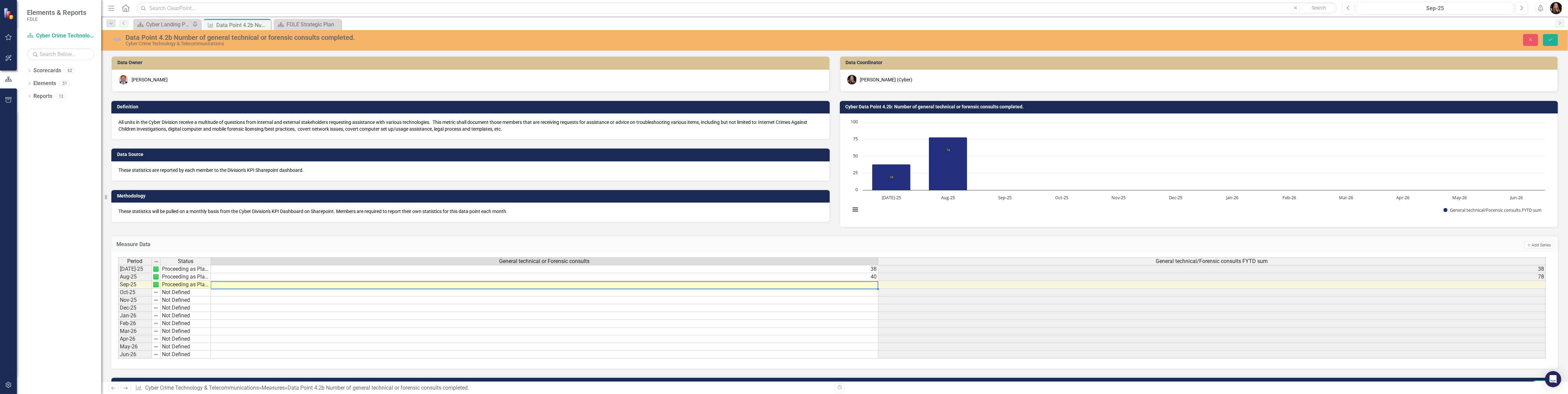
click at [609, 287] on td at bounding box center [544, 284] width 667 height 8
click at [608, 287] on td at bounding box center [544, 284] width 667 height 8
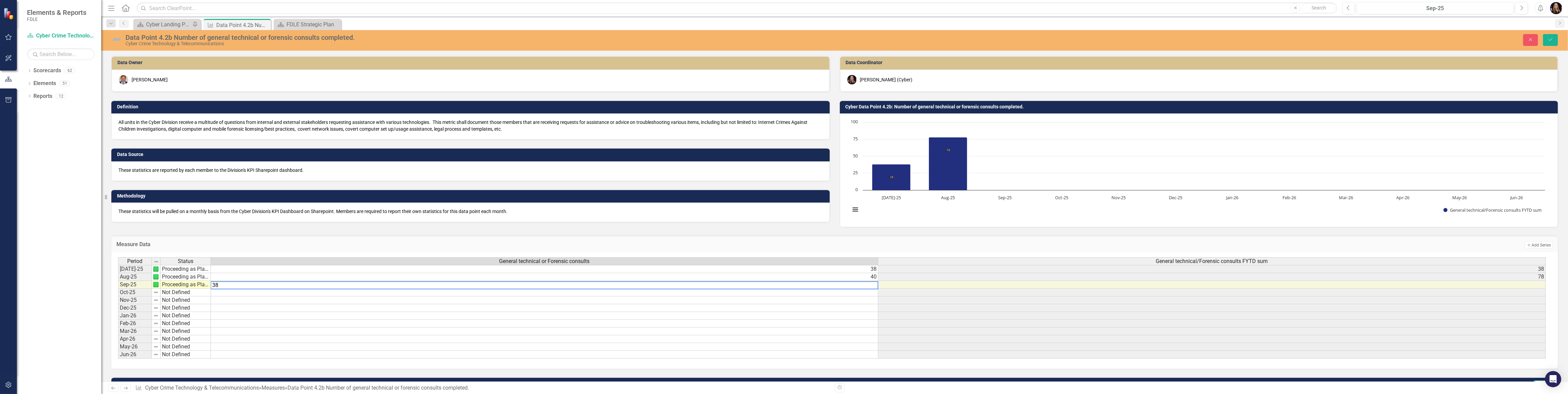
scroll to position [0, 4]
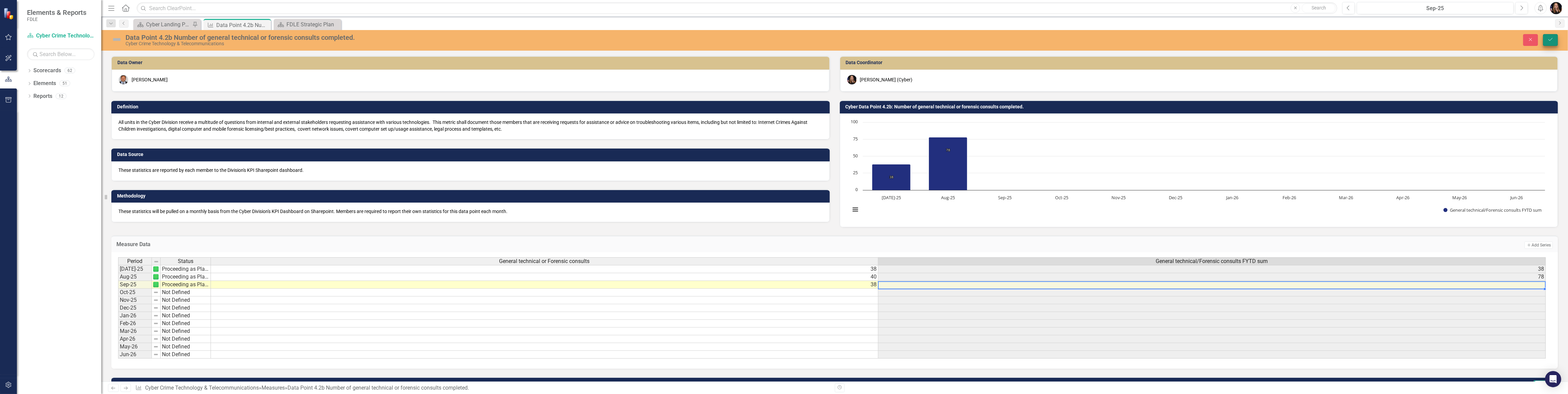
type textarea "38"
click at [1552, 37] on icon "Save" at bounding box center [1550, 40] width 6 height 5
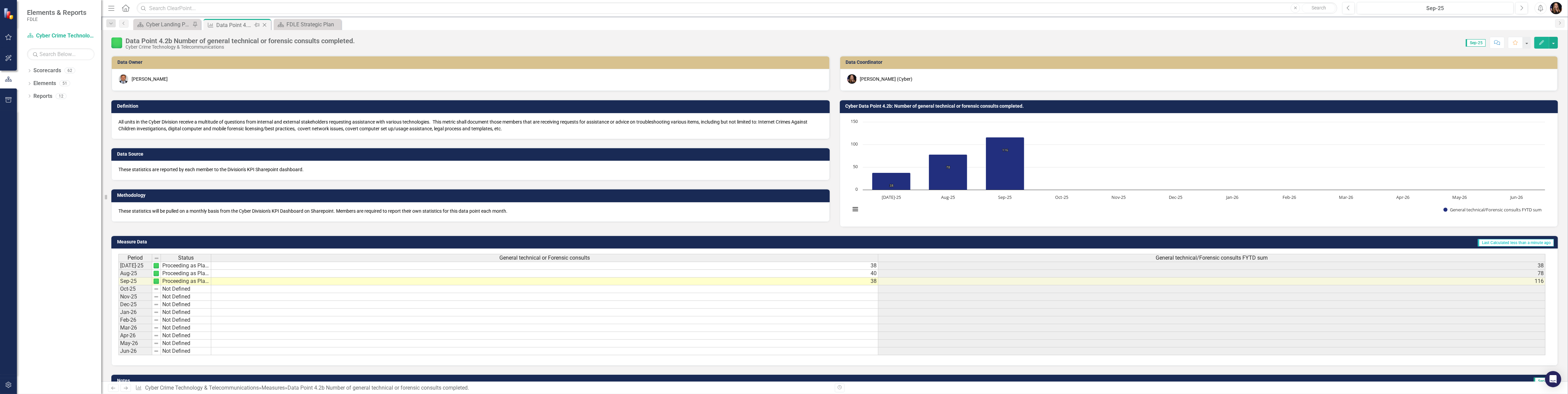
click at [262, 23] on icon "Close" at bounding box center [264, 25] width 7 height 5
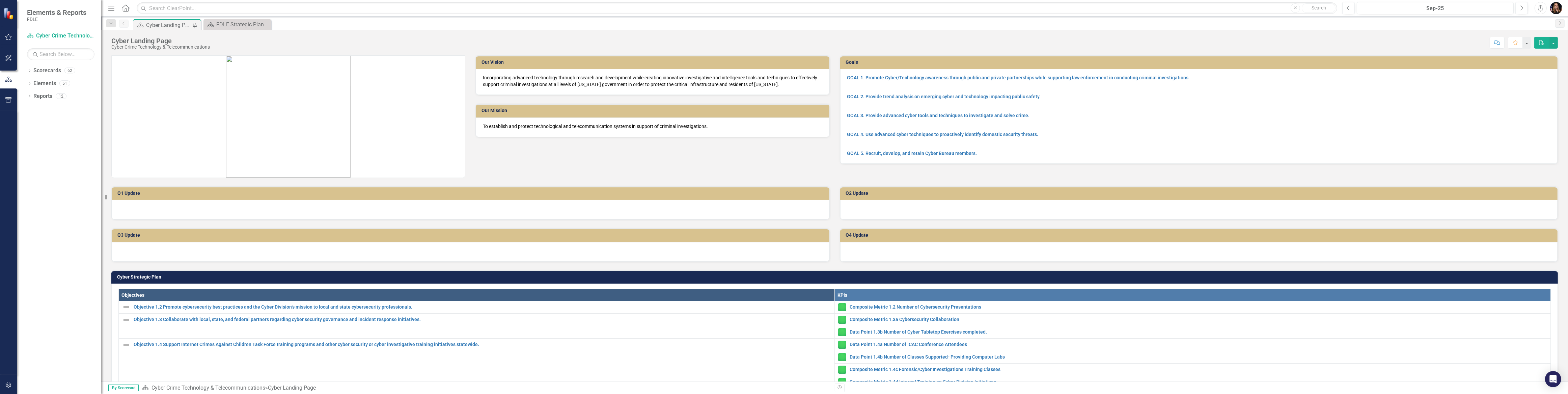
scroll to position [245, 0]
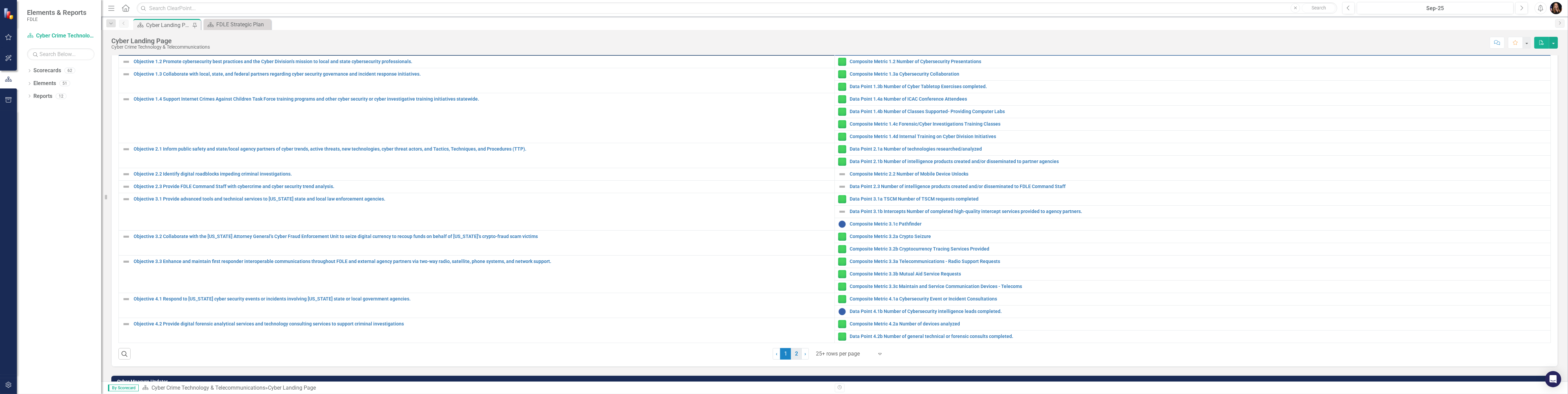
click at [795, 354] on link "2" at bounding box center [796, 354] width 11 height 12
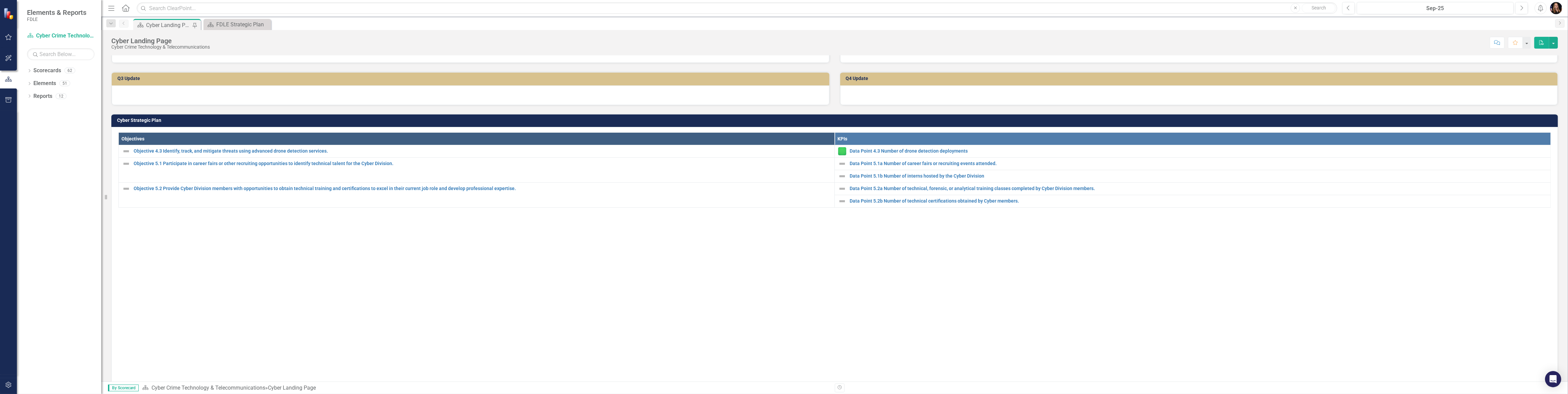
scroll to position [153, 0]
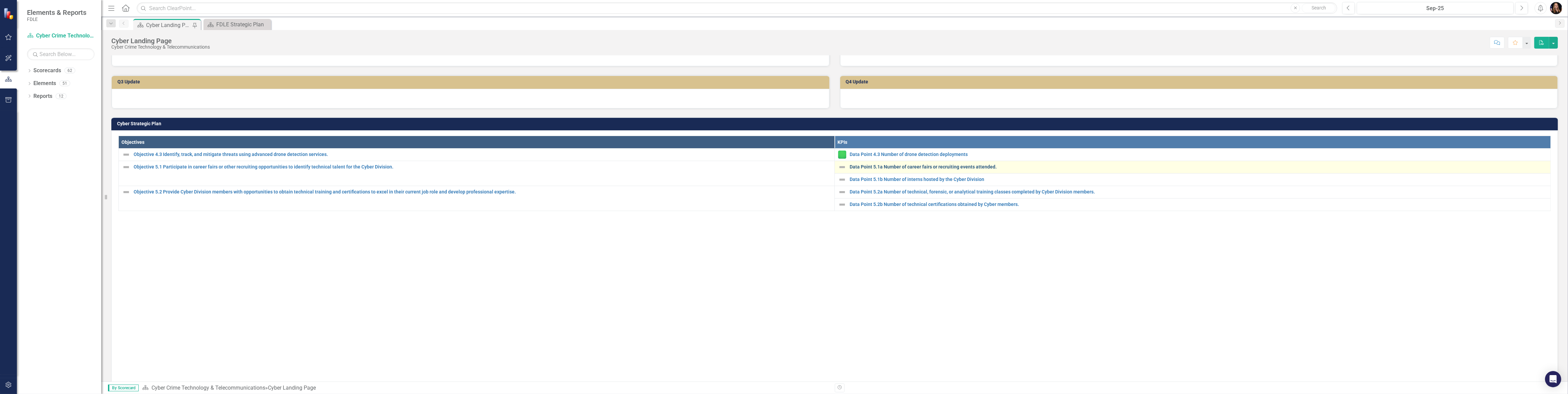
click at [884, 169] on link "Data Point 5.1a Number of career fairs or recruiting events attended." at bounding box center [1199, 167] width 698 height 5
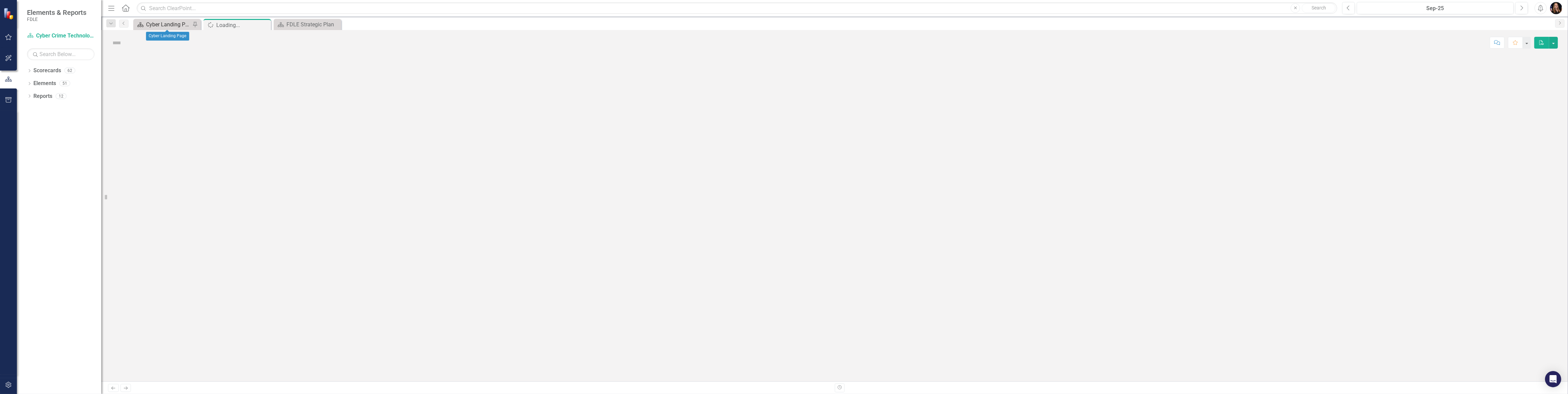
click at [180, 23] on div "Cyber Landing Page" at bounding box center [168, 24] width 44 height 9
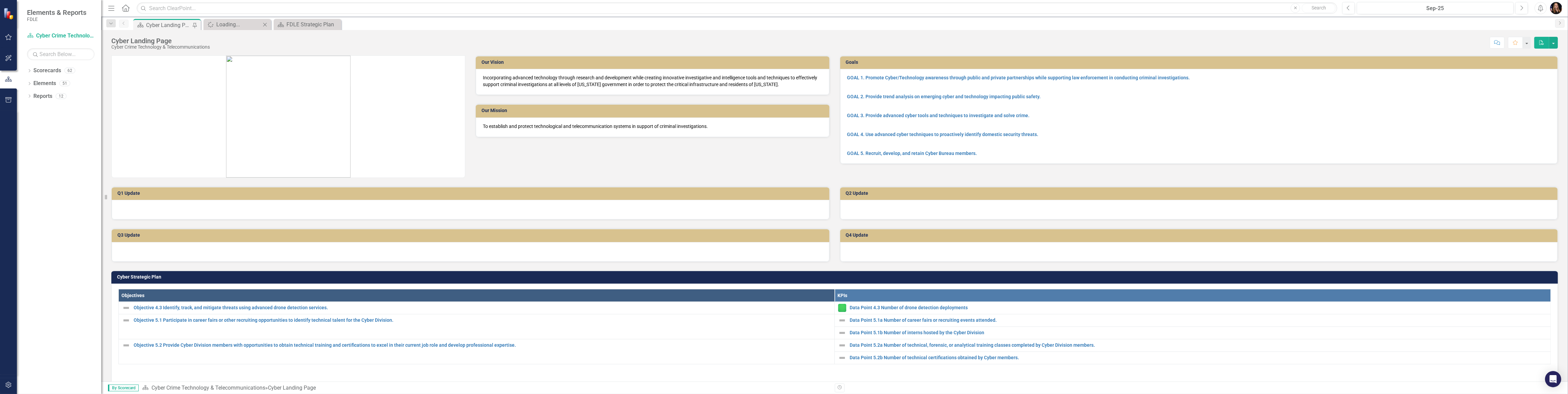
click at [264, 24] on icon "Close" at bounding box center [265, 24] width 7 height 5
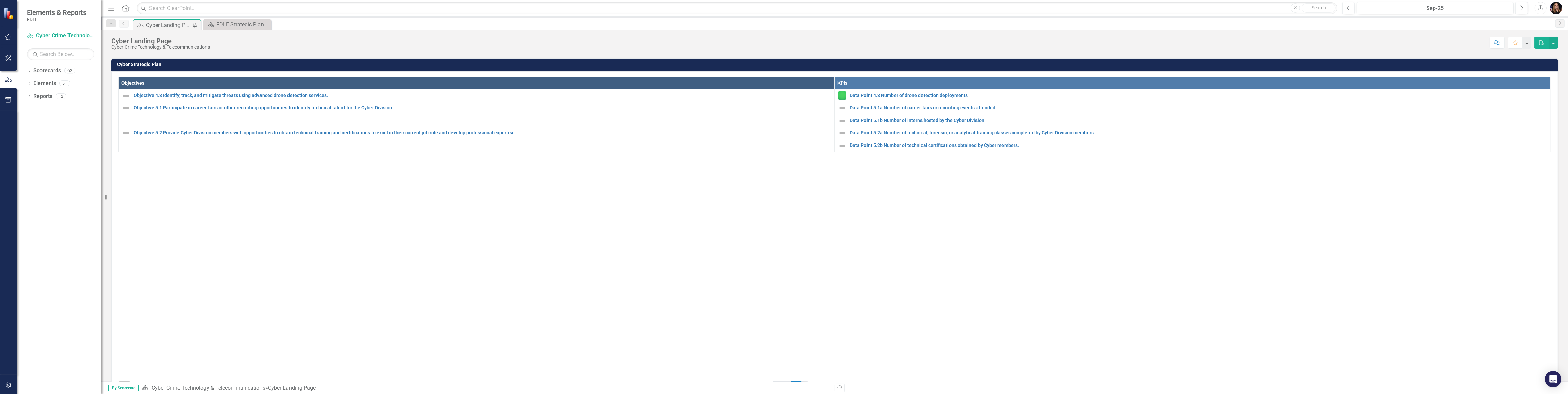
scroll to position [153, 0]
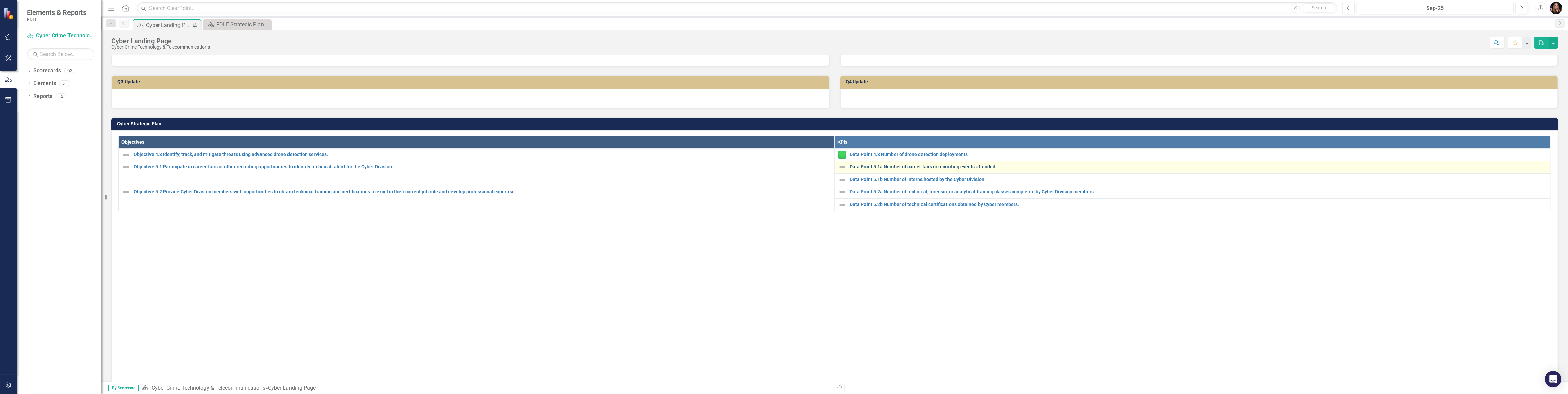
click at [867, 166] on link "Data Point 5.1a Number of career fairs or recruiting events attended." at bounding box center [1199, 167] width 698 height 5
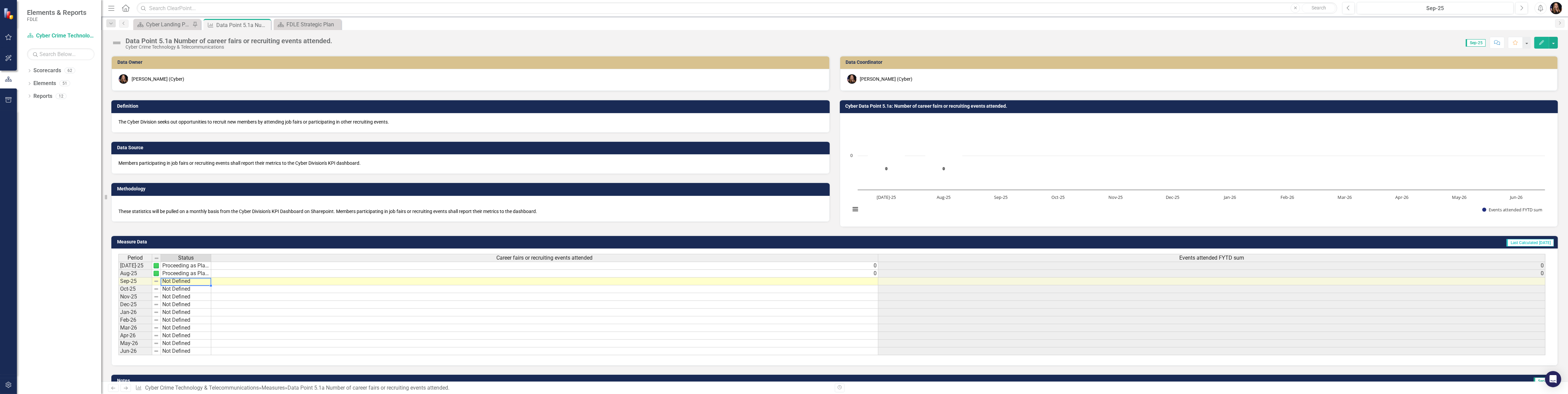
click at [183, 279] on td "Not Defined" at bounding box center [186, 281] width 51 height 8
click at [183, 278] on td "Not Defined" at bounding box center [186, 281] width 51 height 8
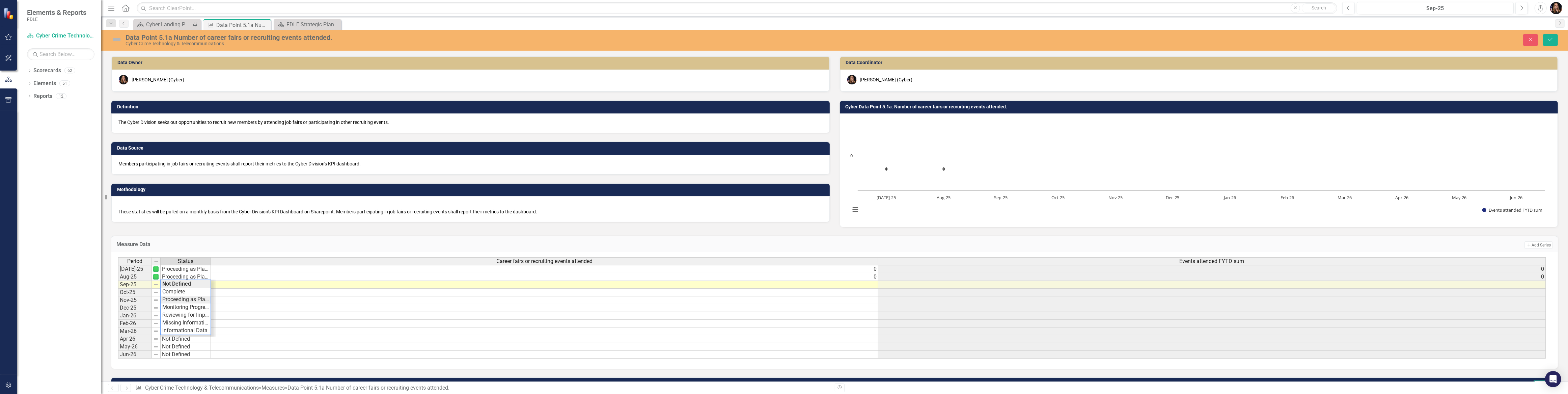
type textarea "Proceeding as Planned"
click at [190, 300] on div "Period Status Career fairs or recruiting events attended Events attended FYTD s…" at bounding box center [832, 308] width 1428 height 102
click at [846, 284] on td at bounding box center [544, 284] width 667 height 8
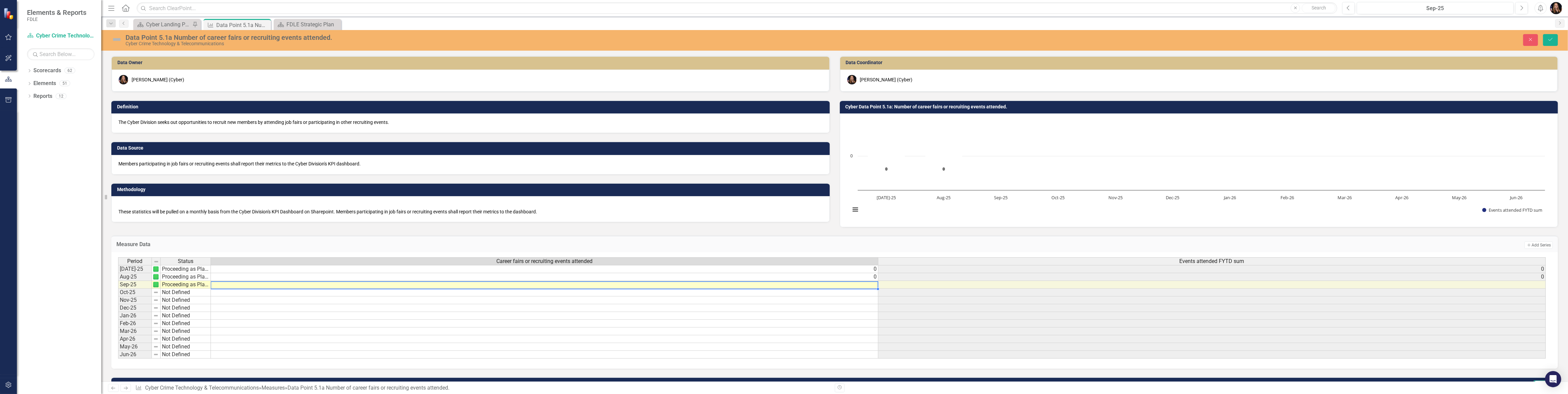
click at [846, 284] on td at bounding box center [544, 284] width 667 height 8
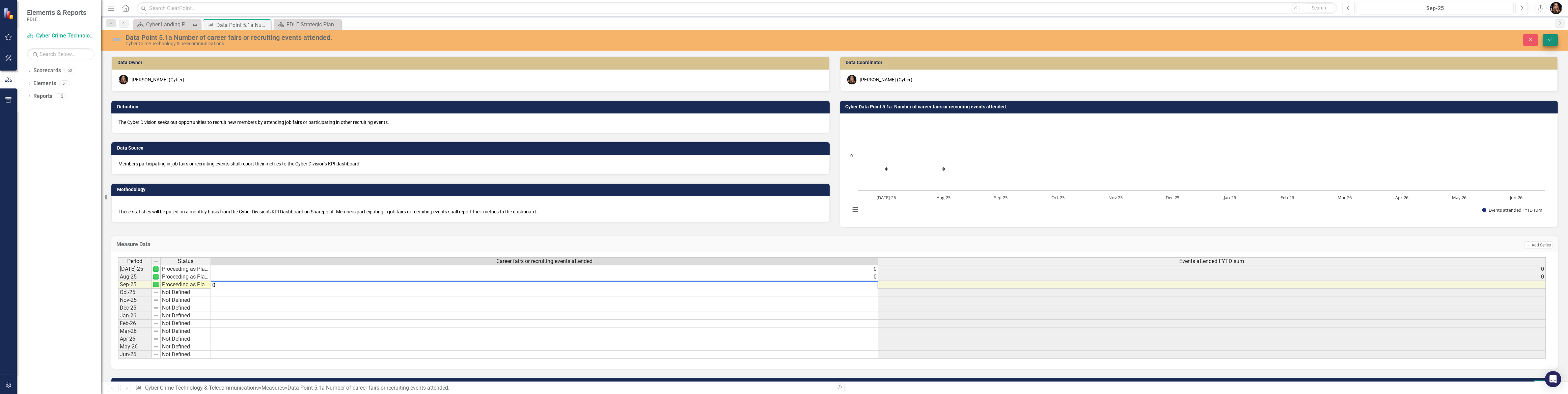
type textarea "0"
click at [1553, 37] on icon "Save" at bounding box center [1550, 40] width 6 height 5
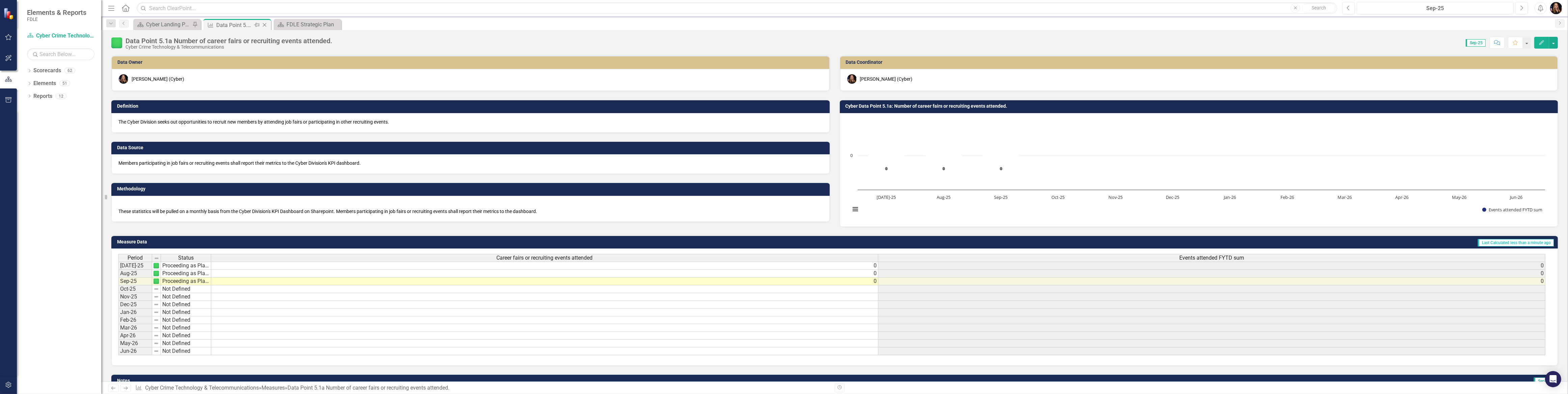
click at [264, 25] on icon "Close" at bounding box center [264, 25] width 7 height 5
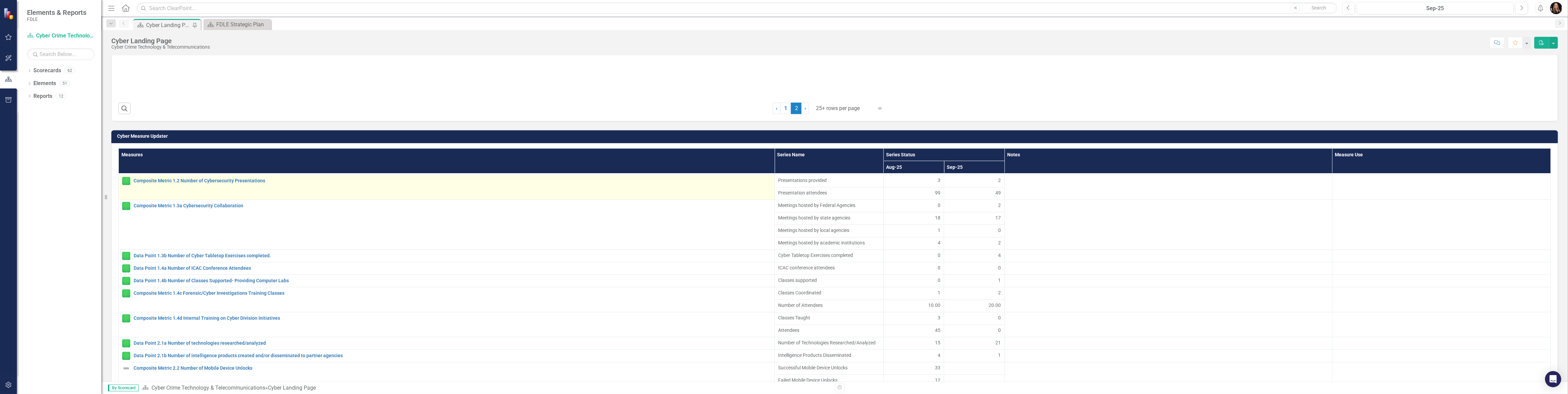
scroll to position [75, 0]
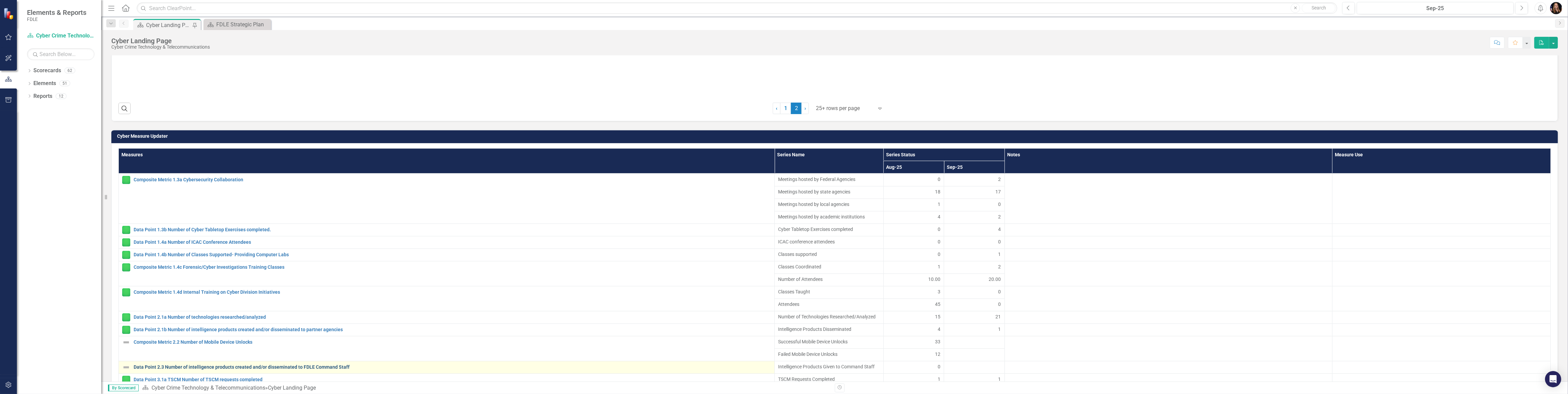
click at [327, 366] on link "Data Point 2.3 Number of intelligence products created and/or disseminated to F…" at bounding box center [452, 367] width 637 height 5
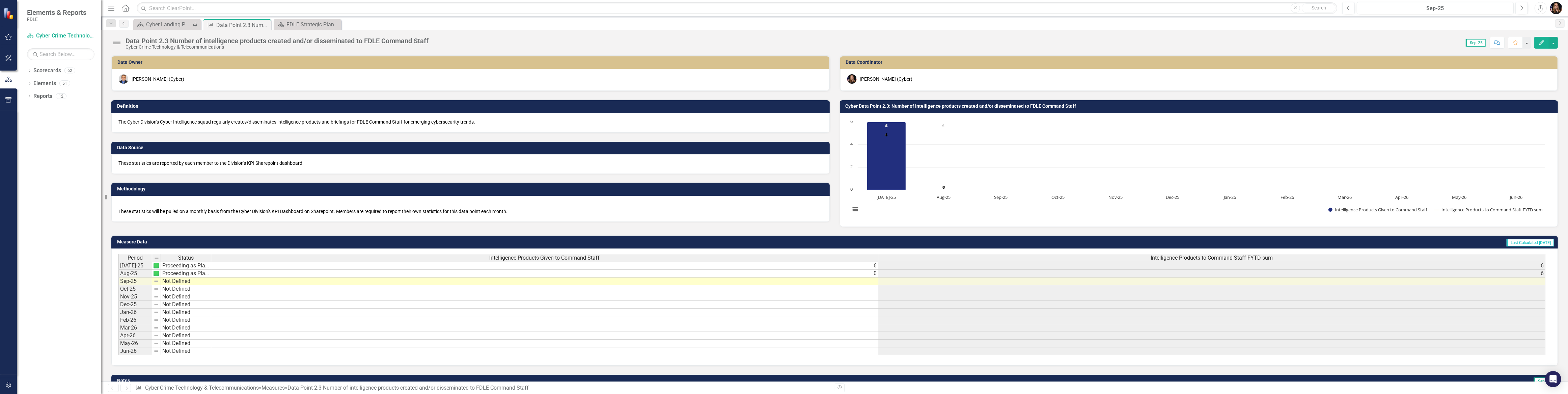
click at [861, 283] on td at bounding box center [545, 281] width 667 height 8
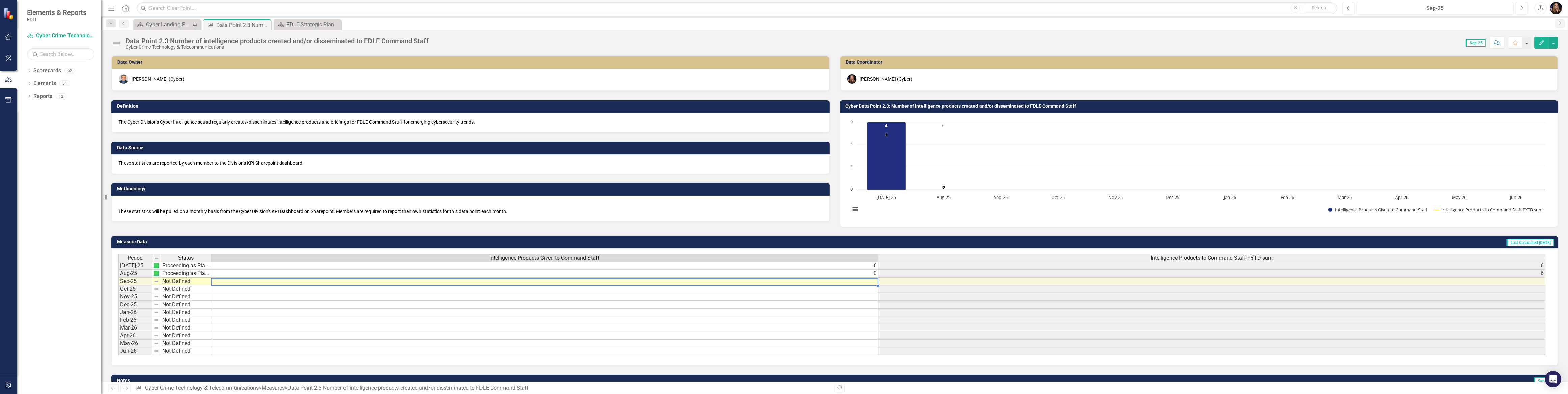
click at [861, 283] on td at bounding box center [545, 281] width 667 height 8
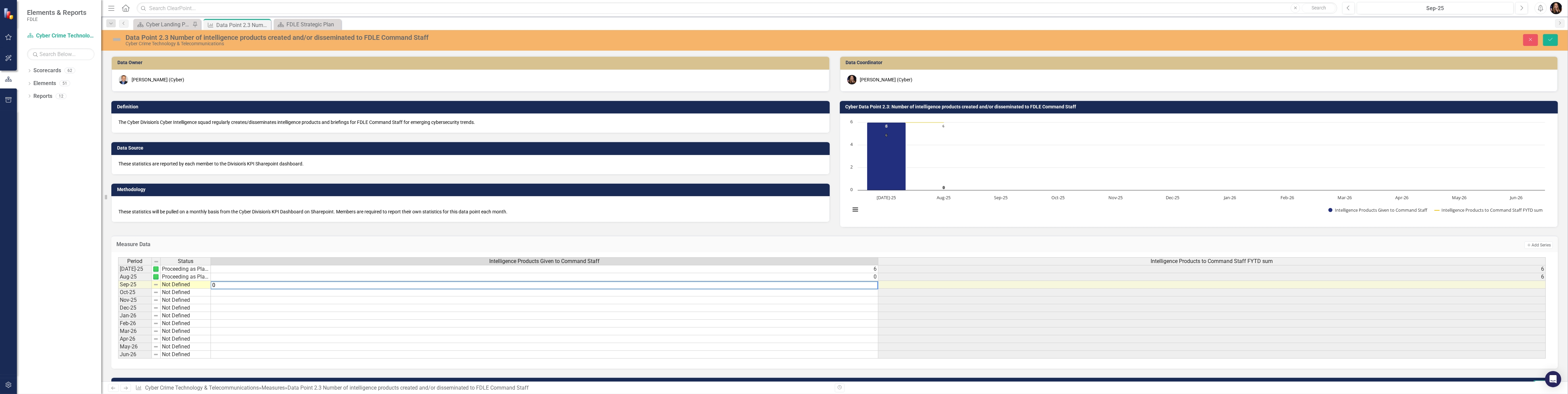
type textarea "0"
click at [172, 287] on td "Not Defined" at bounding box center [186, 284] width 51 height 8
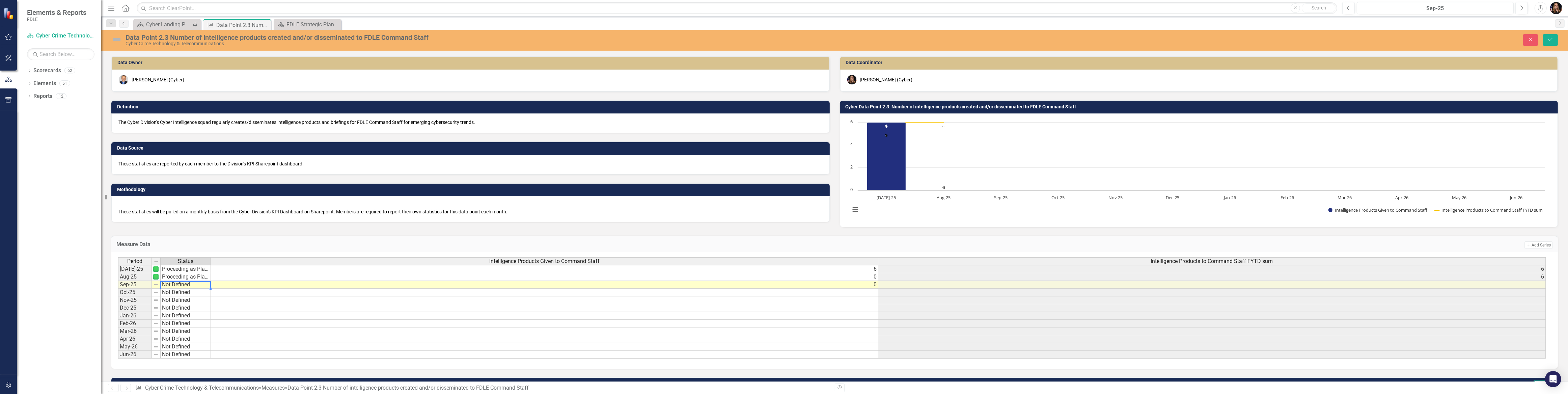
click at [172, 287] on td "Not Defined" at bounding box center [186, 284] width 51 height 8
type textarea "Proceeding as Planned"
click at [172, 297] on div "Period Status Intelligence Products Given to Command Staff Intelligence Product…" at bounding box center [832, 308] width 1428 height 102
click at [1552, 44] on button "Save" at bounding box center [1550, 40] width 15 height 12
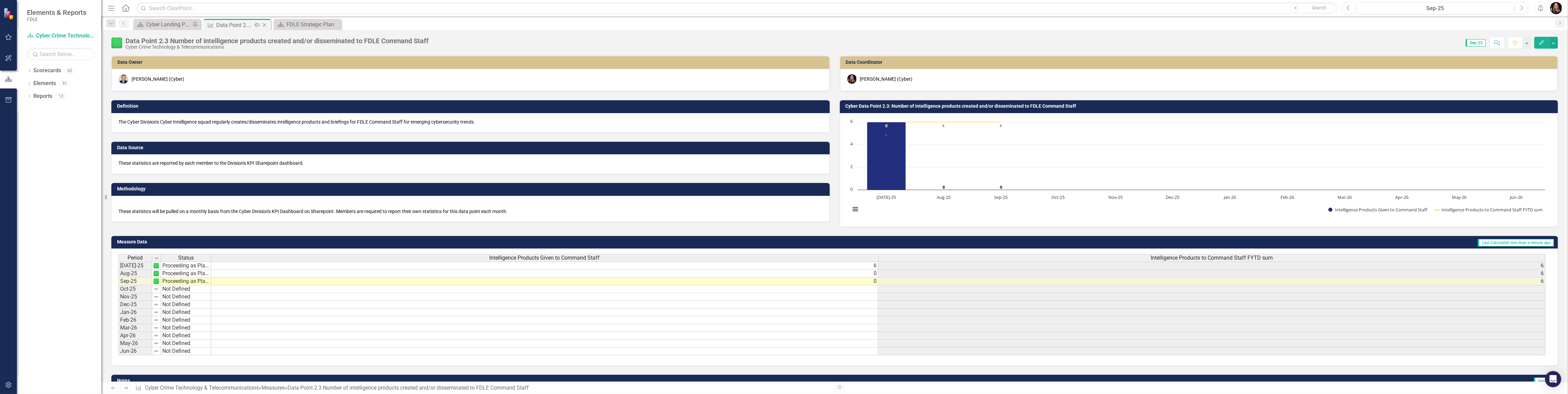
click at [263, 24] on icon "Close" at bounding box center [264, 25] width 7 height 5
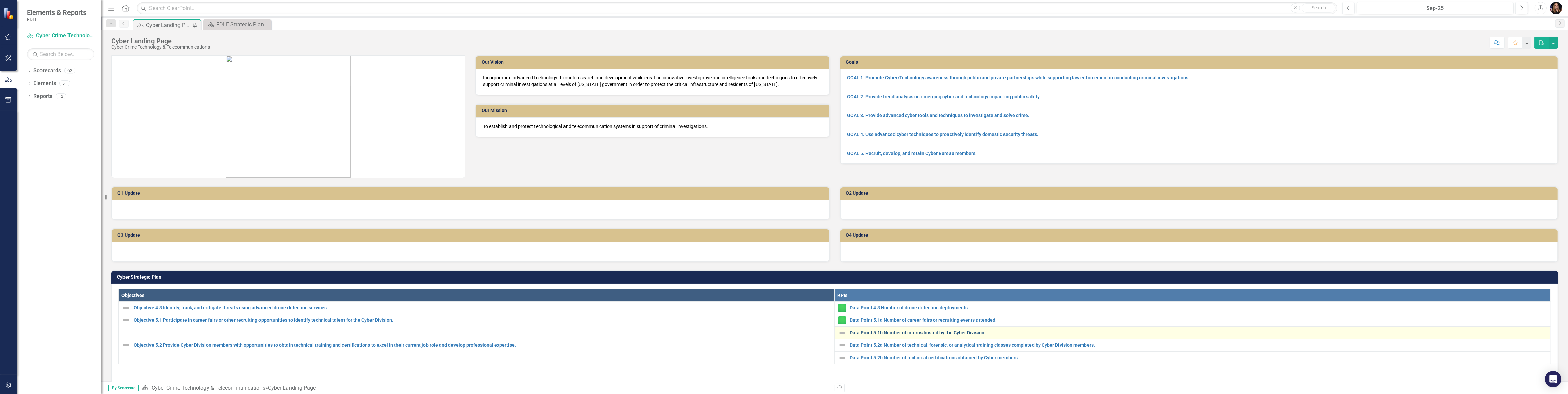
click at [903, 333] on link "Data Point 5.1b Number of interns hosted by the Cyber Division" at bounding box center [1199, 332] width 698 height 5
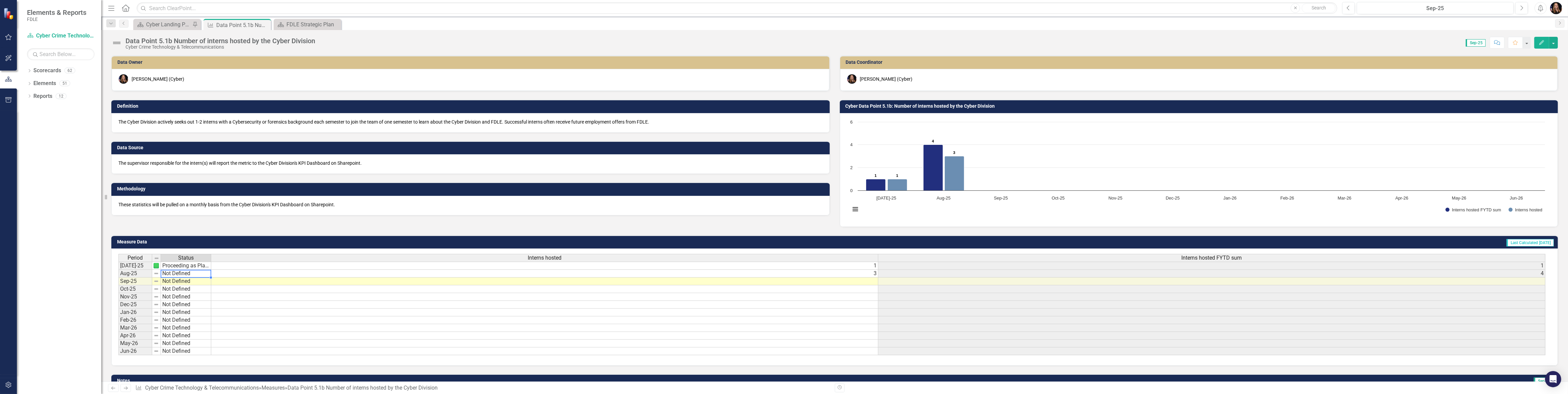
click at [167, 276] on td "Not Defined" at bounding box center [186, 273] width 51 height 8
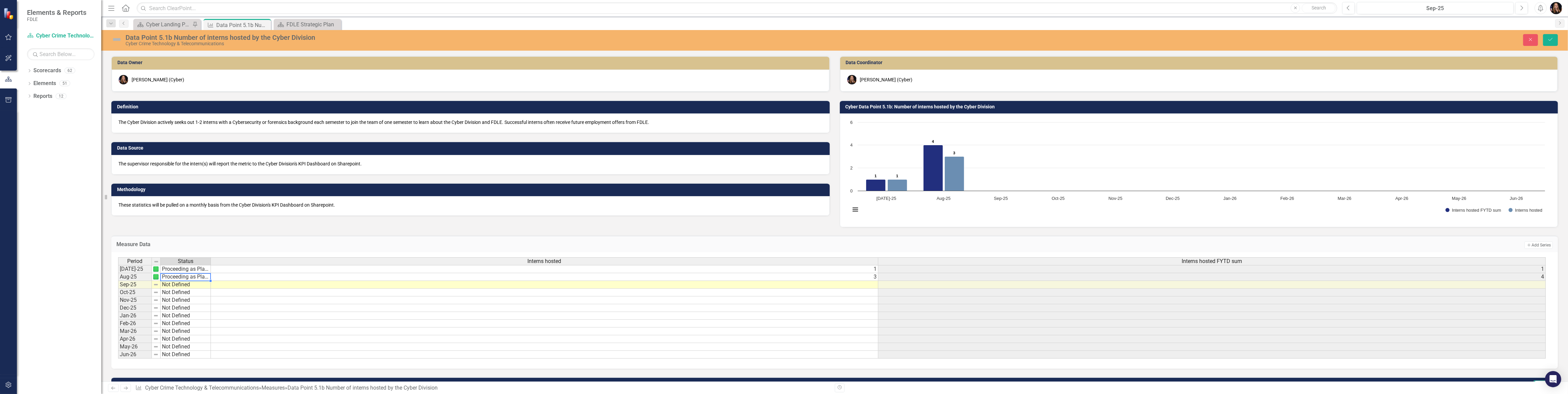
click at [170, 291] on div "Period Status Interns hosted Interns hosted FYTD sum Jul-25 Proceeding as Plann…" at bounding box center [832, 308] width 1428 height 102
click at [178, 281] on td "Not Defined" at bounding box center [186, 284] width 51 height 8
type textarea "Proceeding as Planned"
drag, startPoint x: 181, startPoint y: 298, endPoint x: 241, endPoint y: 290, distance: 60.5
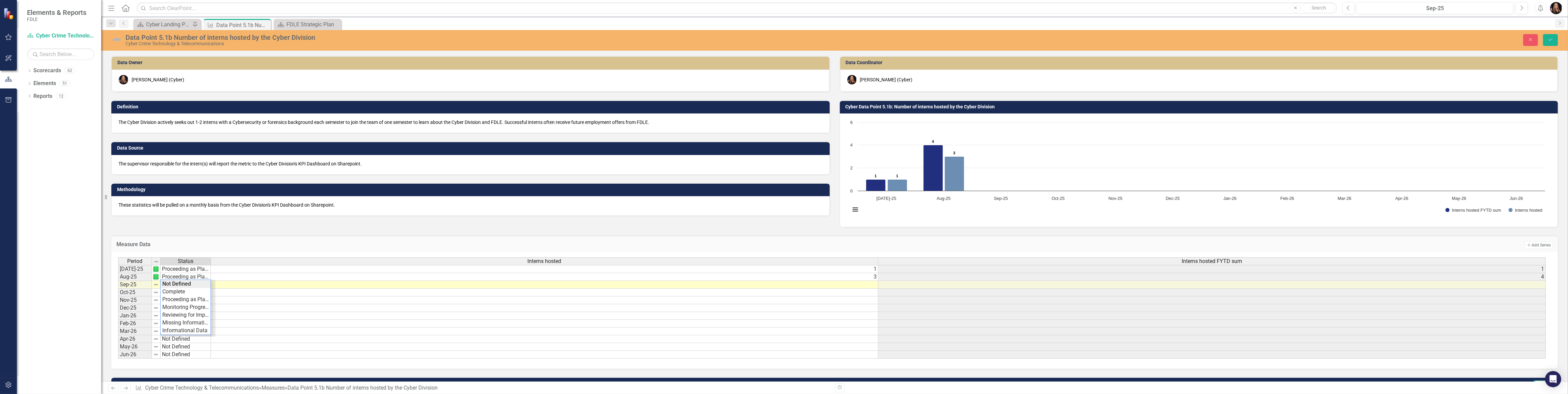
click at [180, 298] on div "Period Status Interns hosted Interns hosted FYTD sum Jul-25 Proceeding as Plann…" at bounding box center [832, 308] width 1428 height 102
click at [118, 287] on div "Period Status Interns hosted Interns hosted FYTD sum Jul-25 Proceeding as Plann…" at bounding box center [118, 308] width 0 height 101
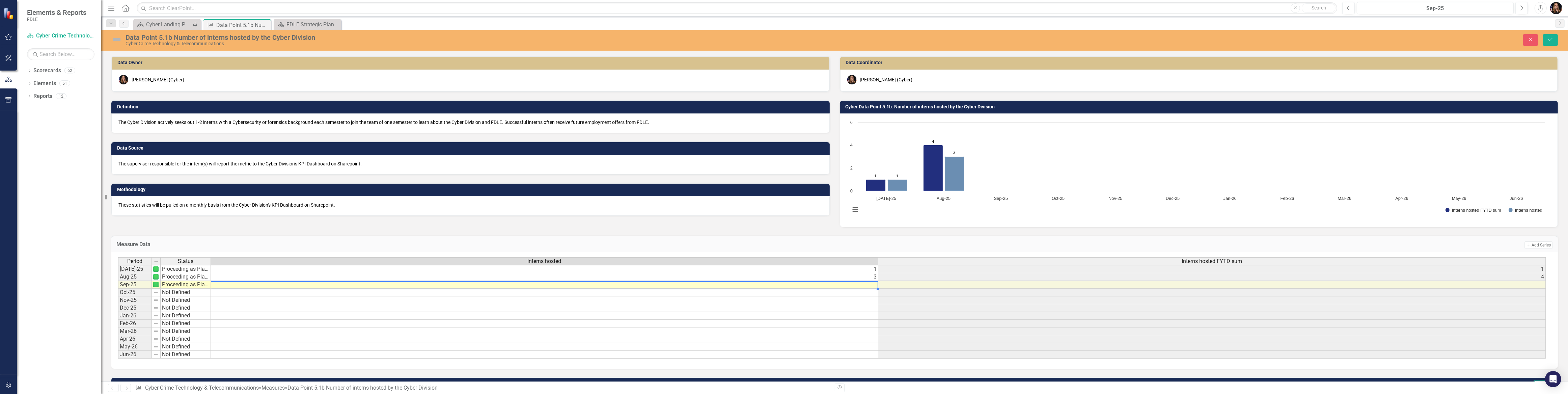
click at [869, 289] on div at bounding box center [544, 289] width 667 height 1
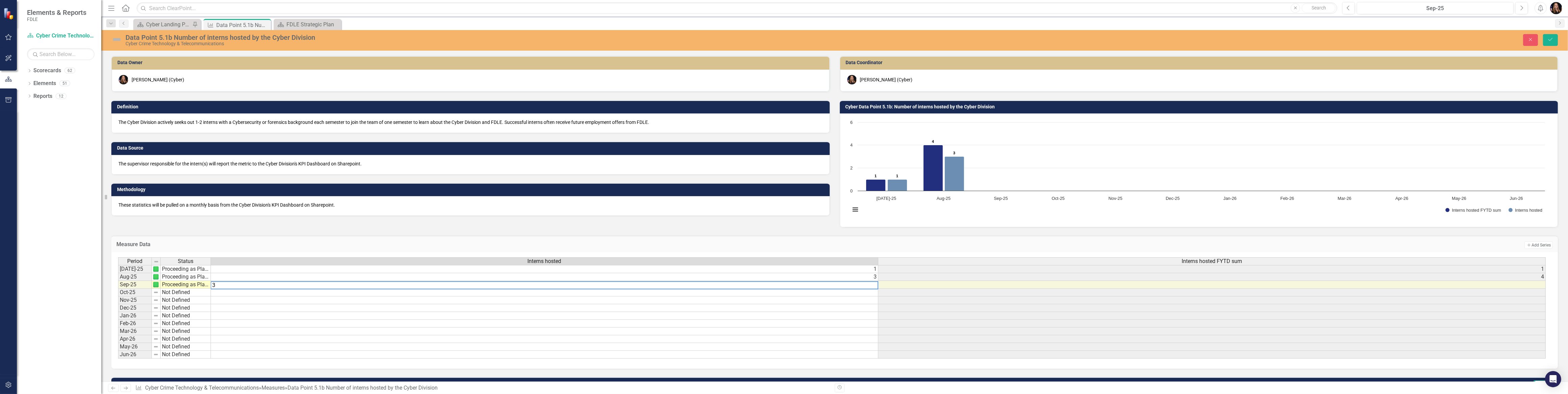
type textarea "3"
click at [956, 306] on td at bounding box center [1212, 308] width 667 height 8
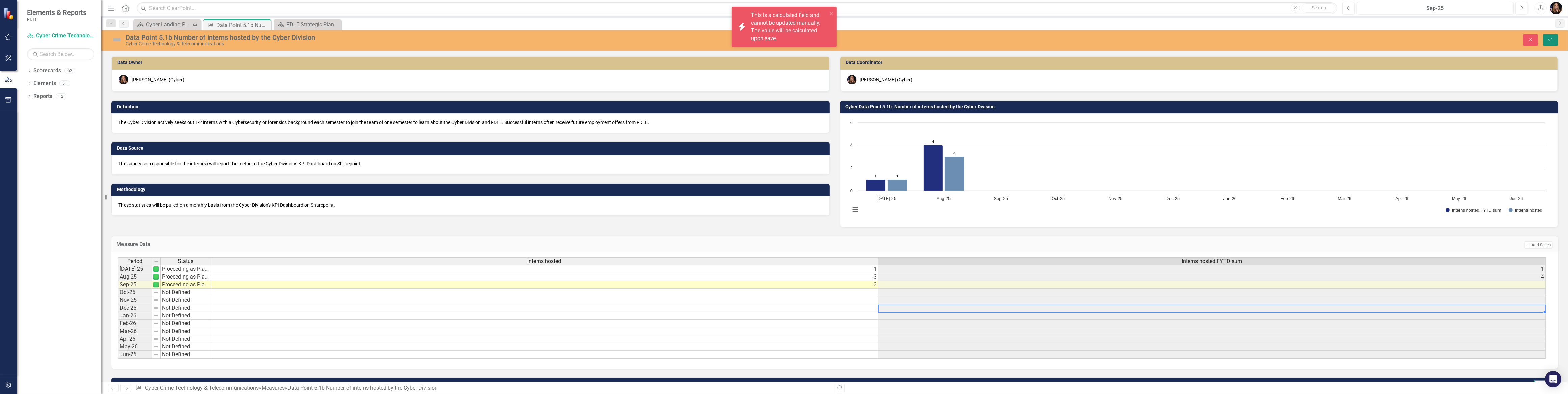
click at [1552, 41] on icon "Save" at bounding box center [1550, 40] width 6 height 5
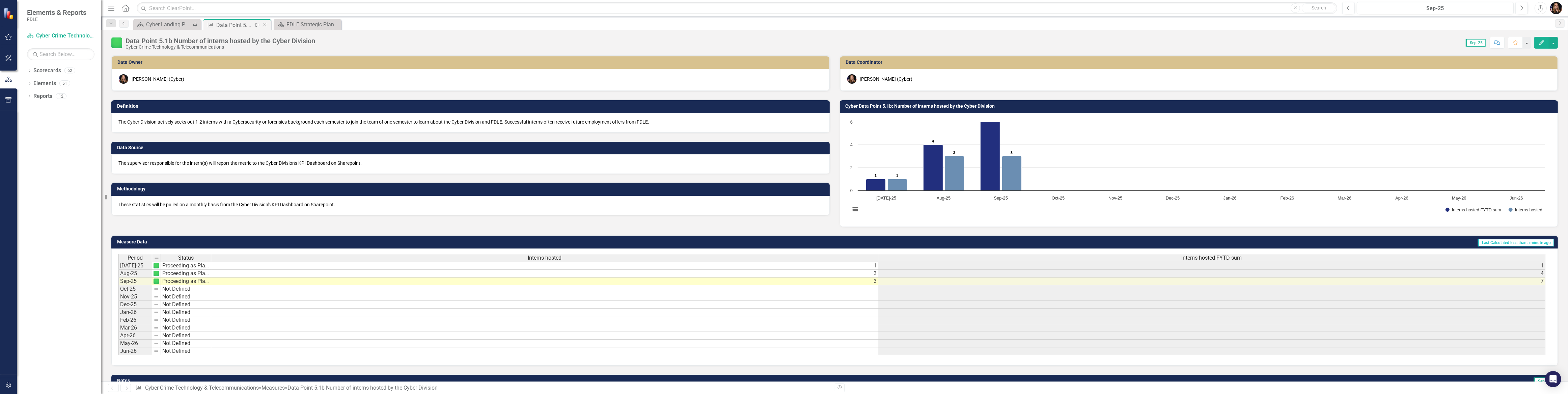
click at [264, 26] on icon at bounding box center [265, 25] width 4 height 4
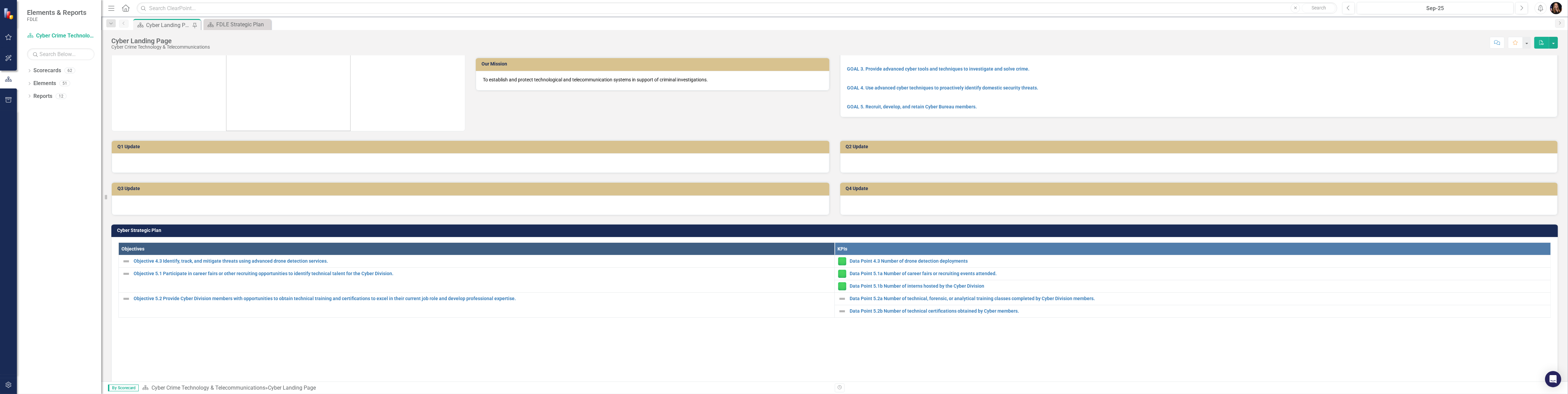
scroll to position [153, 0]
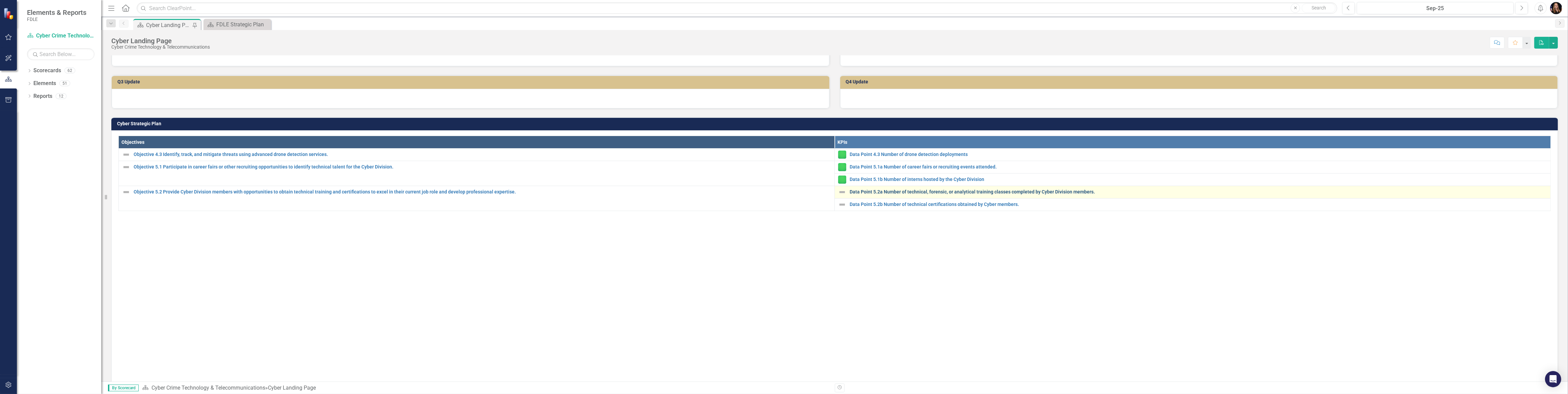
click at [881, 191] on link "Data Point 5.2a Number of technical, forensic, or analytical training classes c…" at bounding box center [1199, 192] width 698 height 5
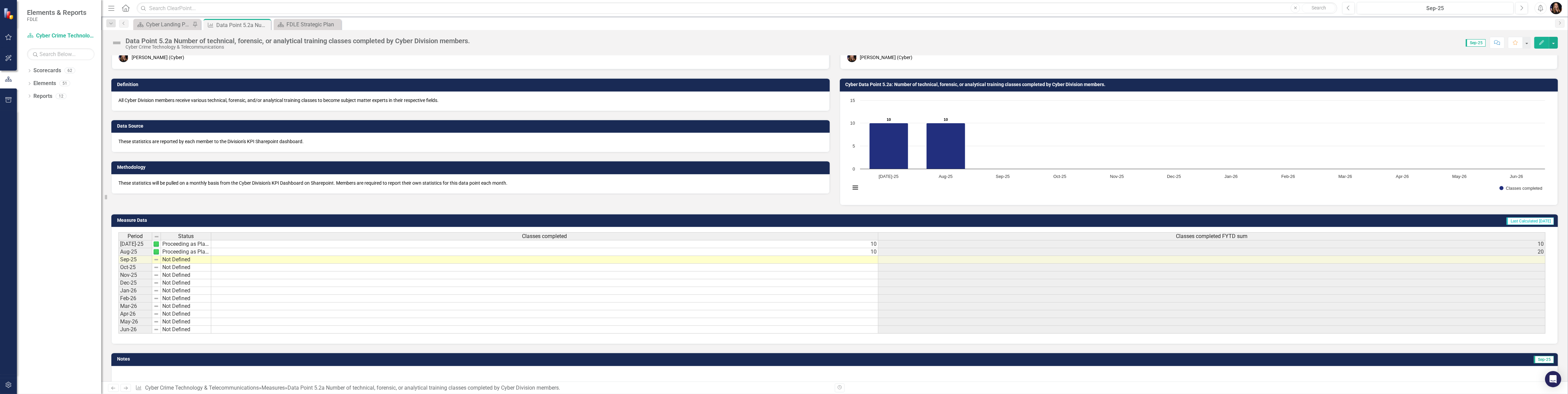
scroll to position [36, 0]
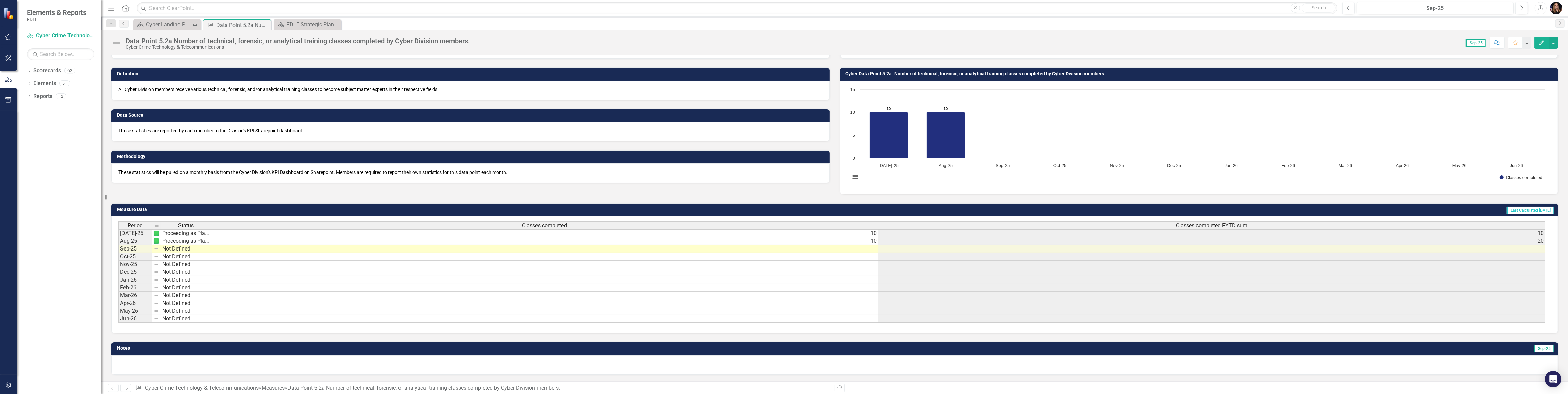
click at [175, 247] on td "Not Defined" at bounding box center [186, 248] width 51 height 8
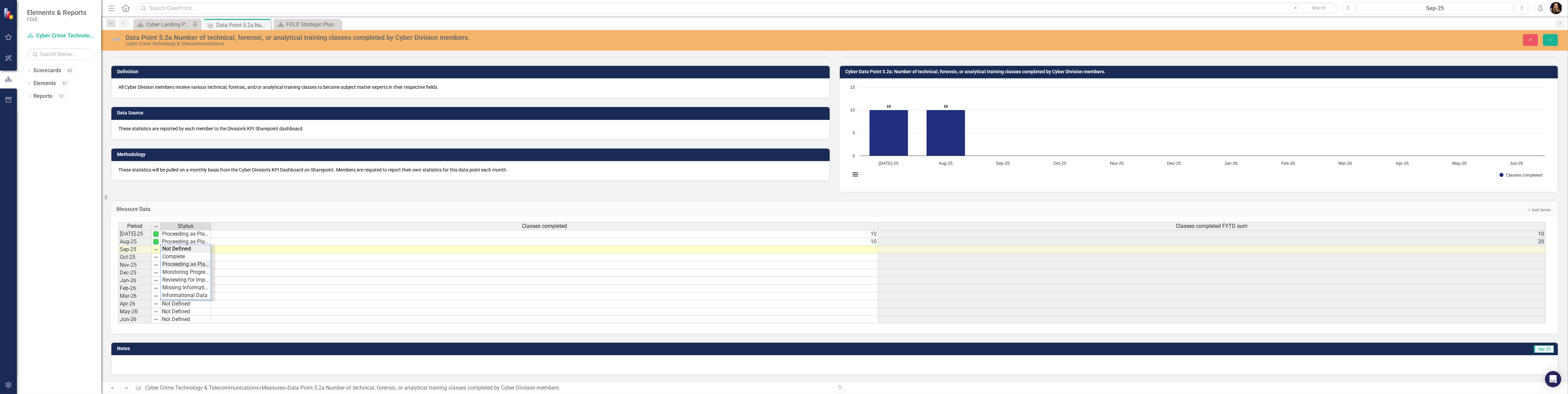
type textarea "Proceeding as Planned"
click at [173, 264] on div "Period Status Classes completed Classes completed FYTD sum Jul-25 Proceeding as…" at bounding box center [832, 273] width 1428 height 102
click at [562, 247] on td at bounding box center [544, 250] width 667 height 8
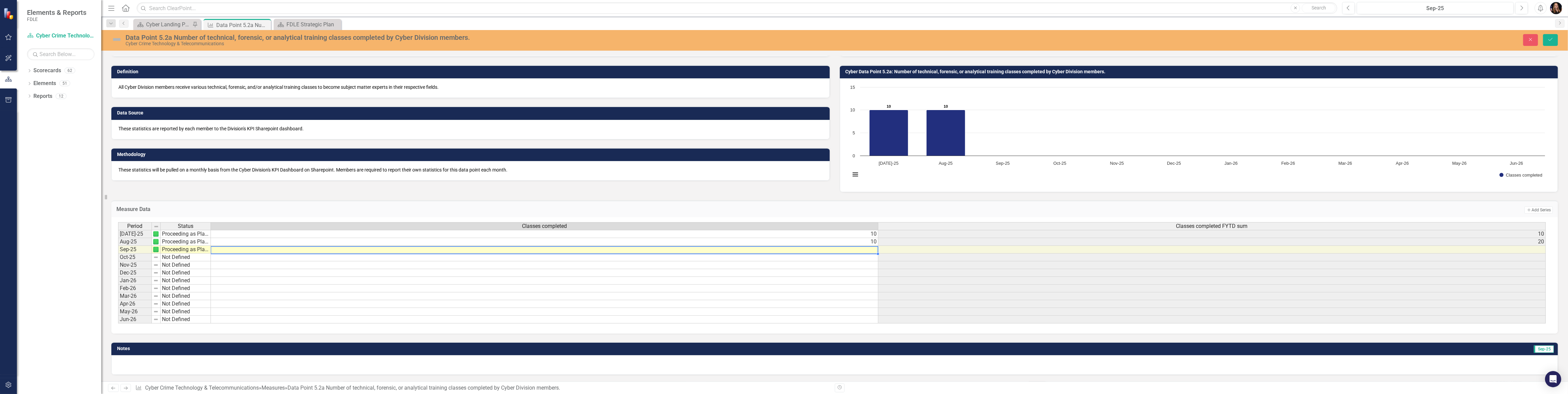
click at [562, 247] on td at bounding box center [544, 250] width 667 height 8
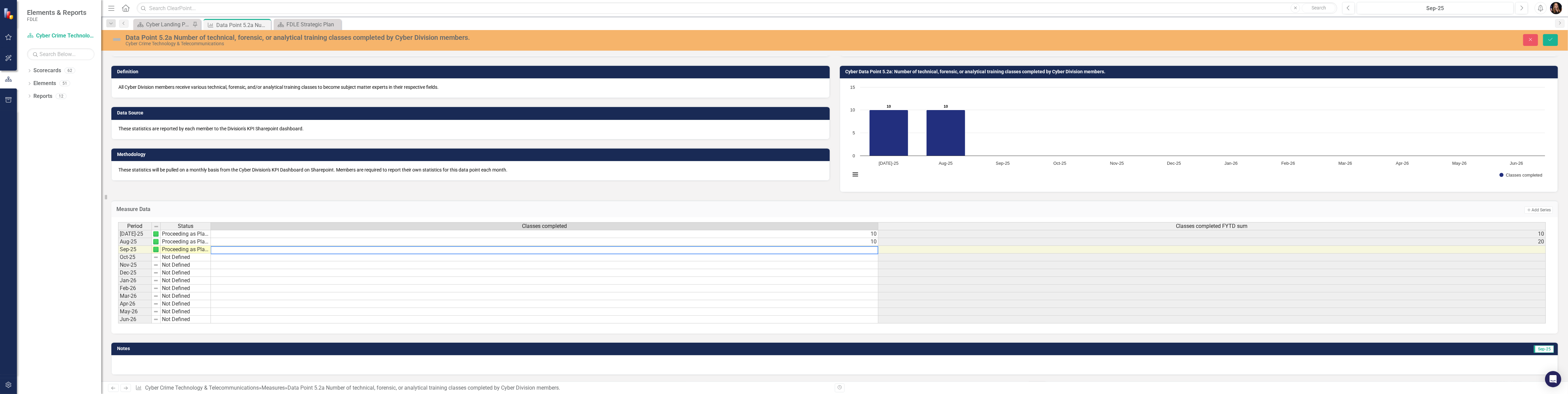
click at [562, 247] on textarea at bounding box center [544, 250] width 668 height 8
type textarea "2"
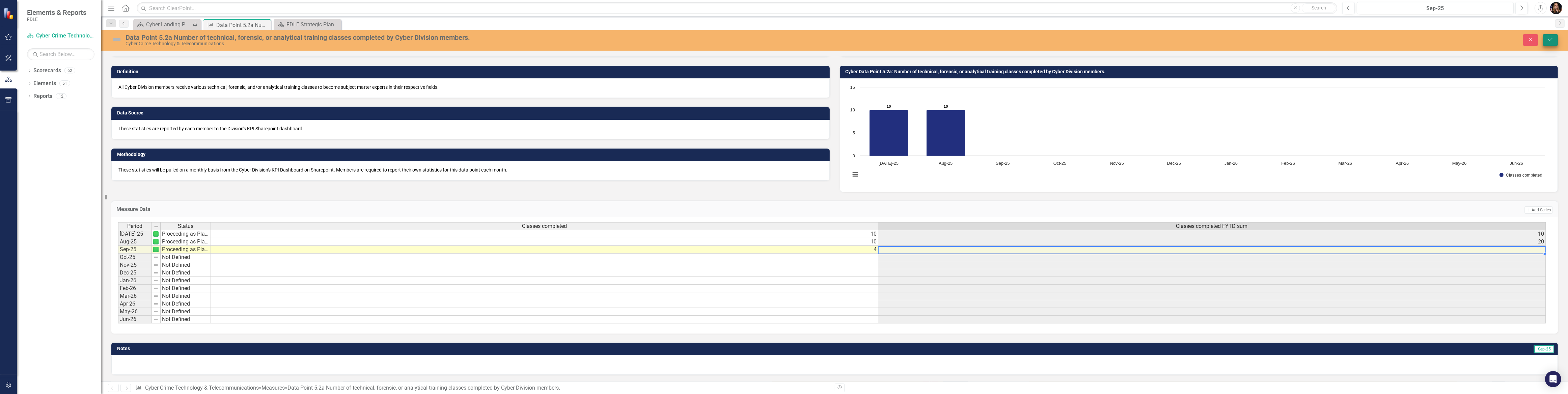
type textarea "4"
click at [1555, 40] on button "Save" at bounding box center [1550, 40] width 15 height 12
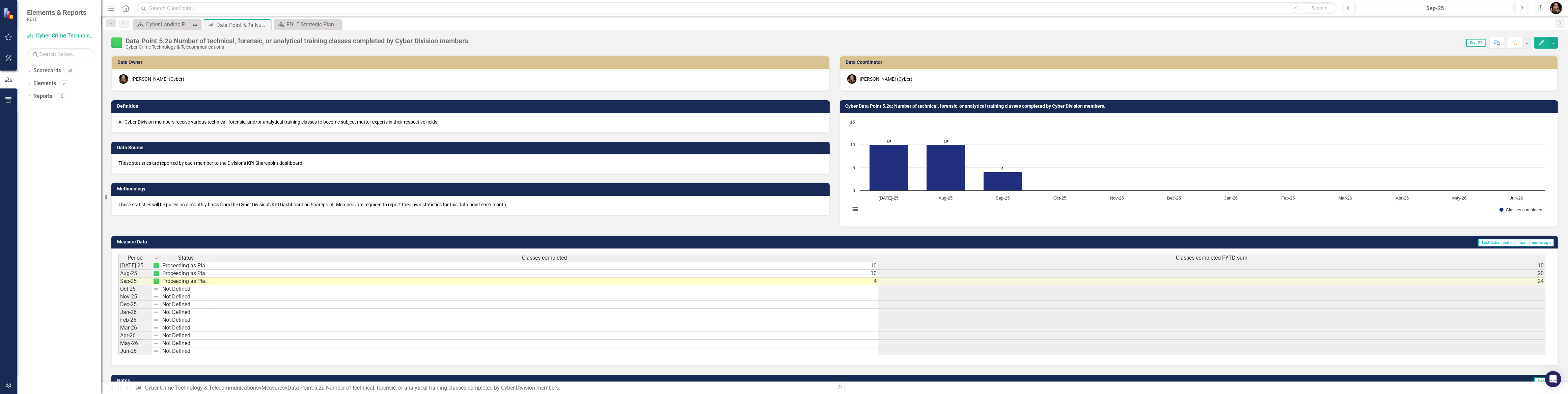
scroll to position [0, 0]
click at [263, 24] on icon "Close" at bounding box center [264, 25] width 7 height 5
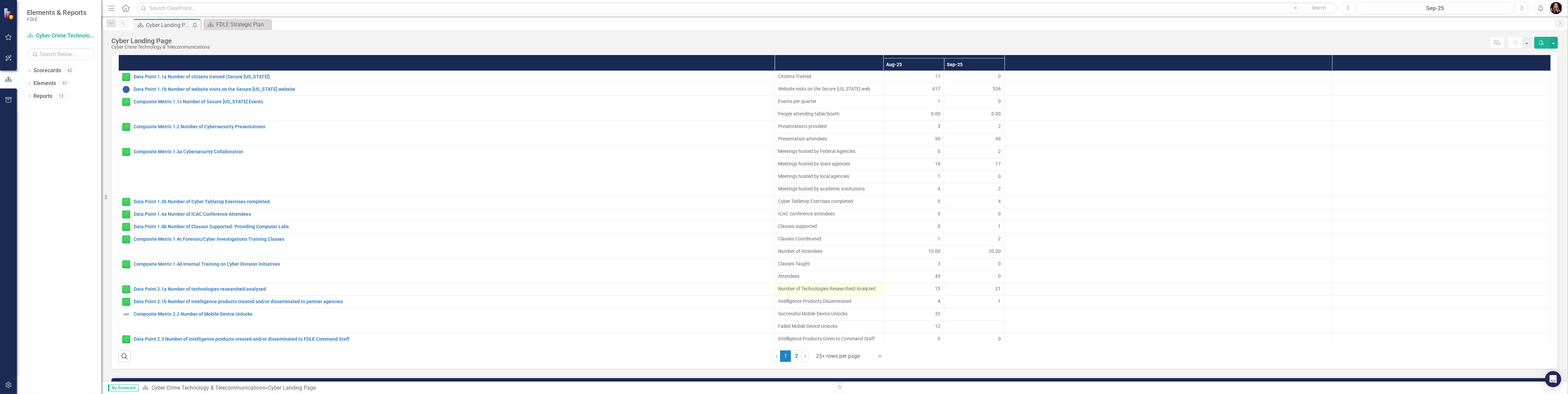
scroll to position [669, 0]
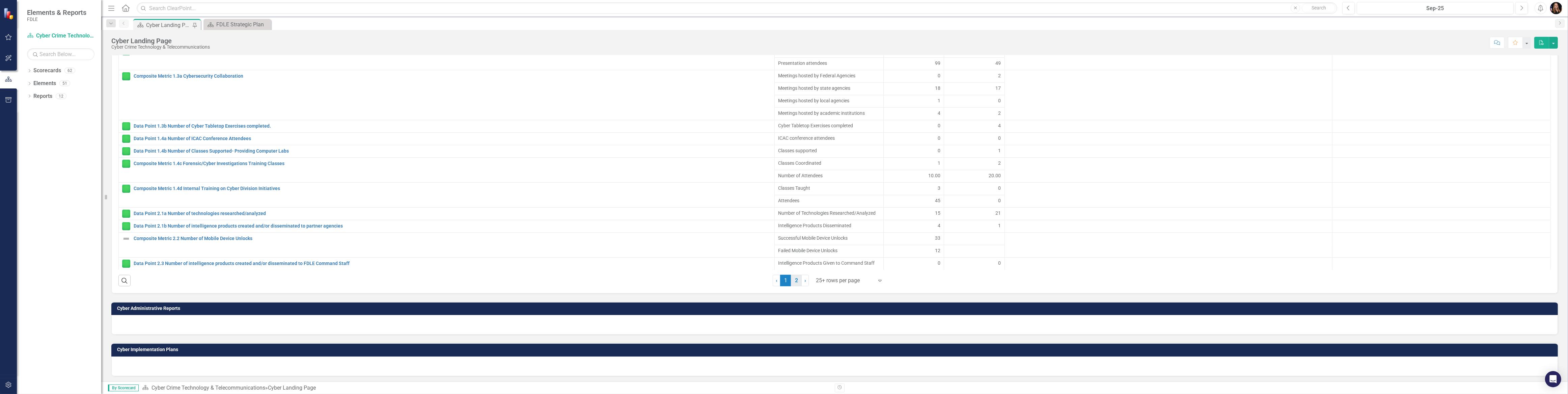
click at [796, 280] on link "2" at bounding box center [796, 280] width 11 height 12
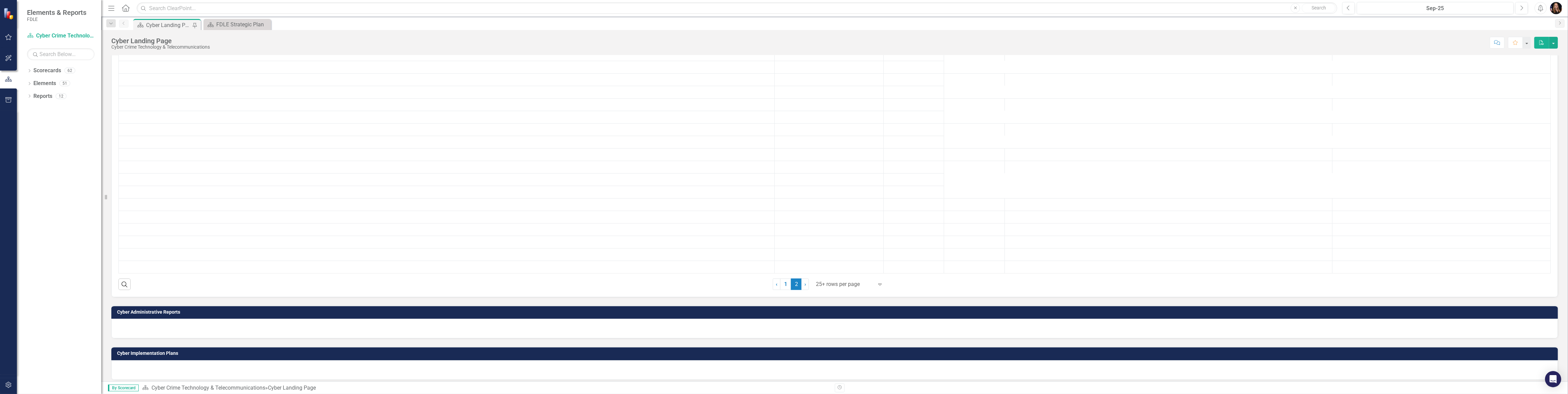
scroll to position [37, 0]
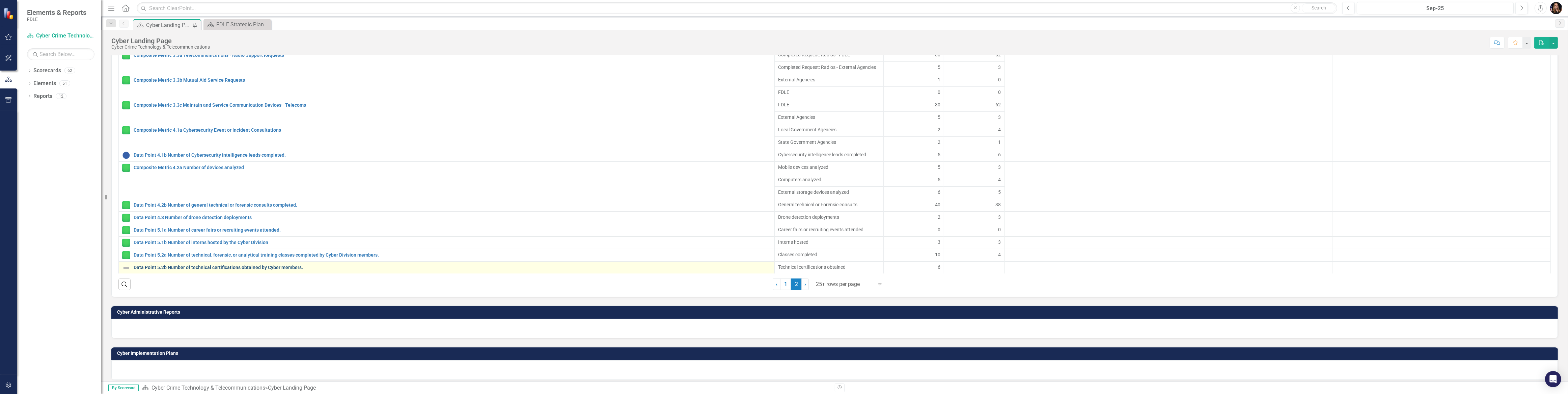
click at [247, 265] on link "Data Point 5.2b Number of technical certifications obtained by Cyber members." at bounding box center [452, 267] width 637 height 5
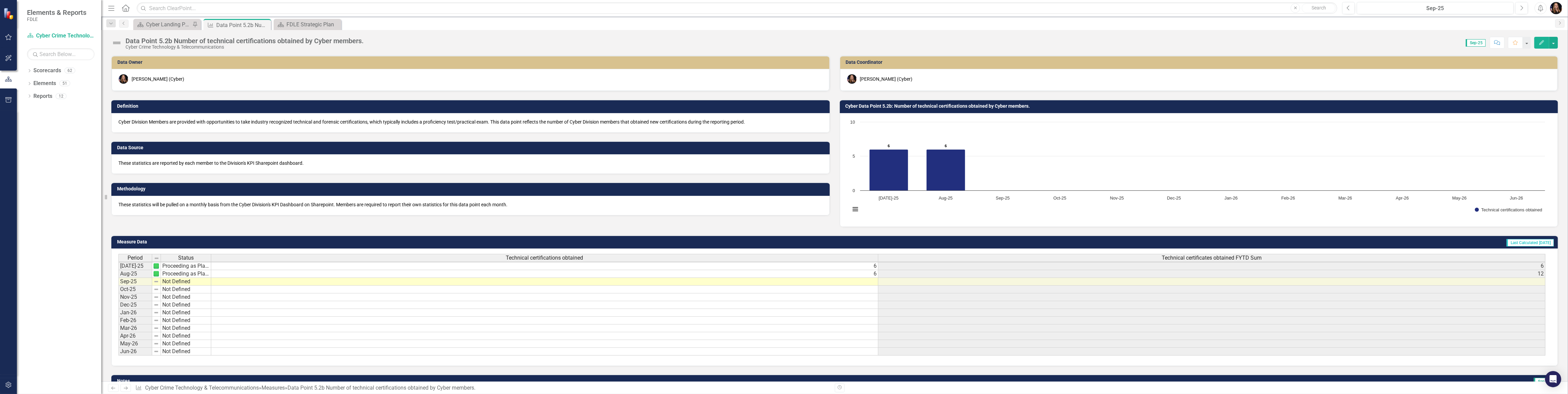
scroll to position [1, 0]
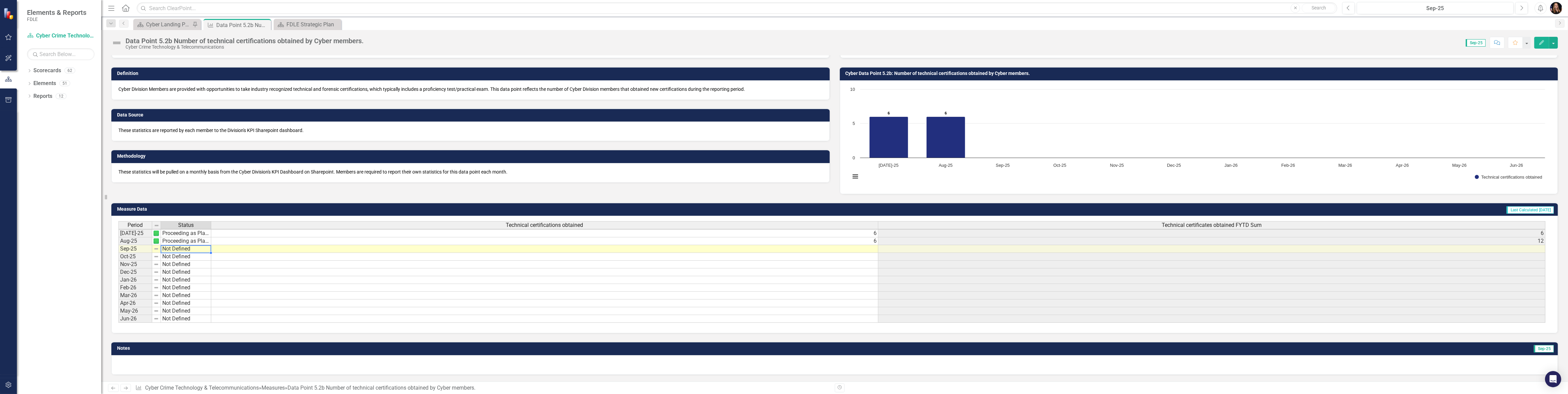
click at [186, 247] on td "Not Defined" at bounding box center [186, 248] width 51 height 8
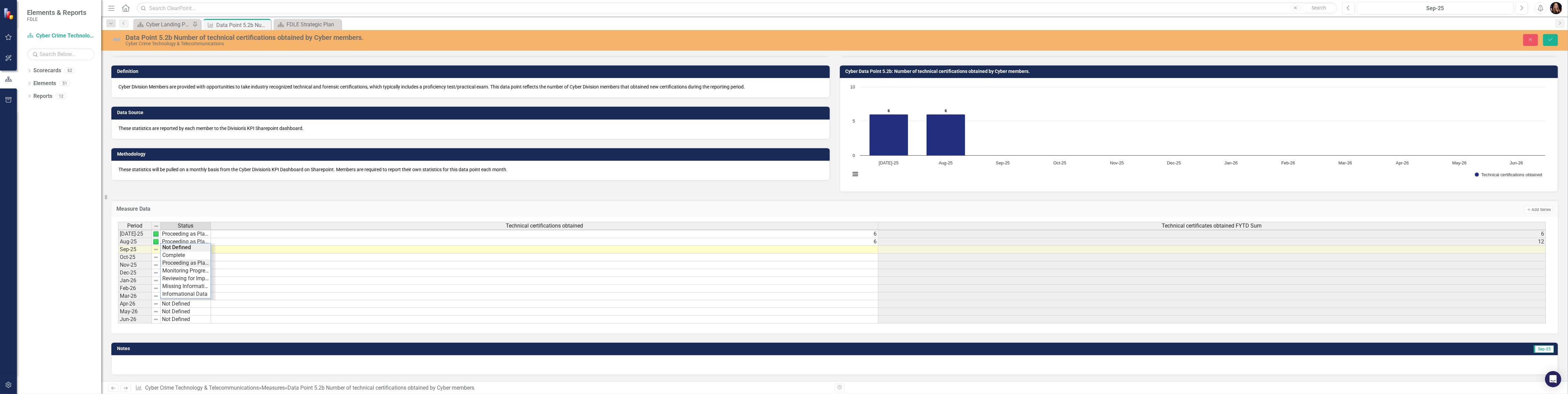
type textarea "Proceeding as Planned"
click at [188, 263] on div "Period Status Technical certifications obtained Technical certificates obtained…" at bounding box center [832, 272] width 1428 height 102
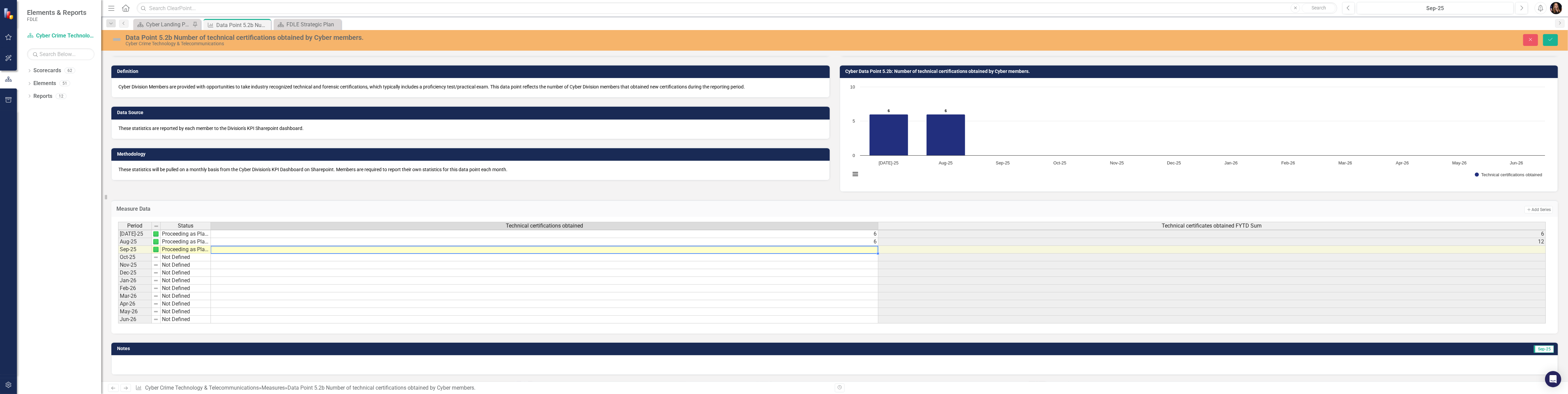
click at [118, 250] on div "Period Status Technical certifications obtained Technical certificates obtained…" at bounding box center [118, 272] width 0 height 102
click at [832, 249] on td at bounding box center [544, 250] width 667 height 8
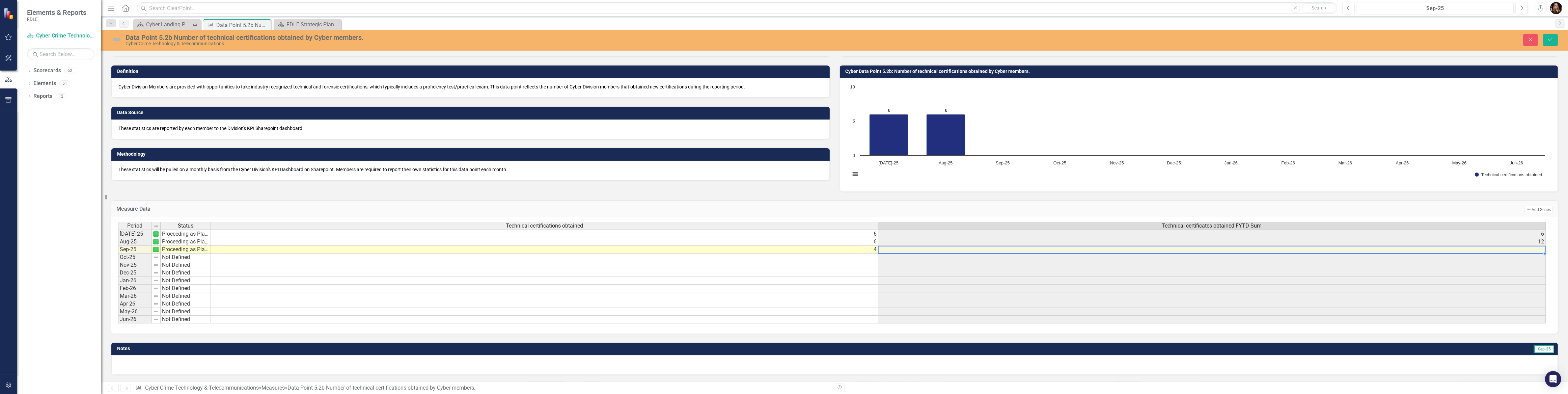
scroll to position [1, 4]
type textarea "4"
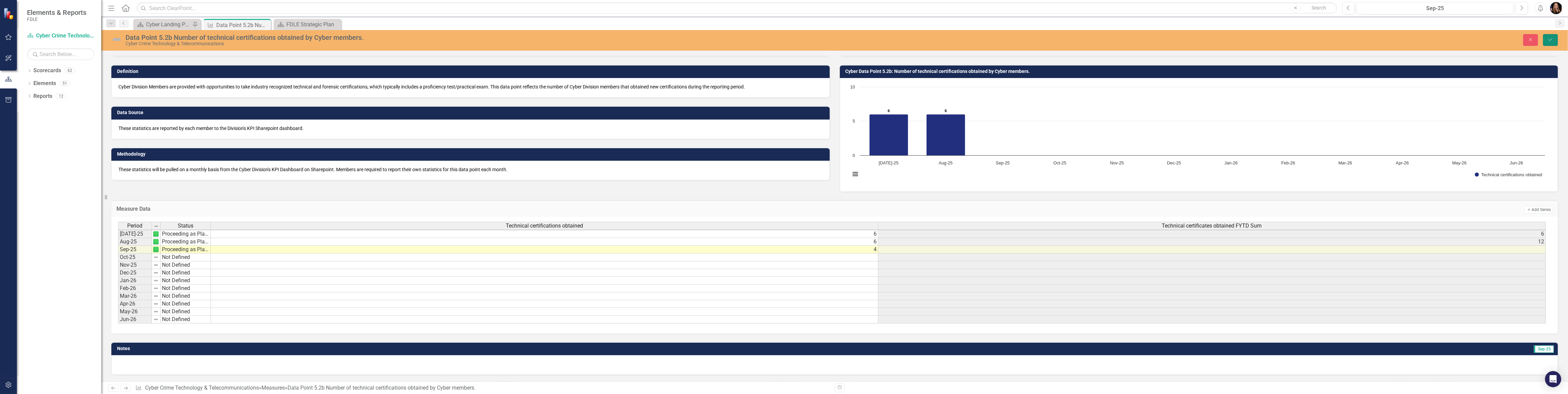
click at [1547, 39] on button "Save" at bounding box center [1550, 40] width 15 height 12
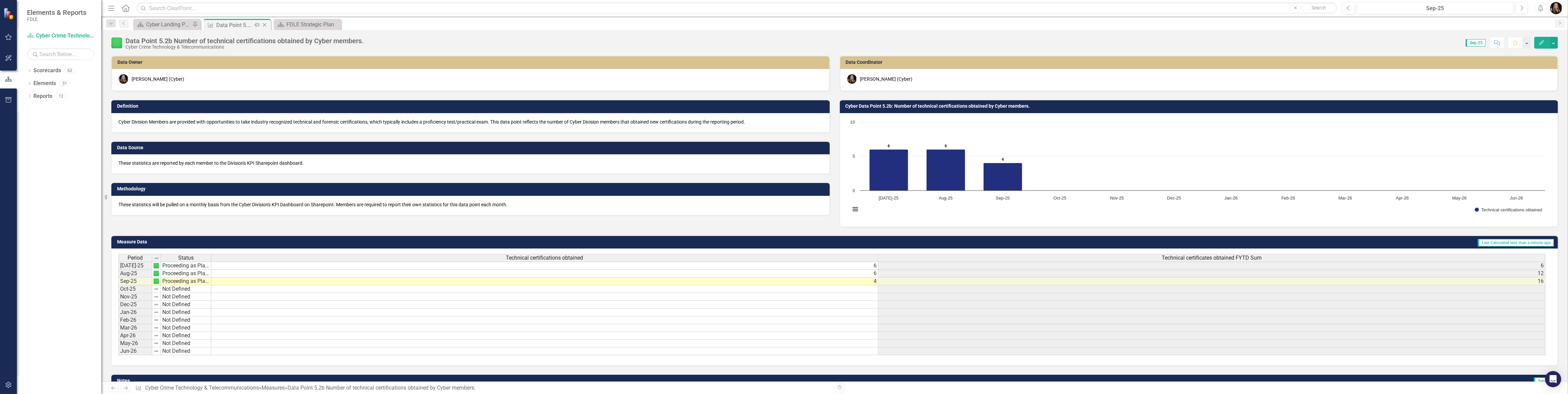
click at [264, 24] on icon "Close" at bounding box center [264, 25] width 7 height 5
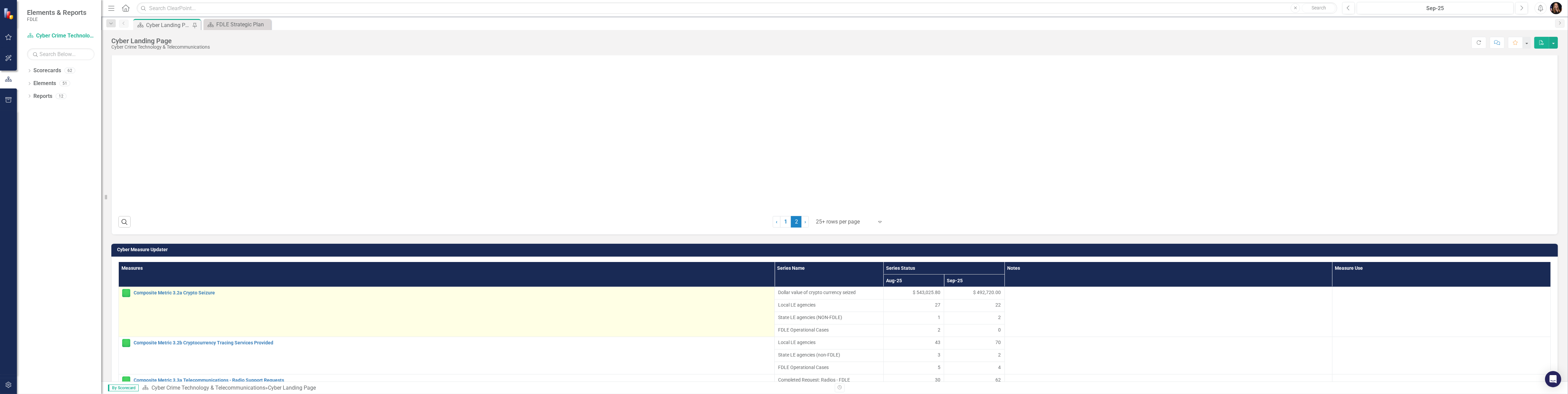
scroll to position [399, 0]
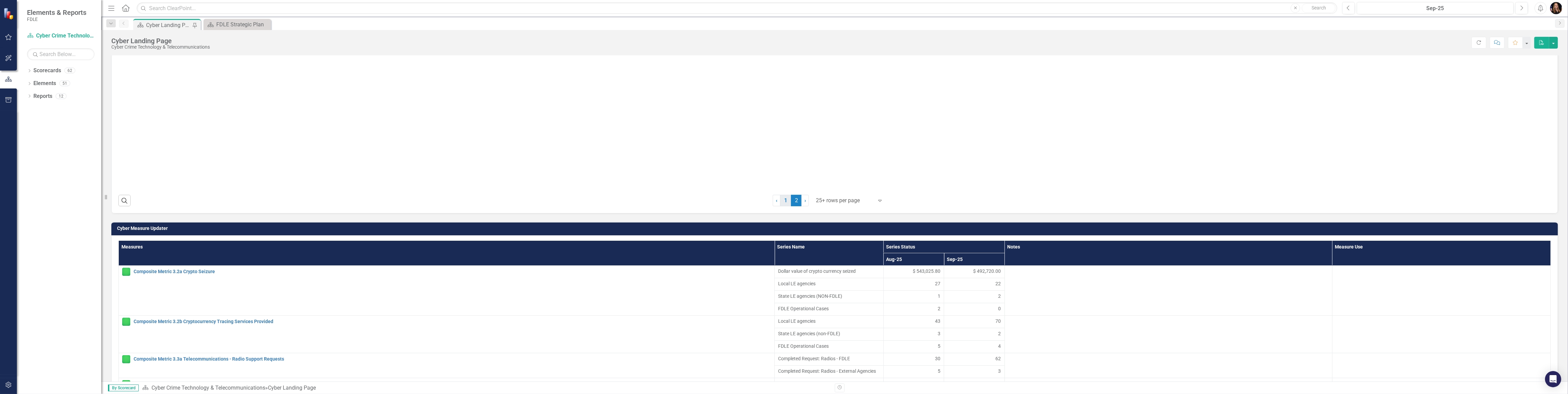
click at [783, 199] on link "1" at bounding box center [786, 200] width 11 height 12
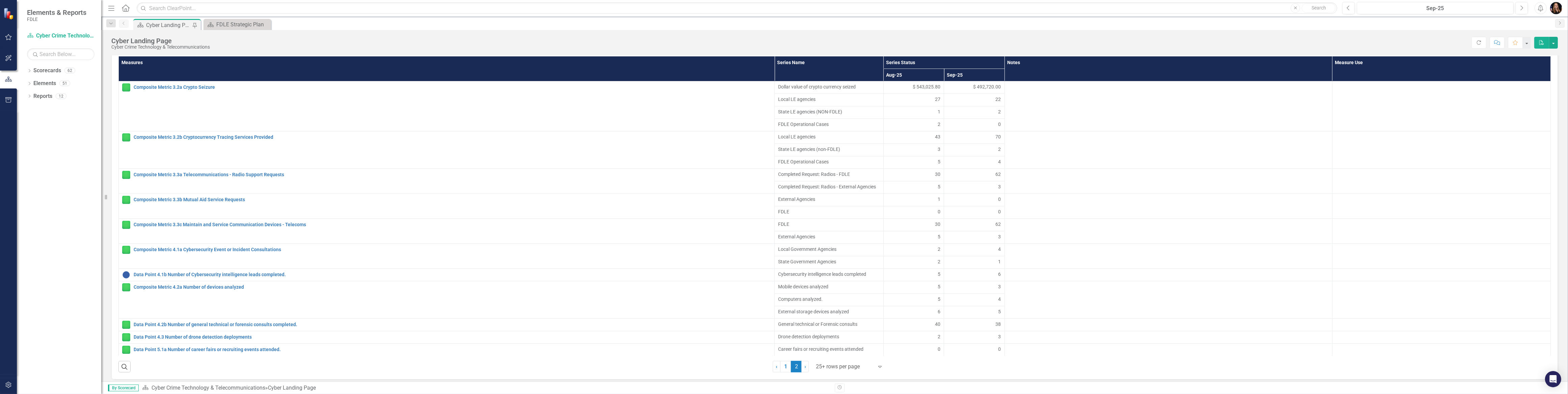
scroll to position [368, 0]
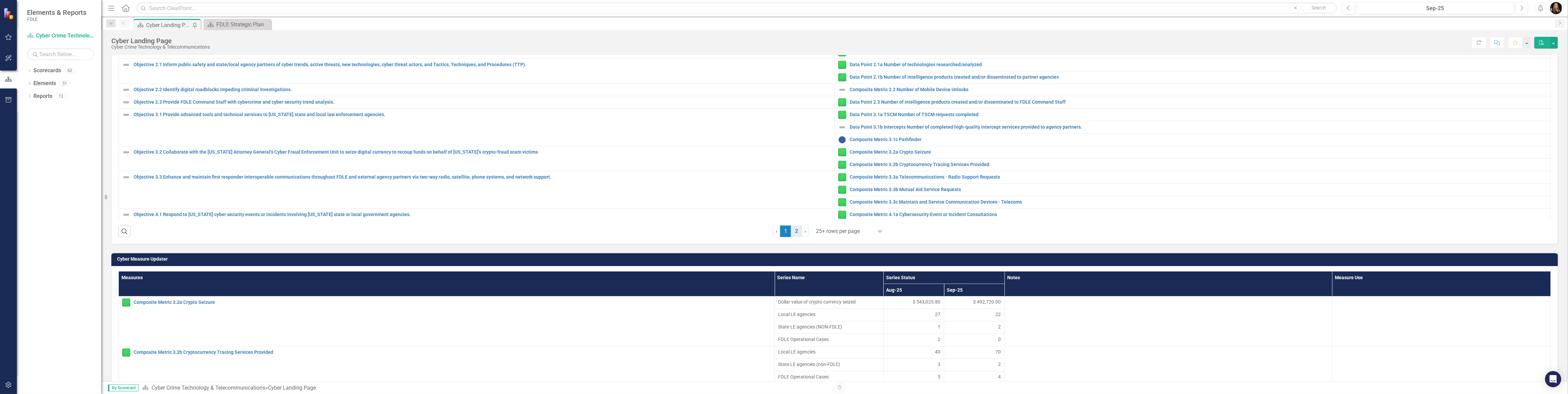
click at [792, 230] on link "2" at bounding box center [796, 231] width 11 height 12
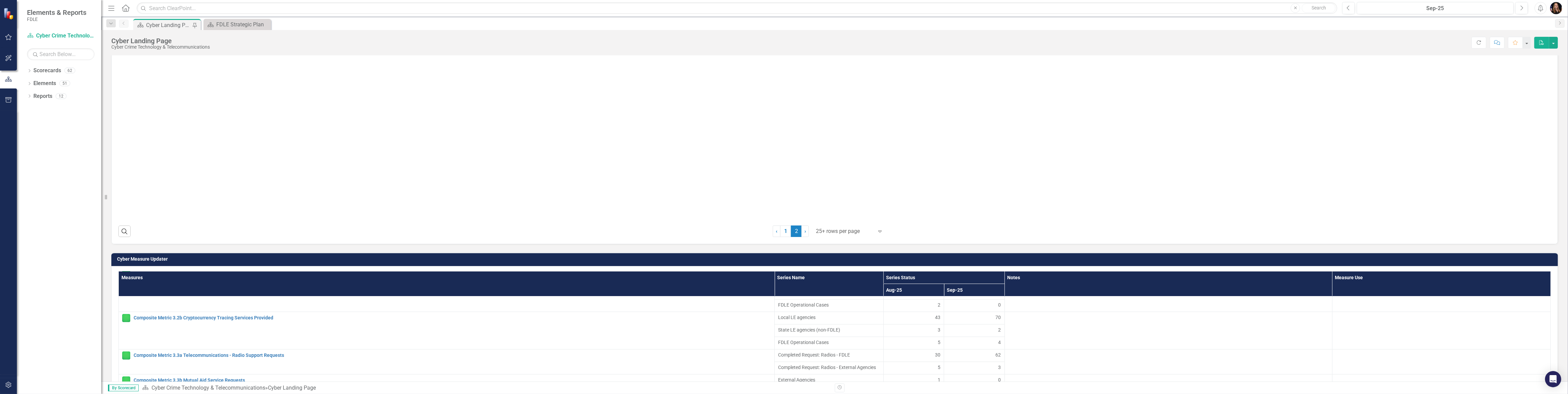
scroll to position [37, 0]
click at [782, 231] on link "1" at bounding box center [786, 231] width 11 height 12
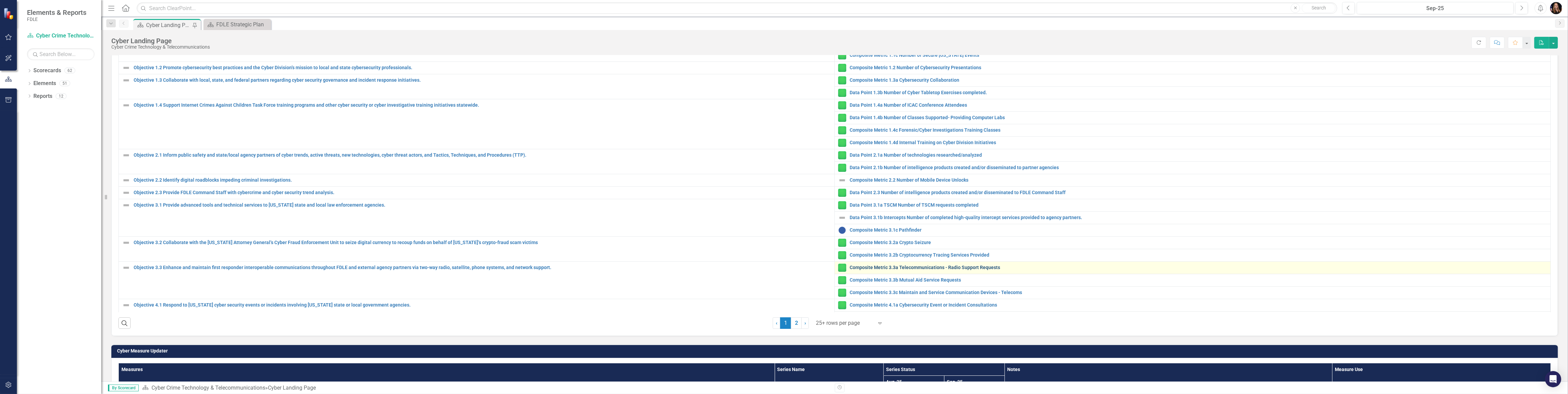
scroll to position [0, 0]
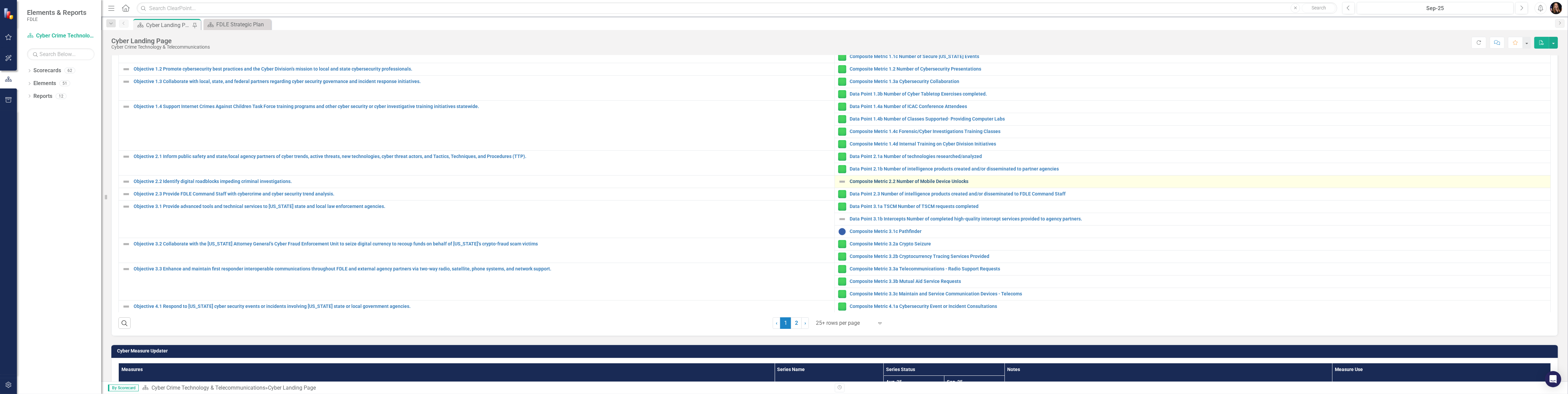
click at [912, 180] on link "Composite Metric 2.2 Number of Mobile Device Unlocks" at bounding box center [1199, 181] width 698 height 5
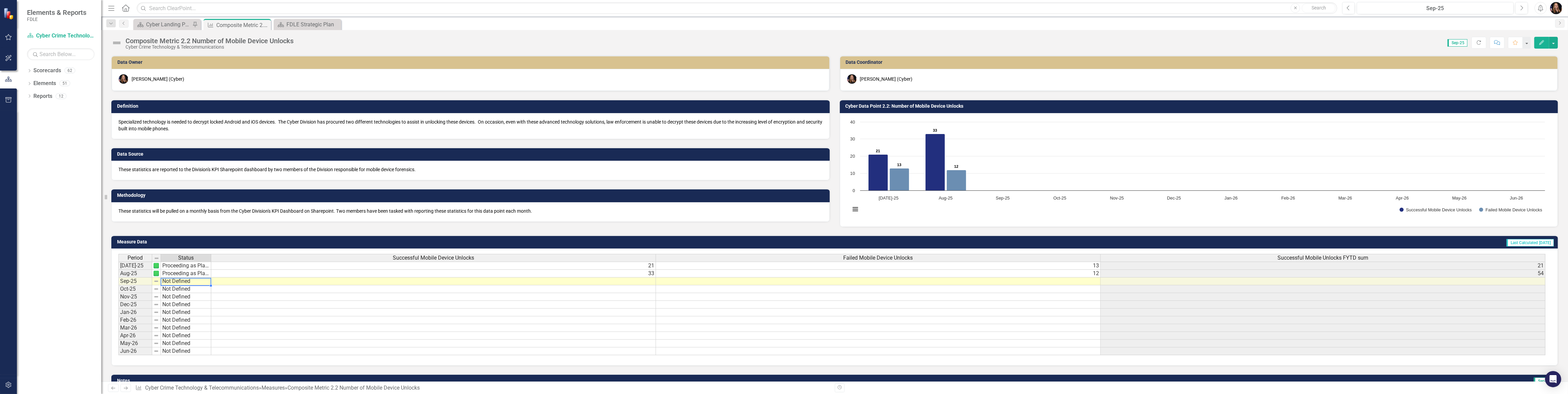
click at [180, 281] on td "Not Defined" at bounding box center [186, 281] width 51 height 8
click at [179, 281] on td "Not Defined" at bounding box center [186, 281] width 51 height 8
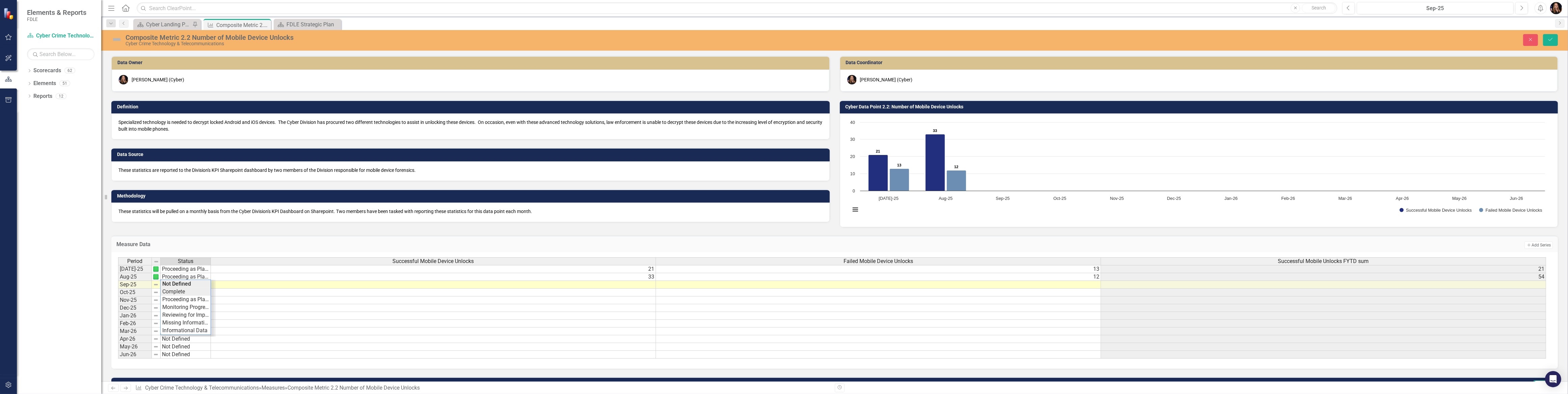
click at [176, 294] on div "Period Status Successful Mobile Device Unlocks Failed Mobile Device Unlocks Suc…" at bounding box center [832, 308] width 1428 height 102
click at [186, 287] on td "Complete" at bounding box center [186, 284] width 51 height 8
type textarea "Proceeding as Planned"
drag, startPoint x: 184, startPoint y: 300, endPoint x: 282, endPoint y: 297, distance: 98.0
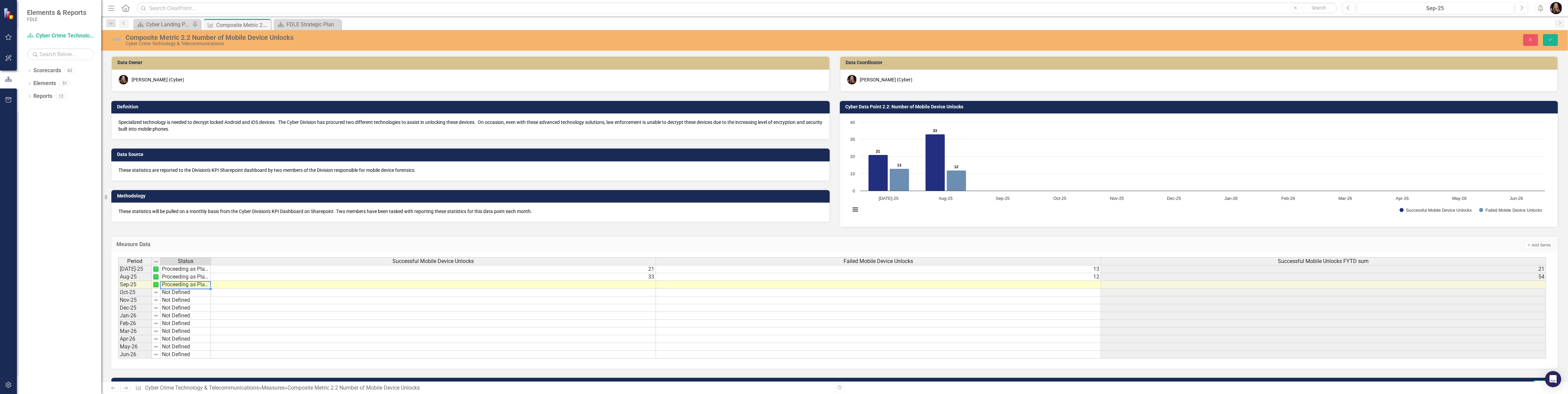
click at [183, 300] on div "Period Status Successful Mobile Device Unlocks Failed Mobile Device Unlocks Suc…" at bounding box center [832, 308] width 1428 height 102
click at [641, 286] on td at bounding box center [433, 284] width 445 height 8
click at [641, 286] on textarea at bounding box center [433, 285] width 446 height 8
type textarea "31"
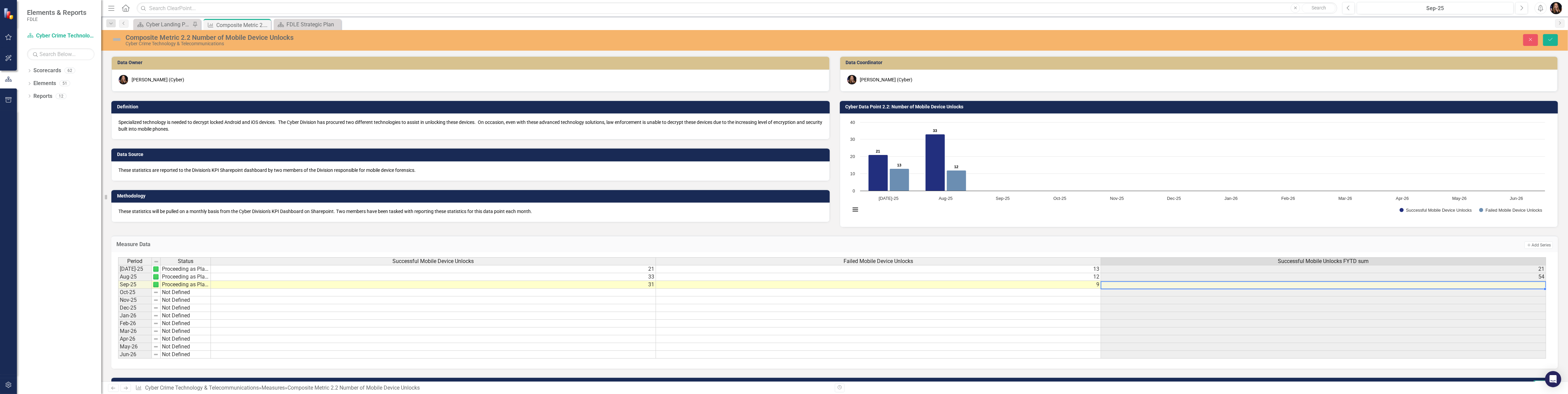
scroll to position [0, 5]
type textarea "9"
click at [1549, 41] on icon "Save" at bounding box center [1550, 40] width 6 height 5
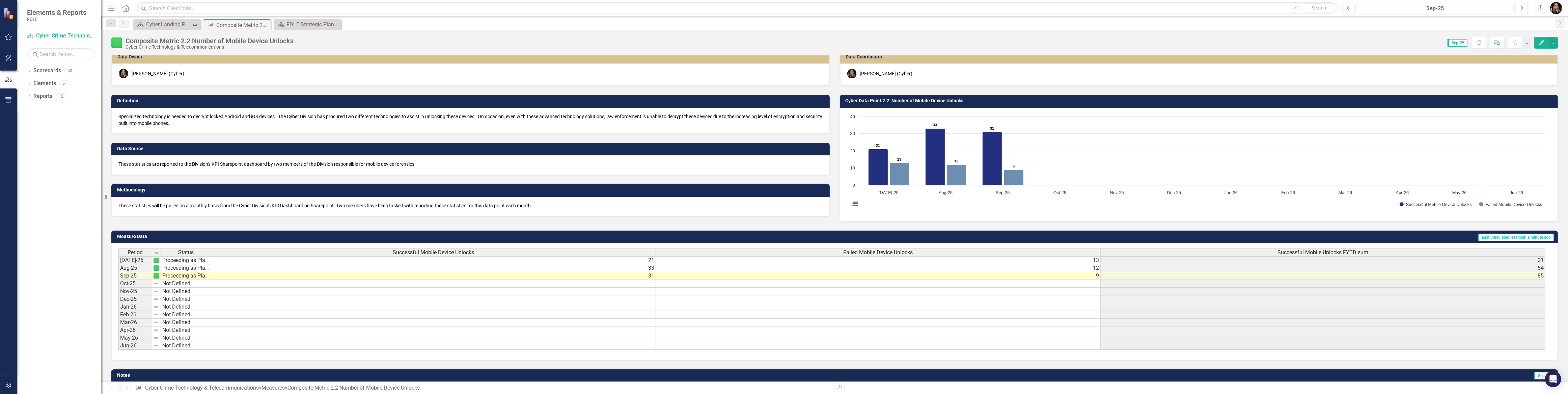
scroll to position [0, 0]
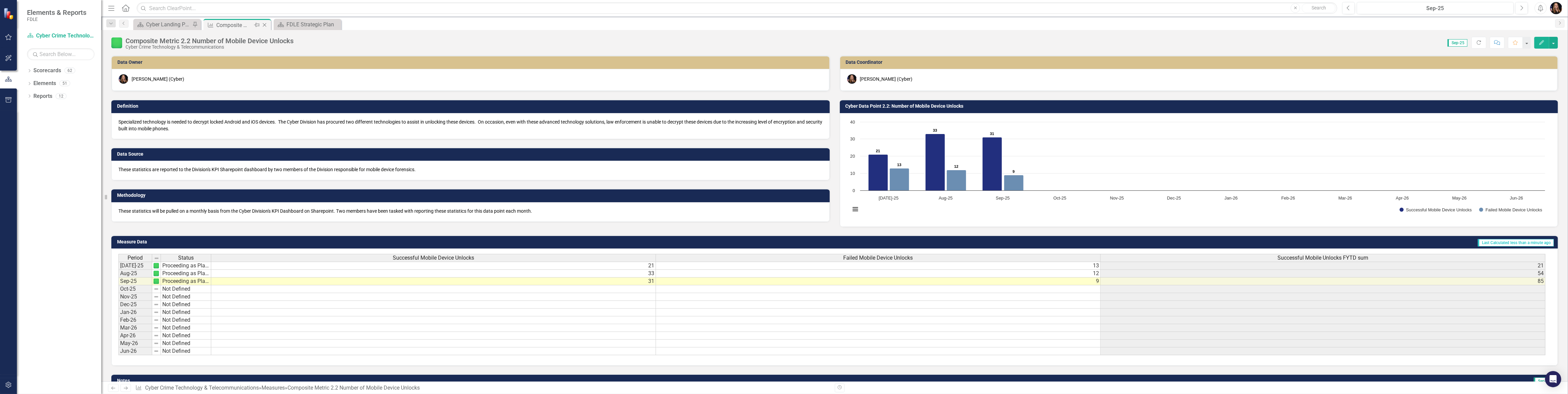
click at [265, 25] on icon "Close" at bounding box center [264, 25] width 7 height 5
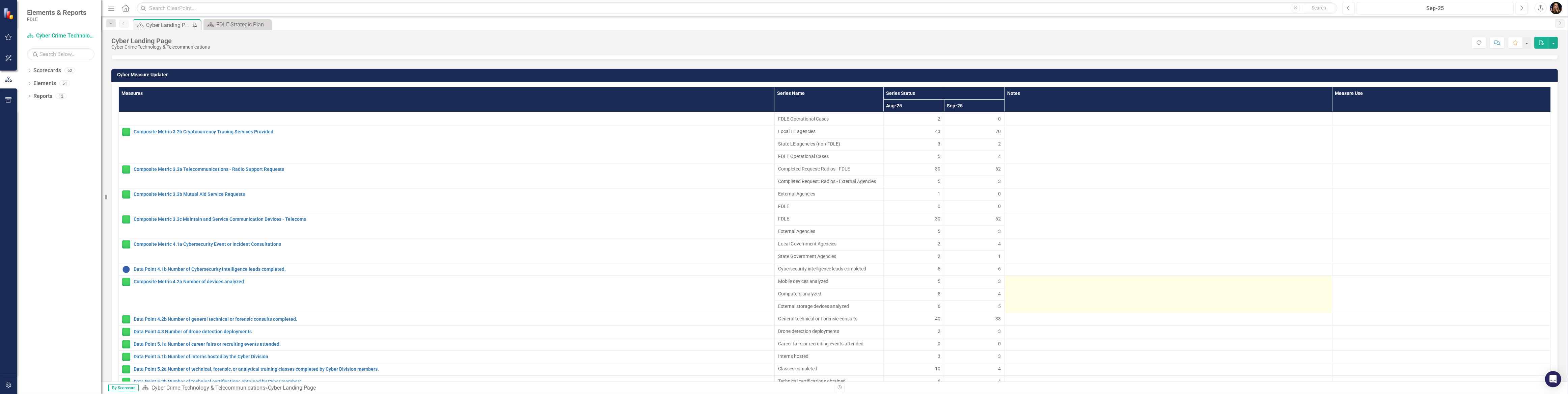
scroll to position [37, 0]
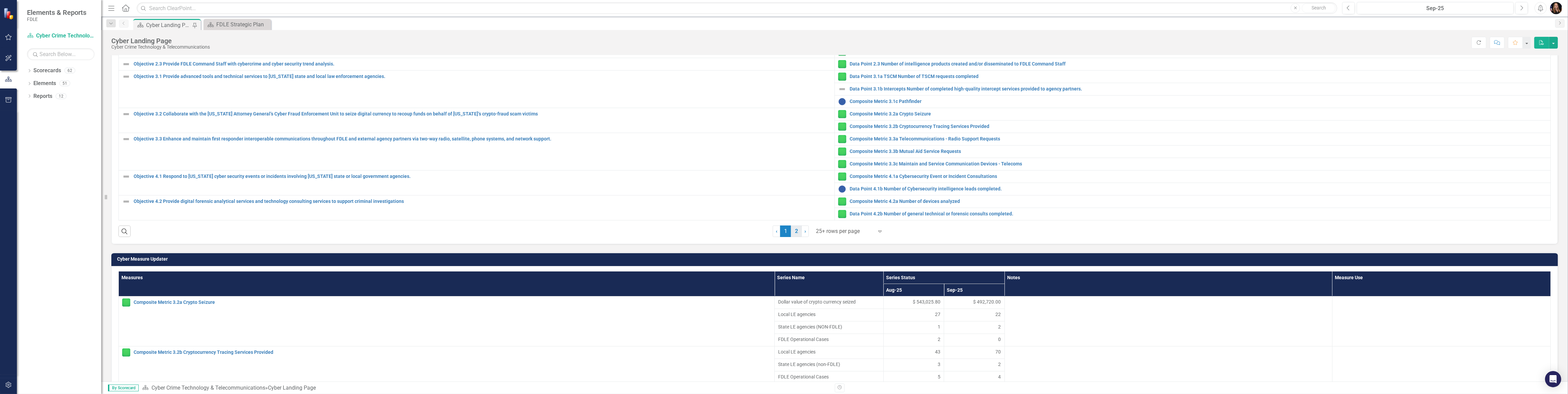
click at [797, 230] on link "2" at bounding box center [796, 231] width 11 height 12
